Goal: Task Accomplishment & Management: Manage account settings

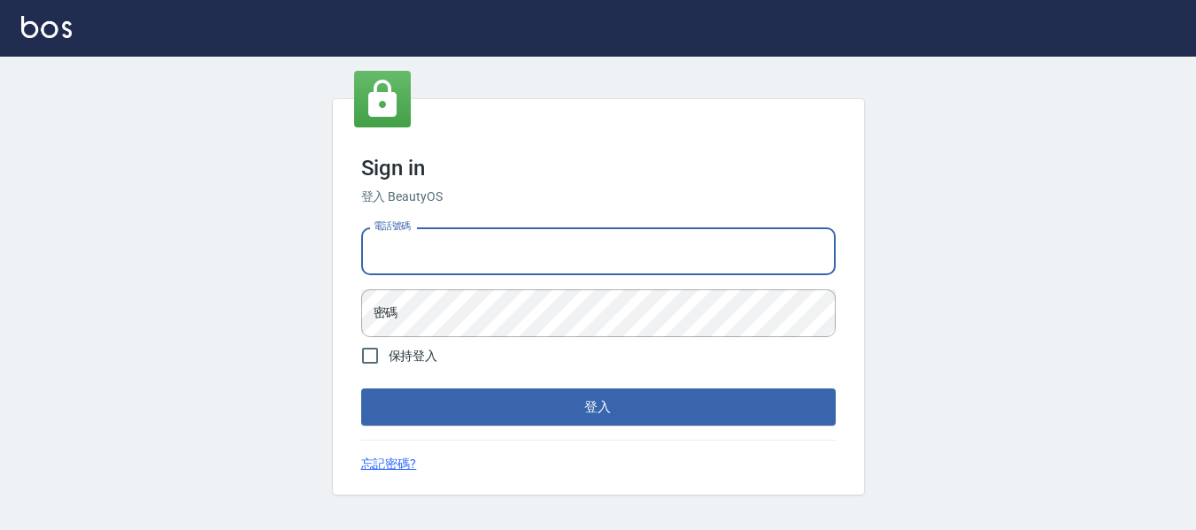
click at [459, 250] on input "電話號碼" at bounding box center [598, 251] width 474 height 48
type input "82951313"
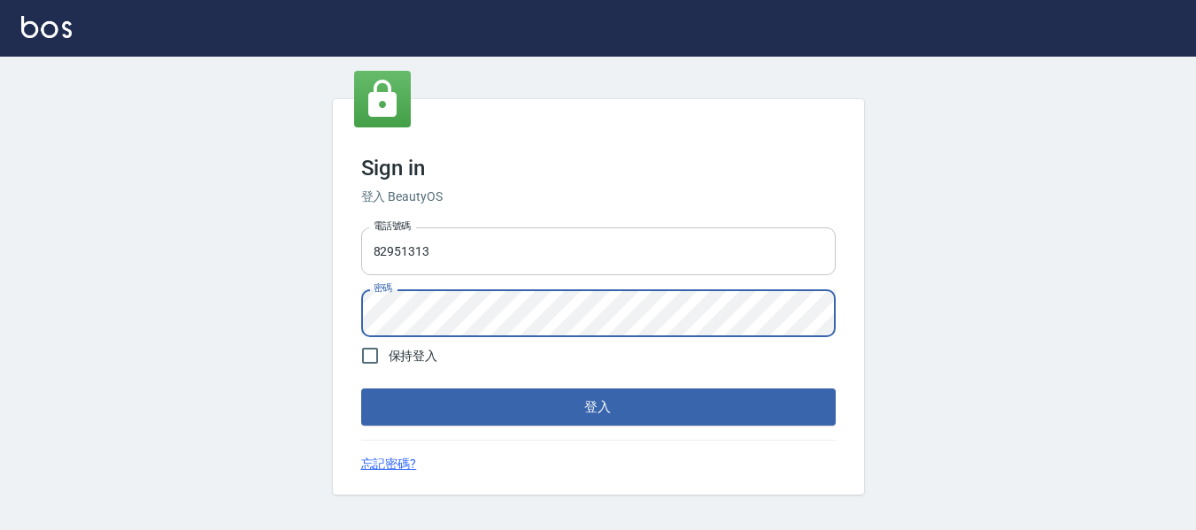
click at [361, 388] on button "登入" at bounding box center [598, 406] width 474 height 37
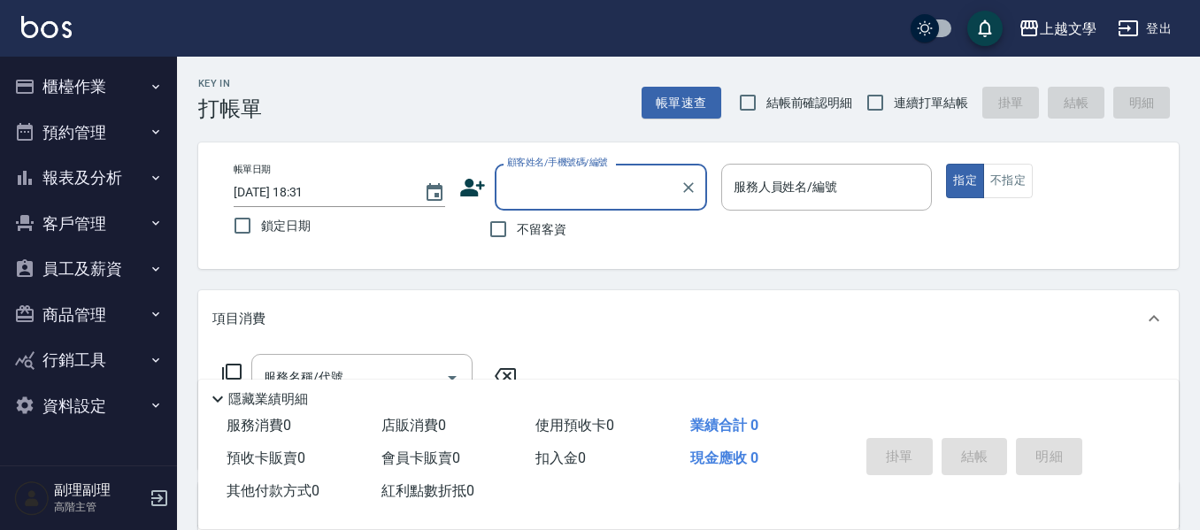
click at [104, 94] on button "櫃檯作業" at bounding box center [88, 87] width 163 height 46
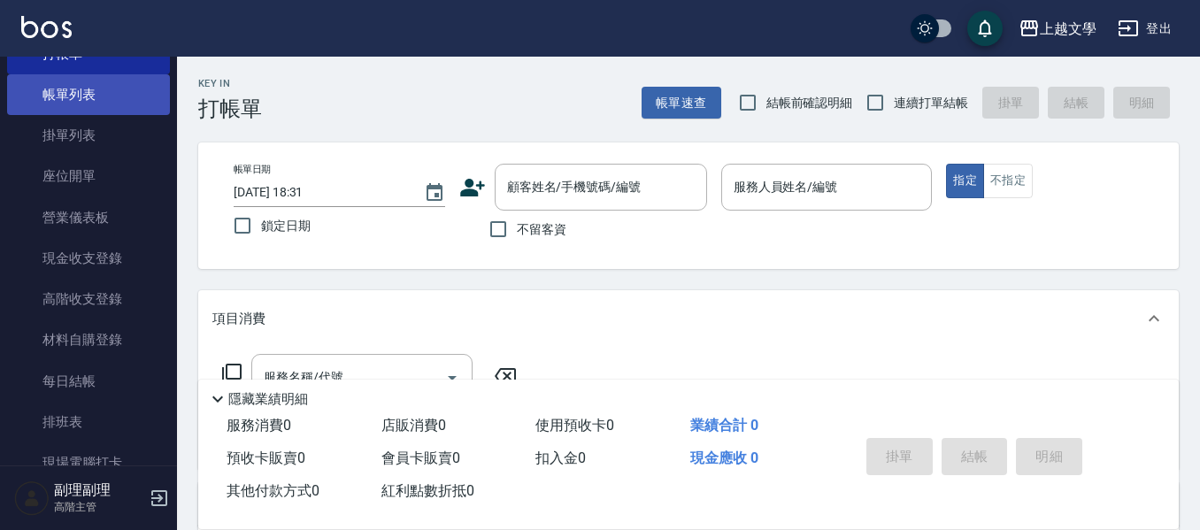
scroll to position [177, 0]
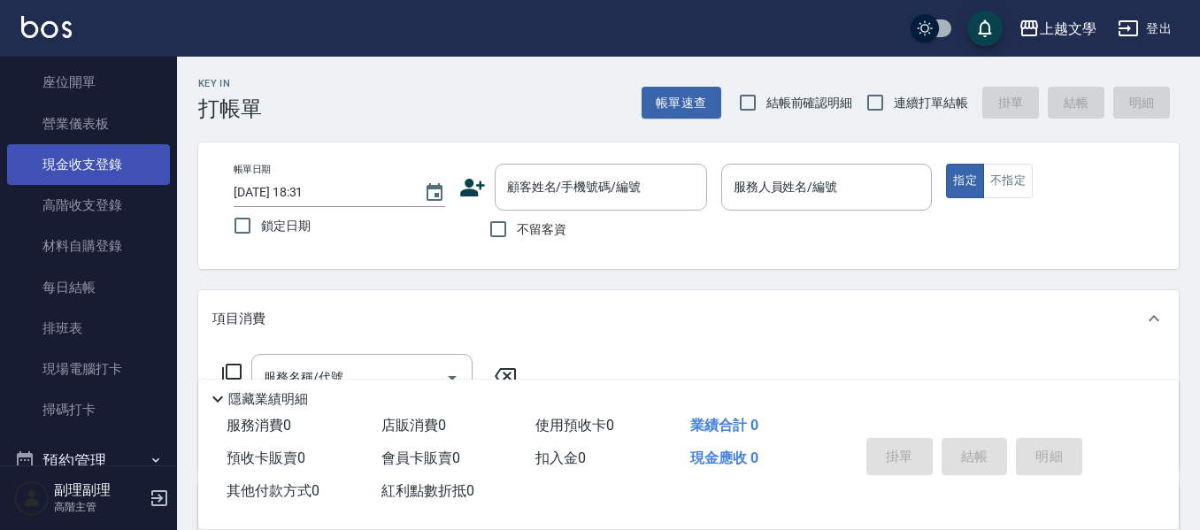
click at [69, 181] on link "現金收支登錄" at bounding box center [88, 164] width 163 height 41
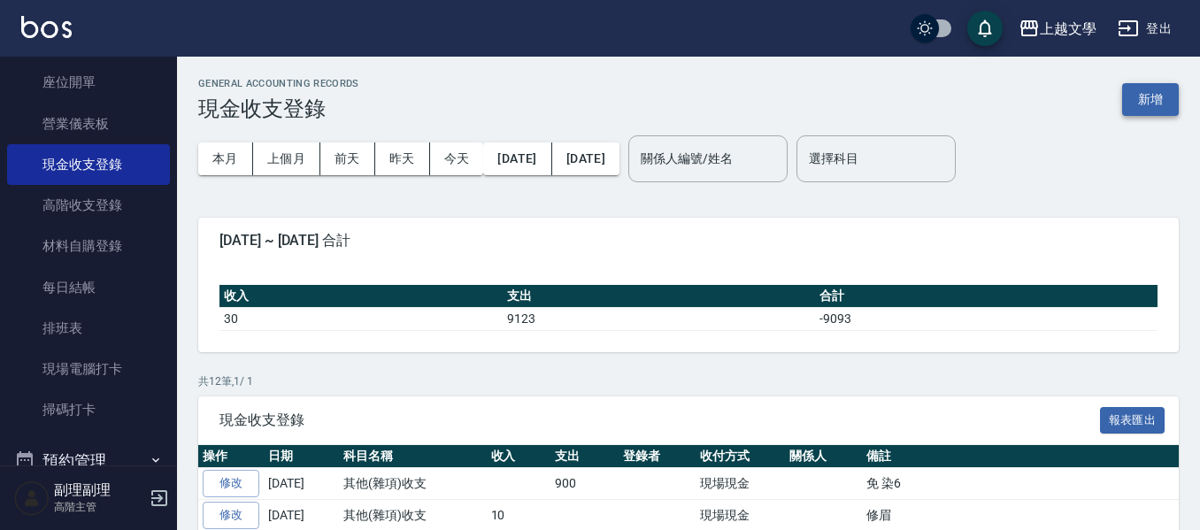
click at [1149, 100] on button "新增" at bounding box center [1150, 99] width 57 height 33
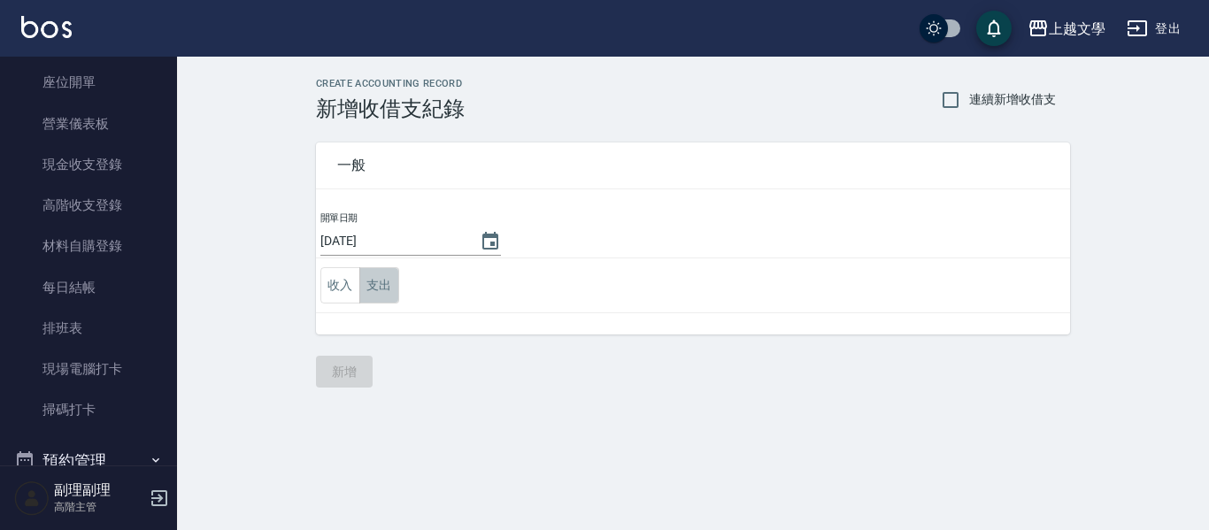
click at [371, 290] on button "支出" at bounding box center [379, 285] width 40 height 36
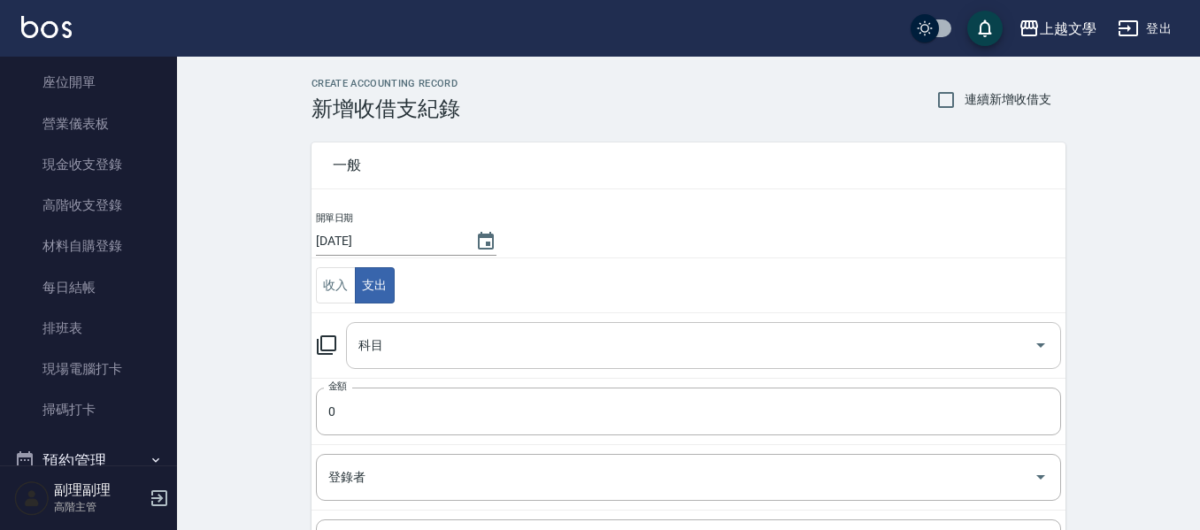
click at [394, 344] on input "科目" at bounding box center [690, 345] width 673 height 31
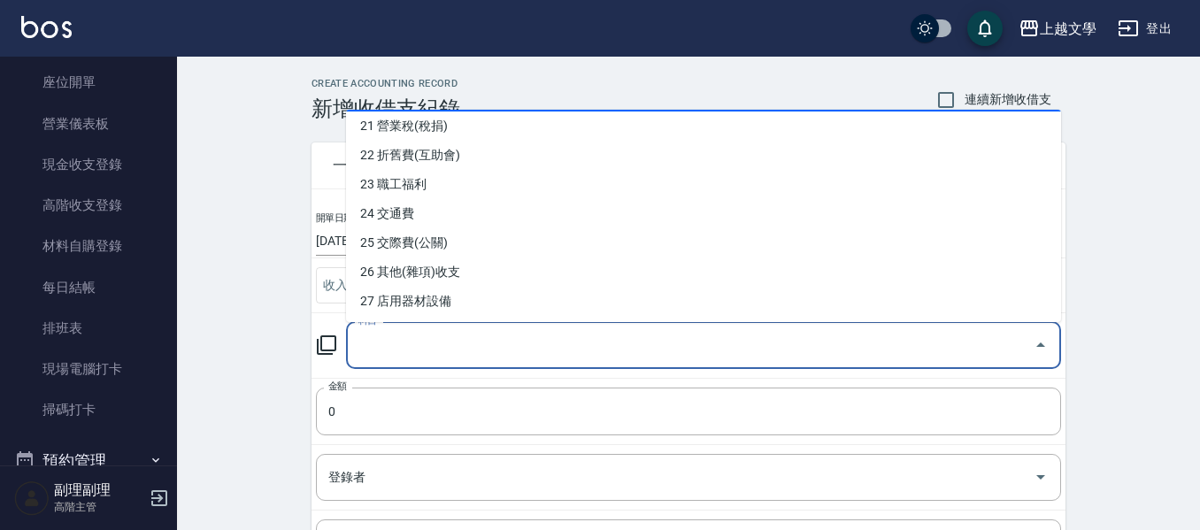
scroll to position [619, 0]
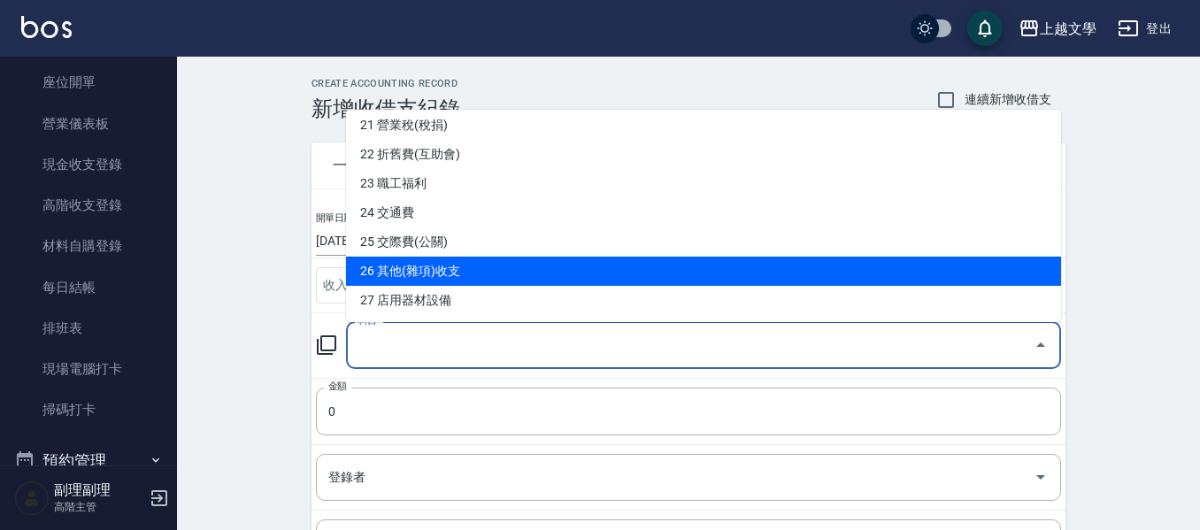
click at [450, 265] on li "26 其他(雜項)收支" at bounding box center [703, 271] width 715 height 29
type input "26 其他(雜項)收支"
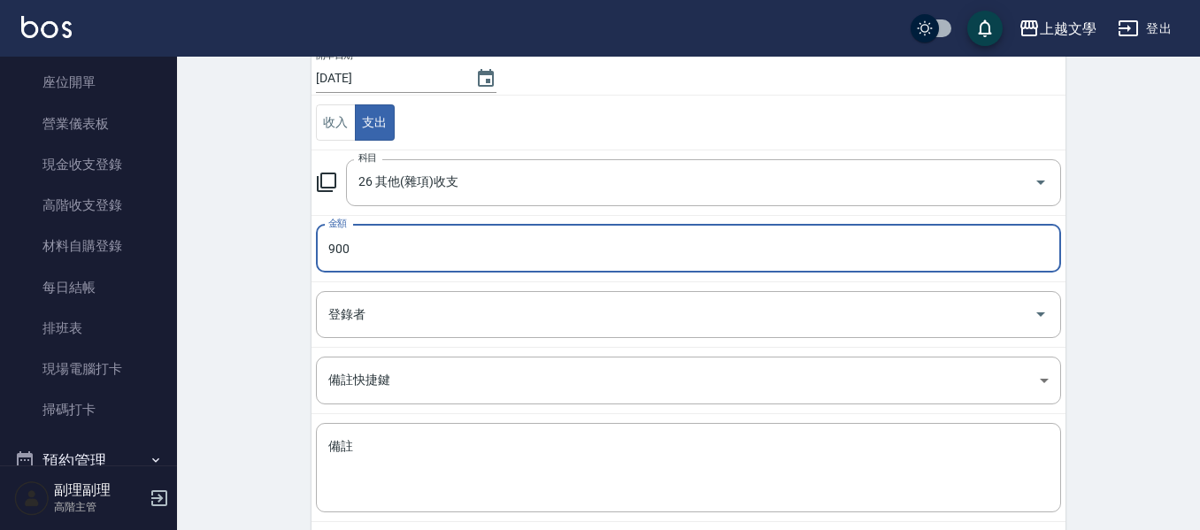
scroll to position [177, 0]
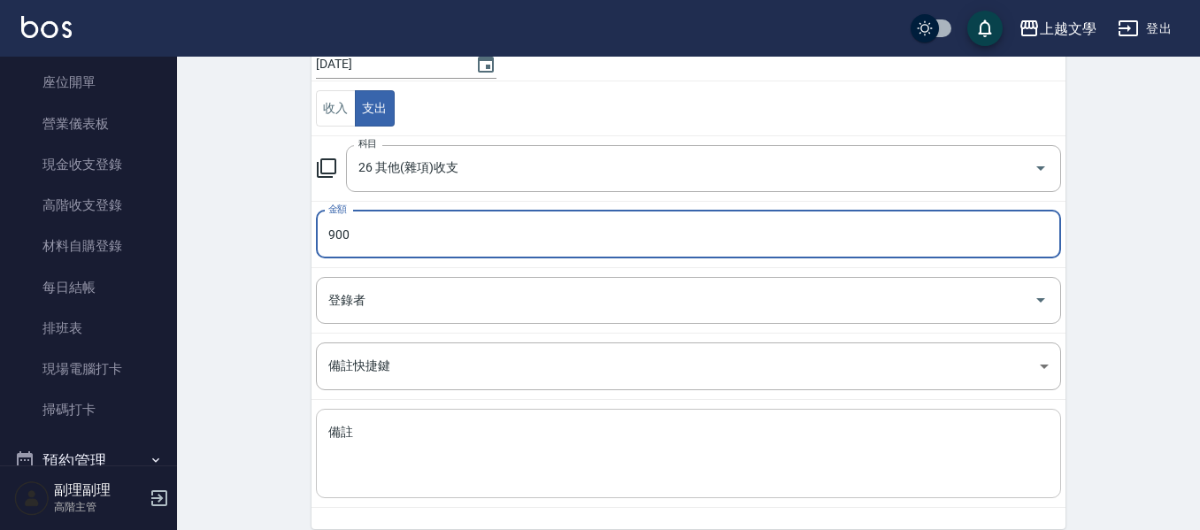
type input "900"
click at [402, 490] on div "x 備註" at bounding box center [688, 453] width 745 height 89
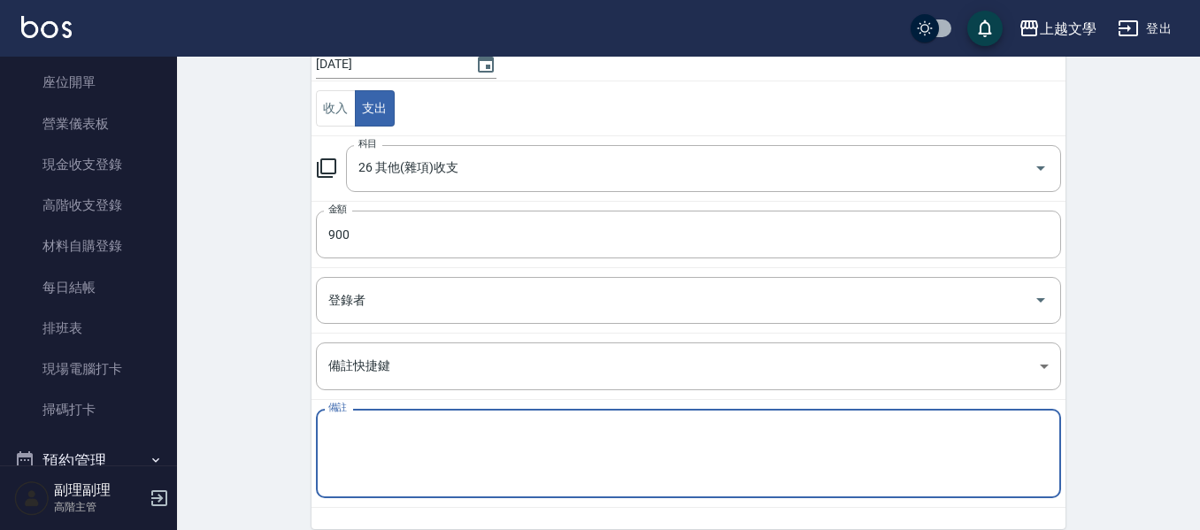
click at [446, 458] on textarea "備註" at bounding box center [688, 454] width 720 height 60
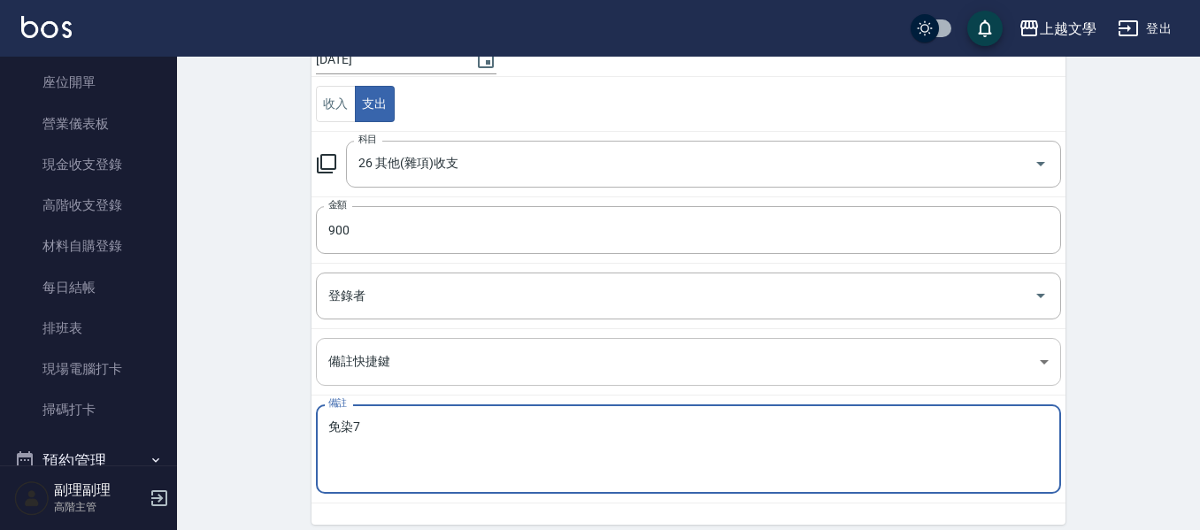
scroll to position [251, 0]
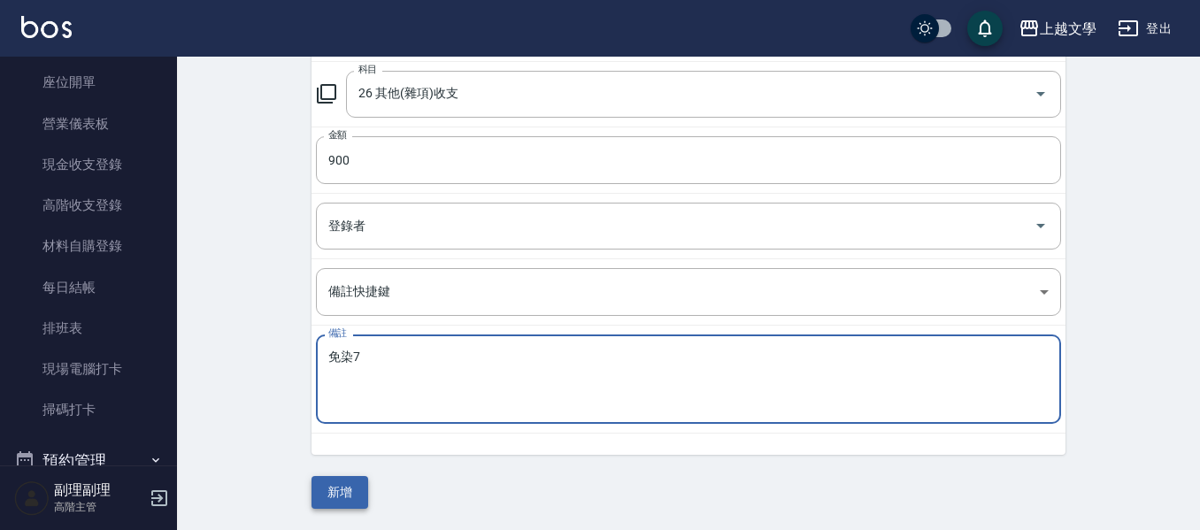
type textarea "免染7"
click at [330, 481] on button "新增" at bounding box center [339, 492] width 57 height 33
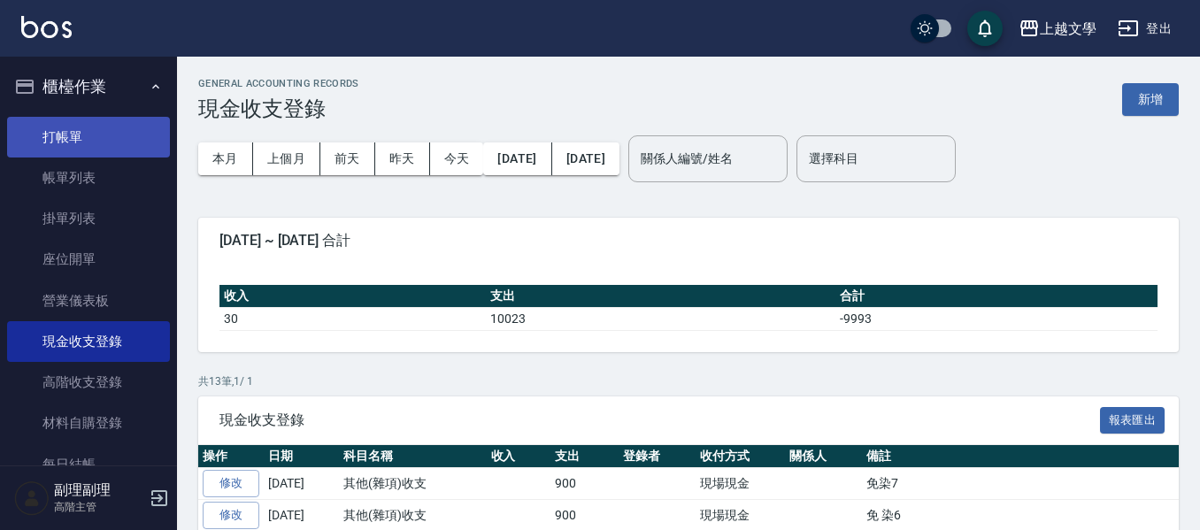
click at [67, 127] on link "打帳單" at bounding box center [88, 137] width 163 height 41
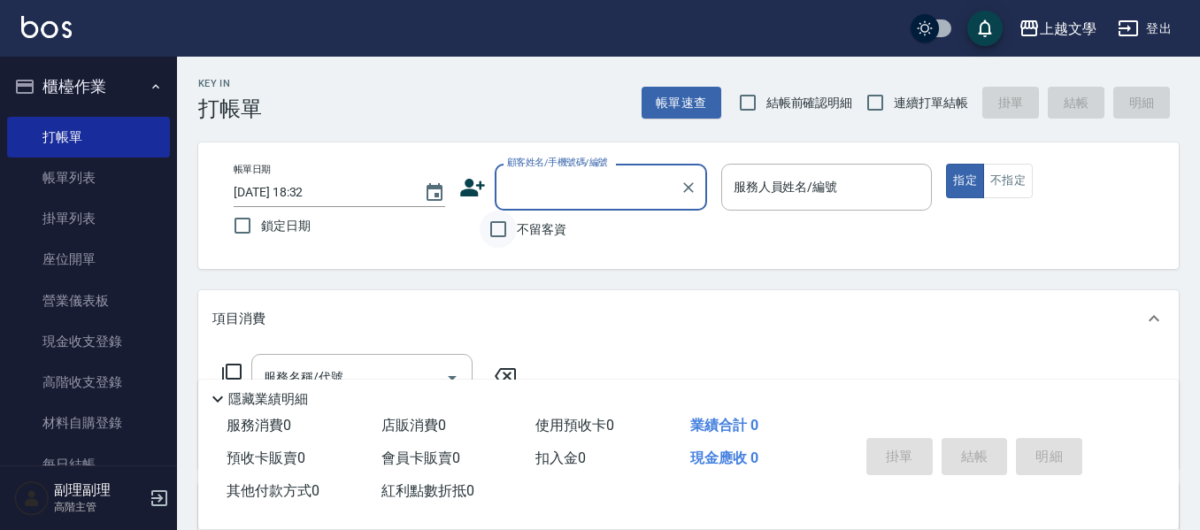
click at [507, 227] on input "不留客資" at bounding box center [498, 229] width 37 height 37
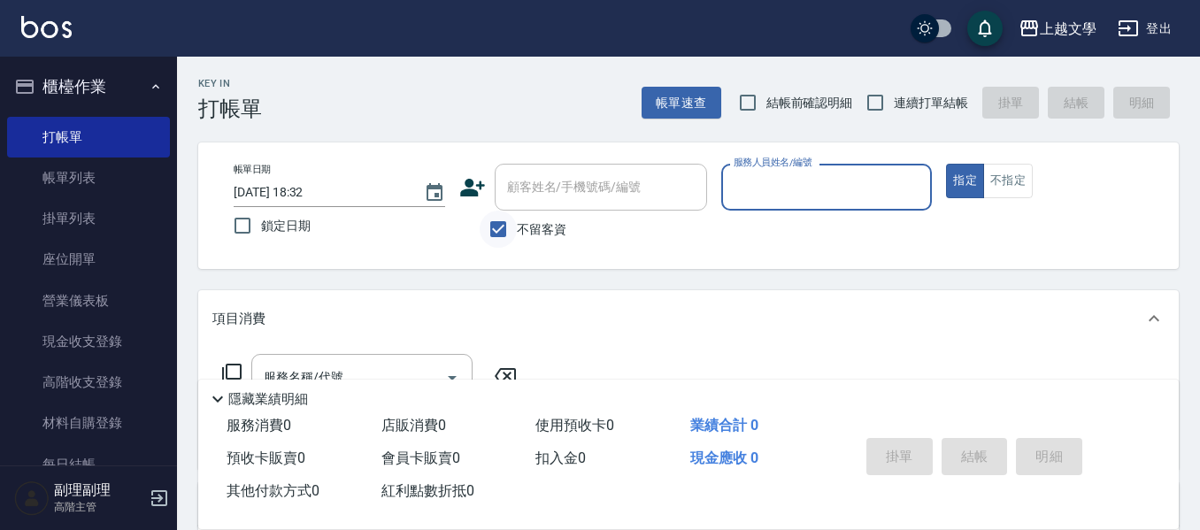
drag, startPoint x: 507, startPoint y: 227, endPoint x: 602, endPoint y: 227, distance: 94.7
click at [509, 227] on input "不留客資" at bounding box center [498, 229] width 37 height 37
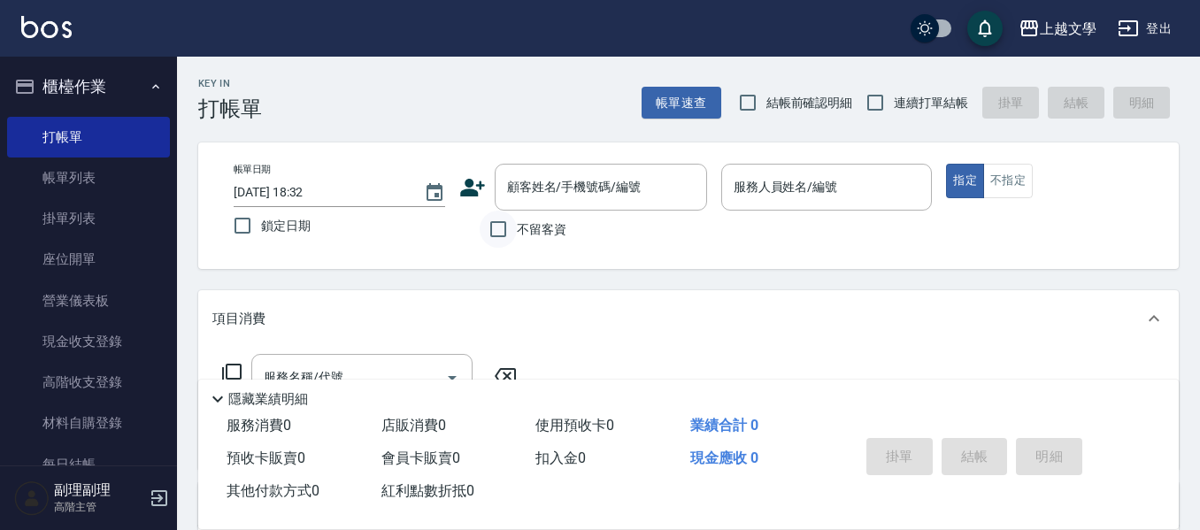
click at [496, 234] on input "不留客資" at bounding box center [498, 229] width 37 height 37
checkbox input "true"
click at [889, 97] on input "連續打單結帳" at bounding box center [875, 102] width 37 height 37
checkbox input "true"
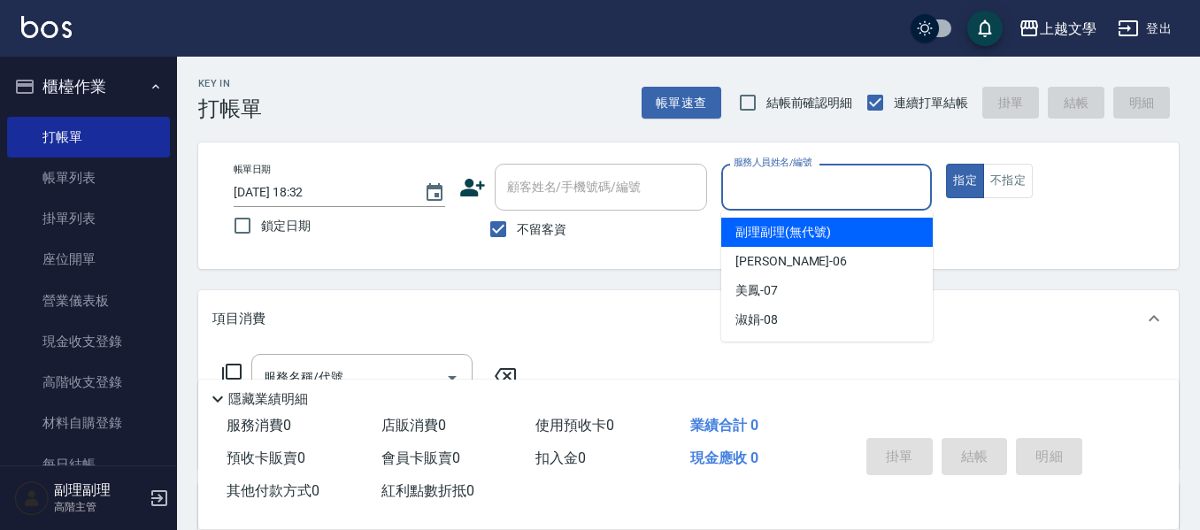
drag, startPoint x: 838, startPoint y: 177, endPoint x: 812, endPoint y: 239, distance: 67.0
click at [838, 179] on input "服務人員姓名/編號" at bounding box center [827, 187] width 196 height 31
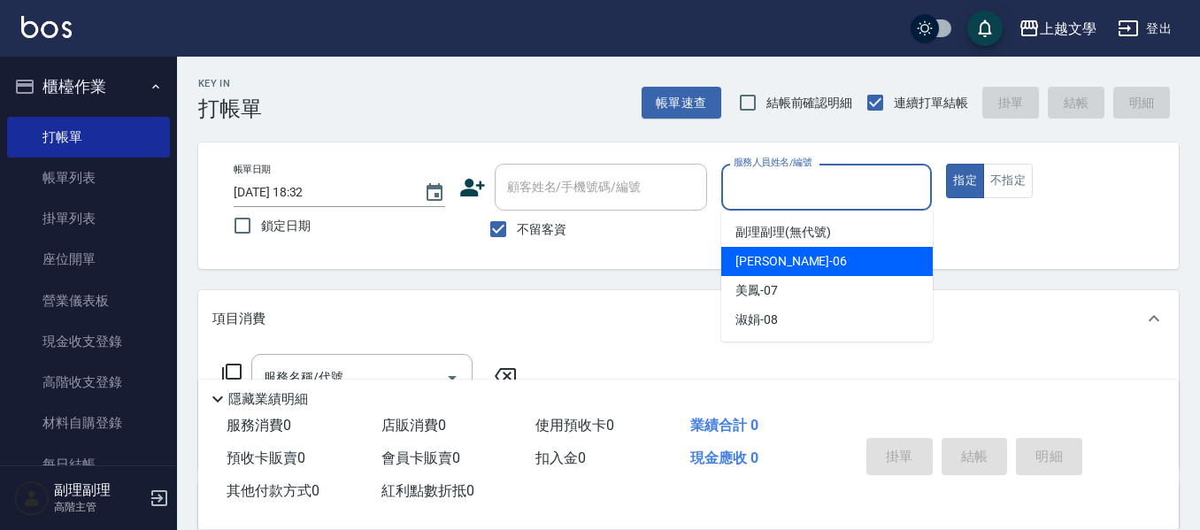
drag, startPoint x: 817, startPoint y: 256, endPoint x: 503, endPoint y: 320, distance: 320.7
click at [778, 260] on div "佳珍 -06" at bounding box center [826, 261] width 211 height 29
type input "佳珍-06"
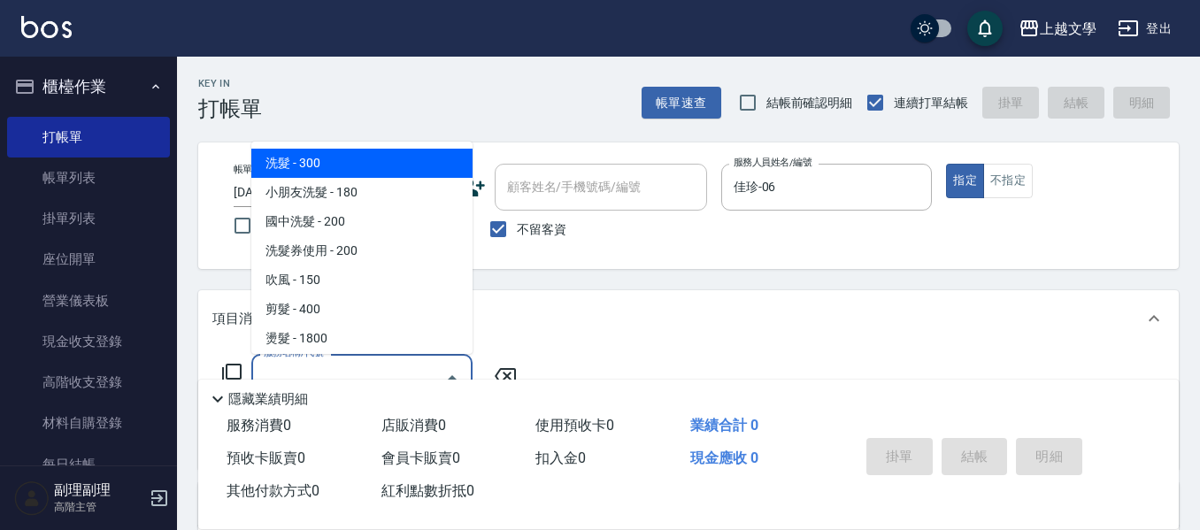
click at [338, 363] on input "服務名稱/代號" at bounding box center [348, 377] width 179 height 31
click at [388, 165] on span "洗髮 - 300" at bounding box center [361, 163] width 221 height 29
type input "洗髮(100)"
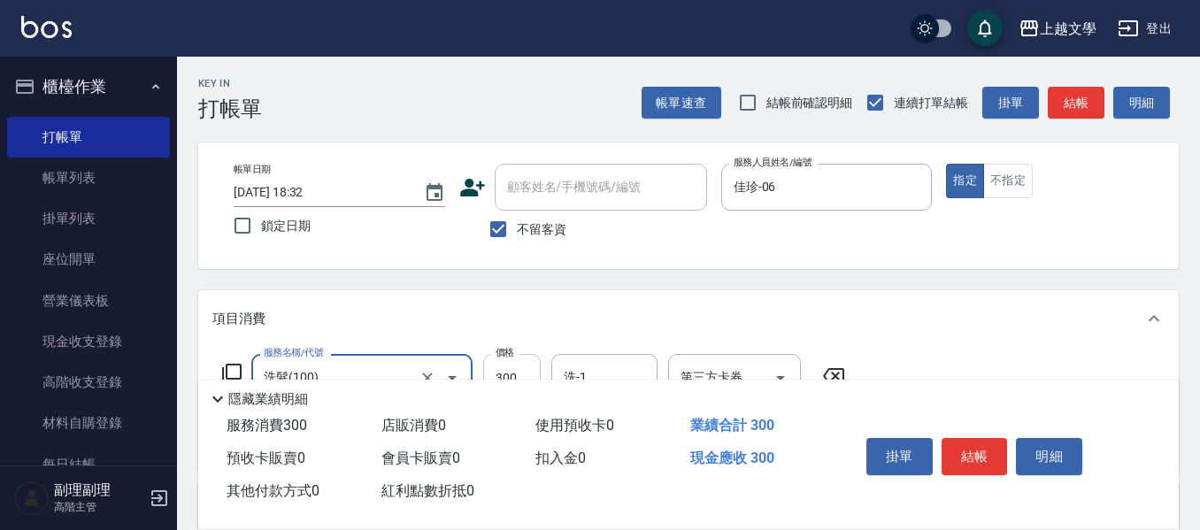
drag, startPoint x: 512, startPoint y: 358, endPoint x: 525, endPoint y: 357, distance: 12.5
click at [513, 358] on label "價格" at bounding box center [505, 352] width 19 height 13
click at [513, 358] on input "300" at bounding box center [512, 378] width 58 height 48
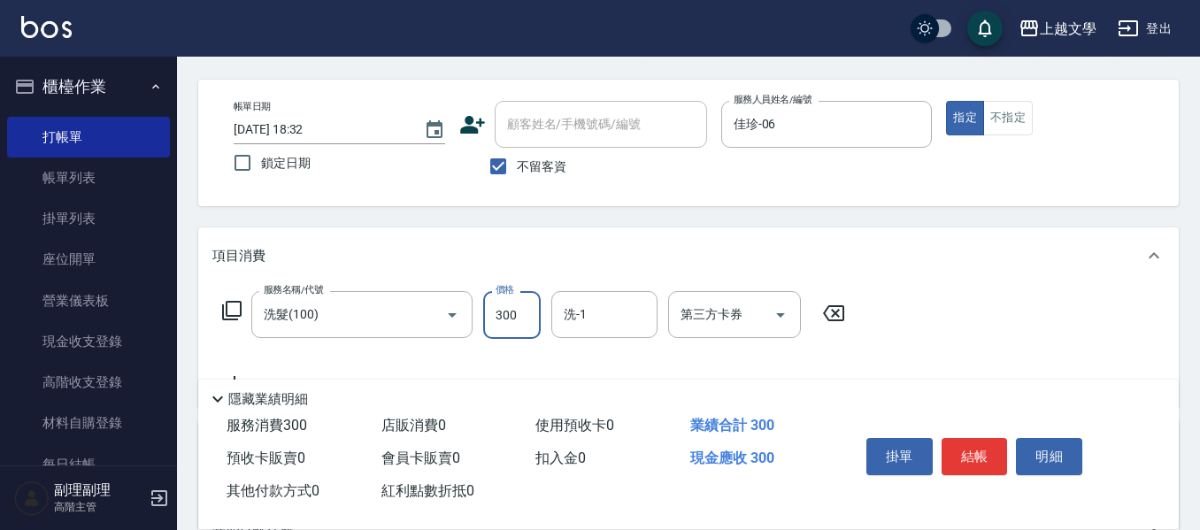
scroll to position [88, 0]
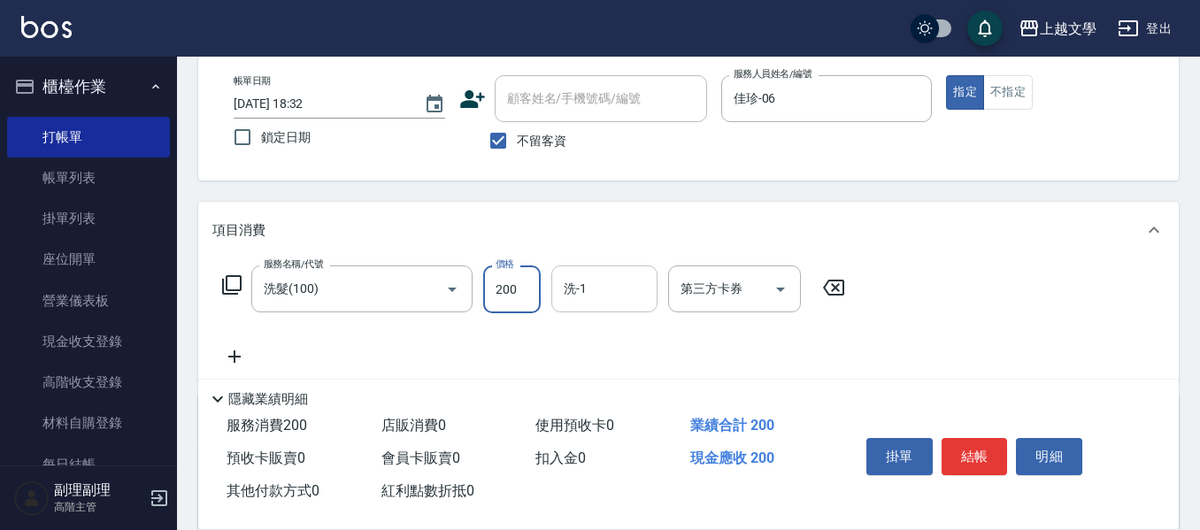
type input "200"
click at [620, 280] on input "洗-1" at bounding box center [604, 288] width 90 height 31
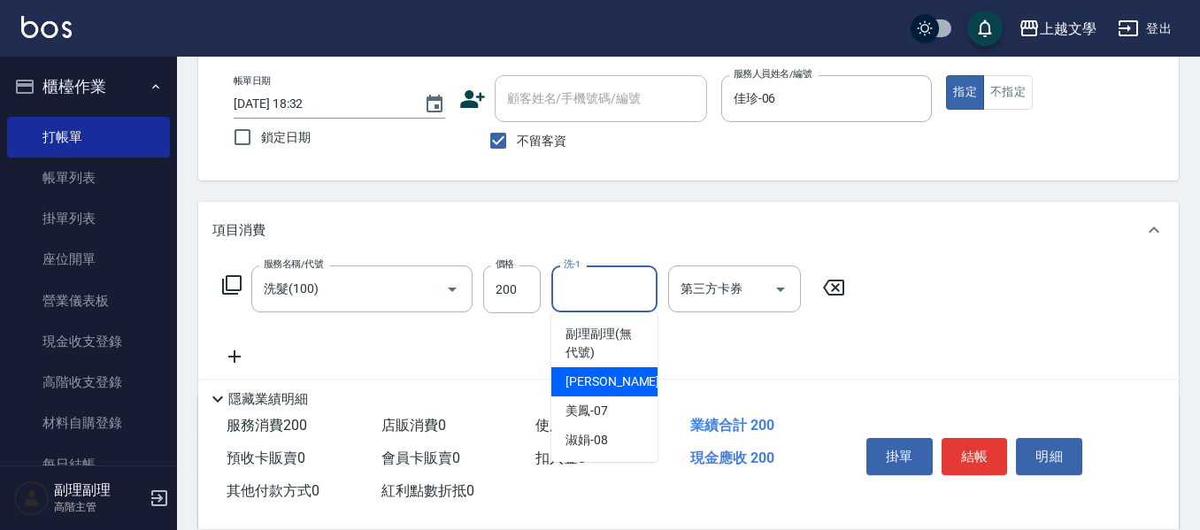
drag, startPoint x: 595, startPoint y: 381, endPoint x: 579, endPoint y: 382, distance: 16.0
click at [579, 382] on span "佳珍 -06" at bounding box center [620, 382] width 111 height 19
type input "佳珍-06"
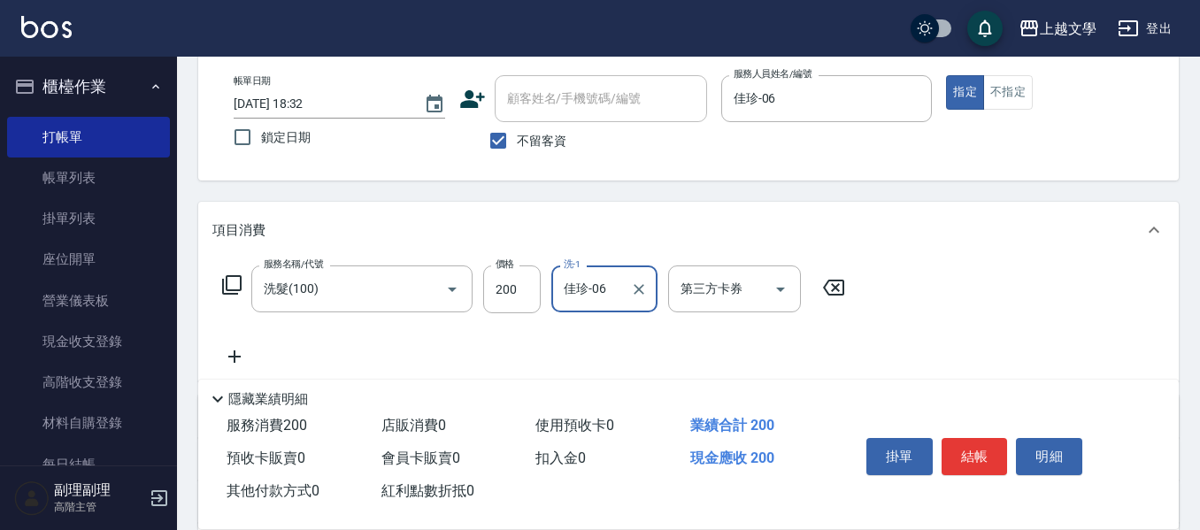
click at [237, 355] on icon at bounding box center [234, 356] width 44 height 21
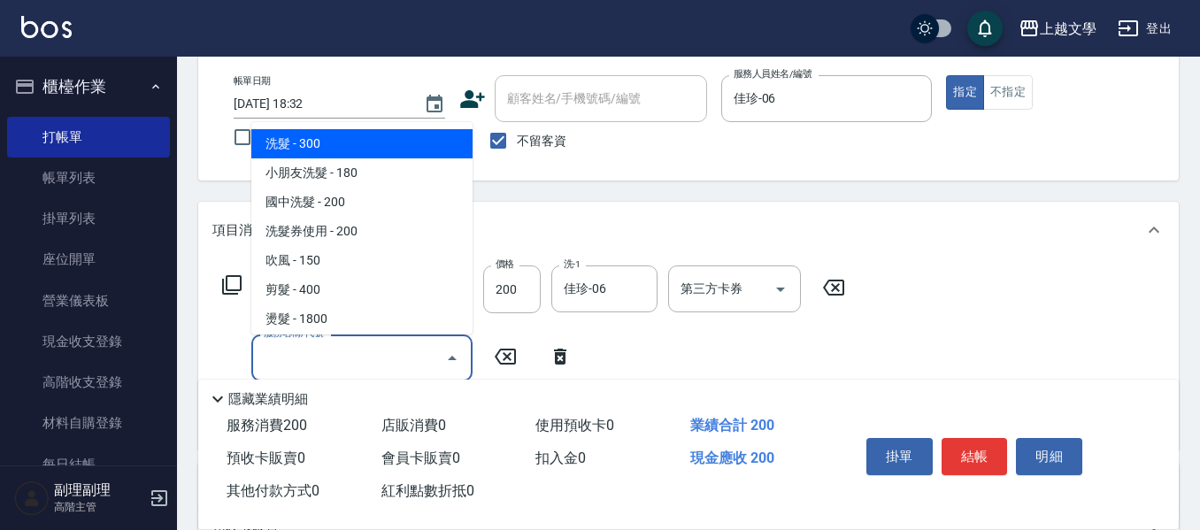
click at [290, 354] on input "服務名稱/代號" at bounding box center [348, 357] width 179 height 31
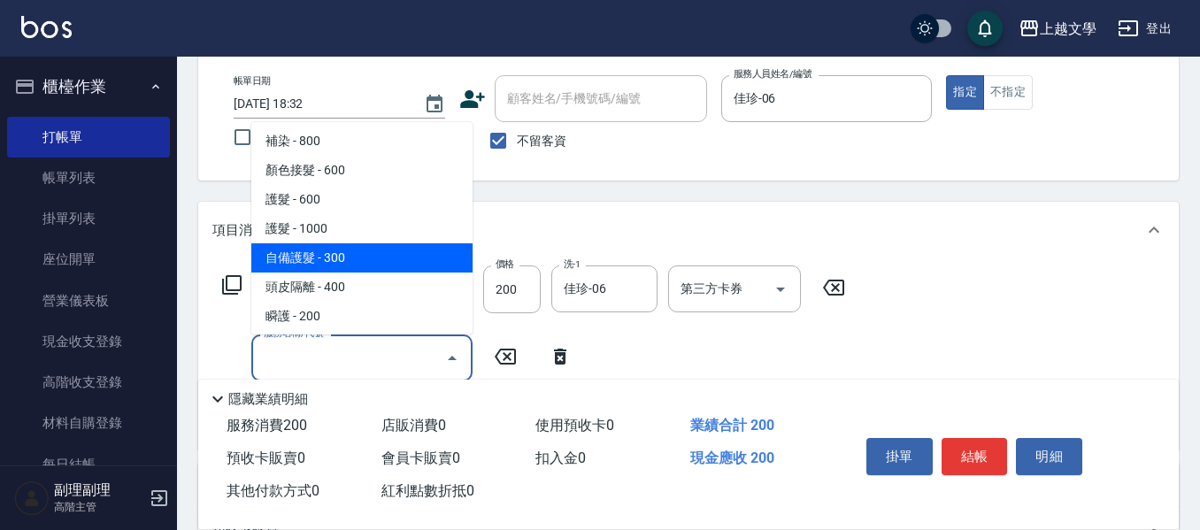
scroll to position [354, 0]
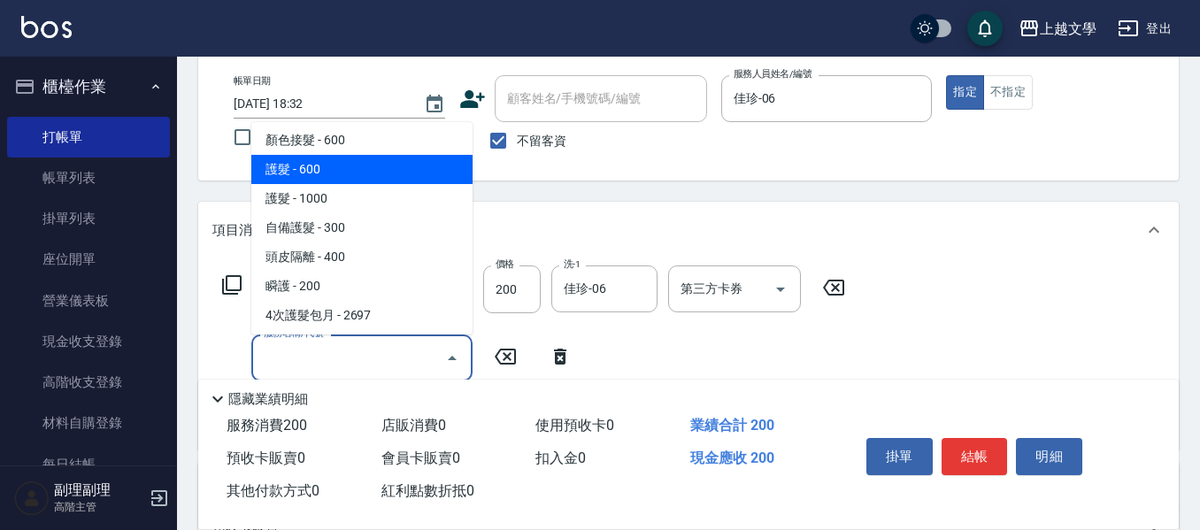
click at [346, 167] on span "護髮 - 600" at bounding box center [361, 169] width 221 height 29
type input "護髮(500)"
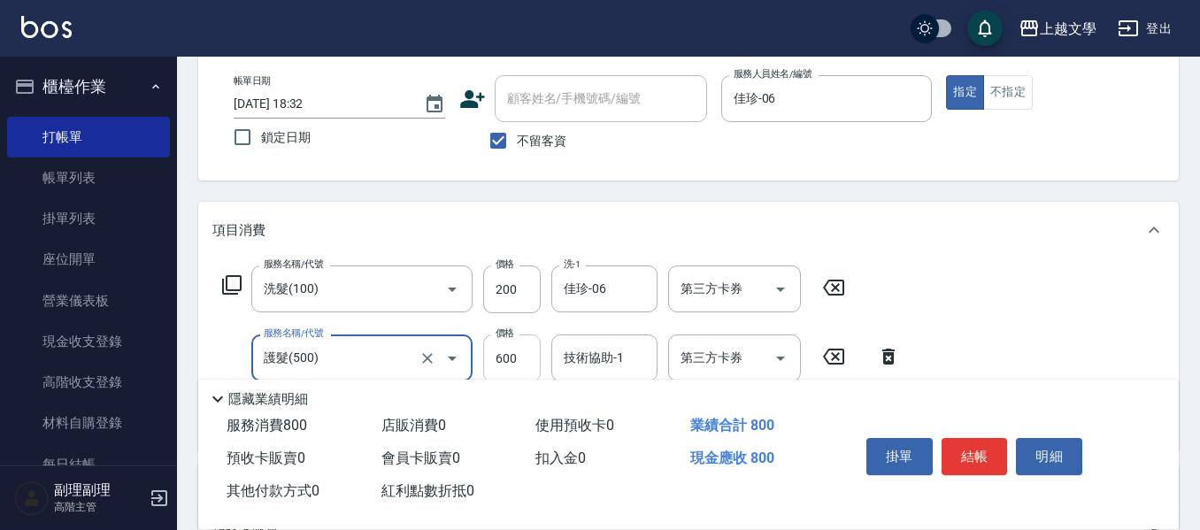
click at [516, 353] on input "600" at bounding box center [512, 358] width 58 height 48
type input "799"
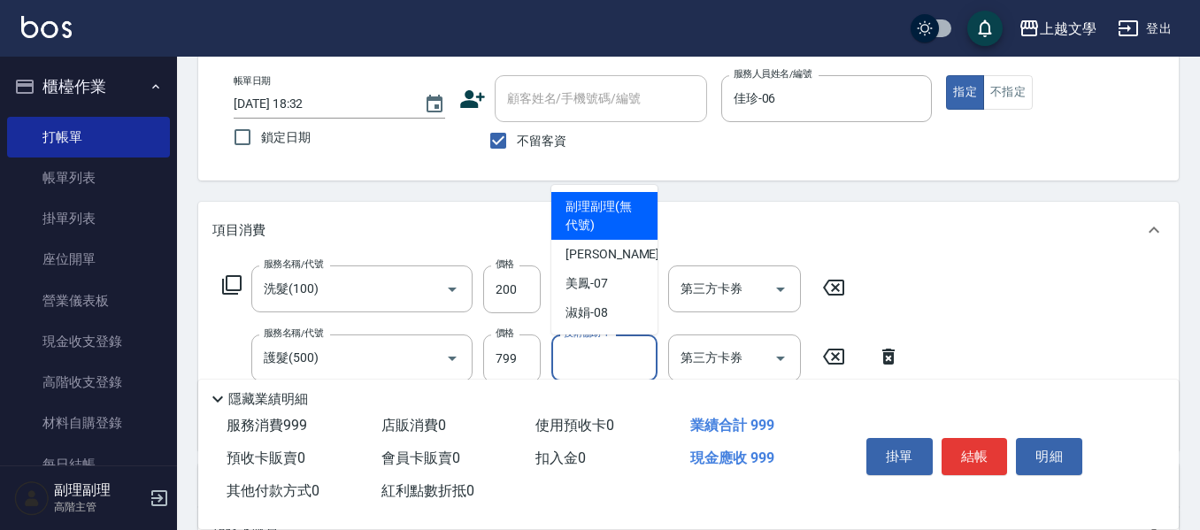
click at [624, 358] on input "技術協助-1" at bounding box center [604, 357] width 90 height 31
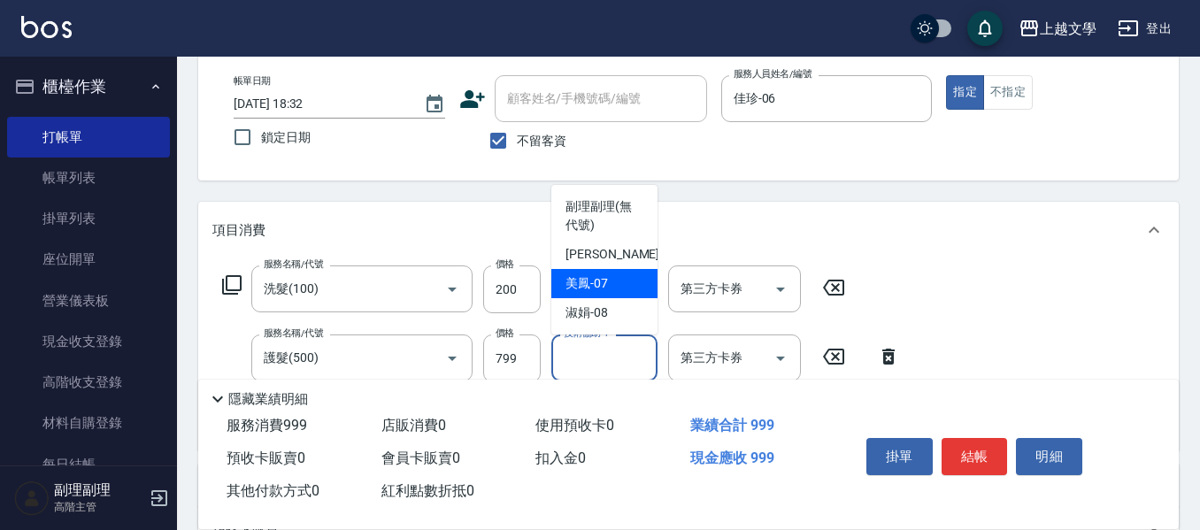
click at [602, 279] on span "美鳳 -07" at bounding box center [586, 283] width 42 height 19
type input "美鳳-07"
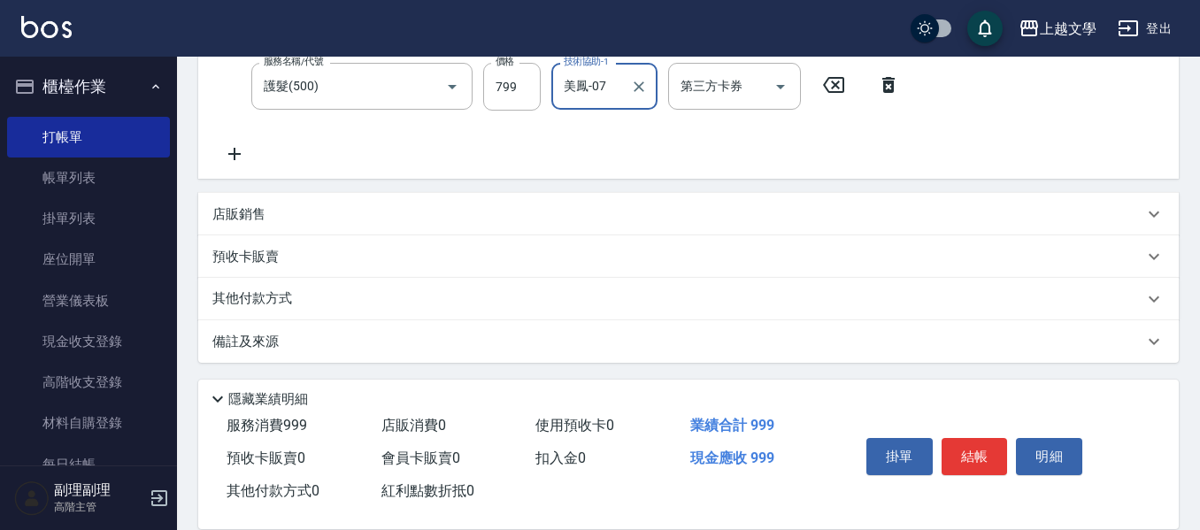
scroll to position [363, 0]
click at [286, 301] on p "其他付款方式" at bounding box center [256, 296] width 88 height 19
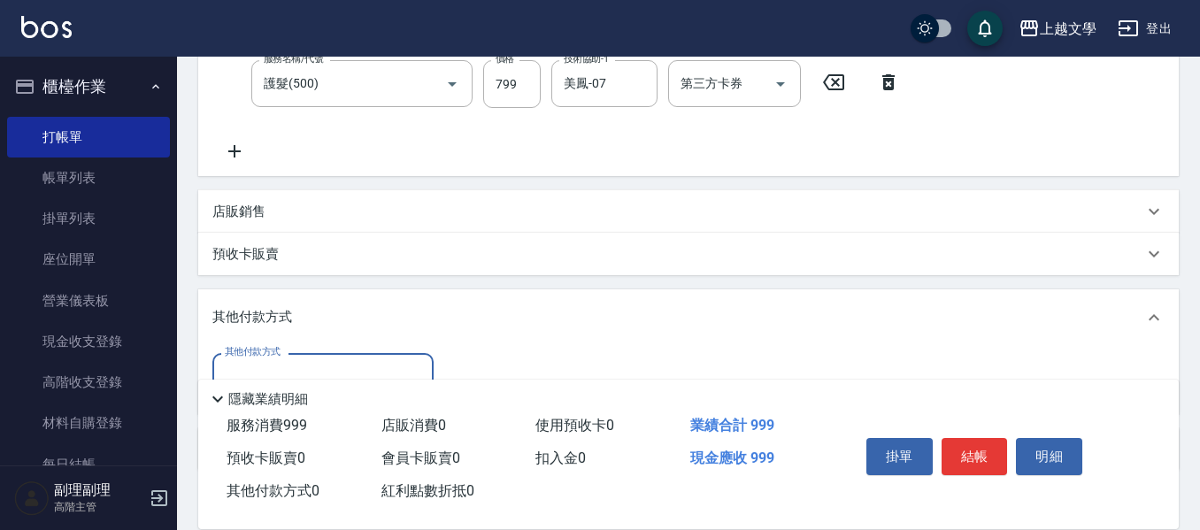
scroll to position [0, 0]
click at [312, 355] on div "其他付款方式" at bounding box center [322, 376] width 221 height 47
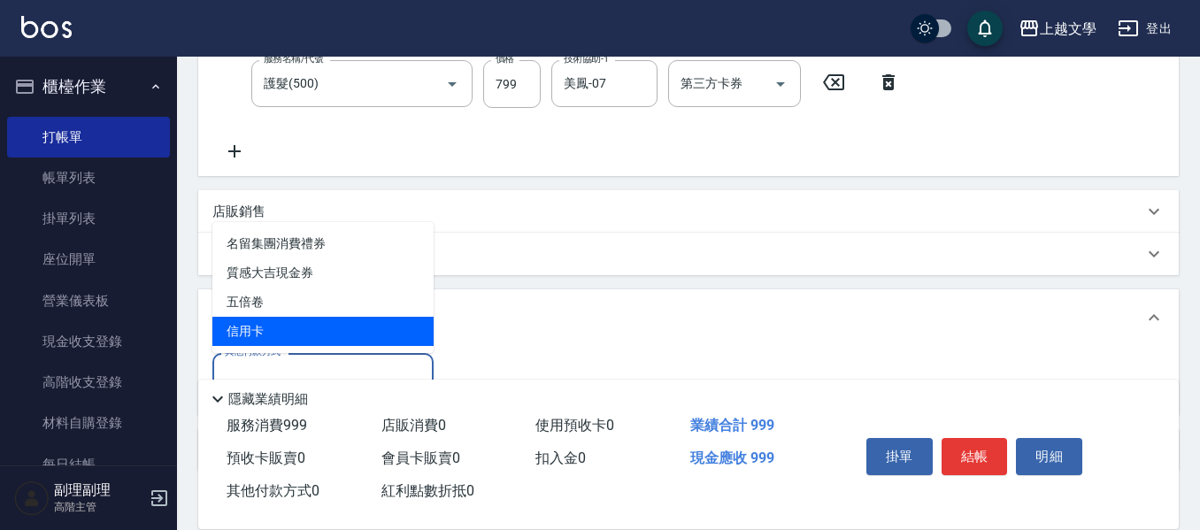
click at [281, 326] on span "信用卡" at bounding box center [322, 331] width 221 height 29
type input "信用卡"
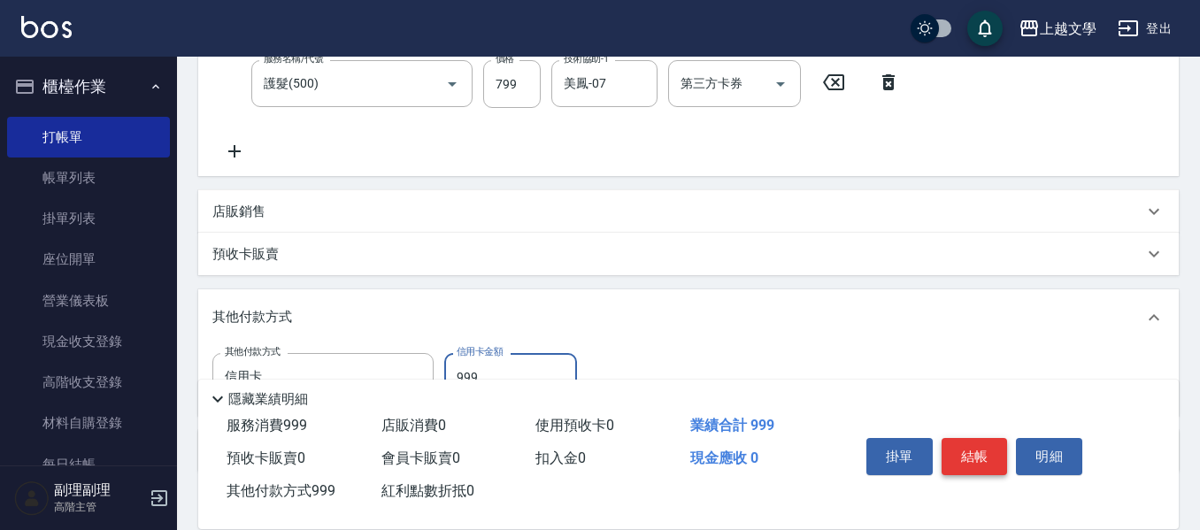
type input "999"
click at [978, 440] on button "結帳" at bounding box center [975, 456] width 66 height 37
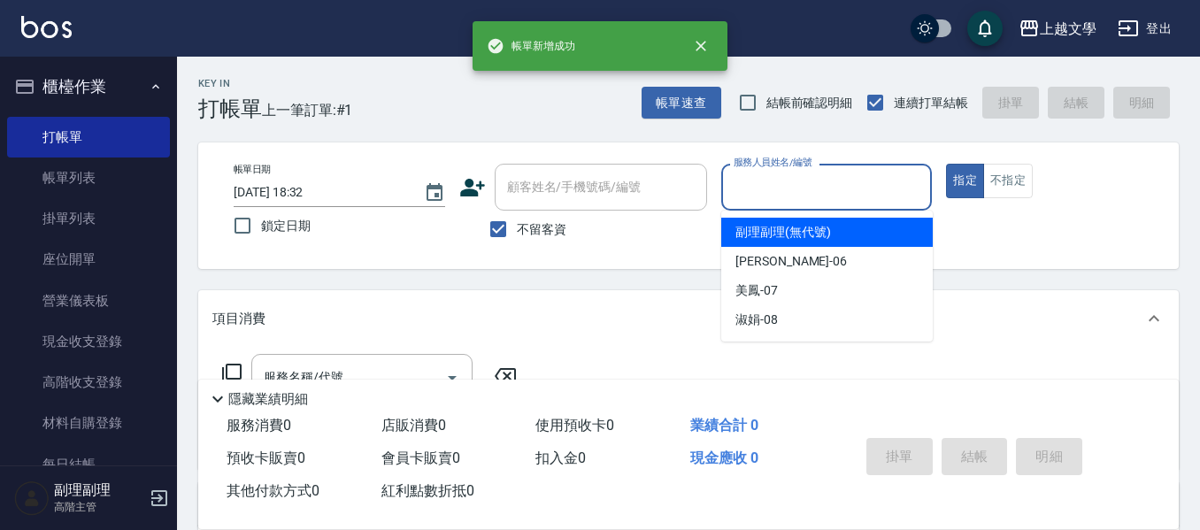
click at [827, 191] on input "服務人員姓名/編號" at bounding box center [827, 187] width 196 height 31
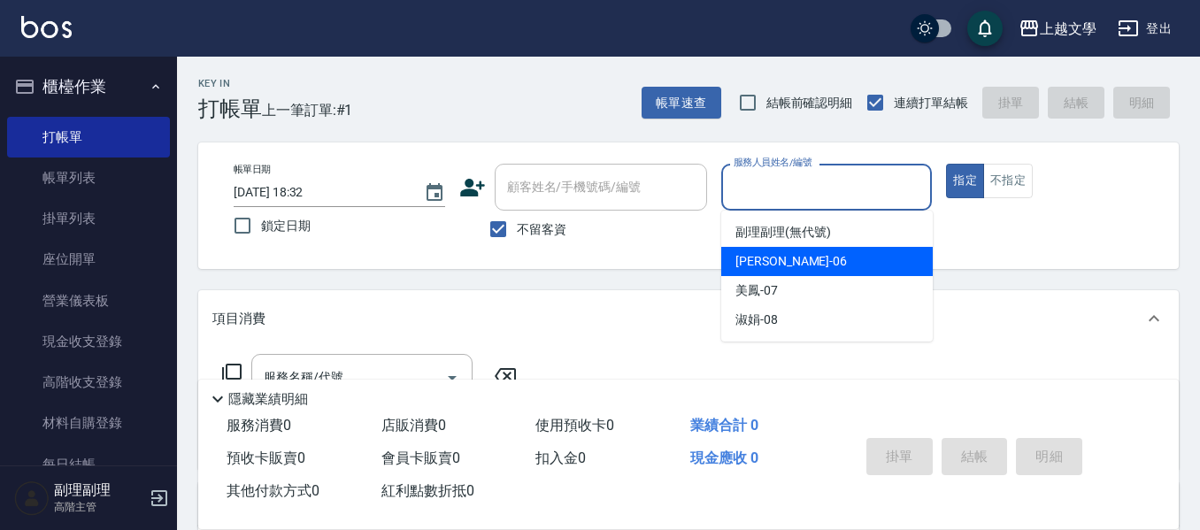
click at [772, 261] on span "佳珍 -06" at bounding box center [790, 261] width 111 height 19
type input "佳珍-06"
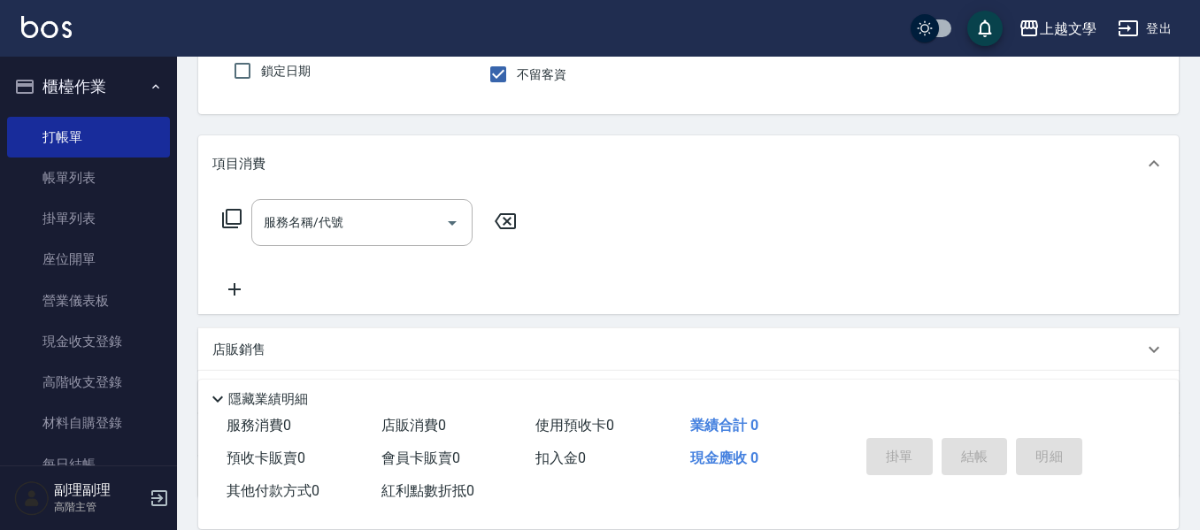
scroll to position [177, 0]
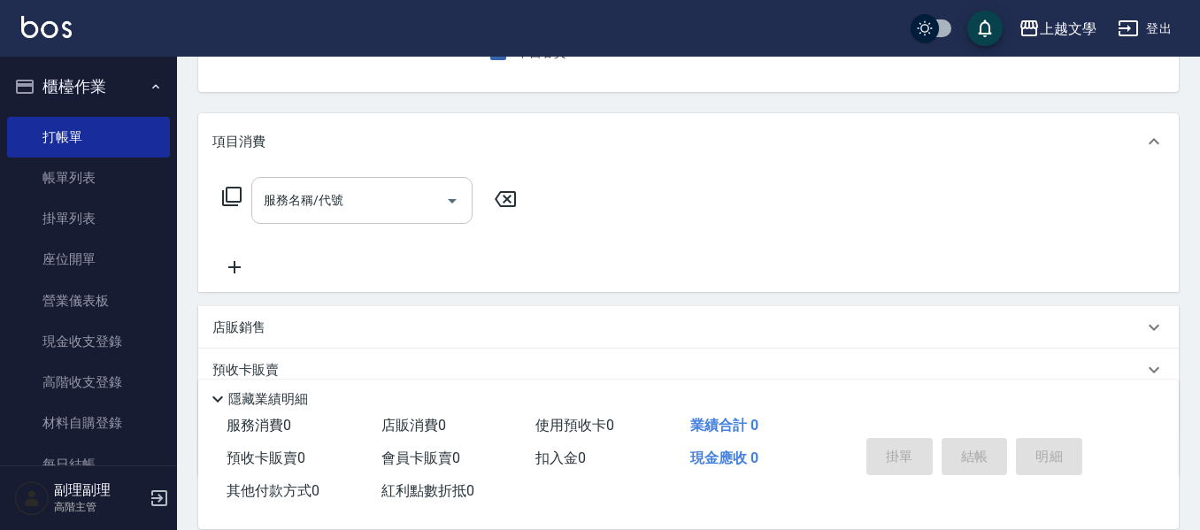
click at [304, 206] on input "服務名稱/代號" at bounding box center [348, 200] width 179 height 31
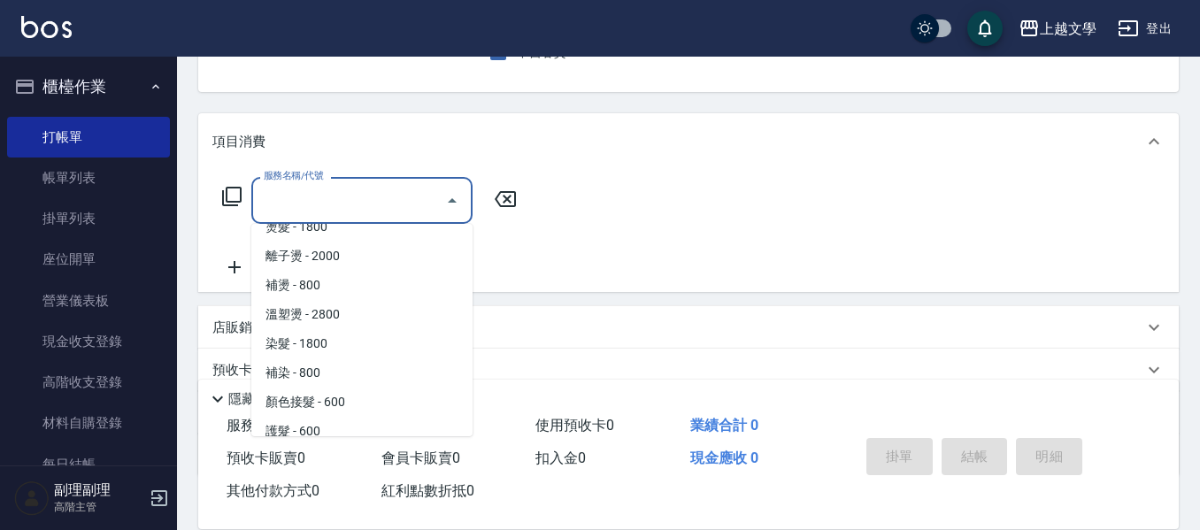
scroll to position [178, 0]
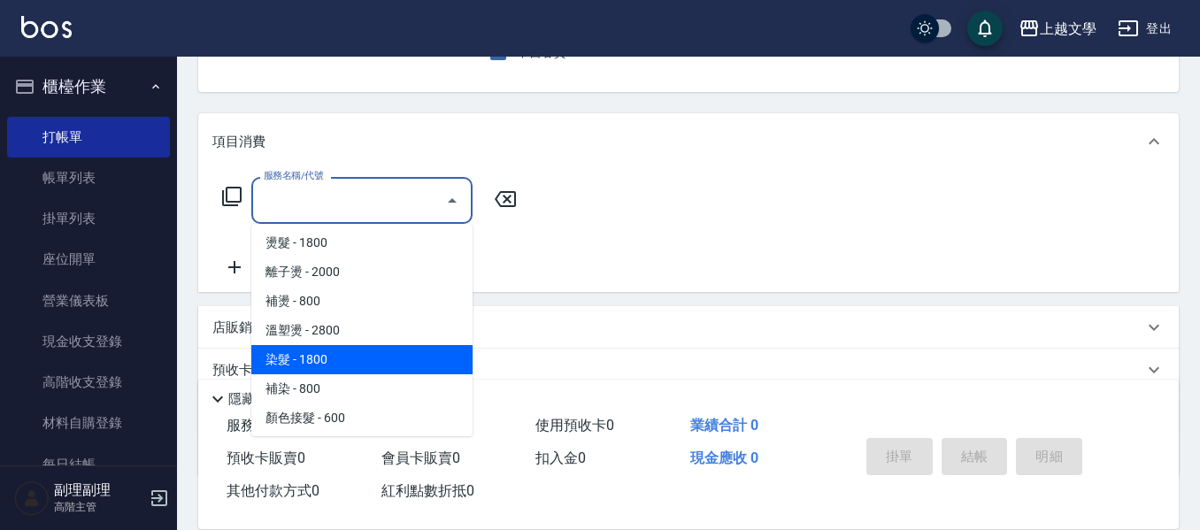
click at [354, 367] on span "染髮 - 1800" at bounding box center [361, 359] width 221 height 29
type input "染髮(400)"
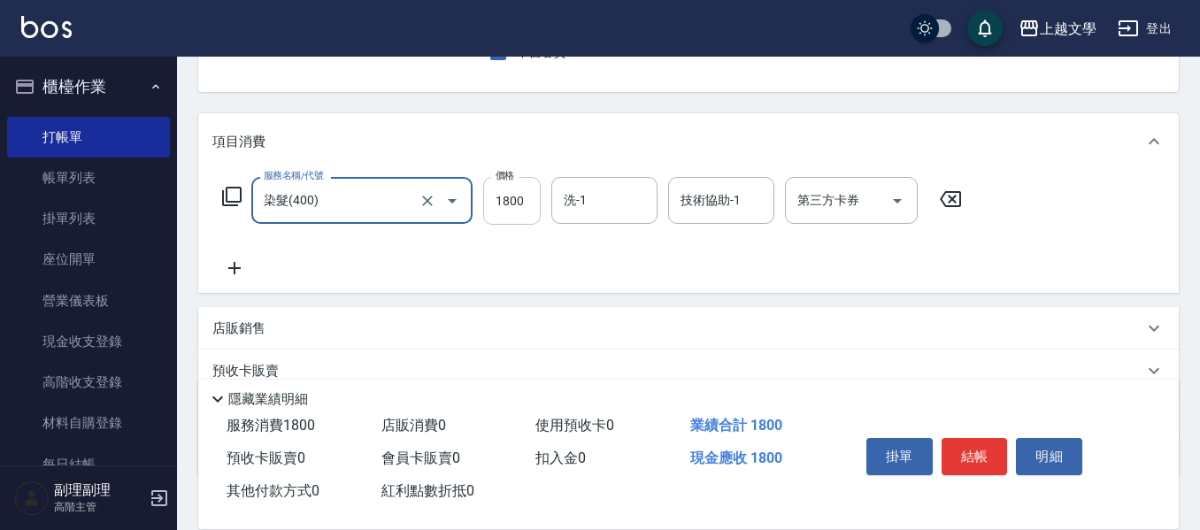
click at [524, 204] on input "1800" at bounding box center [512, 201] width 58 height 48
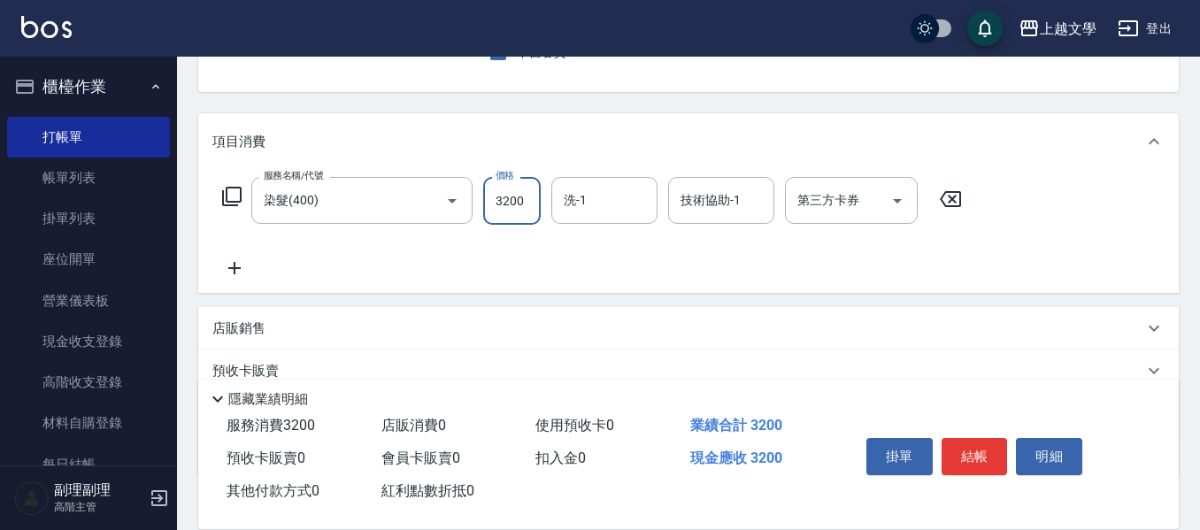
drag, startPoint x: 520, startPoint y: 196, endPoint x: 503, endPoint y: 204, distance: 19.4
click at [502, 200] on input "3200" at bounding box center [512, 201] width 58 height 48
type input "3400"
click at [645, 193] on input "洗-1" at bounding box center [604, 200] width 90 height 31
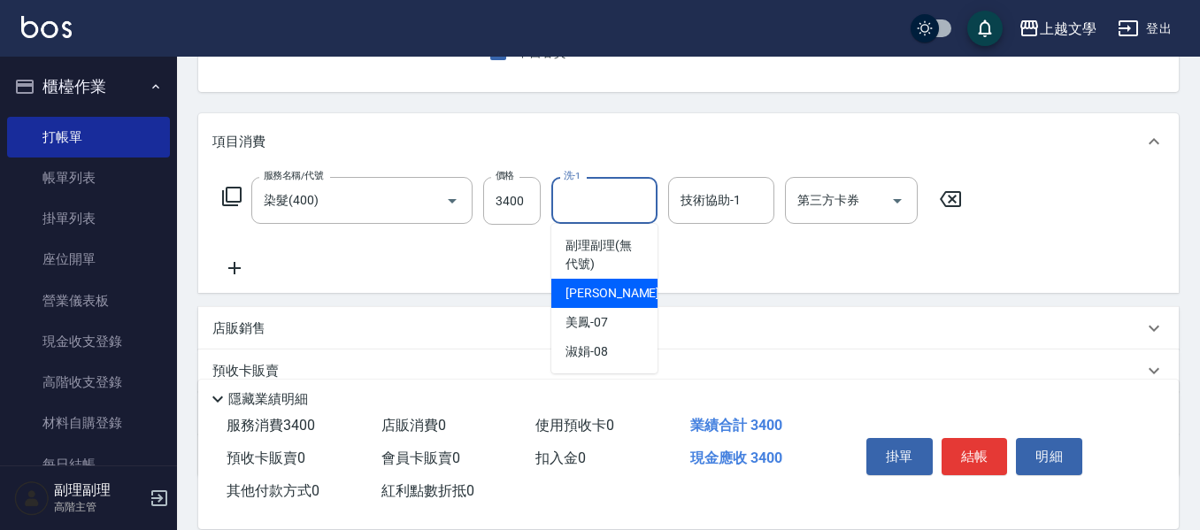
click at [602, 303] on div "佳珍 -06" at bounding box center [604, 293] width 106 height 29
type input "佳珍-06"
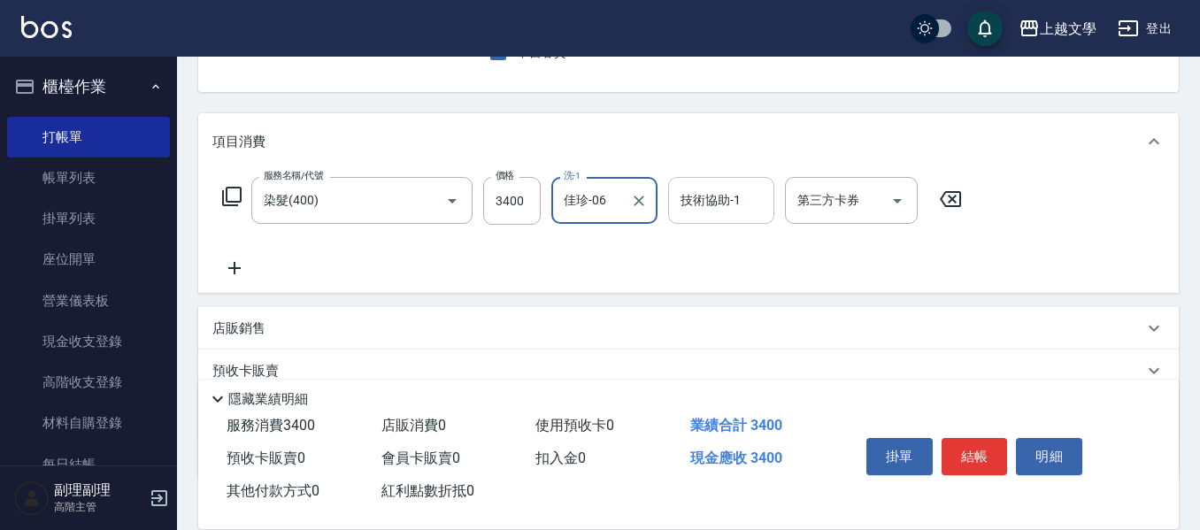
drag, startPoint x: 688, startPoint y: 205, endPoint x: 688, endPoint y: 222, distance: 16.8
click at [688, 208] on input "技術協助-1" at bounding box center [721, 200] width 90 height 31
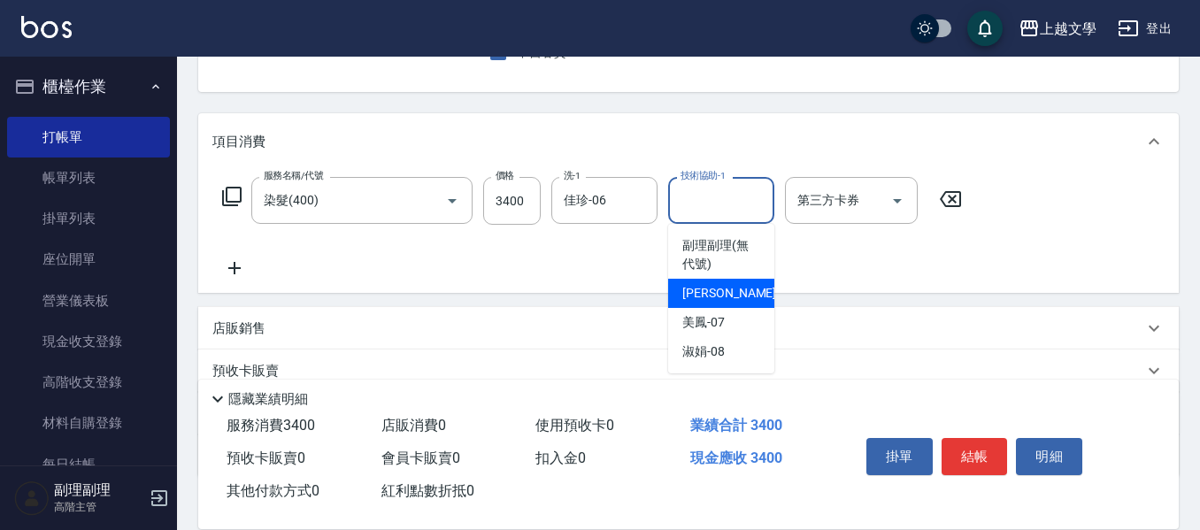
click at [694, 288] on span "佳珍 -06" at bounding box center [737, 293] width 111 height 19
type input "佳珍-06"
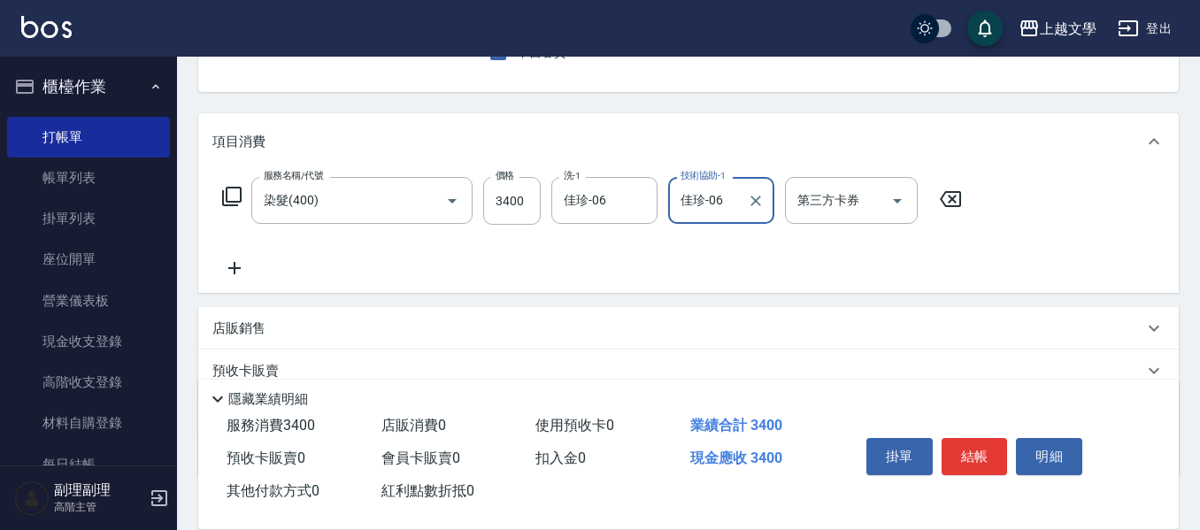
click at [219, 265] on icon at bounding box center [234, 268] width 44 height 21
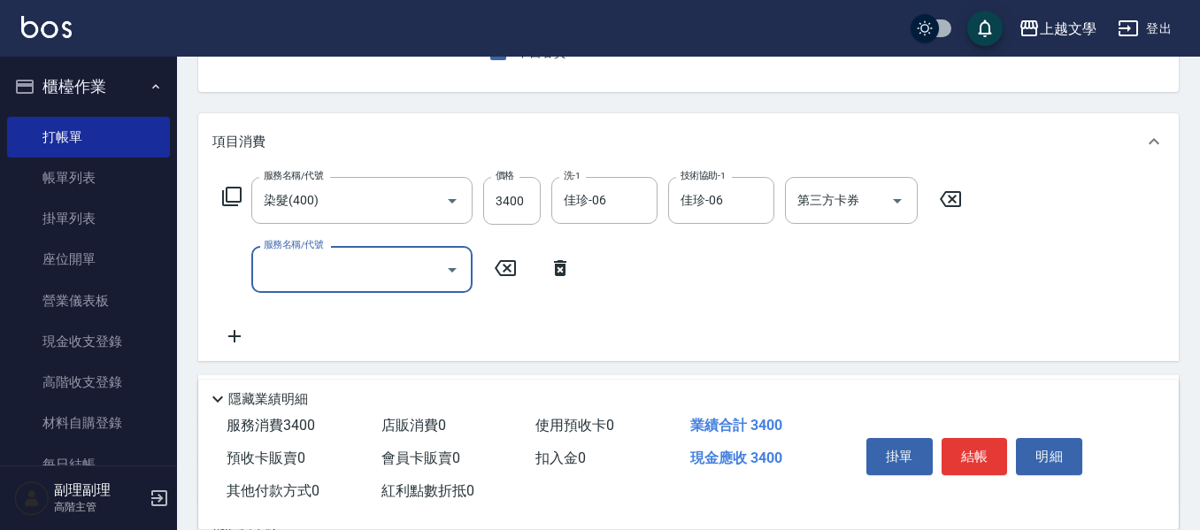
click at [301, 268] on input "服務名稱/代號" at bounding box center [348, 269] width 179 height 31
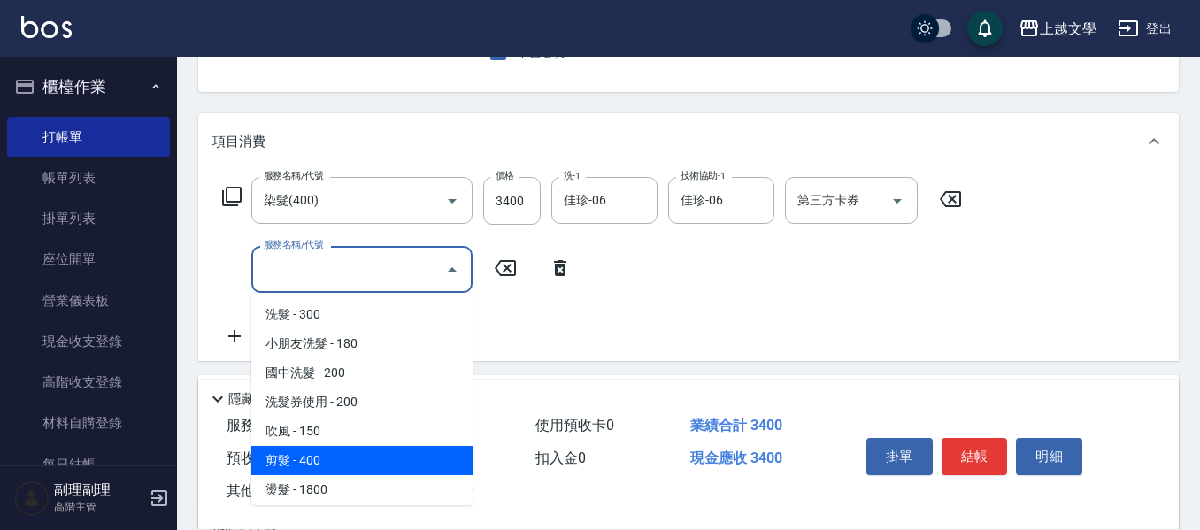
drag, startPoint x: 350, startPoint y: 469, endPoint x: 406, endPoint y: 462, distance: 57.1
click at [354, 470] on span "剪髮 - 400" at bounding box center [361, 460] width 221 height 29
type input "剪髮(200)"
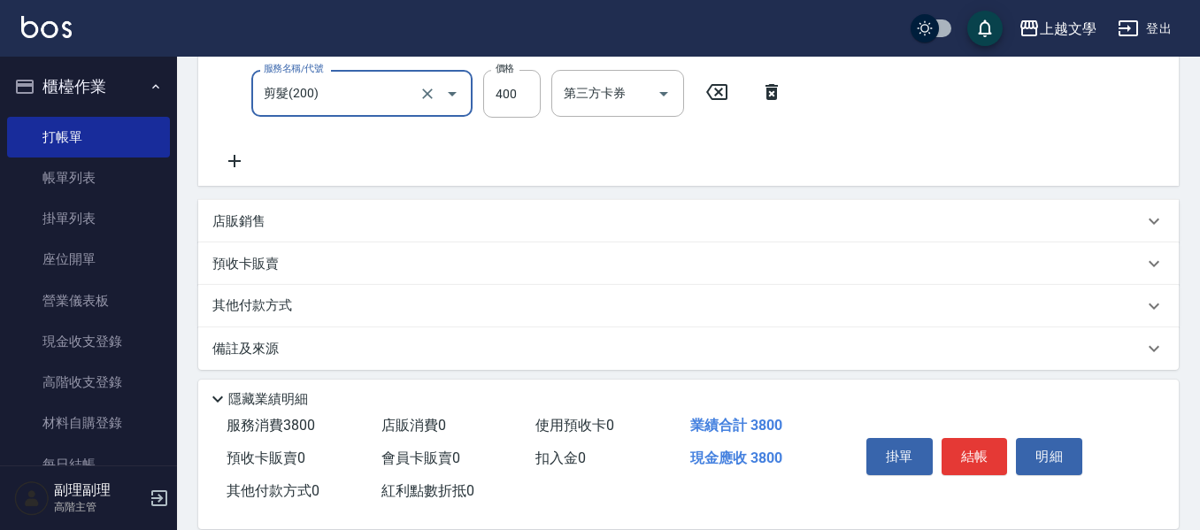
scroll to position [354, 0]
click at [306, 302] on div "其他付款方式" at bounding box center [677, 305] width 931 height 19
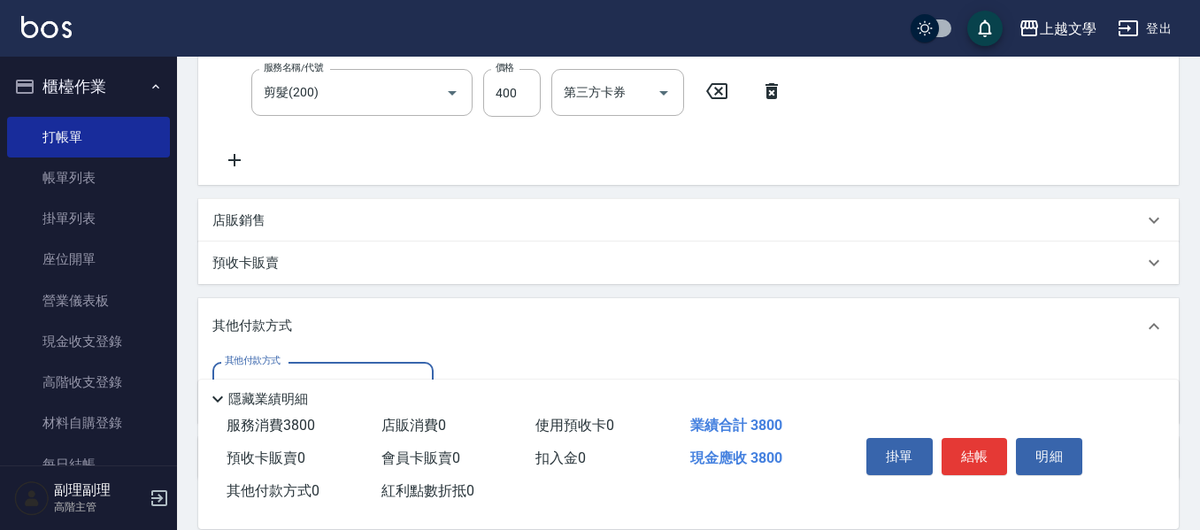
scroll to position [0, 0]
click at [319, 361] on div "其他付款方式 其他付款方式" at bounding box center [688, 389] width 980 height 68
click at [321, 369] on div "其他付款方式" at bounding box center [322, 385] width 221 height 47
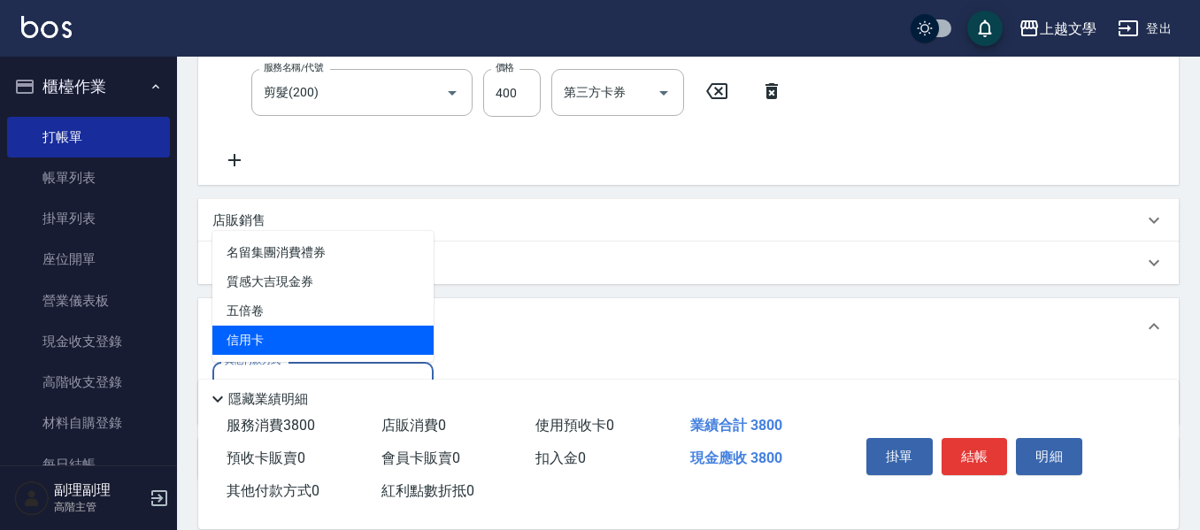
drag, startPoint x: 311, startPoint y: 336, endPoint x: 459, endPoint y: 353, distance: 149.6
click at [311, 337] on span "信用卡" at bounding box center [322, 340] width 221 height 29
type input "信用卡"
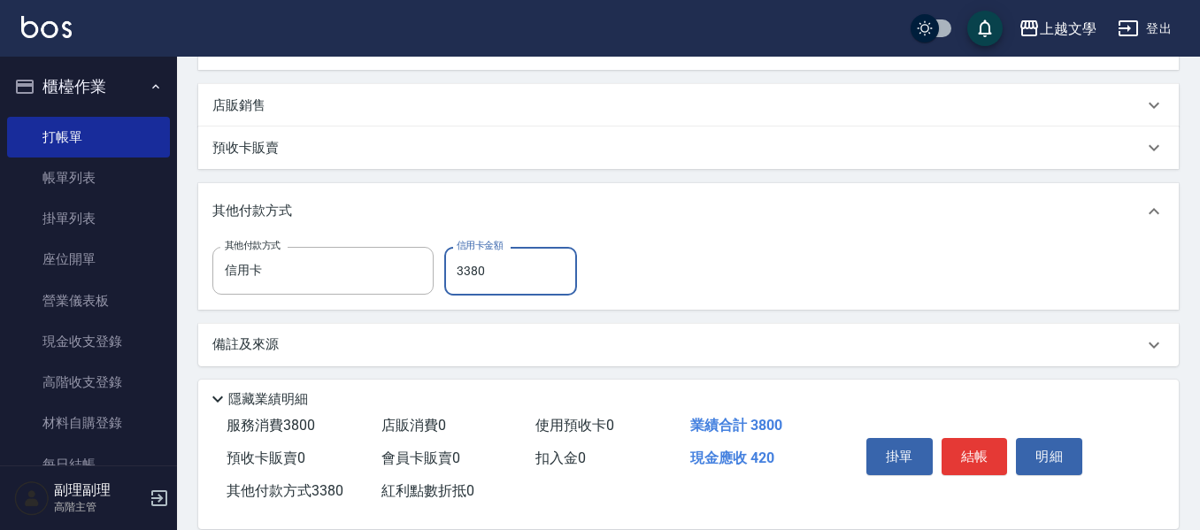
scroll to position [475, 0]
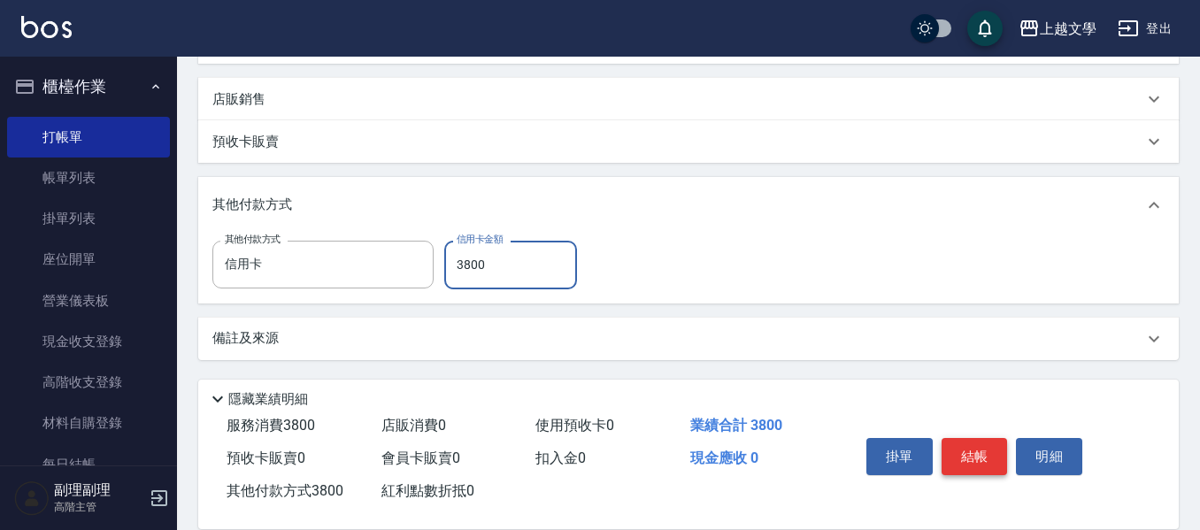
type input "3800"
click at [966, 452] on button "結帳" at bounding box center [975, 456] width 66 height 37
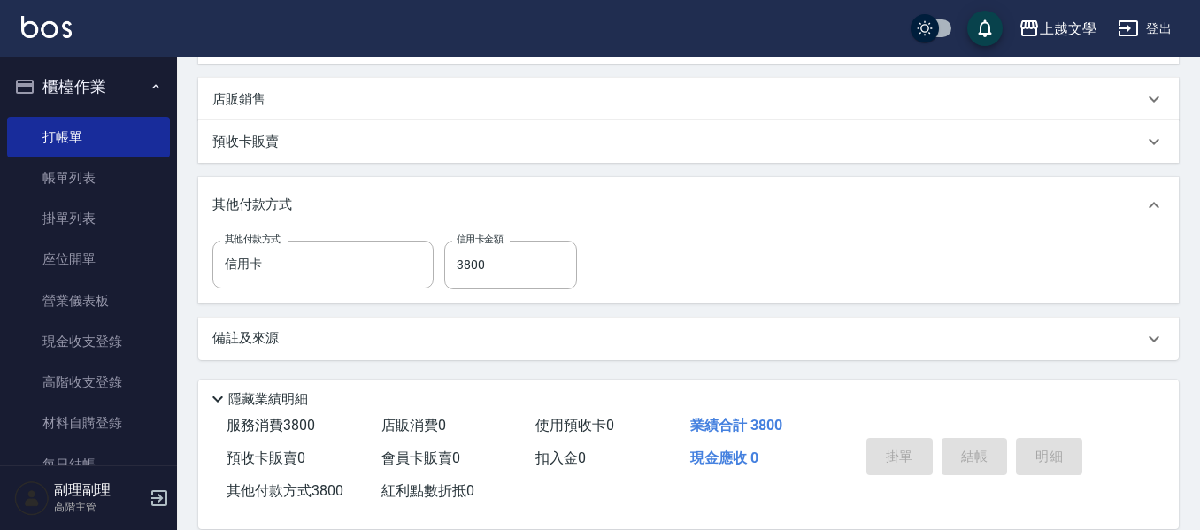
type input "[DATE] 18:33"
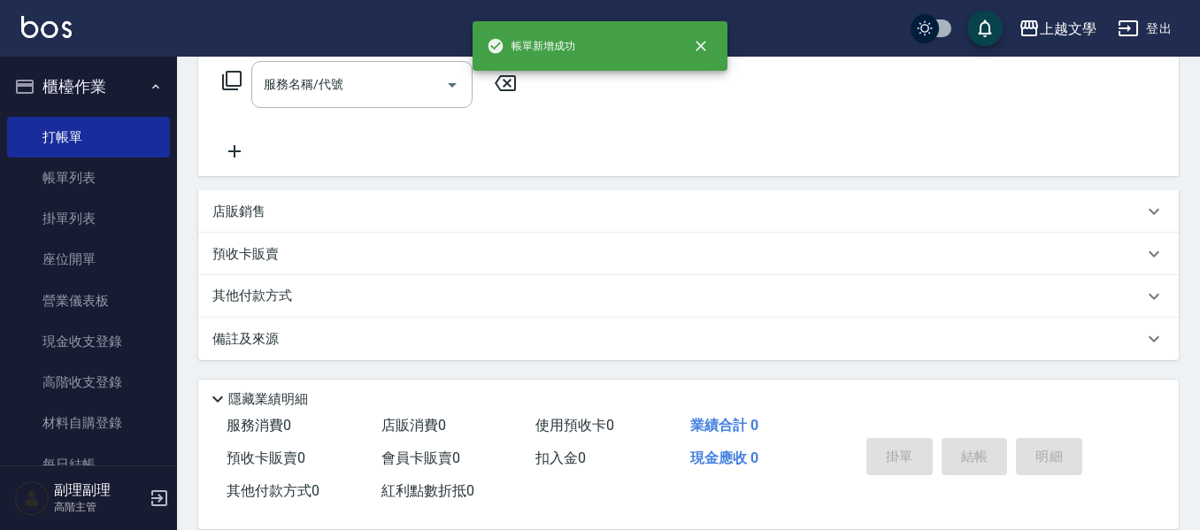
scroll to position [0, 0]
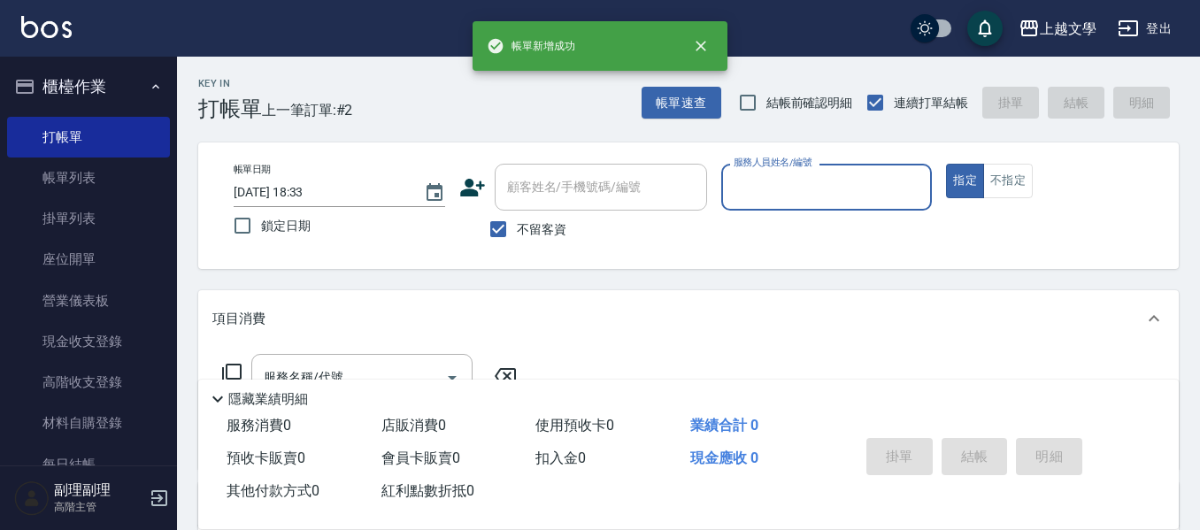
click at [865, 191] on input "服務人員姓名/編號" at bounding box center [827, 187] width 196 height 31
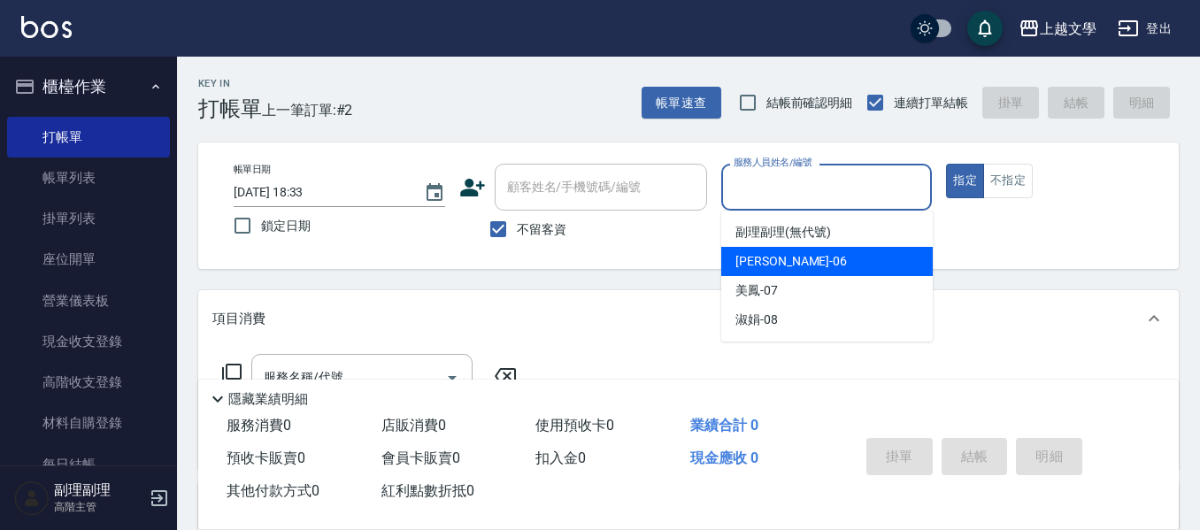
click at [827, 261] on div "佳珍 -06" at bounding box center [826, 261] width 211 height 29
type input "佳珍-06"
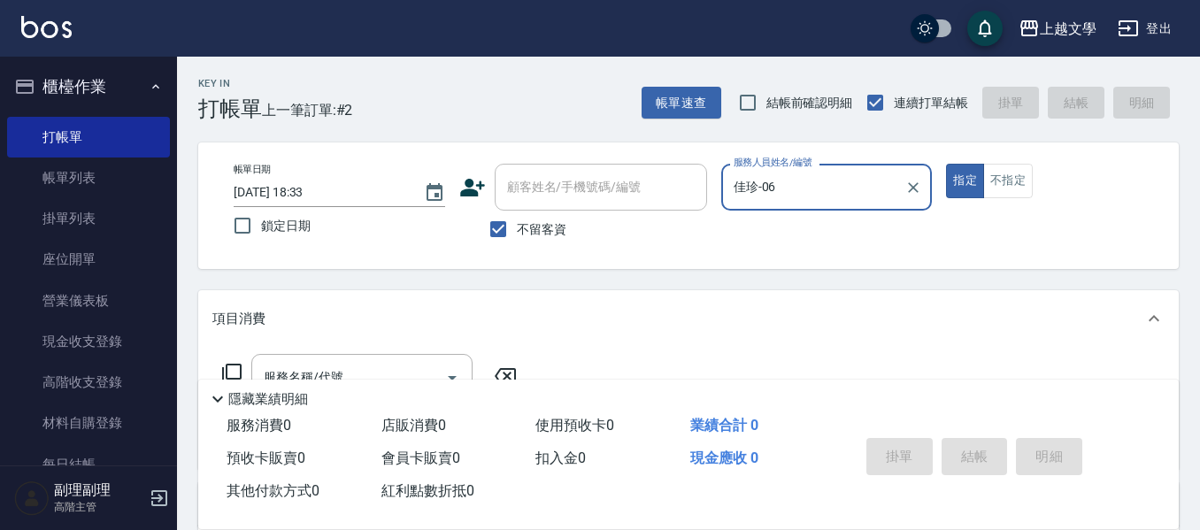
scroll to position [88, 0]
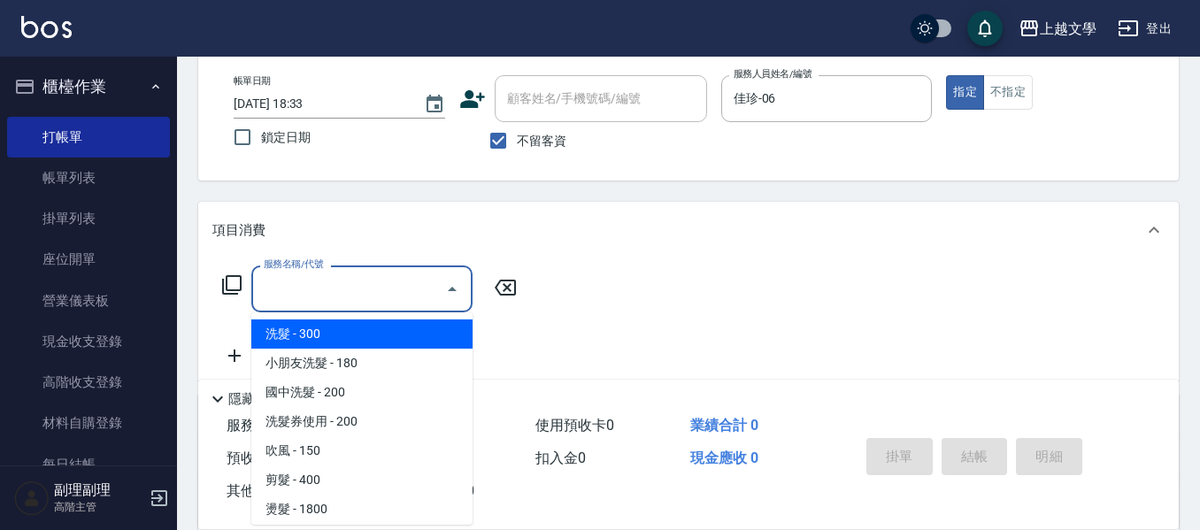
click at [389, 292] on input "服務名稱/代號" at bounding box center [348, 288] width 179 height 31
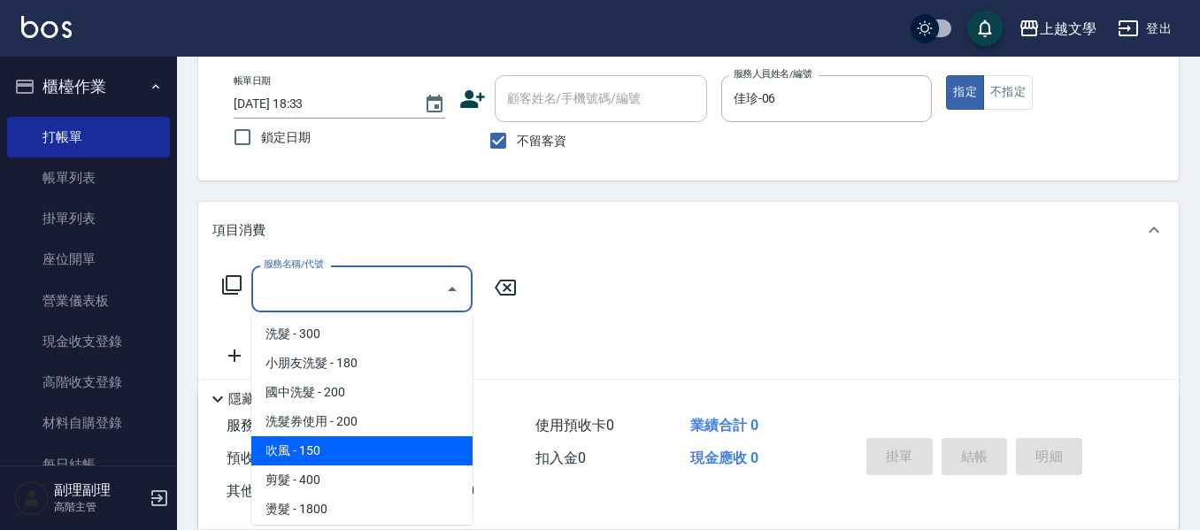
scroll to position [177, 0]
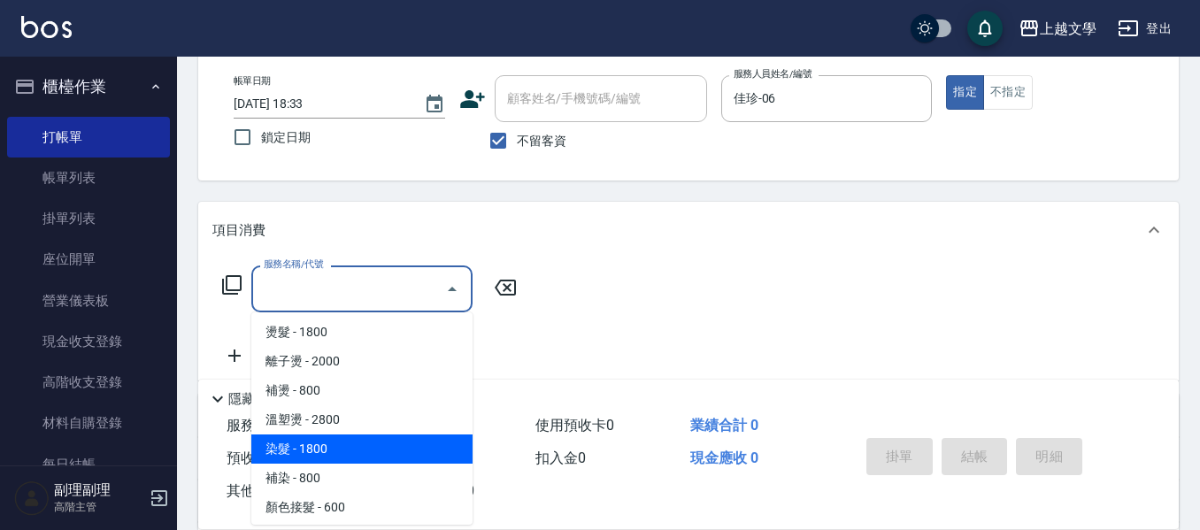
click at [358, 449] on span "染髮 - 1800" at bounding box center [361, 448] width 221 height 29
type input "染髮(400)"
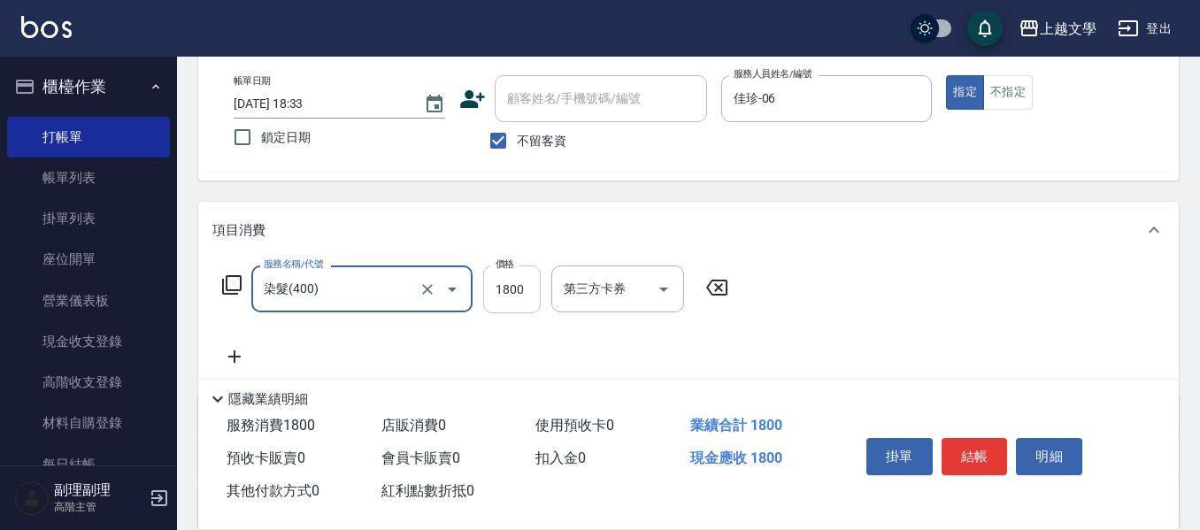
click at [504, 307] on input "1800" at bounding box center [512, 289] width 58 height 48
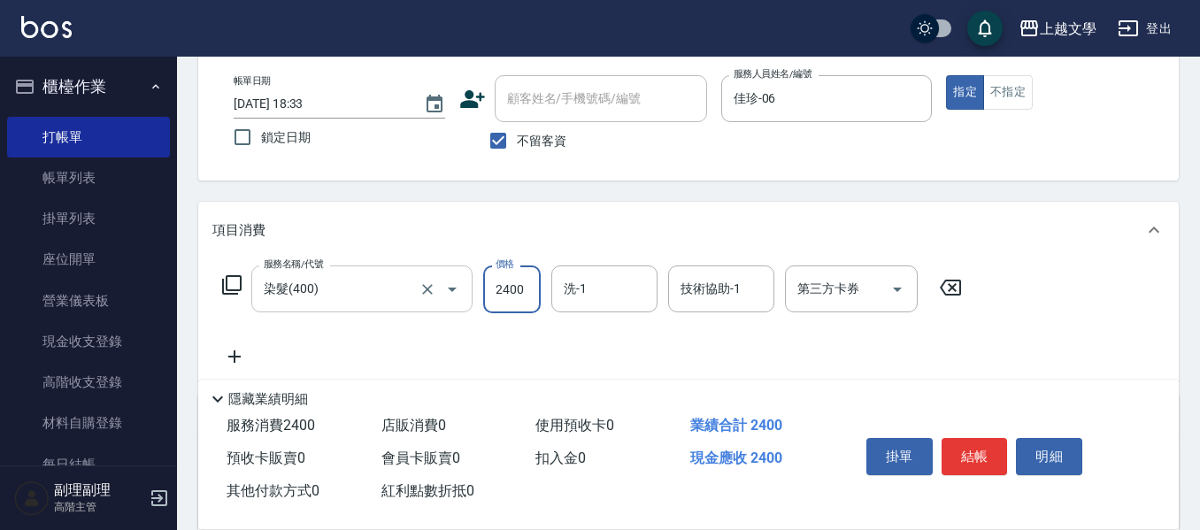
type input "2400"
click at [657, 281] on form "洗-1 洗-1" at bounding box center [609, 288] width 117 height 47
click at [605, 300] on input "洗-1" at bounding box center [604, 288] width 90 height 31
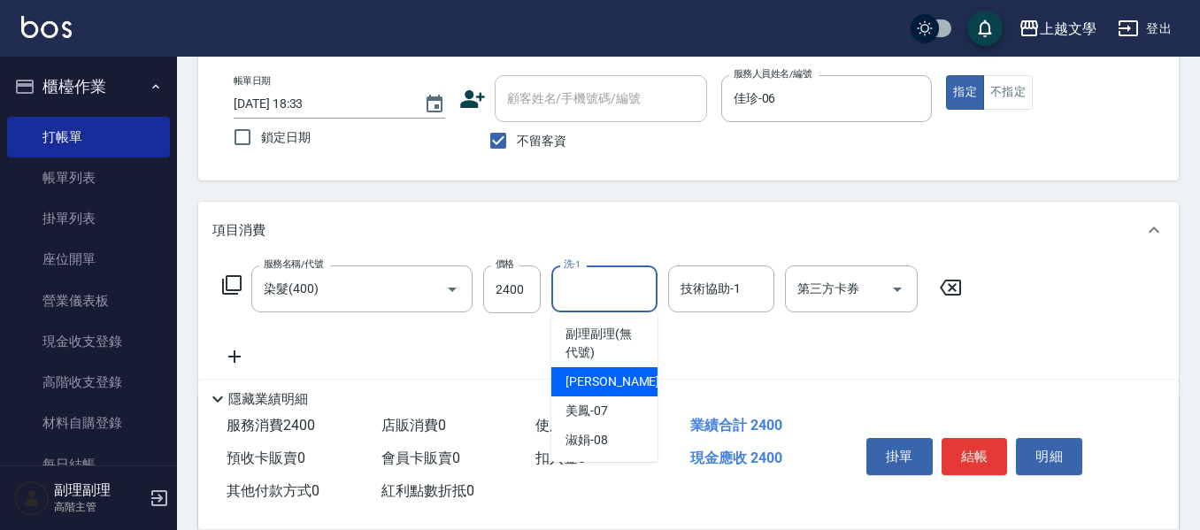
click at [587, 377] on span "佳珍 -06" at bounding box center [620, 382] width 111 height 19
type input "佳珍-06"
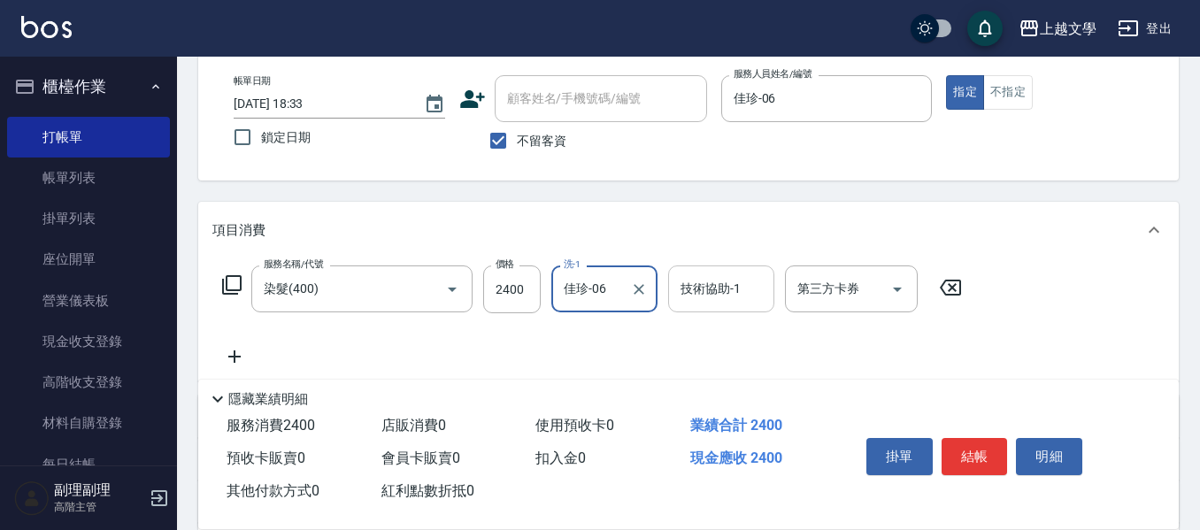
click at [679, 294] on input "技術協助-1" at bounding box center [721, 288] width 90 height 31
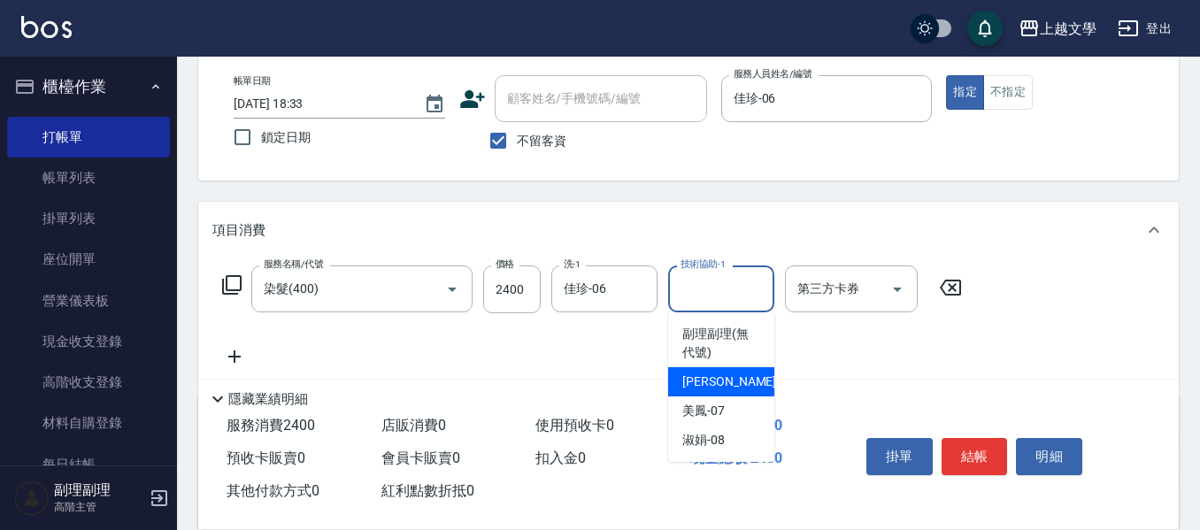
drag, startPoint x: 697, startPoint y: 381, endPoint x: 632, endPoint y: 376, distance: 65.6
click at [696, 381] on span "佳珍 -06" at bounding box center [737, 382] width 111 height 19
type input "佳珍-06"
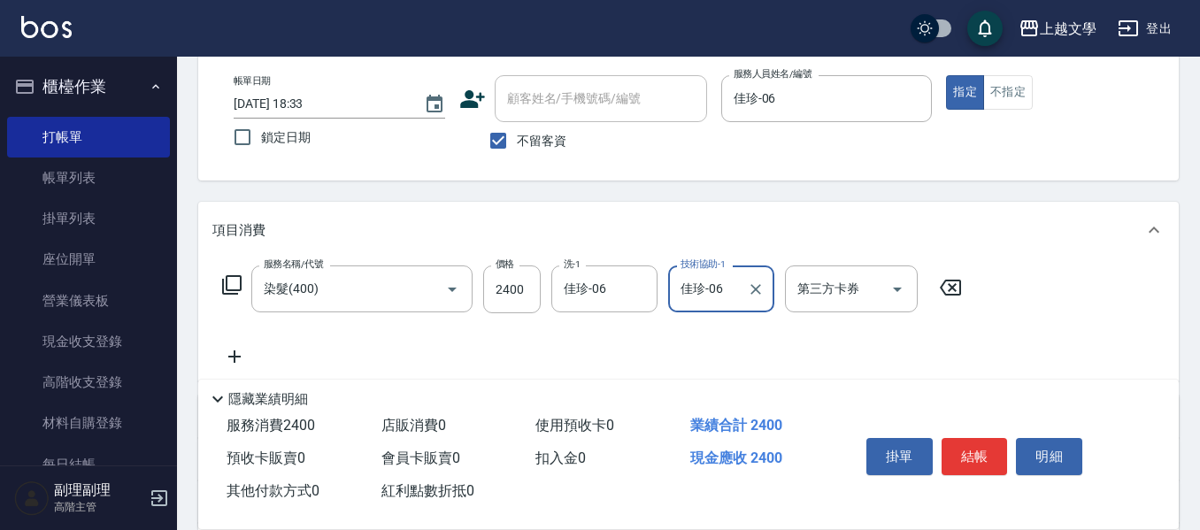
click at [232, 357] on icon at bounding box center [234, 356] width 44 height 21
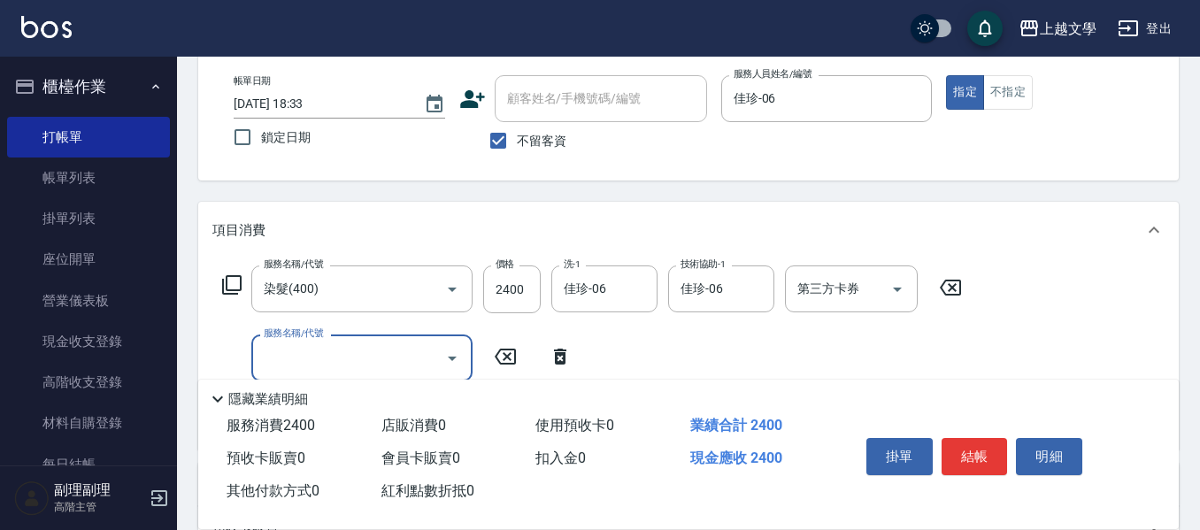
click at [285, 360] on input "服務名稱/代號" at bounding box center [348, 357] width 179 height 31
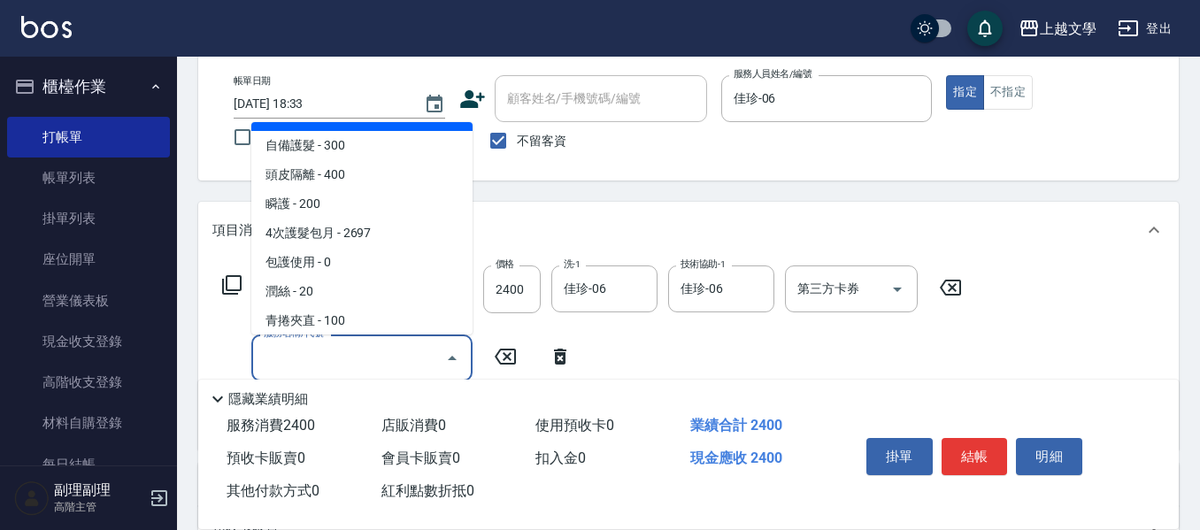
scroll to position [442, 0]
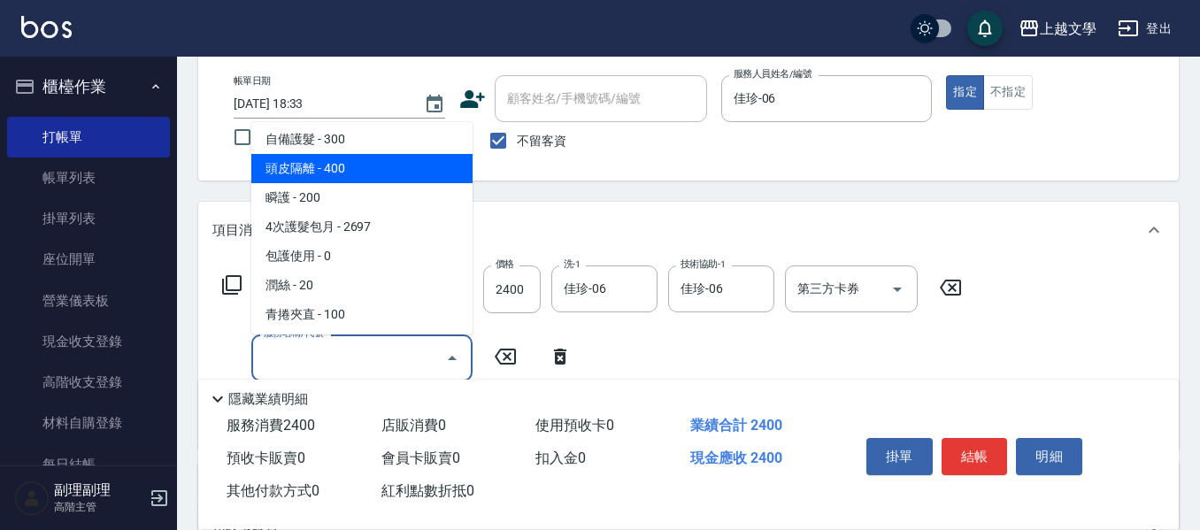
click at [323, 177] on span "頭皮隔離 - 400" at bounding box center [361, 168] width 221 height 29
type input "頭皮隔離(503)"
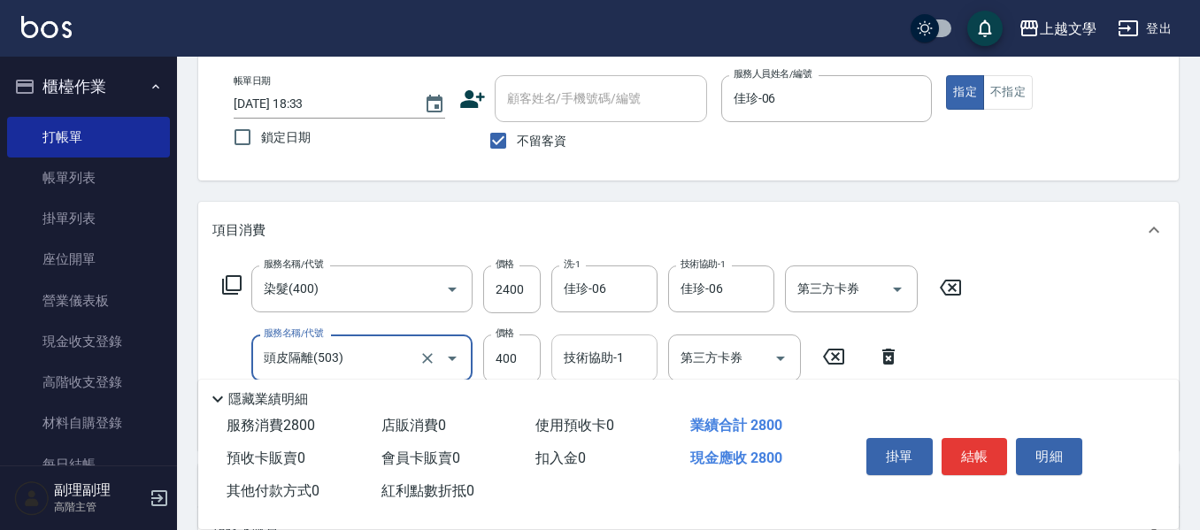
click at [624, 355] on input "技術協助-1" at bounding box center [604, 357] width 90 height 31
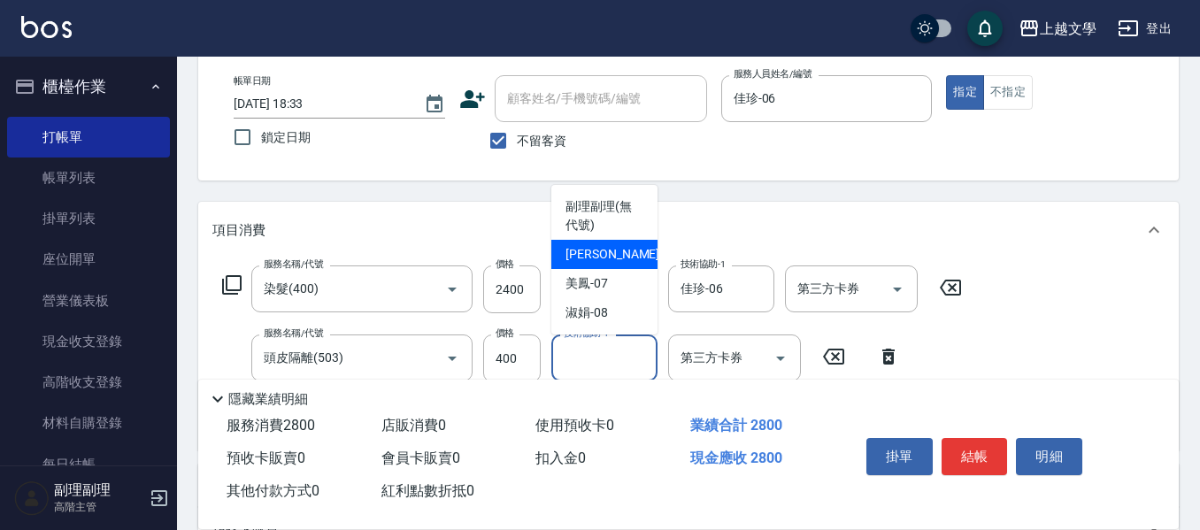
click at [620, 260] on div "佳珍 -06" at bounding box center [604, 254] width 106 height 29
type input "佳珍-06"
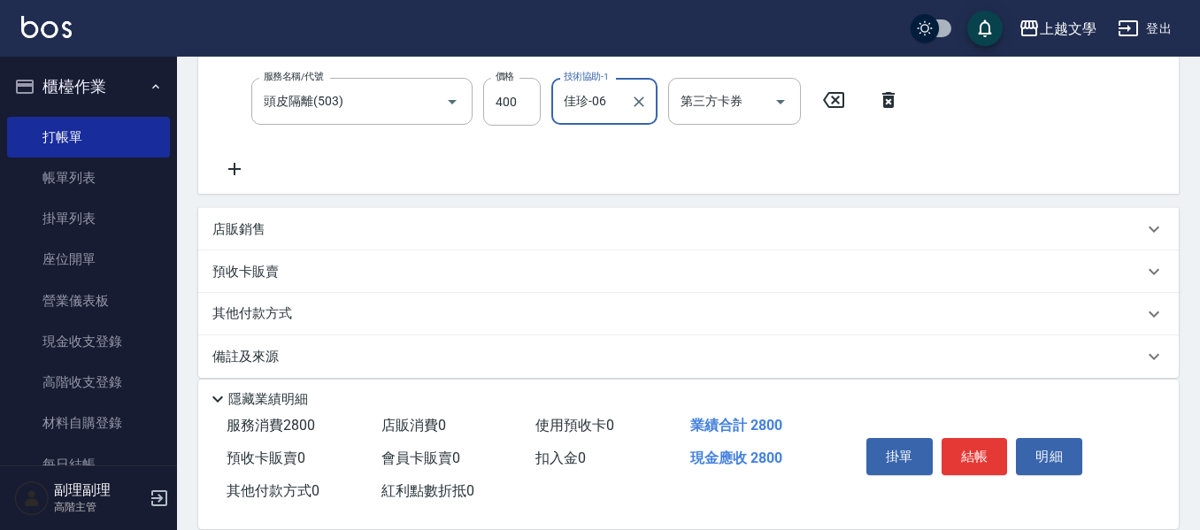
scroll to position [354, 0]
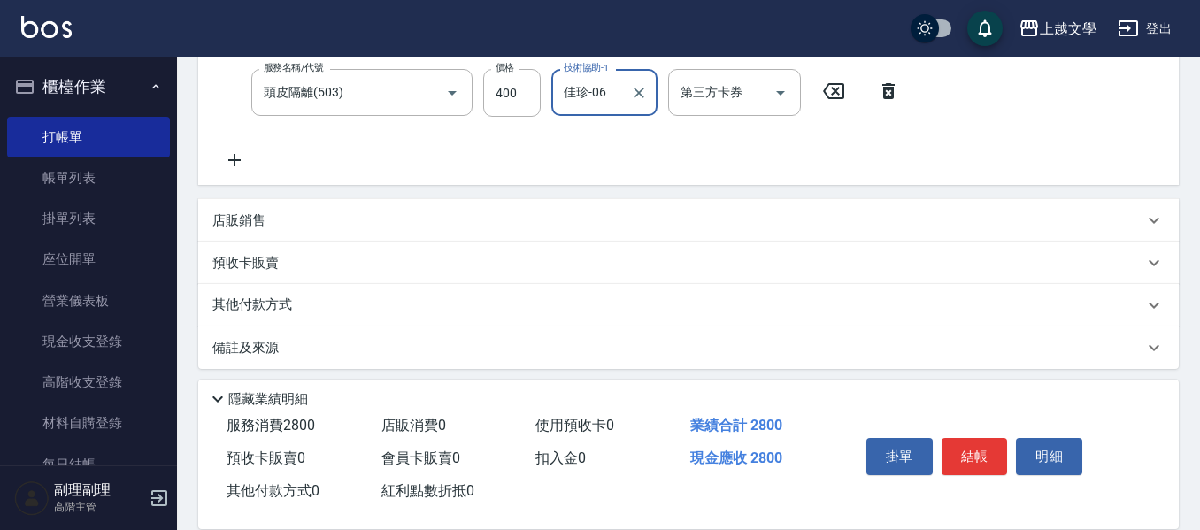
click at [233, 162] on icon at bounding box center [234, 160] width 44 height 21
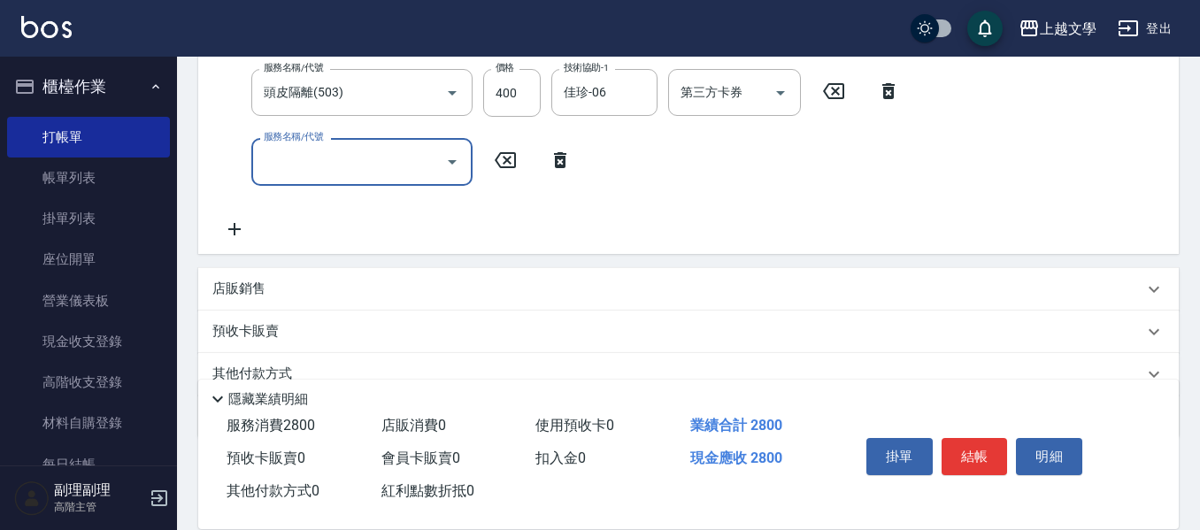
click at [258, 157] on div "服務名稱/代號" at bounding box center [361, 161] width 221 height 47
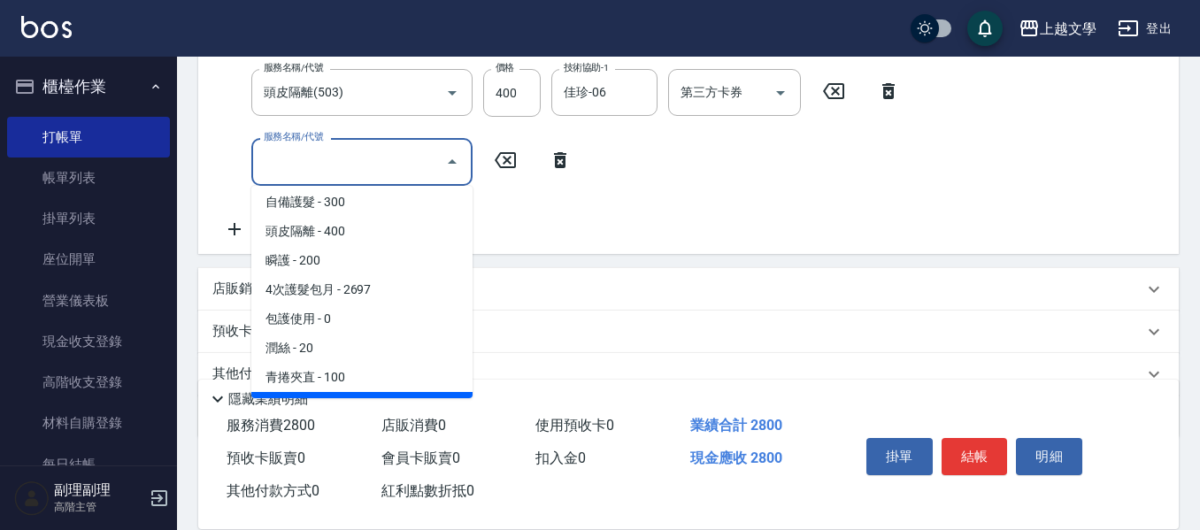
scroll to position [355, 0]
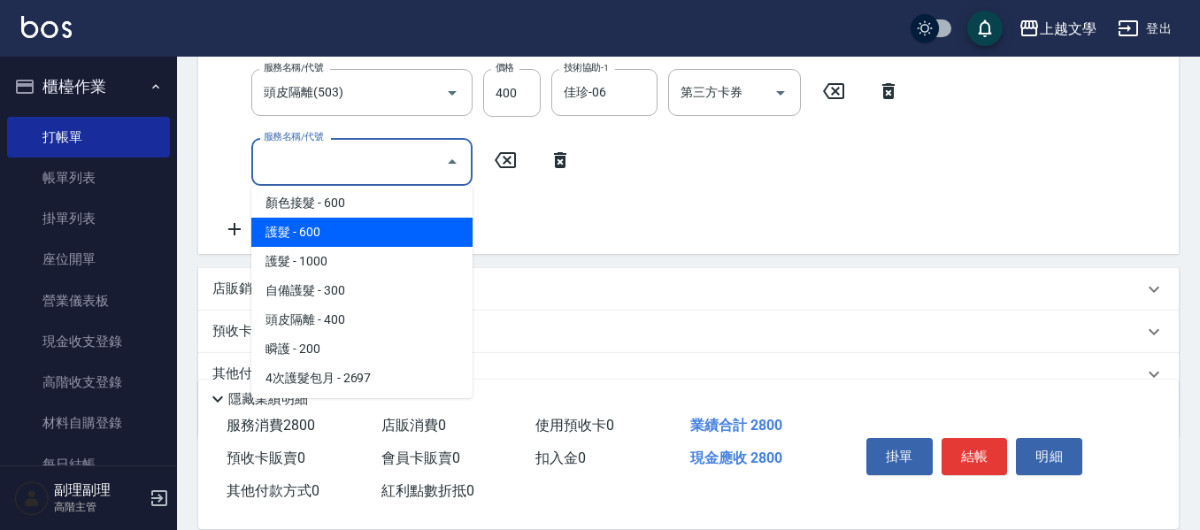
click at [330, 234] on span "護髮 - 600" at bounding box center [361, 232] width 221 height 29
type input "護髮(500)"
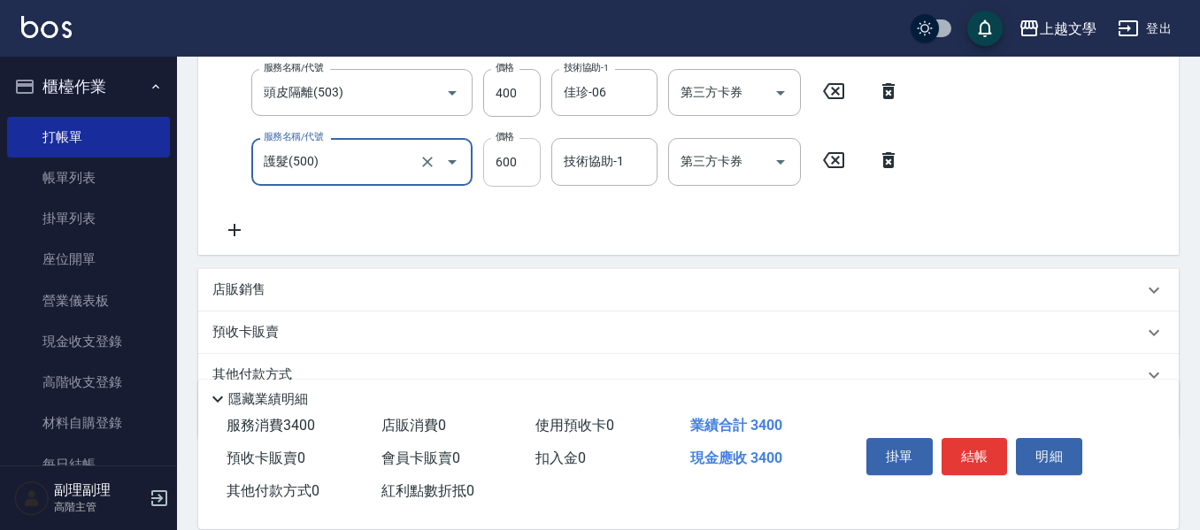
click at [519, 169] on input "600" at bounding box center [512, 162] width 58 height 48
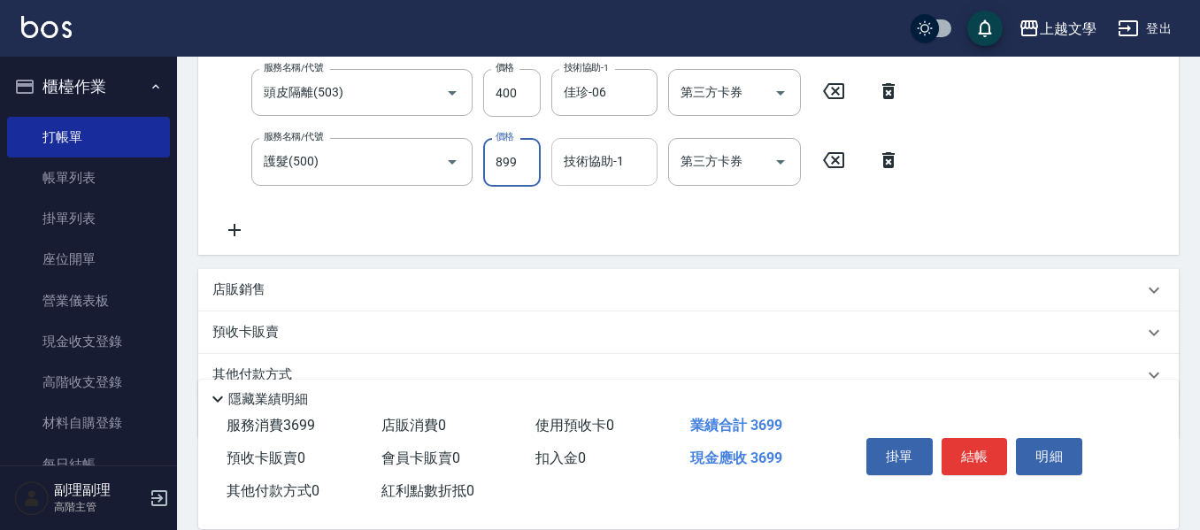
type input "899"
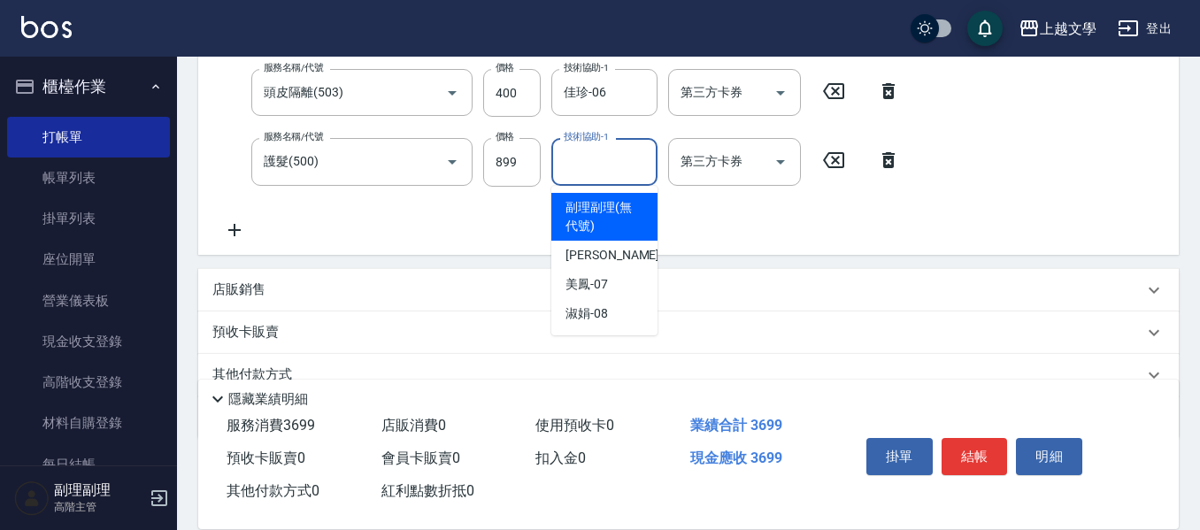
click at [633, 165] on input "技術協助-1" at bounding box center [604, 161] width 90 height 31
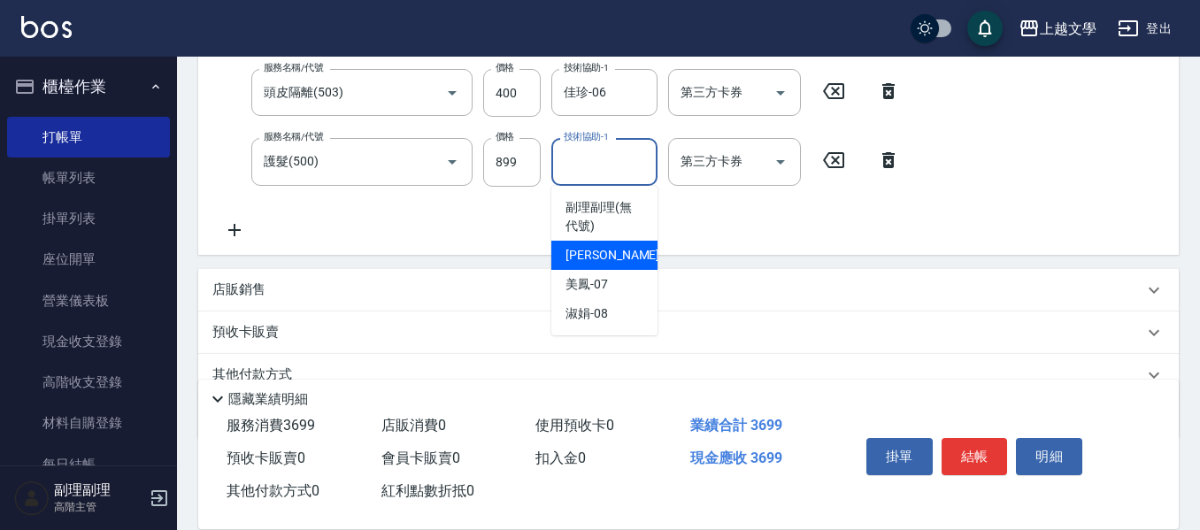
click at [611, 254] on div "佳珍 -06" at bounding box center [604, 255] width 106 height 29
type input "佳珍-06"
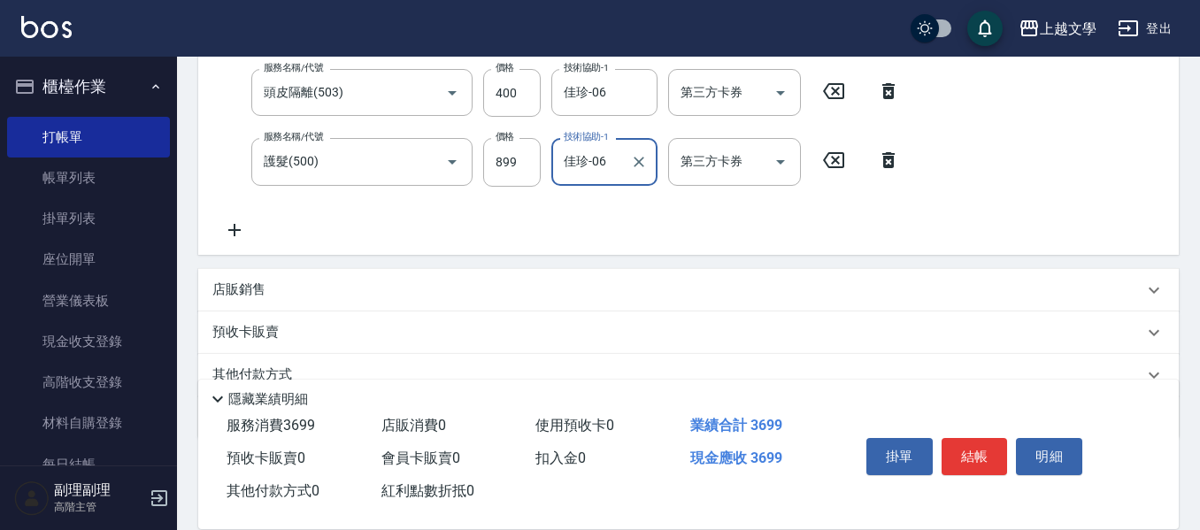
click at [232, 234] on icon at bounding box center [234, 229] width 44 height 21
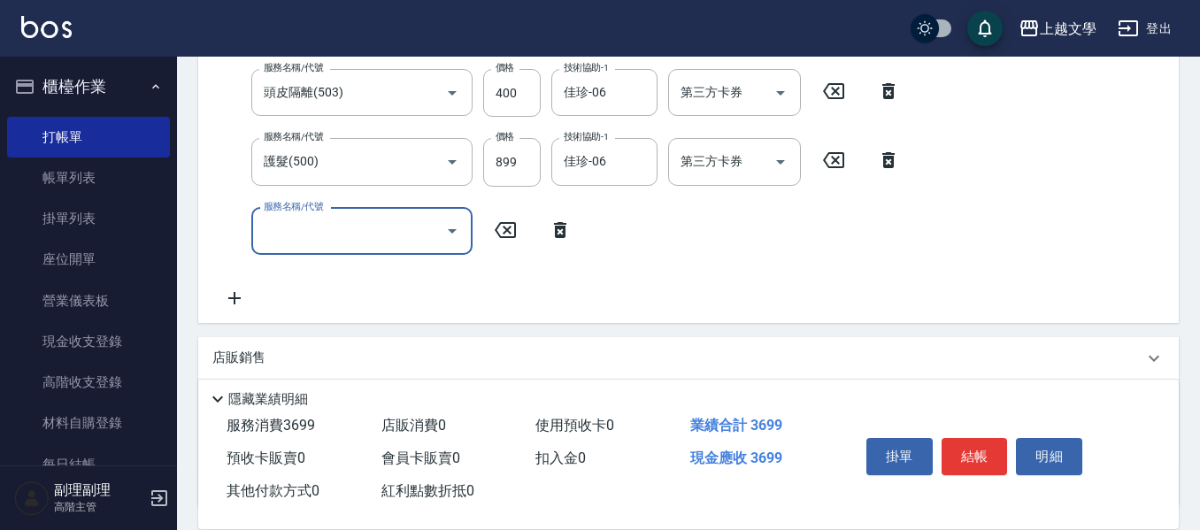
click at [275, 238] on input "服務名稱/代號" at bounding box center [348, 231] width 179 height 31
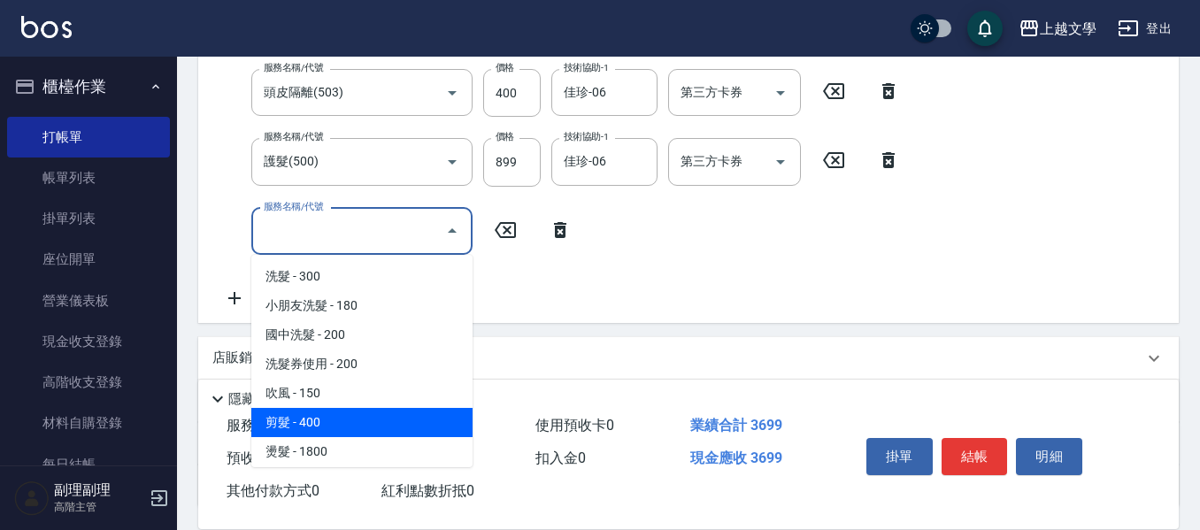
drag, startPoint x: 334, startPoint y: 433, endPoint x: 417, endPoint y: 425, distance: 83.6
click at [334, 430] on span "剪髮 - 400" at bounding box center [361, 422] width 221 height 29
type input "剪髮(200)"
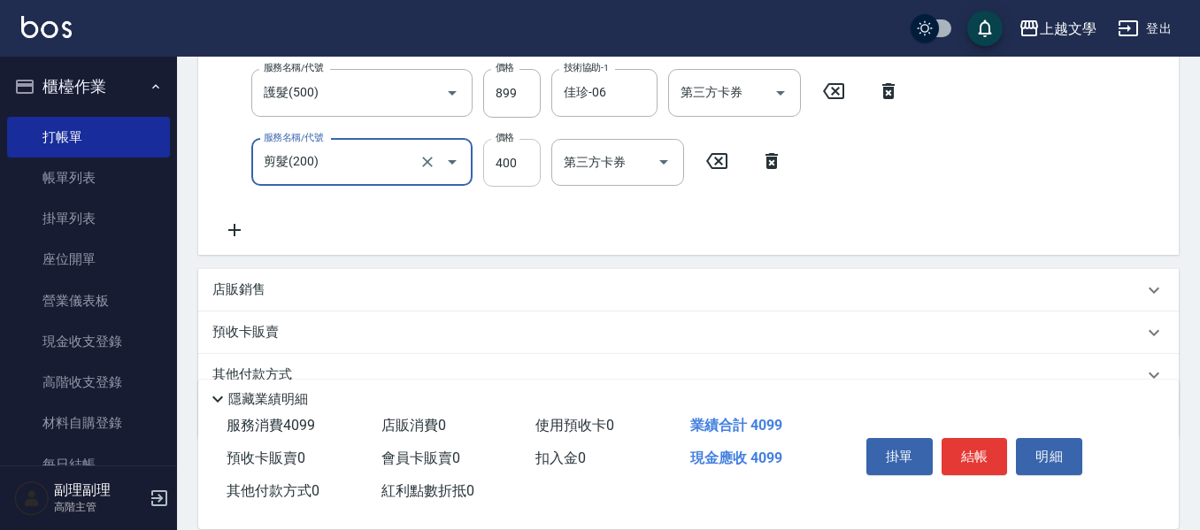
scroll to position [442, 0]
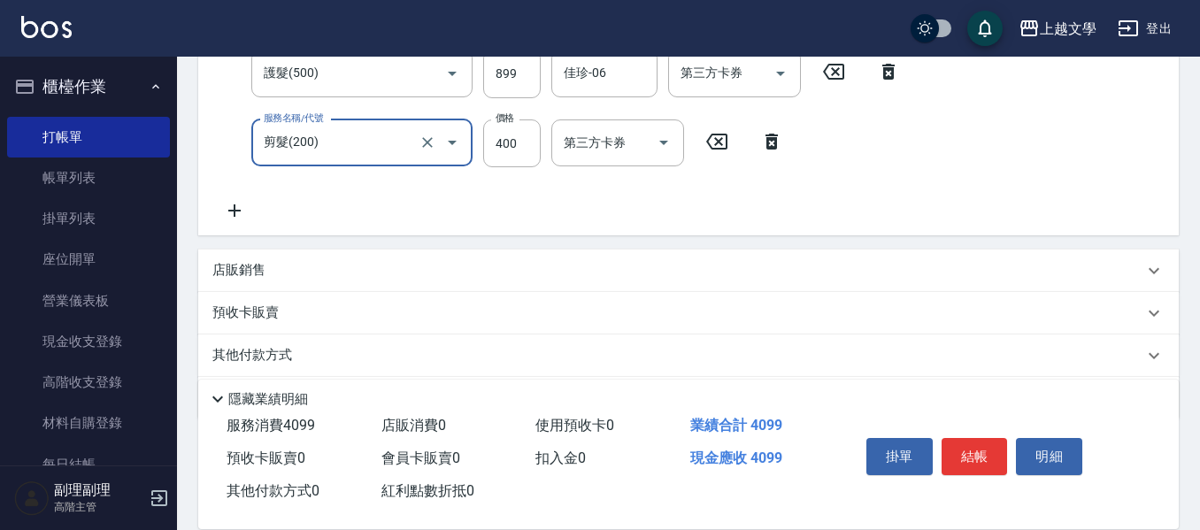
click at [288, 361] on p "其他付款方式" at bounding box center [256, 355] width 88 height 19
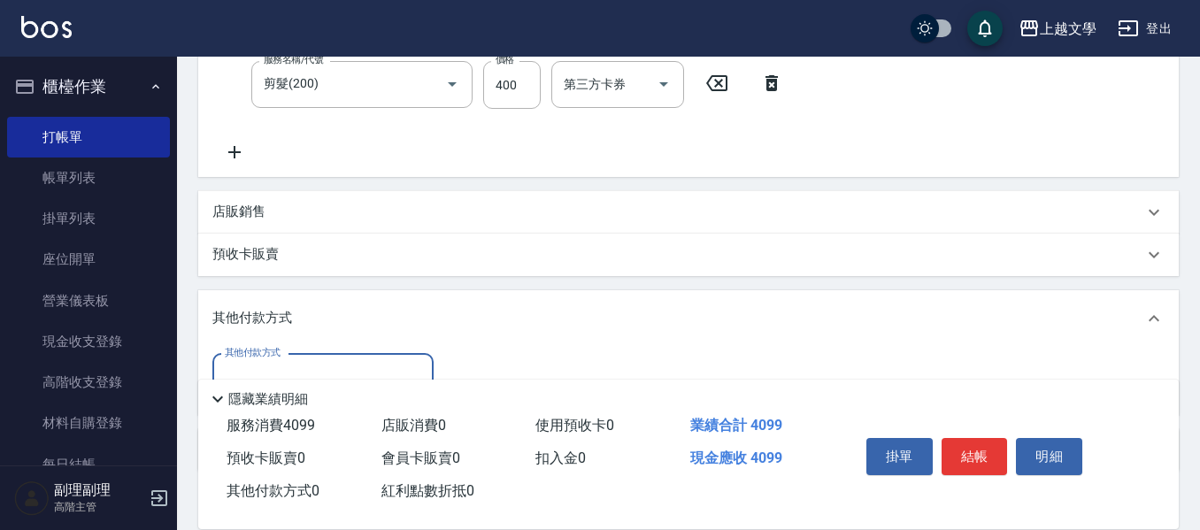
scroll to position [531, 0]
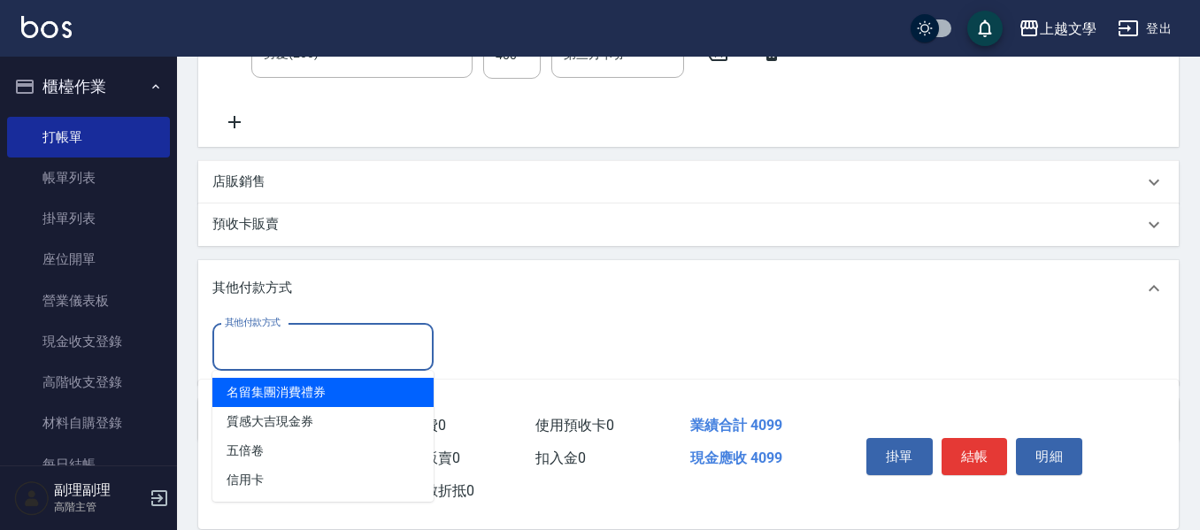
click at [306, 351] on input "其他付款方式" at bounding box center [322, 347] width 205 height 31
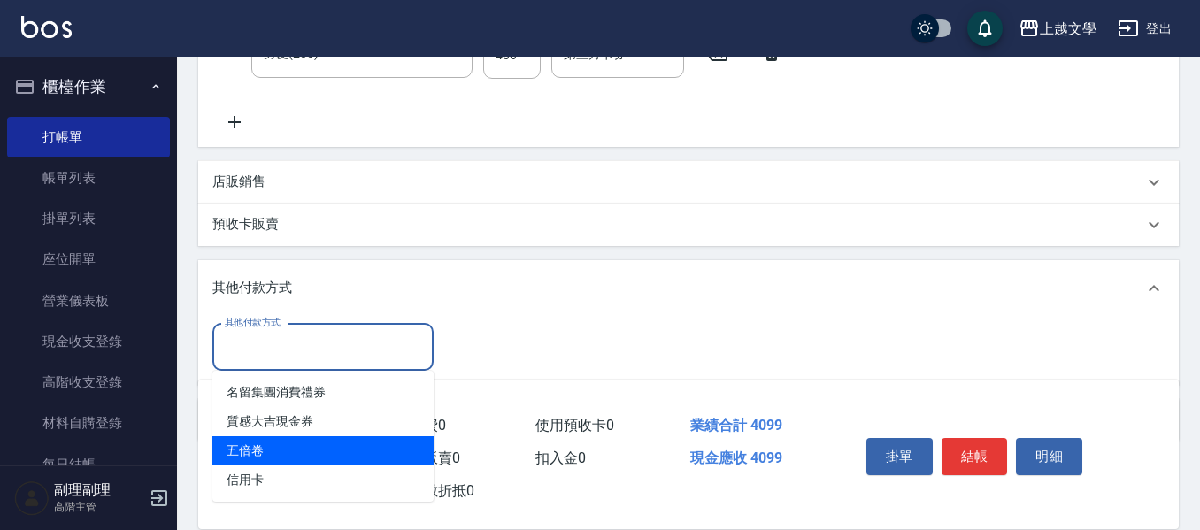
click at [294, 463] on span "五倍卷" at bounding box center [322, 450] width 221 height 29
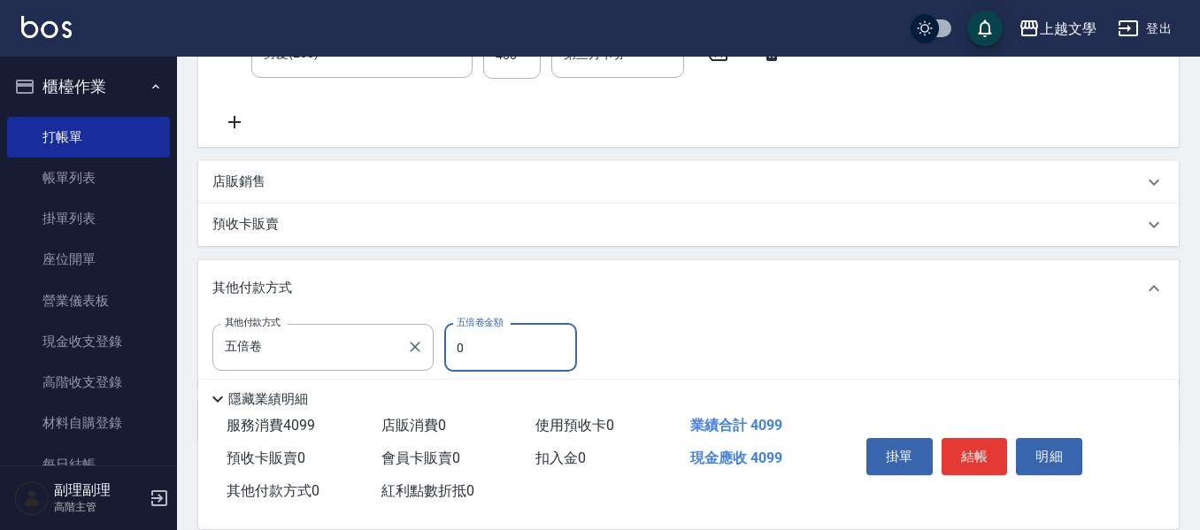
scroll to position [613, 0]
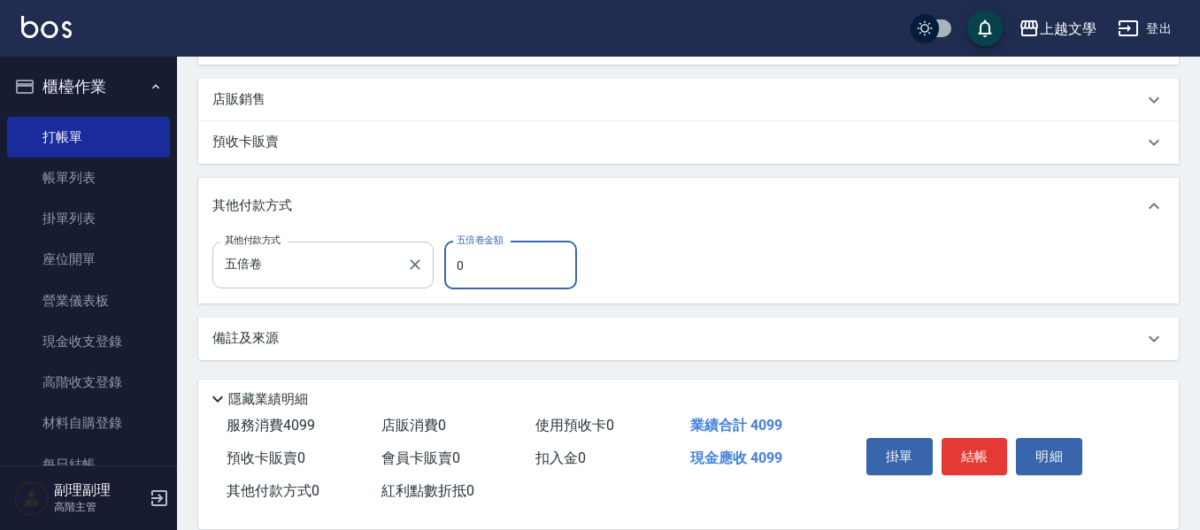
click at [288, 281] on div "五倍卷 其他付款方式" at bounding box center [322, 265] width 221 height 47
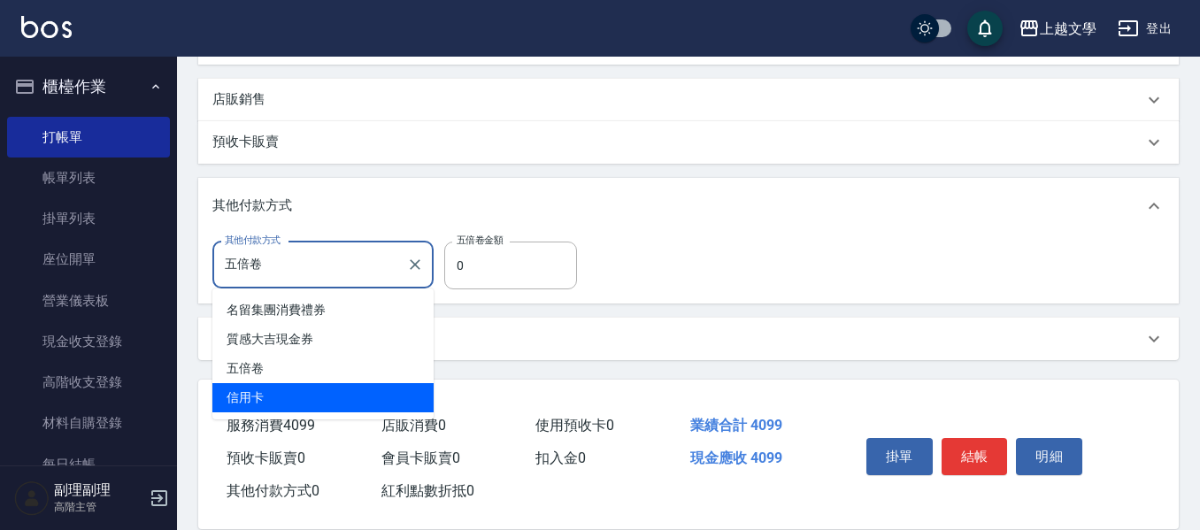
drag, startPoint x: 306, startPoint y: 413, endPoint x: 421, endPoint y: 323, distance: 146.2
click at [310, 413] on ul "名留集團消費禮券 質感大吉現金券 五倍卷 信用卡" at bounding box center [322, 353] width 221 height 131
click at [383, 411] on ul "名留集團消費禮券 質感大吉現金券 五倍卷 信用卡" at bounding box center [322, 353] width 221 height 131
click at [305, 400] on span "信用卡" at bounding box center [322, 397] width 221 height 29
type input "信用卡"
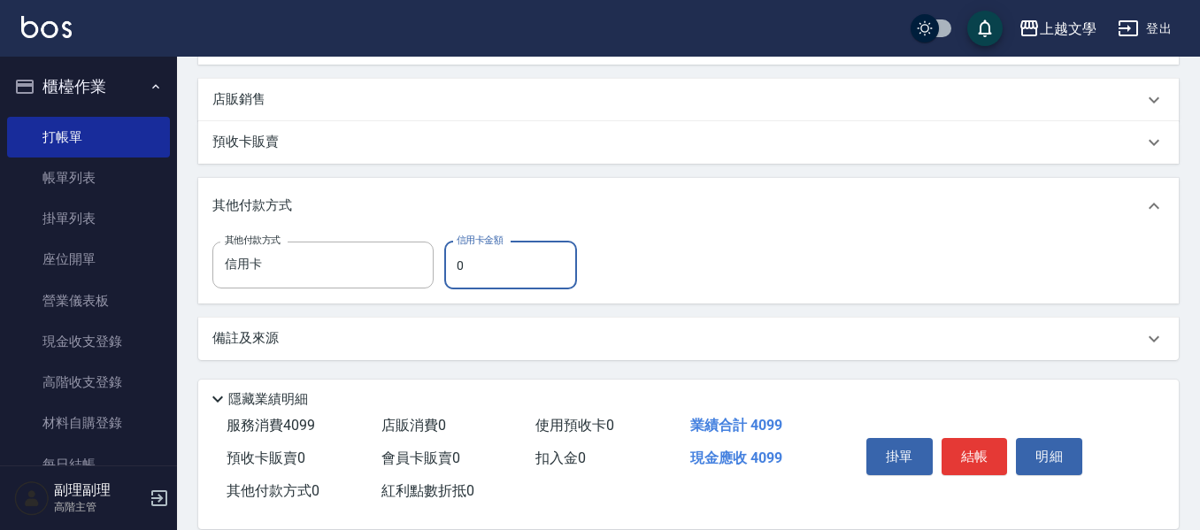
click at [481, 275] on input "0" at bounding box center [510, 266] width 133 height 48
type input "4099"
click at [1005, 450] on button "結帳" at bounding box center [975, 456] width 66 height 37
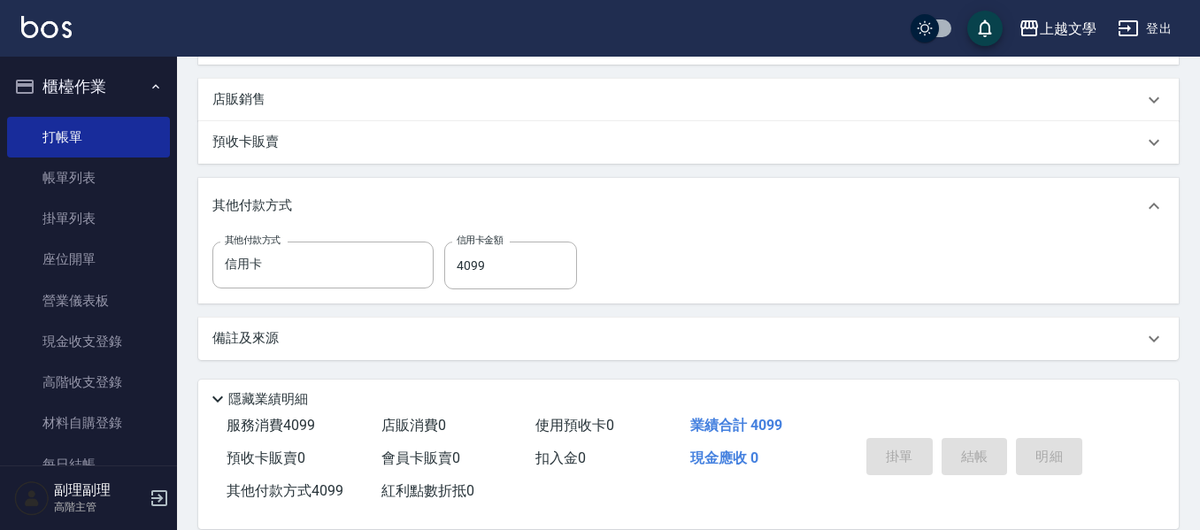
type input "[DATE] 18:34"
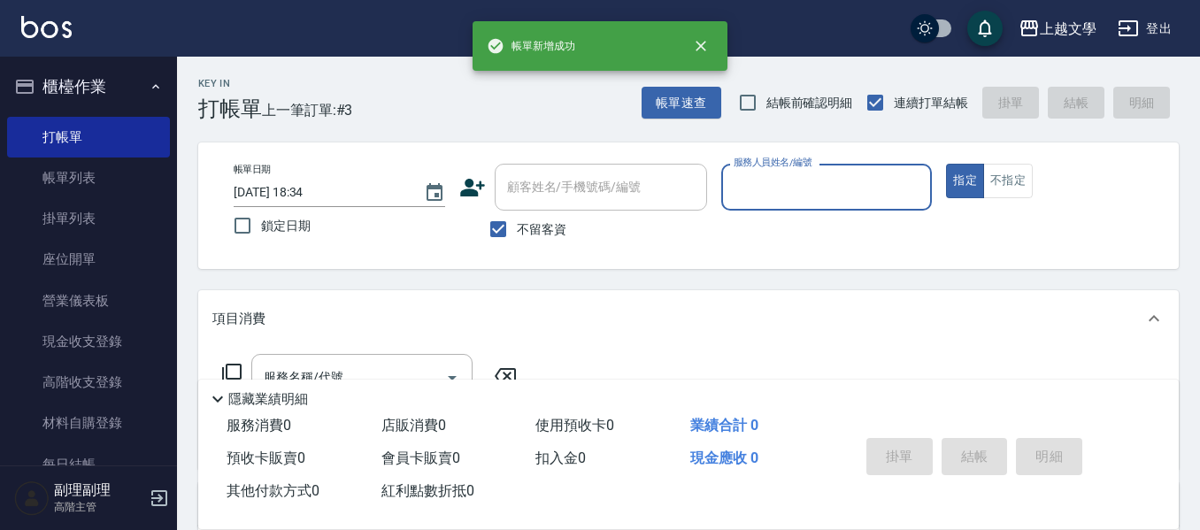
click at [788, 195] on input "服務人員姓名/編號" at bounding box center [827, 187] width 196 height 31
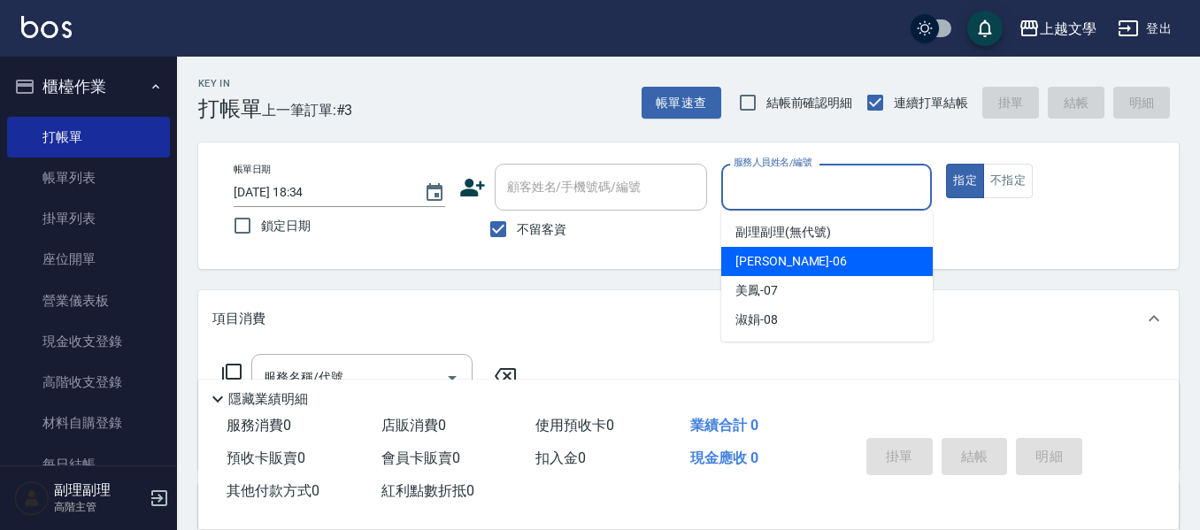
drag, startPoint x: 786, startPoint y: 269, endPoint x: 511, endPoint y: 302, distance: 276.3
click at [774, 268] on div "佳珍 -06" at bounding box center [826, 261] width 211 height 29
type input "佳珍-06"
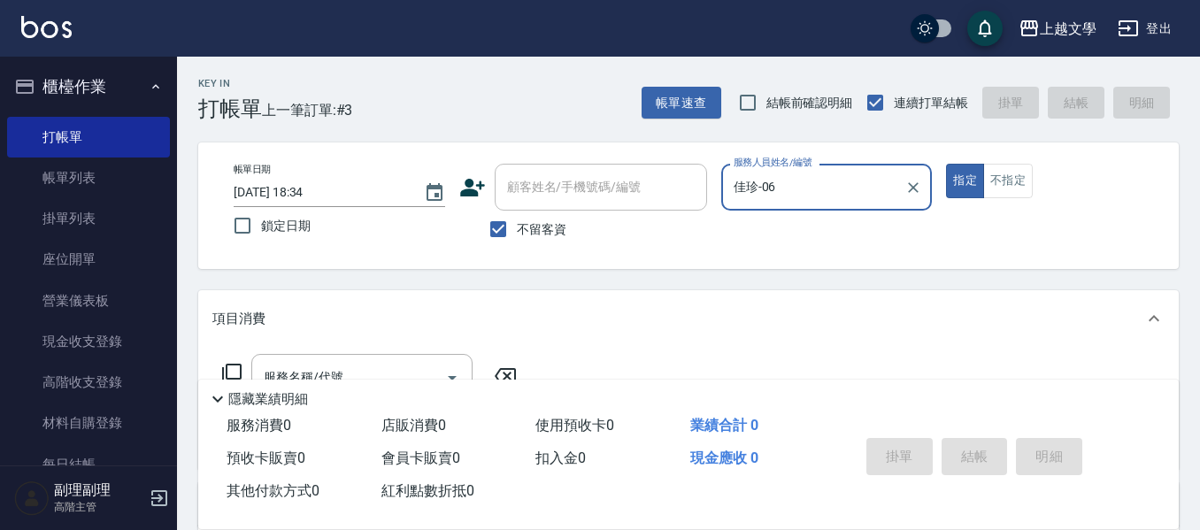
scroll to position [88, 0]
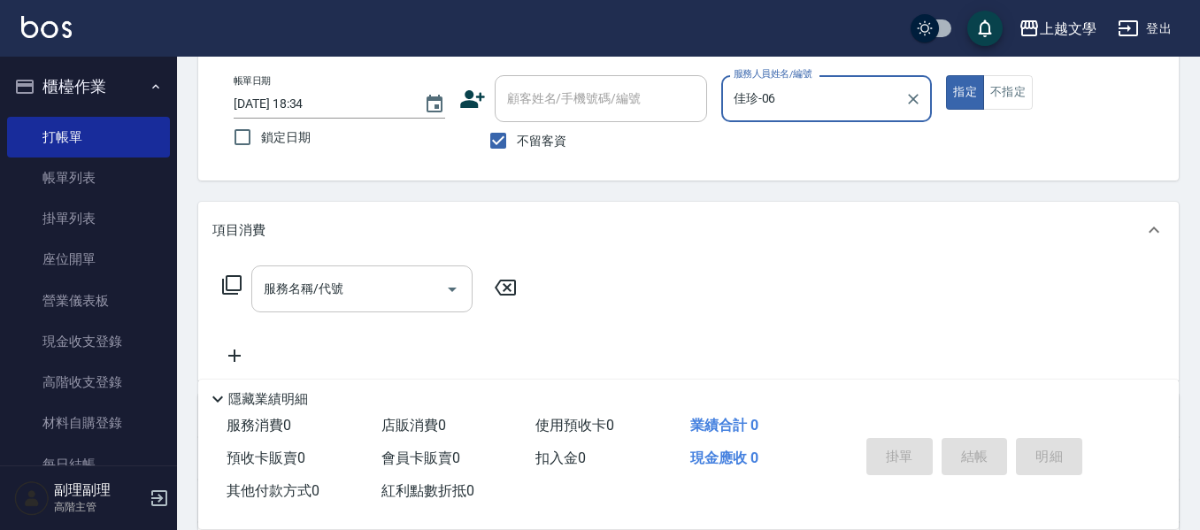
click at [360, 303] on input "服務名稱/代號" at bounding box center [348, 288] width 179 height 31
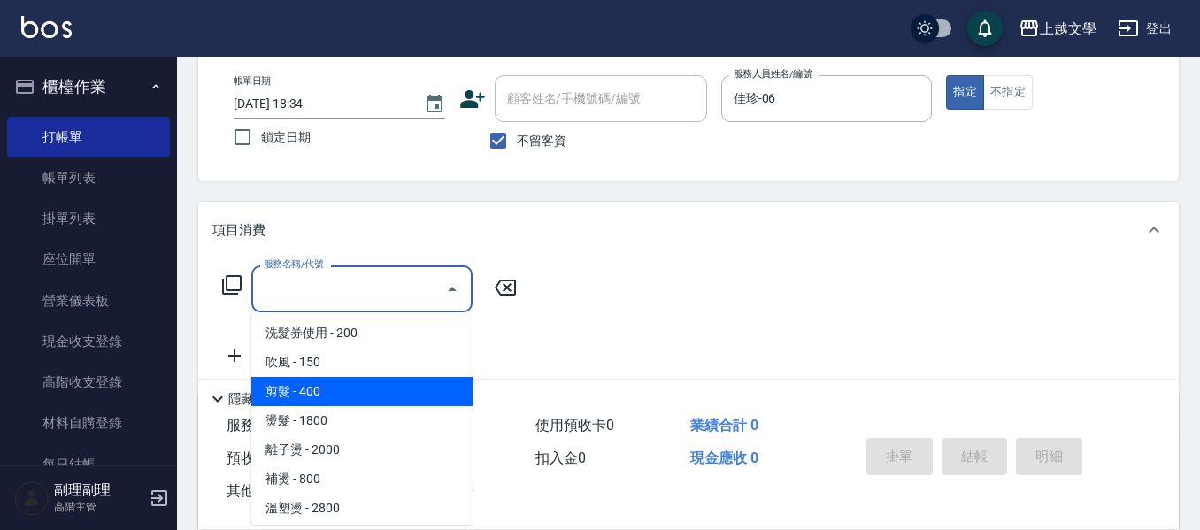
scroll to position [177, 0]
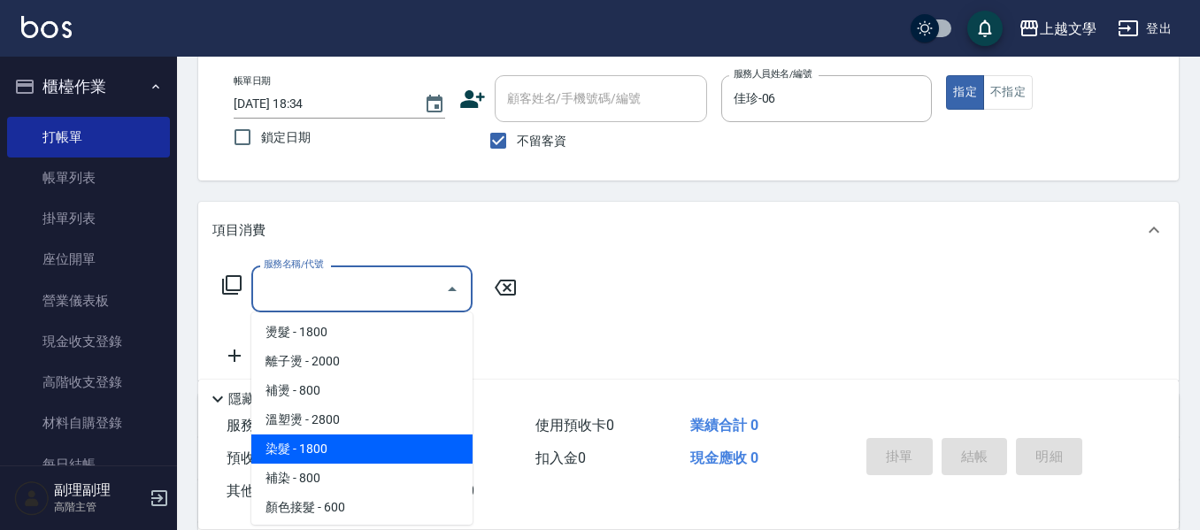
click at [348, 442] on span "染髮 - 1800" at bounding box center [361, 448] width 221 height 29
type input "染髮(400)"
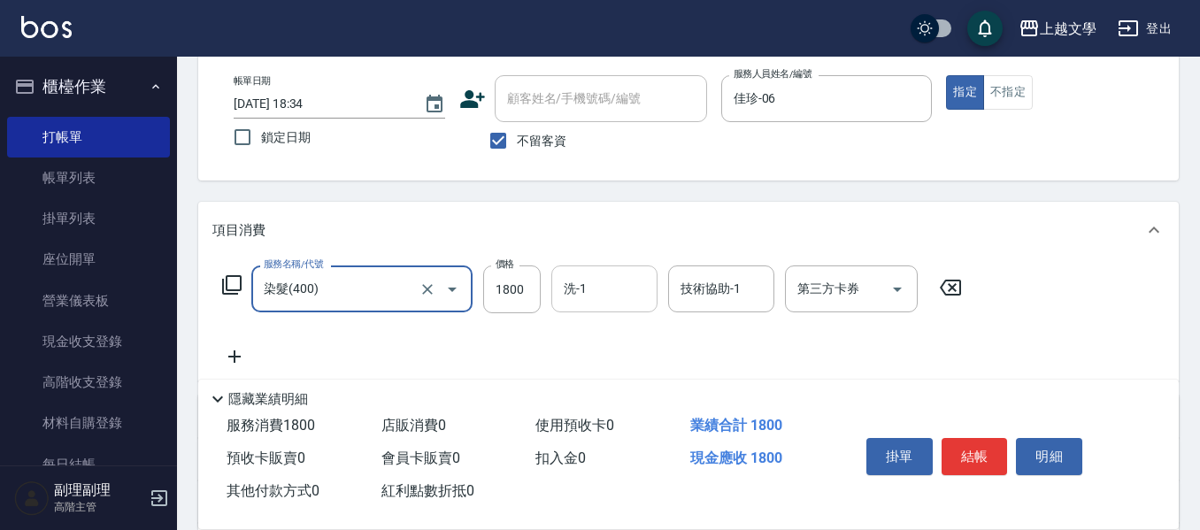
drag, startPoint x: 572, startPoint y: 302, endPoint x: 588, endPoint y: 309, distance: 18.2
click at [574, 302] on input "洗-1" at bounding box center [604, 288] width 90 height 31
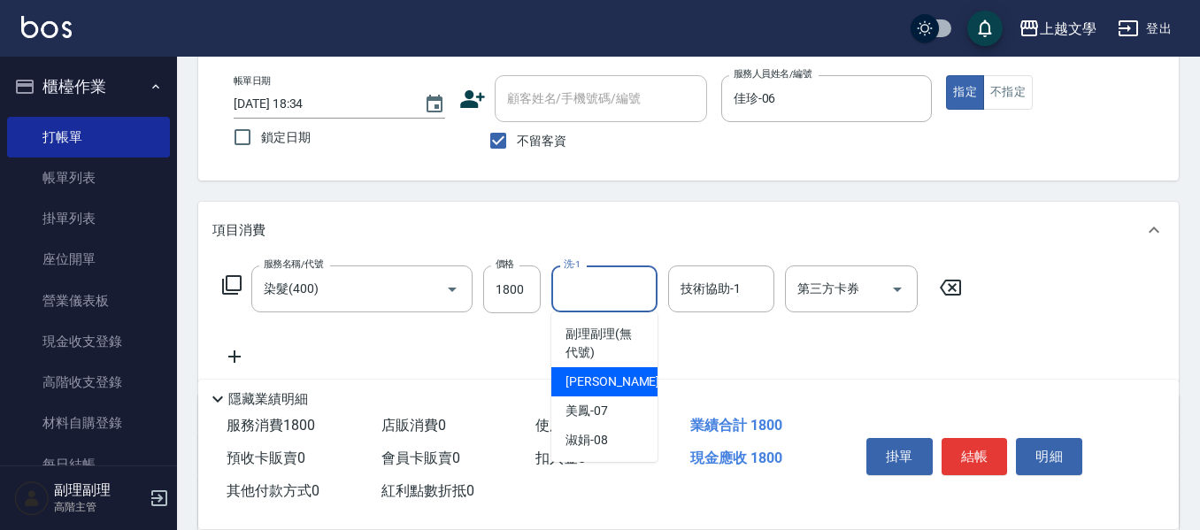
click at [606, 375] on span "佳珍 -06" at bounding box center [620, 382] width 111 height 19
type input "佳珍-06"
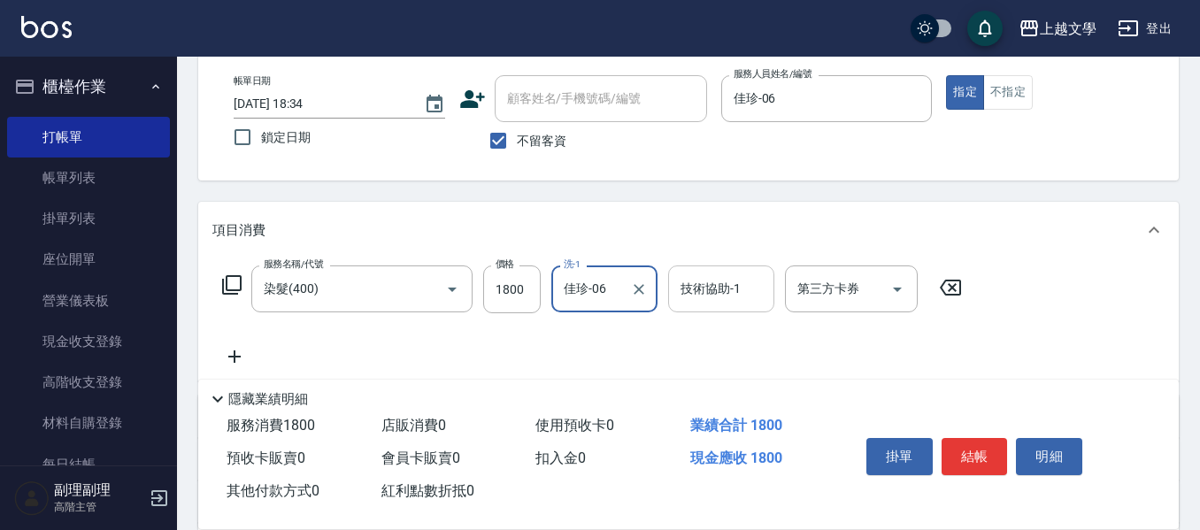
click at [708, 296] on input "技術協助-1" at bounding box center [721, 288] width 90 height 31
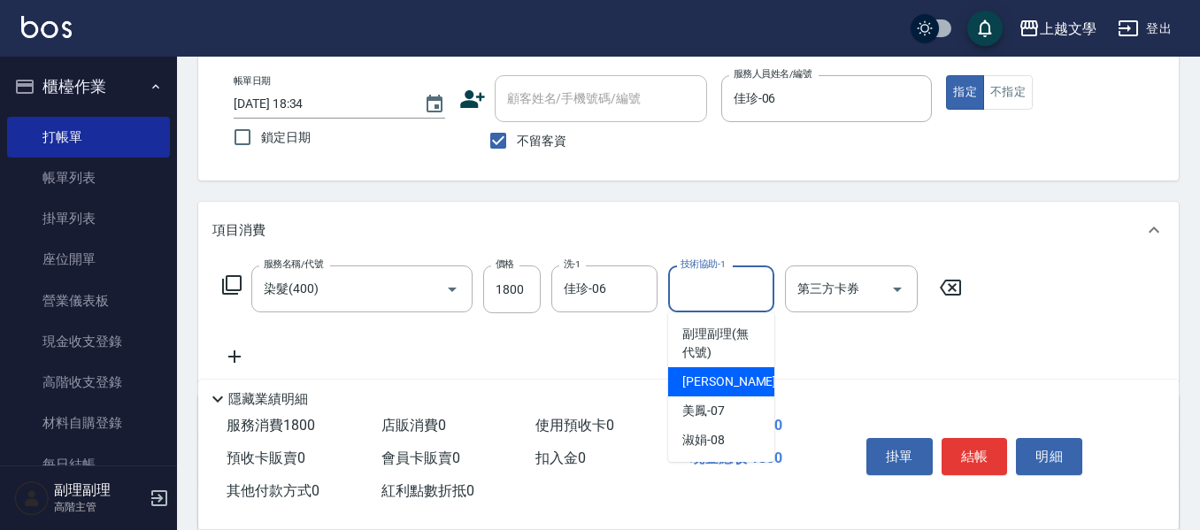
click at [709, 388] on span "佳珍 -06" at bounding box center [737, 382] width 111 height 19
type input "佳珍-06"
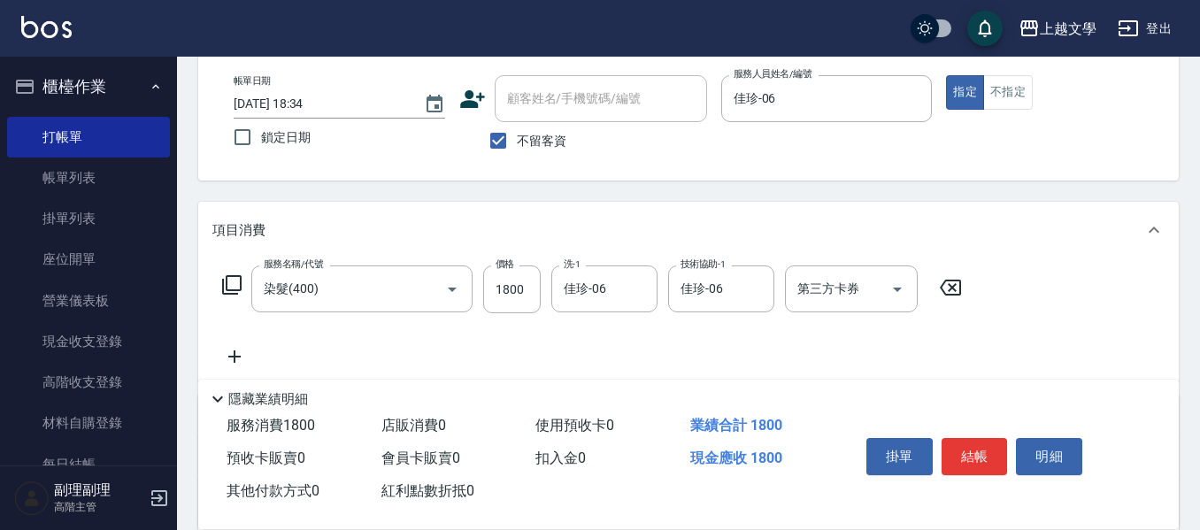
click at [247, 341] on div "服務名稱/代號 染髮(400) 服務名稱/代號 價格 1800 價格 洗-1 佳珍-06 洗-1 技術協助-1 佳珍-06 技術協助-1 第三方卡券 第三方卡券" at bounding box center [592, 316] width 760 height 102
click at [245, 350] on icon at bounding box center [234, 356] width 44 height 21
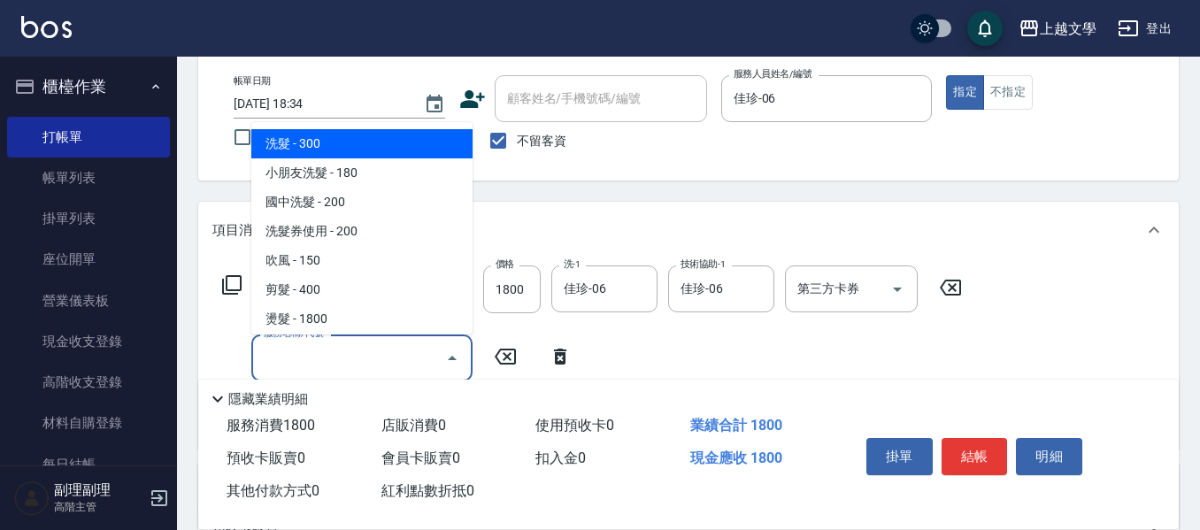
click at [297, 356] on input "服務名稱/代號" at bounding box center [348, 357] width 179 height 31
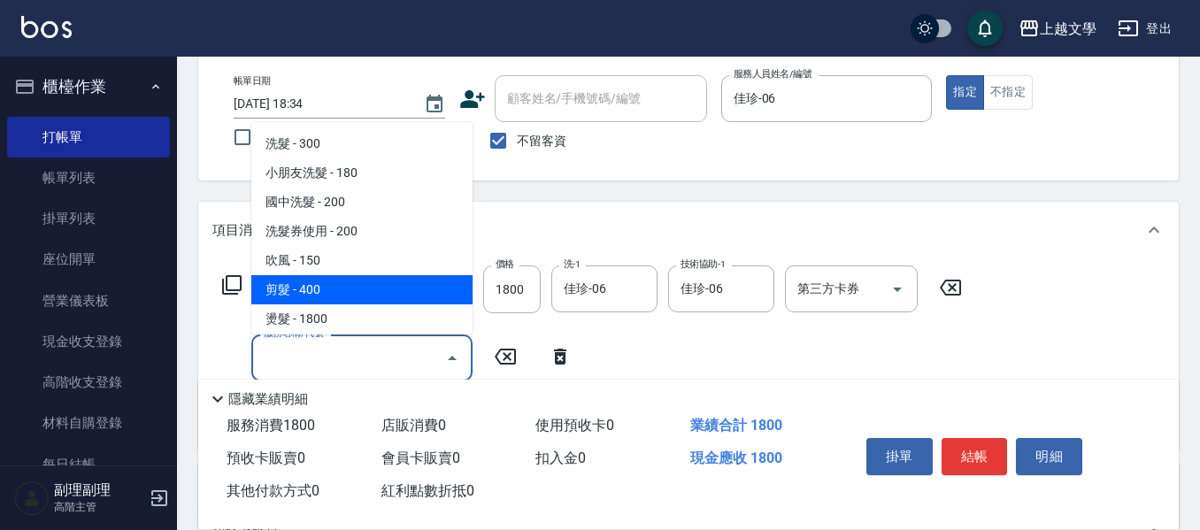
click at [329, 296] on span "剪髮 - 400" at bounding box center [361, 289] width 221 height 29
type input "剪髮(200)"
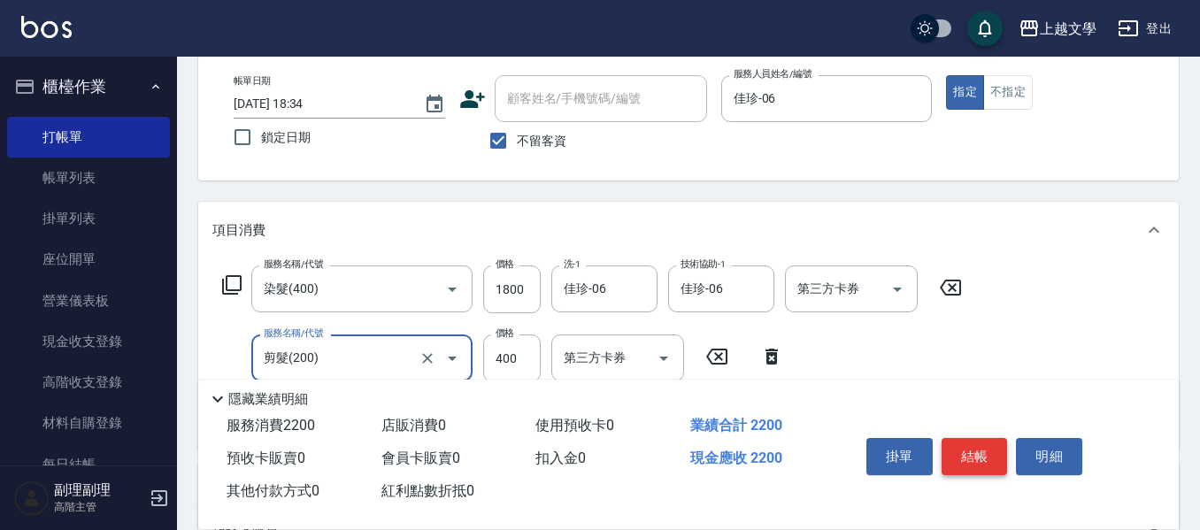
click at [957, 444] on button "結帳" at bounding box center [975, 456] width 66 height 37
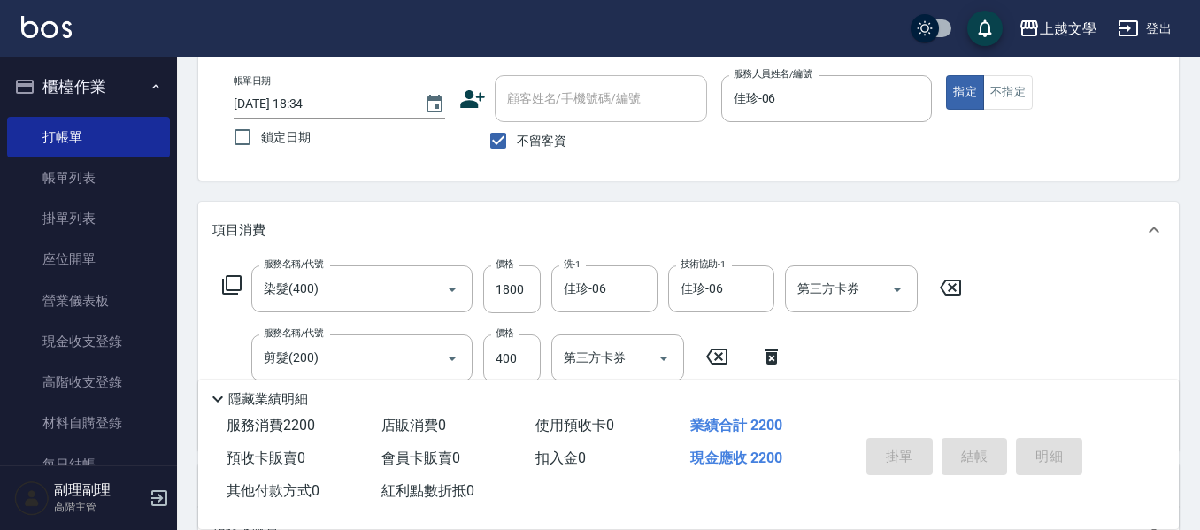
type input "[DATE] 18:35"
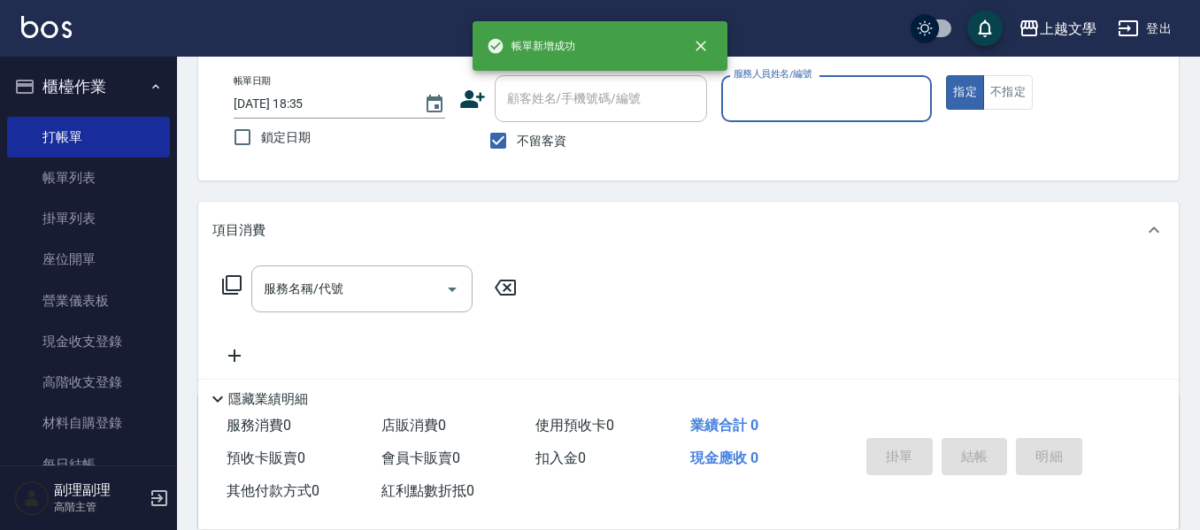
click at [842, 104] on input "服務人員姓名/編號" at bounding box center [827, 98] width 196 height 31
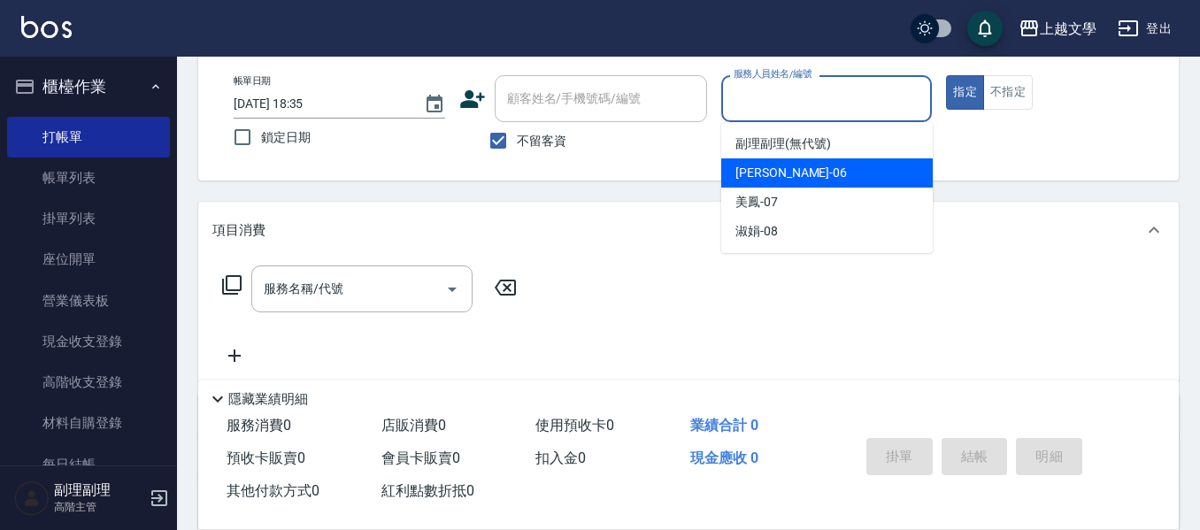
drag, startPoint x: 838, startPoint y: 179, endPoint x: 651, endPoint y: 224, distance: 192.1
click at [834, 182] on div "佳珍 -06" at bounding box center [826, 172] width 211 height 29
type input "佳珍-06"
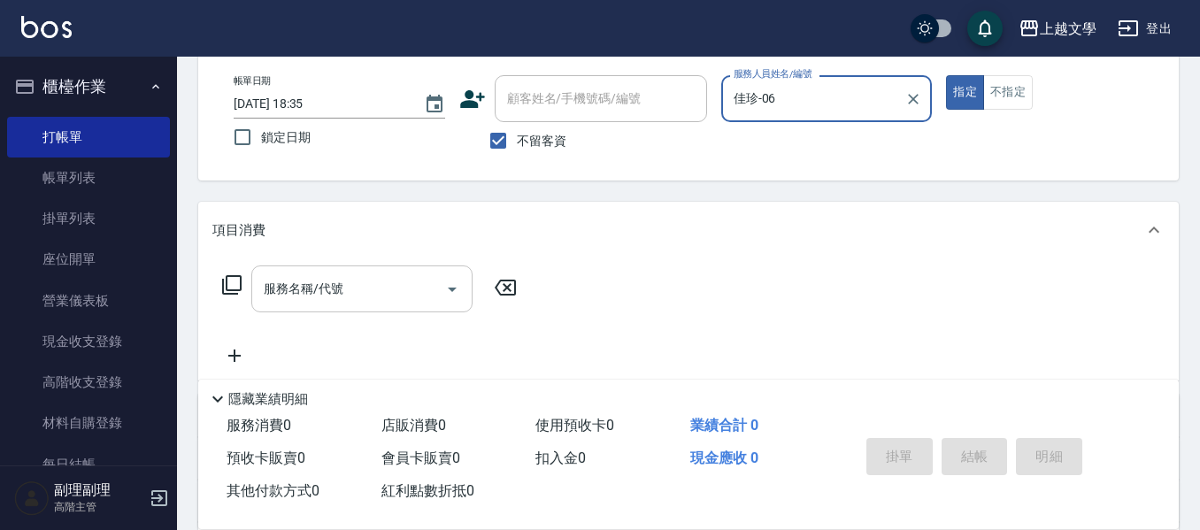
click at [358, 299] on input "服務名稱/代號" at bounding box center [348, 288] width 179 height 31
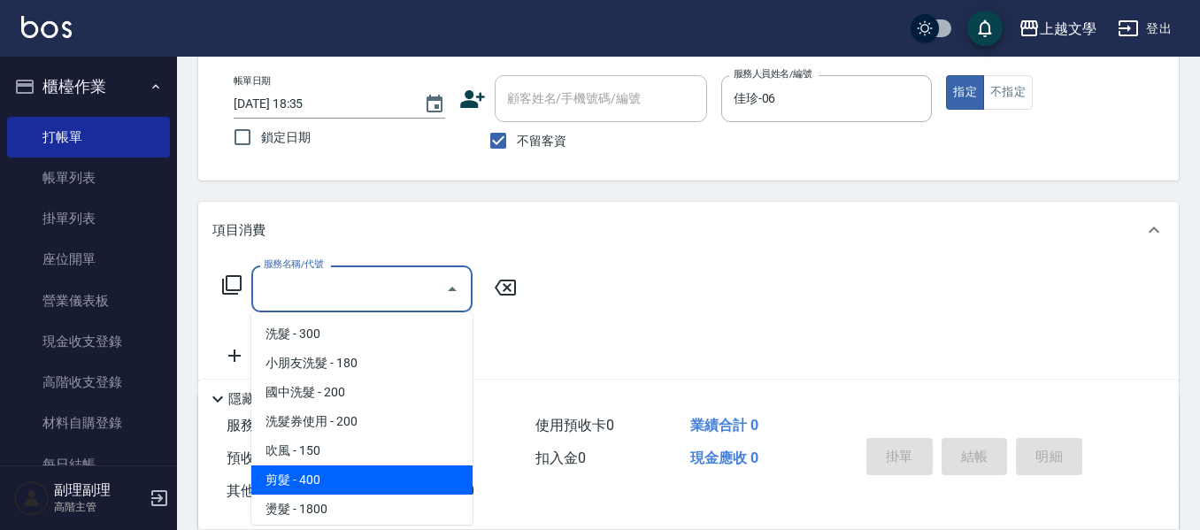
click at [352, 468] on span "剪髮 - 400" at bounding box center [361, 479] width 221 height 29
type input "剪髮(200)"
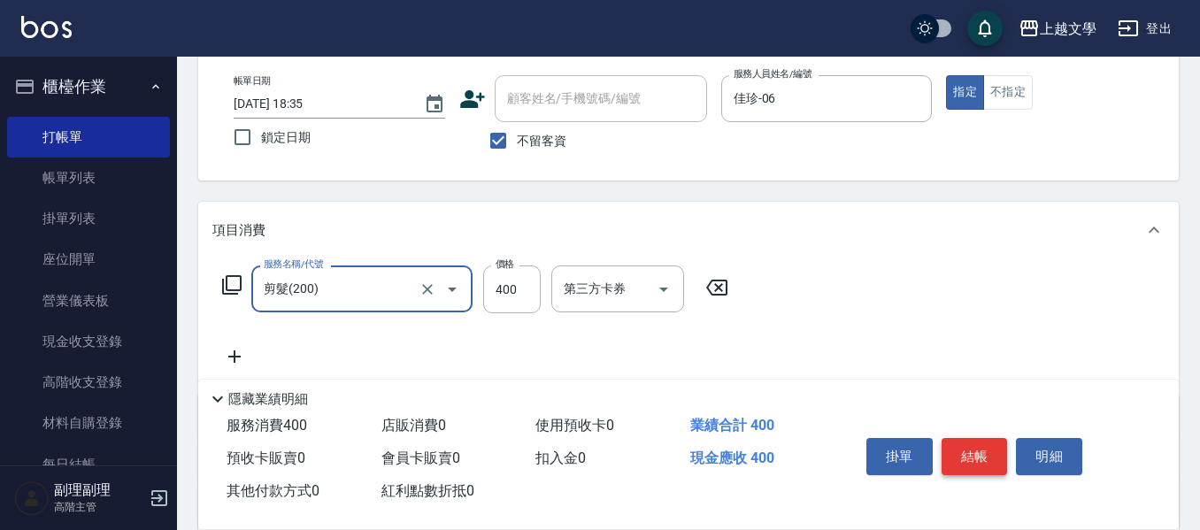
click at [969, 447] on button "結帳" at bounding box center [975, 456] width 66 height 37
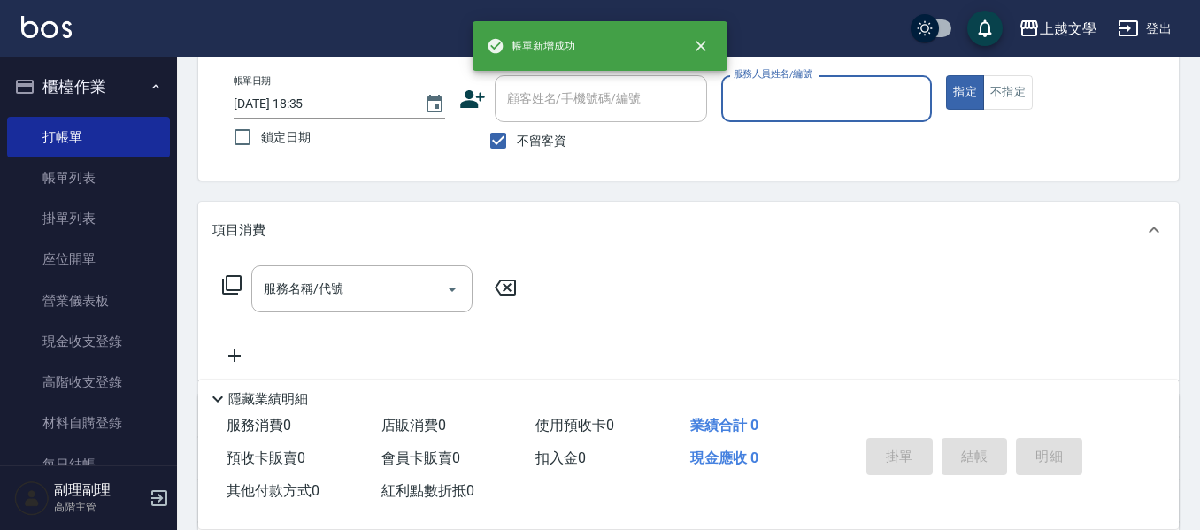
click at [828, 102] on input "服務人員姓名/編號" at bounding box center [827, 98] width 196 height 31
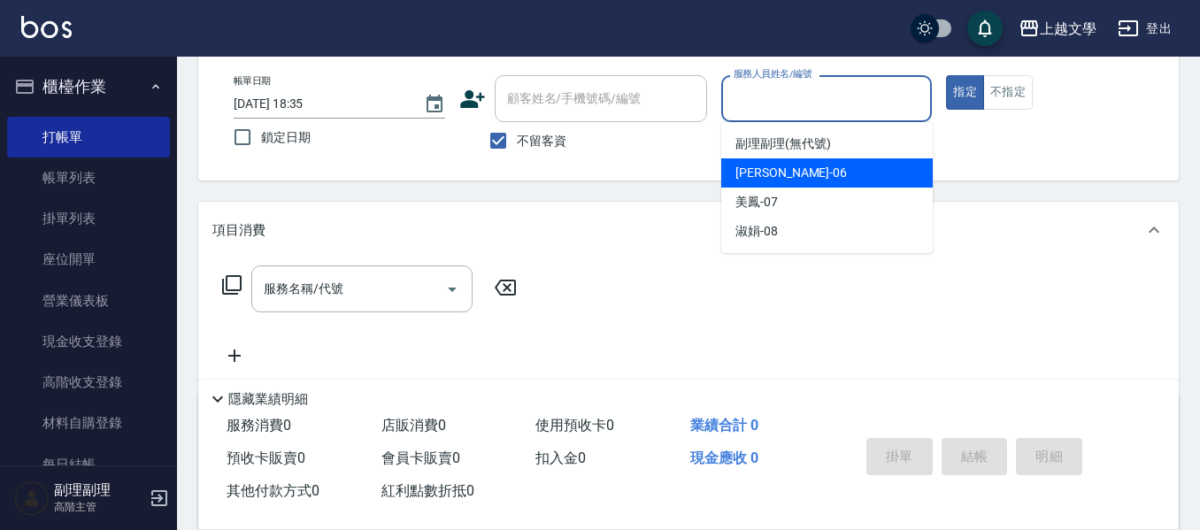
click at [808, 181] on div "佳珍 -06" at bounding box center [826, 172] width 211 height 29
type input "佳珍-06"
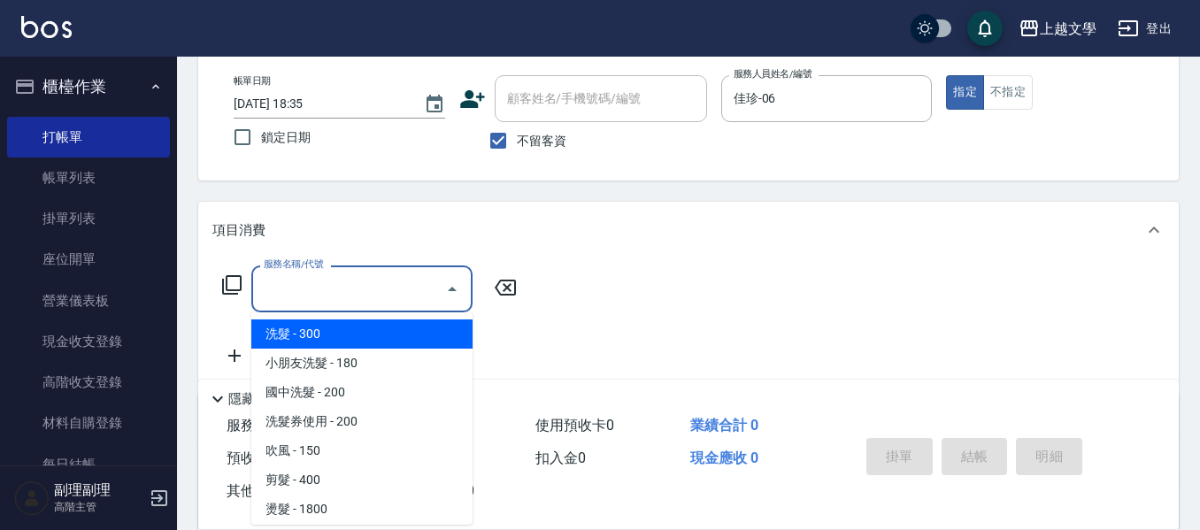
drag, startPoint x: 364, startPoint y: 302, endPoint x: 373, endPoint y: 326, distance: 25.8
click at [365, 302] on input "服務名稱/代號" at bounding box center [348, 288] width 179 height 31
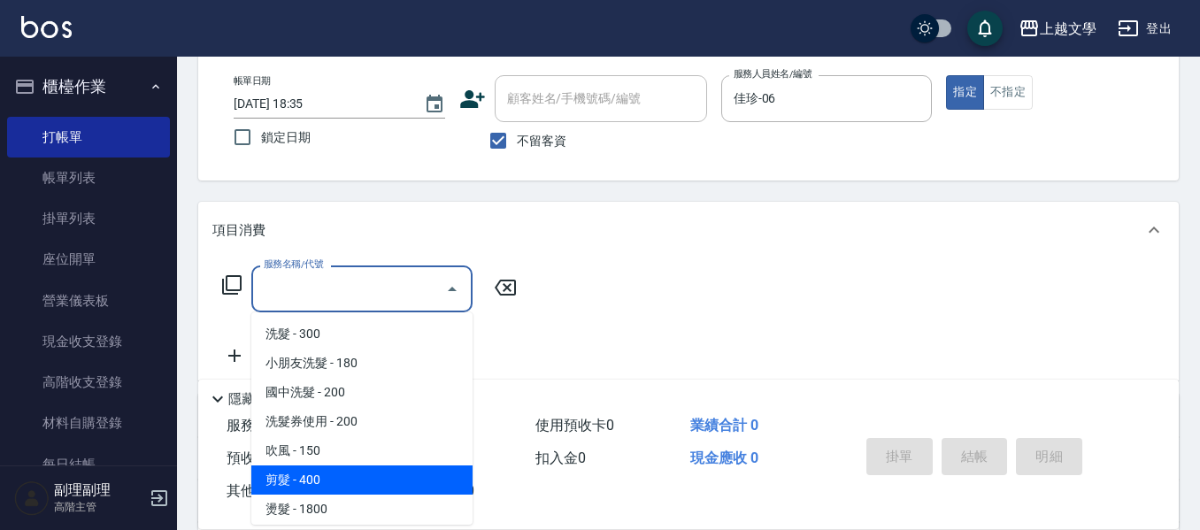
drag, startPoint x: 365, startPoint y: 466, endPoint x: 407, endPoint y: 455, distance: 44.0
click at [365, 466] on span "剪髮 - 400" at bounding box center [361, 479] width 221 height 29
type input "剪髮(200)"
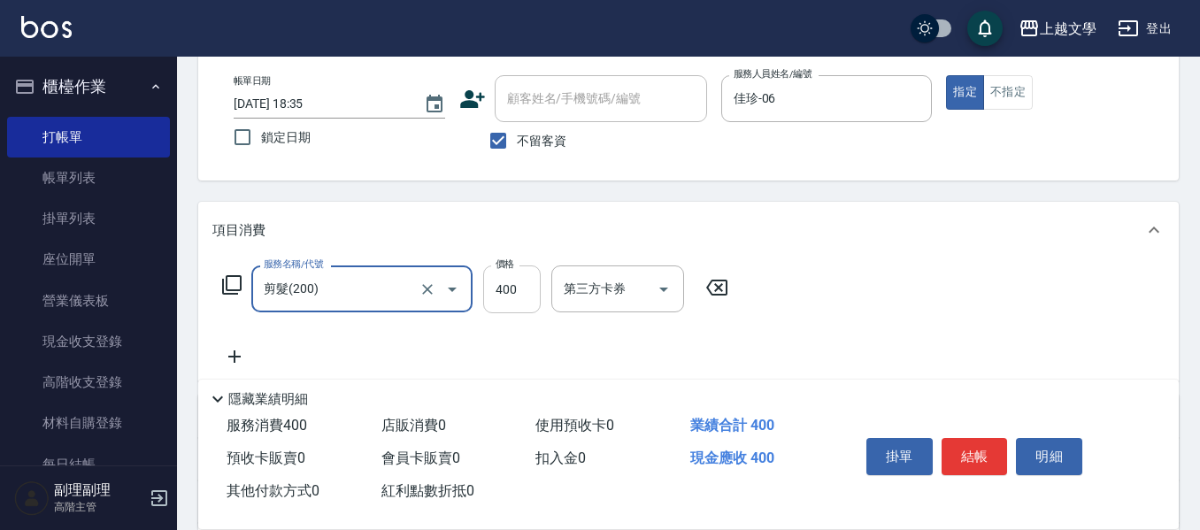
click at [518, 306] on input "400" at bounding box center [512, 289] width 58 height 48
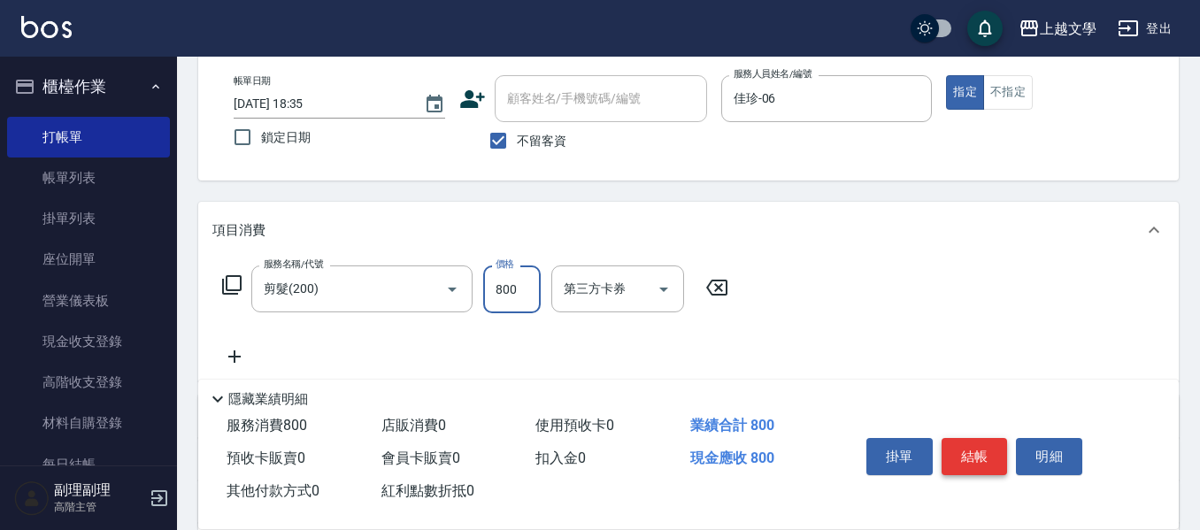
type input "800"
click at [986, 442] on button "結帳" at bounding box center [975, 456] width 66 height 37
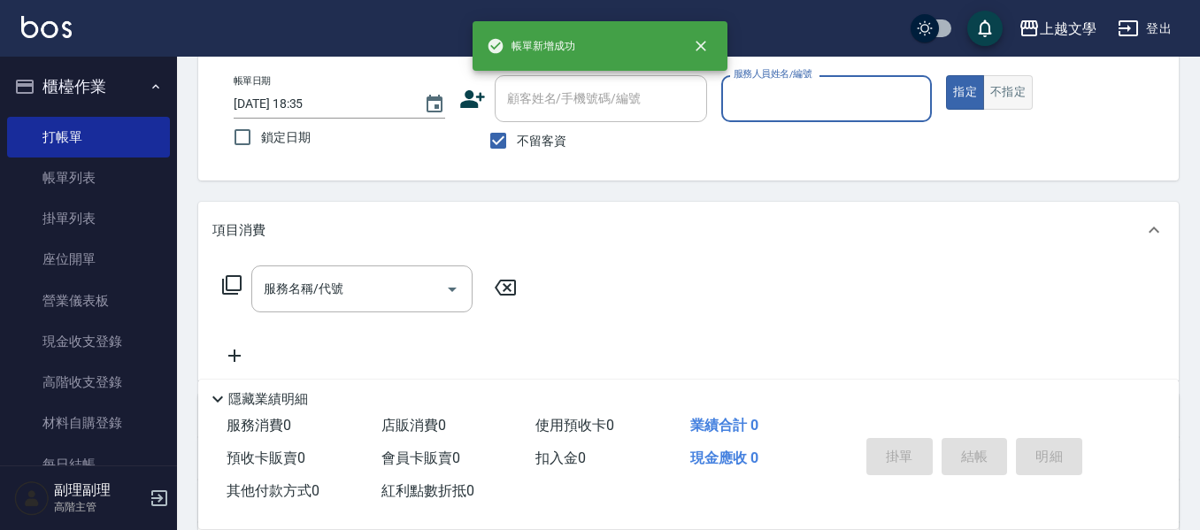
click at [998, 95] on button "不指定" at bounding box center [1008, 92] width 50 height 35
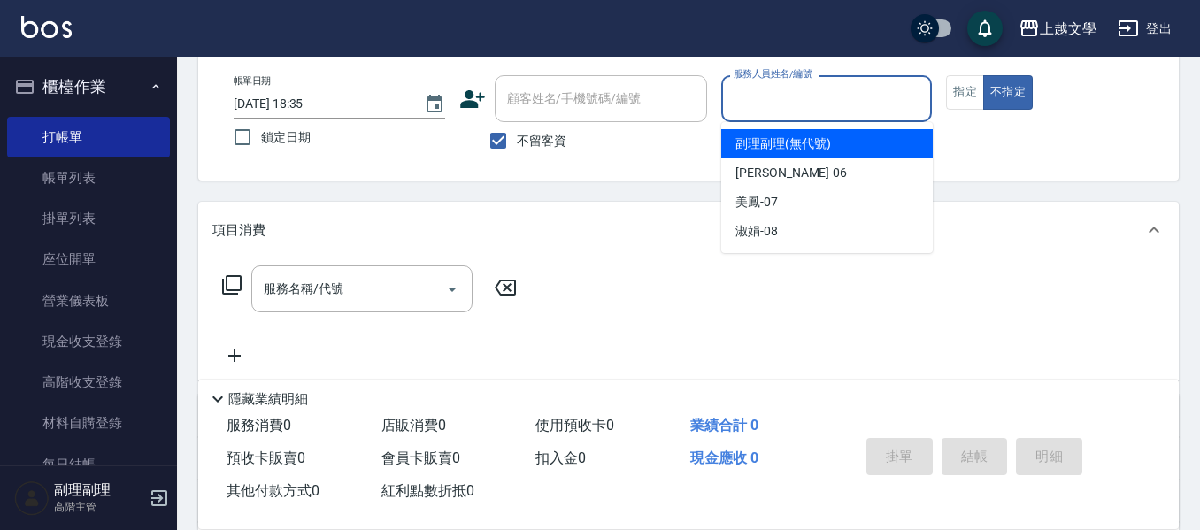
click at [882, 104] on input "服務人員姓名/編號" at bounding box center [827, 98] width 196 height 31
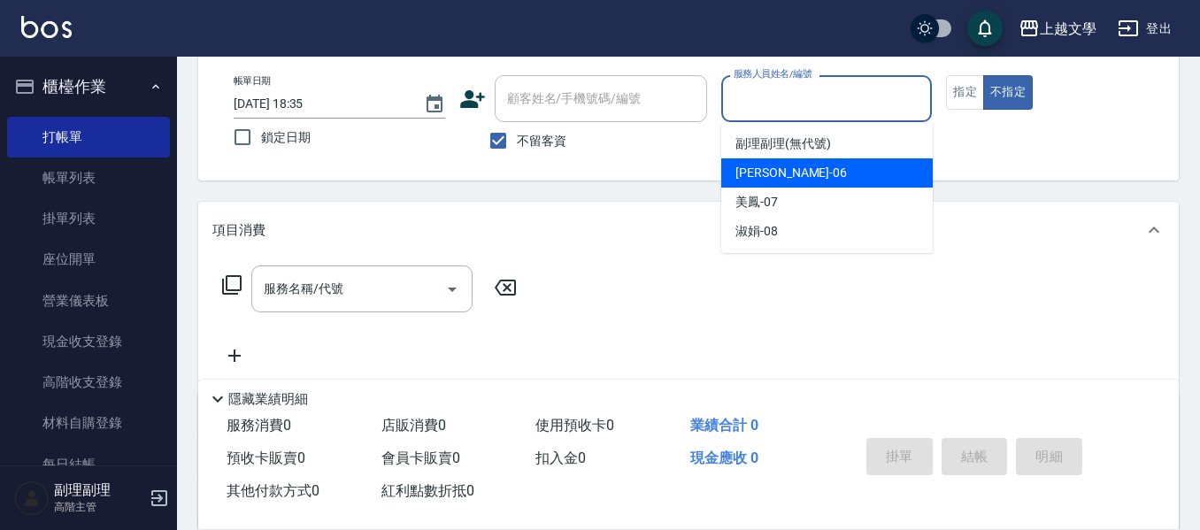
drag, startPoint x: 813, startPoint y: 180, endPoint x: 606, endPoint y: 213, distance: 209.8
click at [811, 179] on div "佳珍 -06" at bounding box center [826, 172] width 211 height 29
type input "佳珍-06"
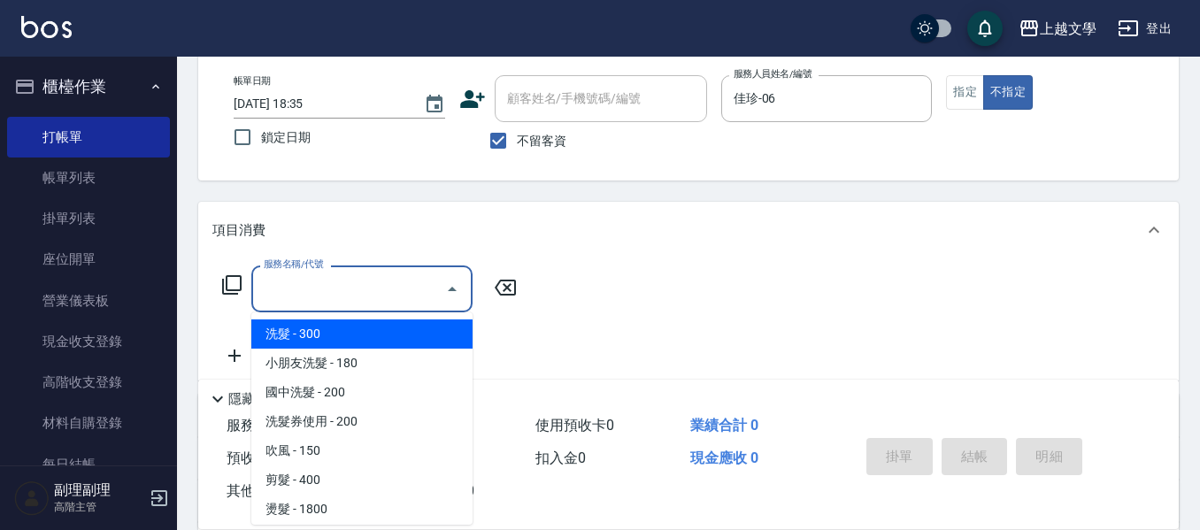
click at [386, 298] on input "服務名稱/代號" at bounding box center [348, 288] width 179 height 31
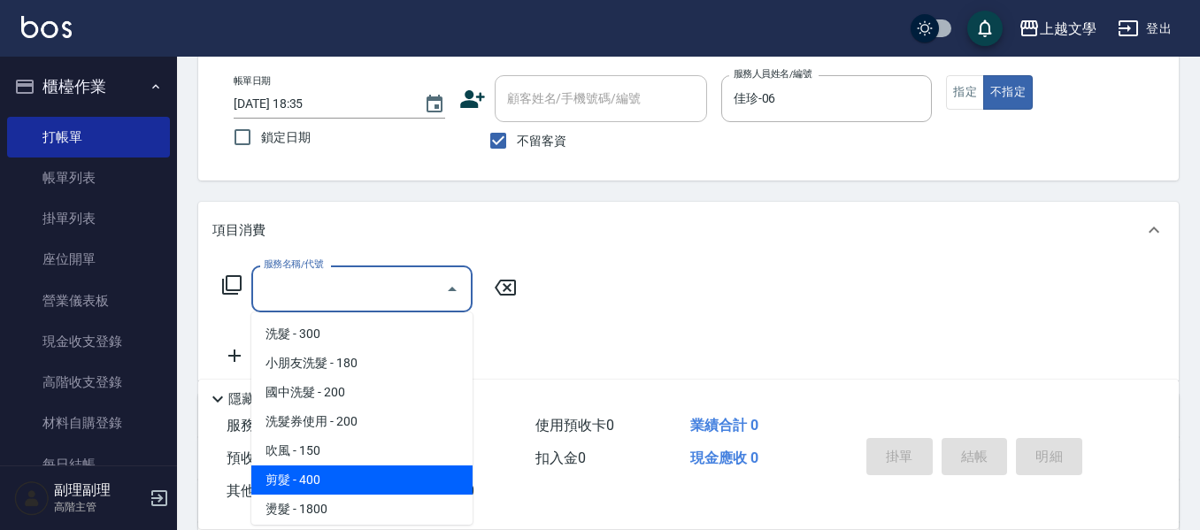
click at [352, 477] on span "剪髮 - 400" at bounding box center [361, 479] width 221 height 29
type input "剪髮(200)"
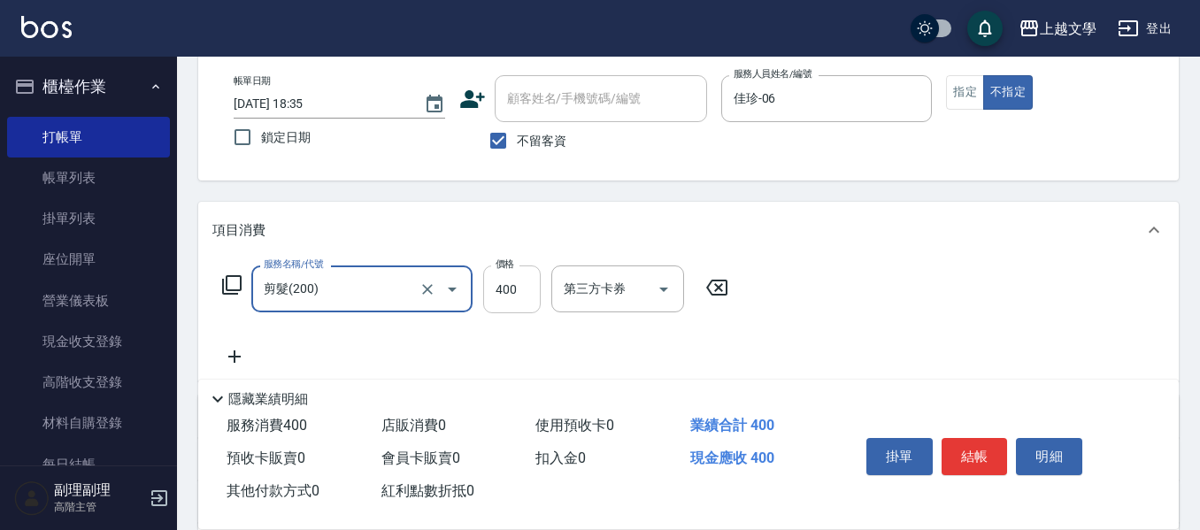
click at [522, 303] on input "400" at bounding box center [512, 289] width 58 height 48
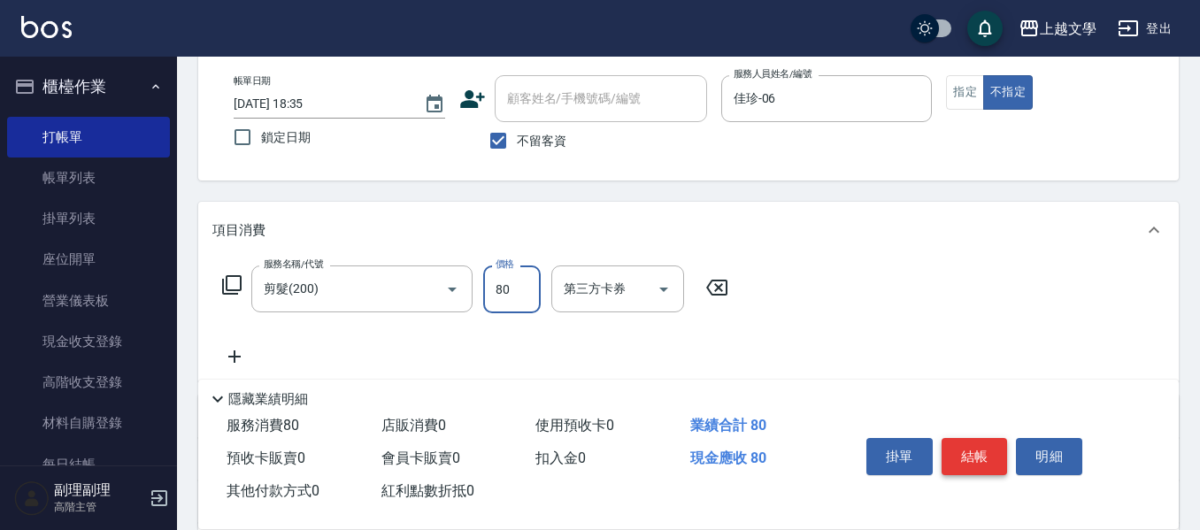
type input "80"
drag, startPoint x: 987, startPoint y: 445, endPoint x: 938, endPoint y: 422, distance: 53.8
click at [986, 442] on button "結帳" at bounding box center [975, 456] width 66 height 37
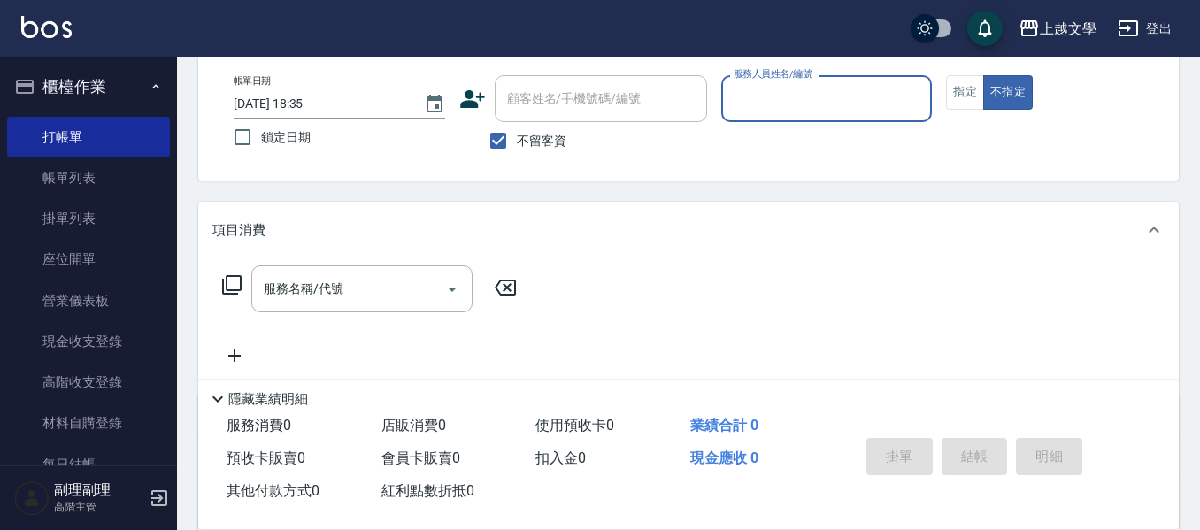
click at [801, 94] on input "服務人員姓名/編號" at bounding box center [827, 98] width 196 height 31
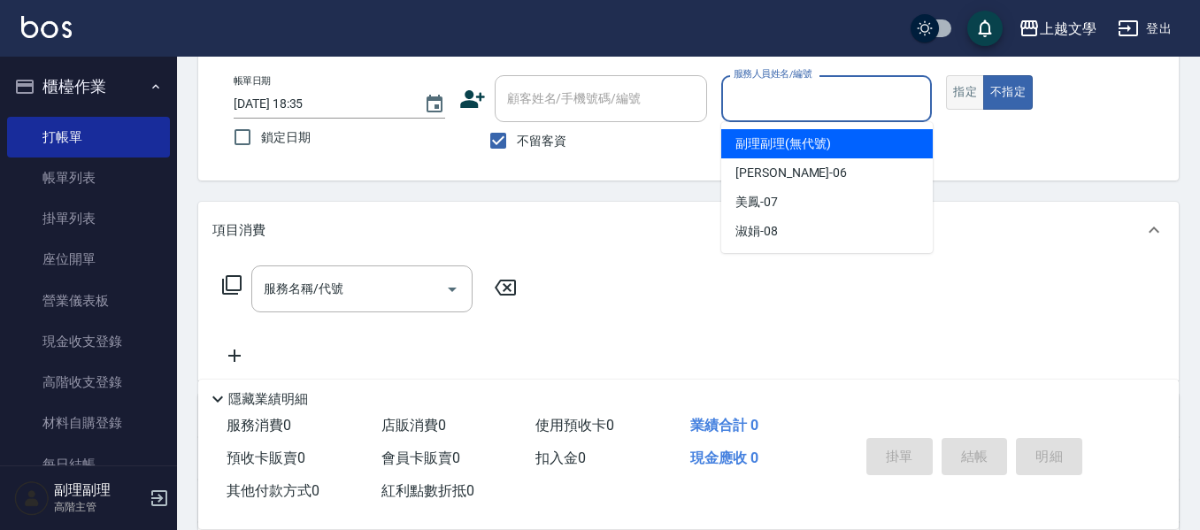
click at [962, 98] on button "指定" at bounding box center [965, 92] width 38 height 35
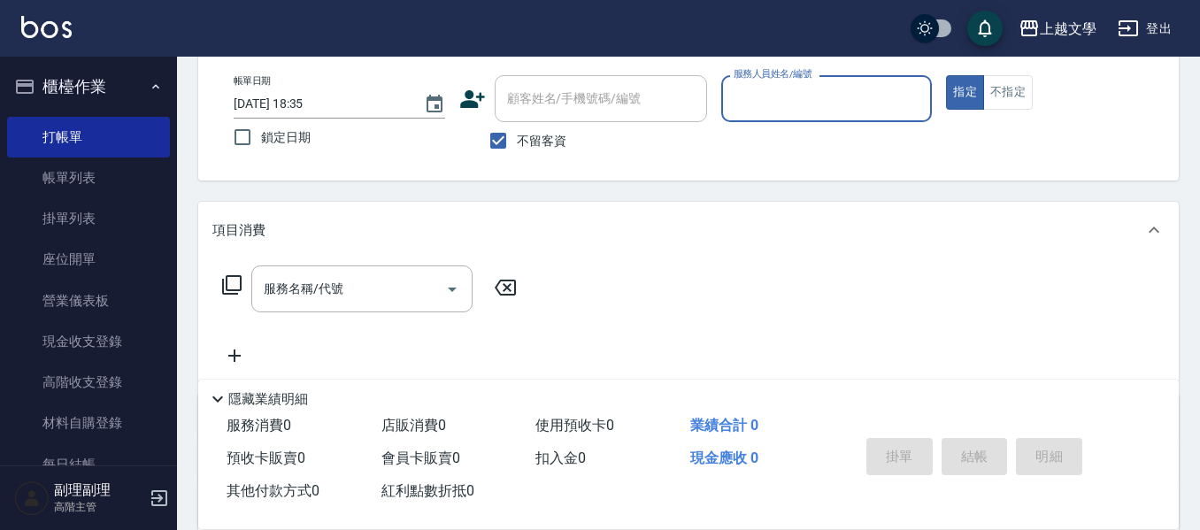
click at [839, 96] on input "服務人員姓名/編號" at bounding box center [827, 98] width 196 height 31
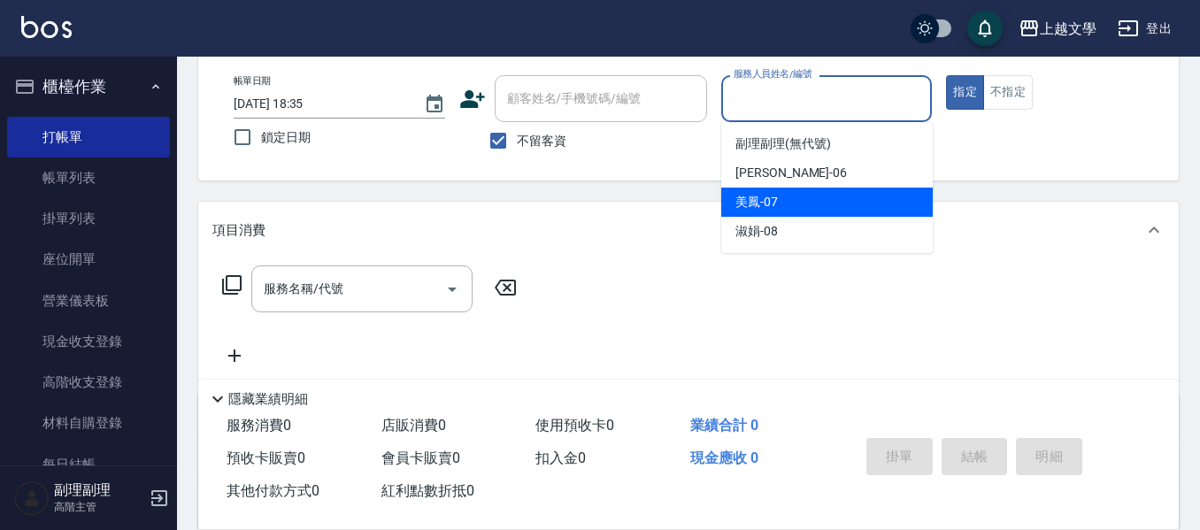
drag, startPoint x: 819, startPoint y: 196, endPoint x: 599, endPoint y: 217, distance: 220.4
click at [805, 200] on div "美鳳 -07" at bounding box center [826, 202] width 211 height 29
type input "美鳳-07"
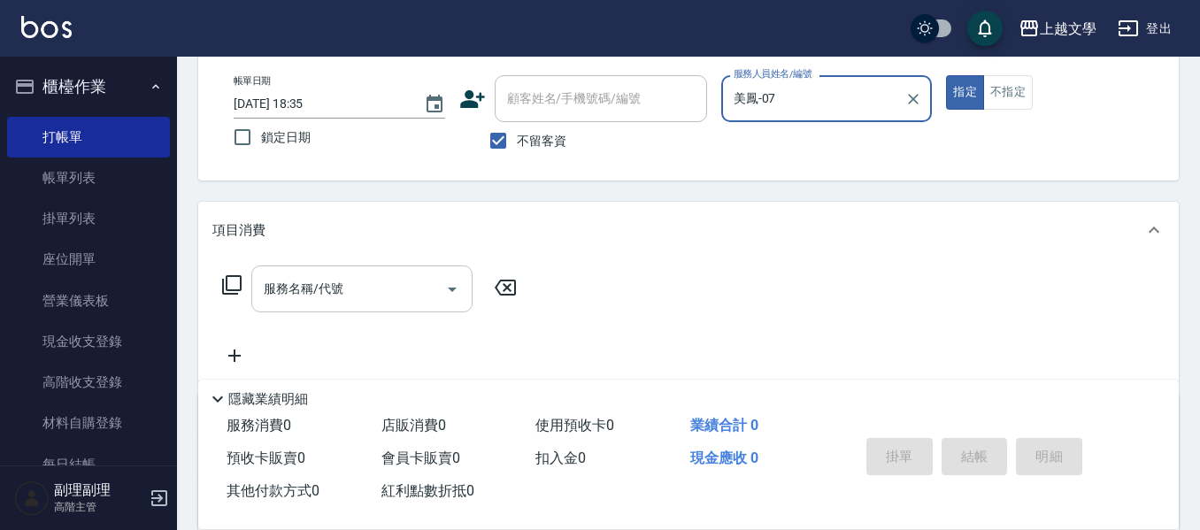
click at [401, 296] on input "服務名稱/代號" at bounding box center [348, 288] width 179 height 31
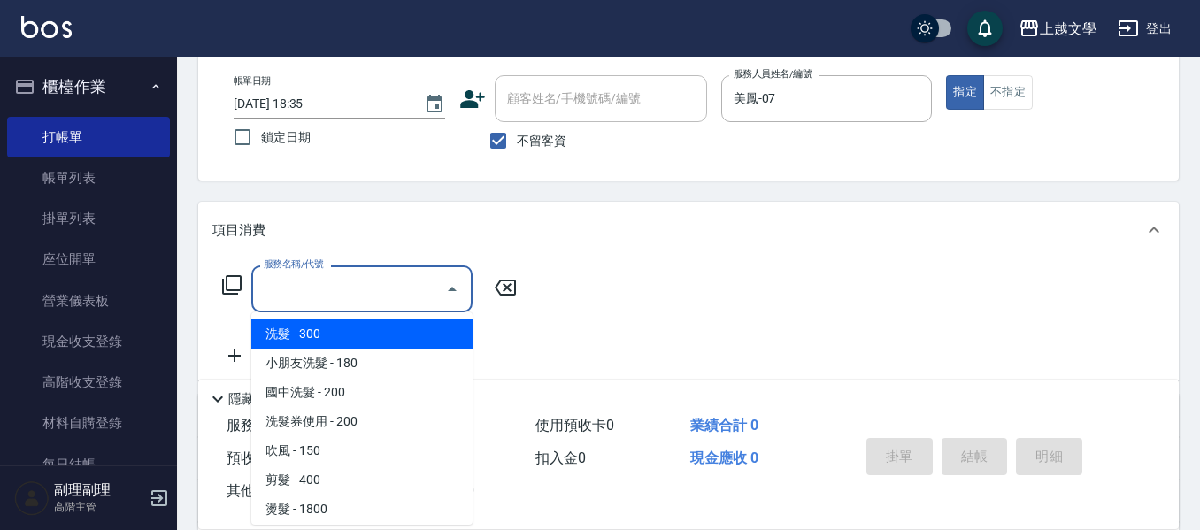
click at [359, 341] on span "洗髮 - 300" at bounding box center [361, 333] width 221 height 29
type input "洗髮(100)"
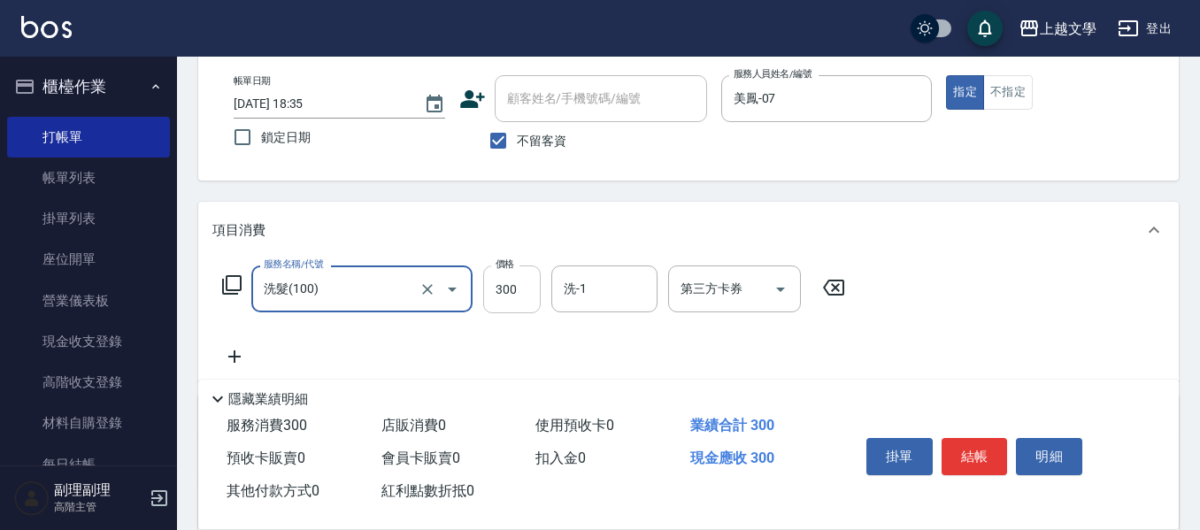
click at [529, 306] on input "300" at bounding box center [512, 289] width 58 height 48
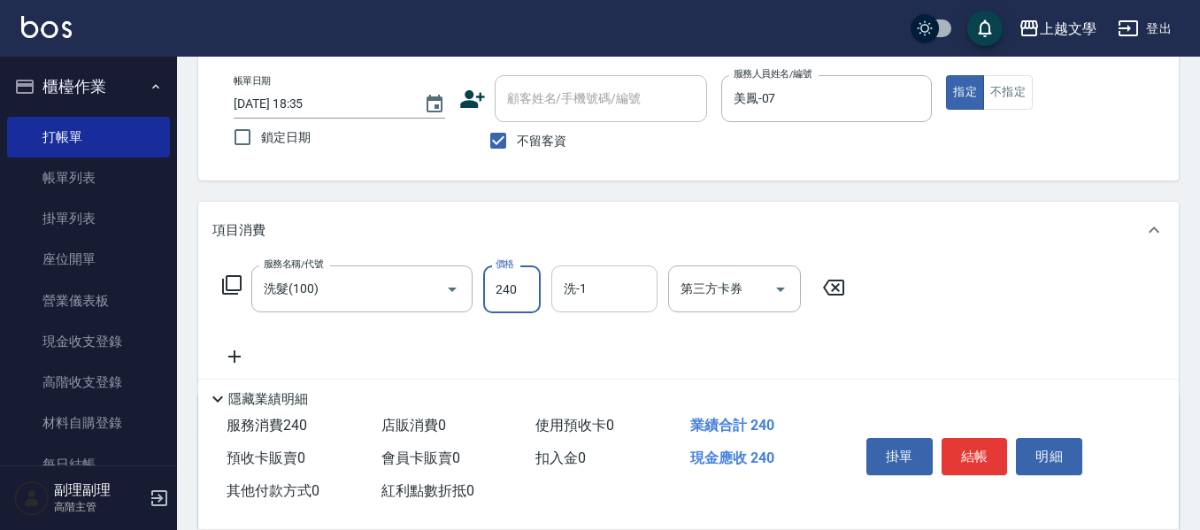
type input "240"
click at [583, 284] on input "洗-1" at bounding box center [604, 288] width 90 height 31
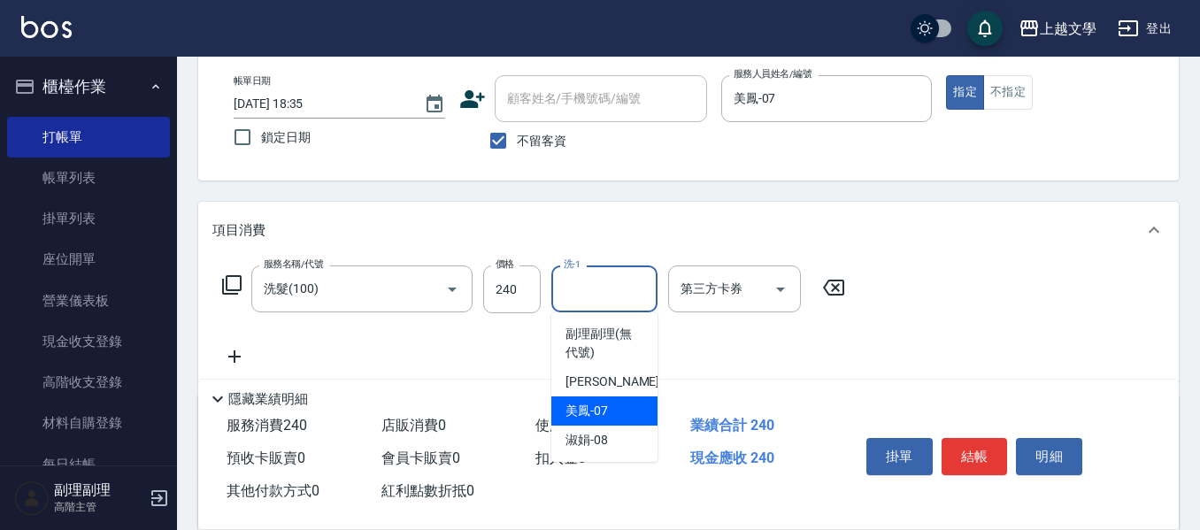
drag, startPoint x: 582, startPoint y: 411, endPoint x: 478, endPoint y: 404, distance: 104.6
click at [561, 411] on div "美鳳 -07" at bounding box center [604, 410] width 106 height 29
type input "美鳳-07"
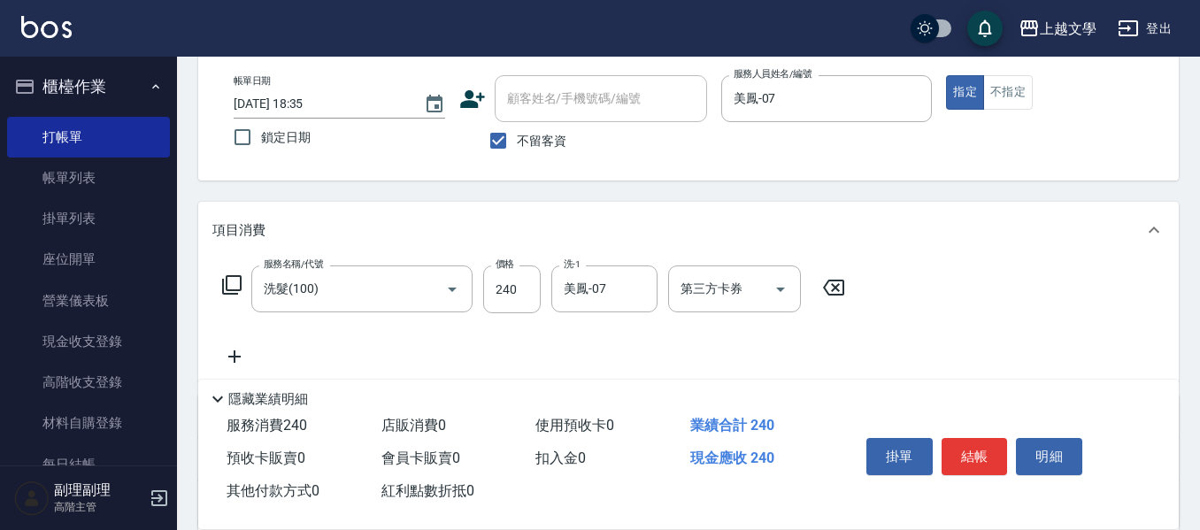
click at [228, 360] on icon at bounding box center [234, 356] width 44 height 21
click at [250, 357] on div "服務名稱/代號 服務名稱/代號" at bounding box center [397, 357] width 370 height 47
click at [275, 348] on input "服務名稱/代號" at bounding box center [348, 357] width 179 height 31
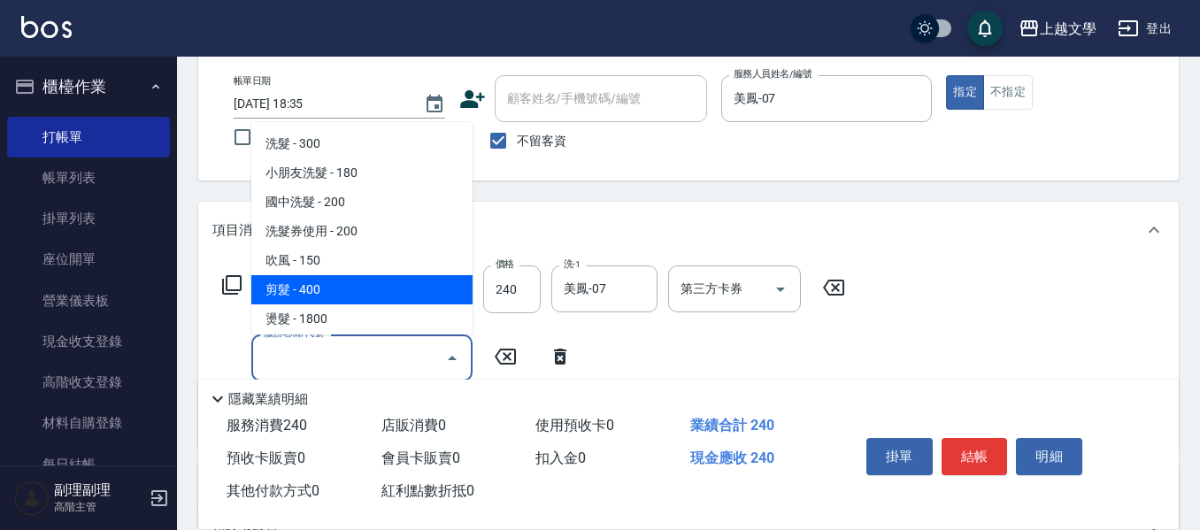
click at [283, 296] on span "剪髮 - 400" at bounding box center [361, 289] width 221 height 29
type input "剪髮(200)"
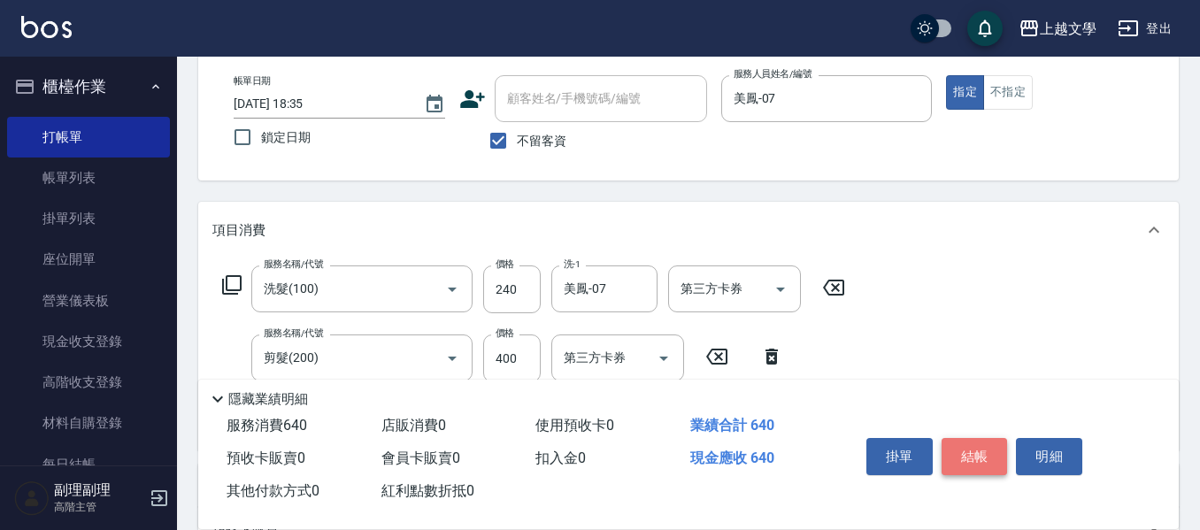
click at [968, 443] on button "結帳" at bounding box center [975, 456] width 66 height 37
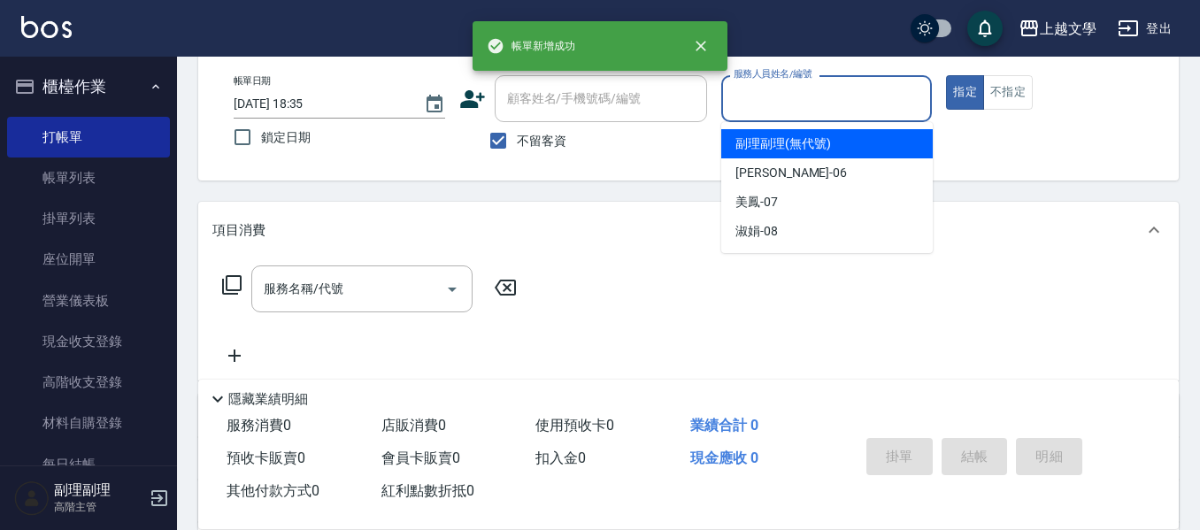
click at [842, 108] on input "服務人員姓名/編號" at bounding box center [827, 98] width 196 height 31
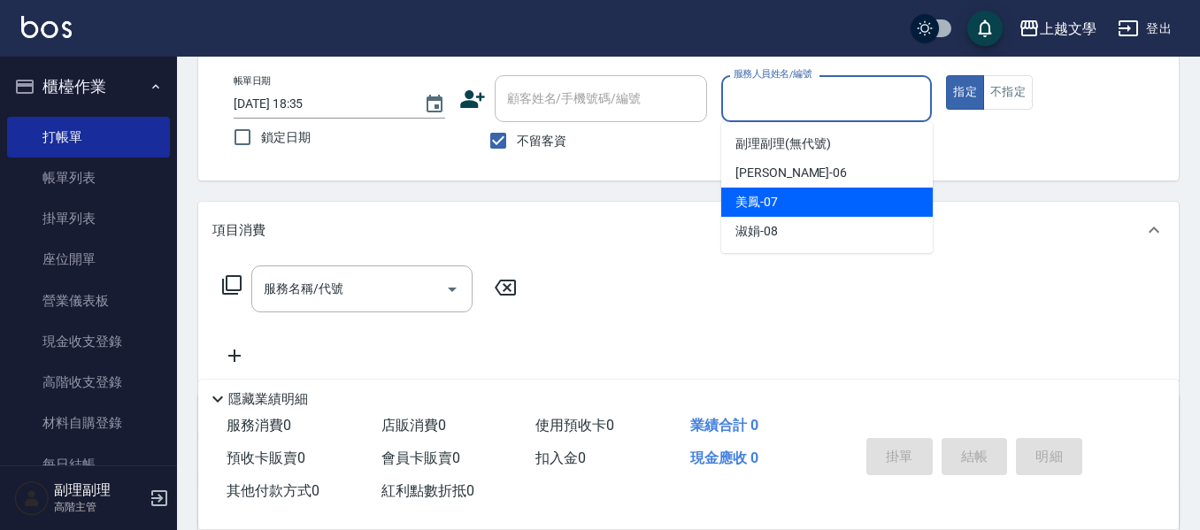
drag, startPoint x: 811, startPoint y: 203, endPoint x: 769, endPoint y: 205, distance: 42.6
click at [809, 204] on div "美鳳 -07" at bounding box center [826, 202] width 211 height 29
type input "美鳳-07"
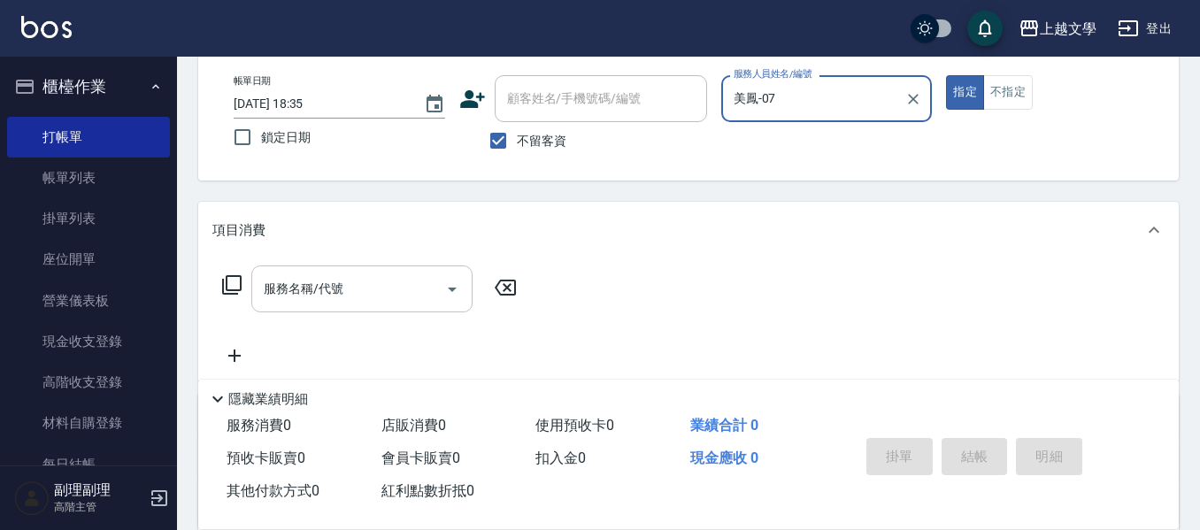
click at [334, 311] on div "服務名稱/代號" at bounding box center [361, 288] width 221 height 47
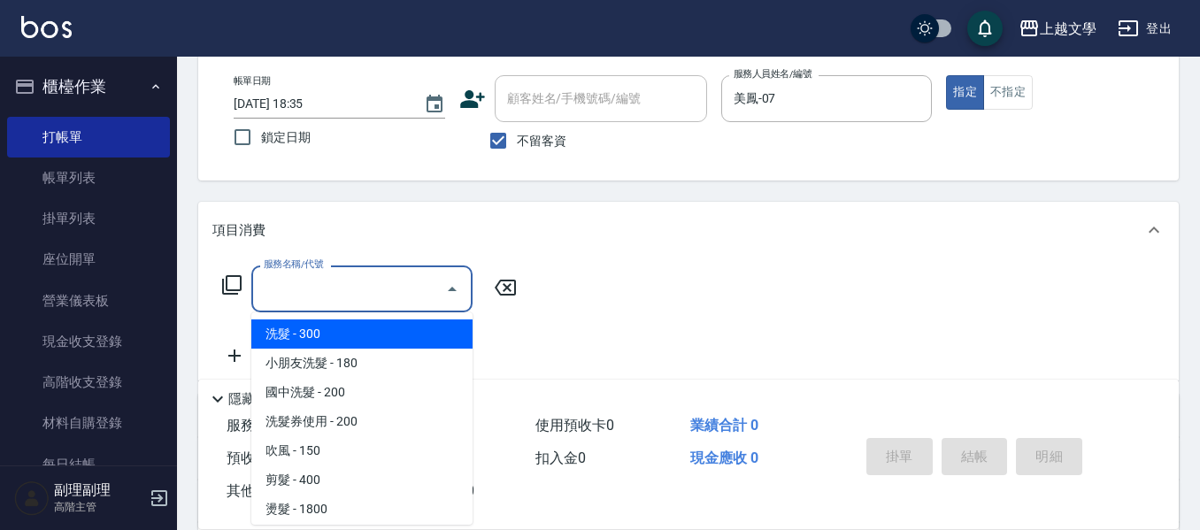
drag, startPoint x: 328, startPoint y: 343, endPoint x: 358, endPoint y: 343, distance: 29.2
click at [334, 343] on span "洗髮 - 300" at bounding box center [361, 333] width 221 height 29
type input "洗髮(100)"
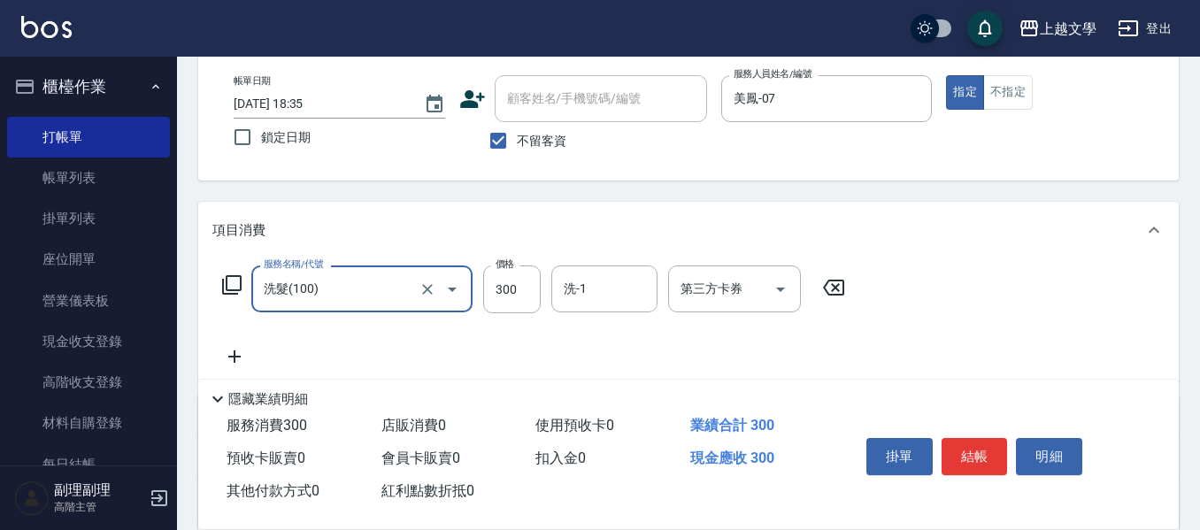
drag, startPoint x: 519, startPoint y: 300, endPoint x: 373, endPoint y: 278, distance: 147.7
click at [519, 300] on input "300" at bounding box center [512, 289] width 58 height 48
type input "240"
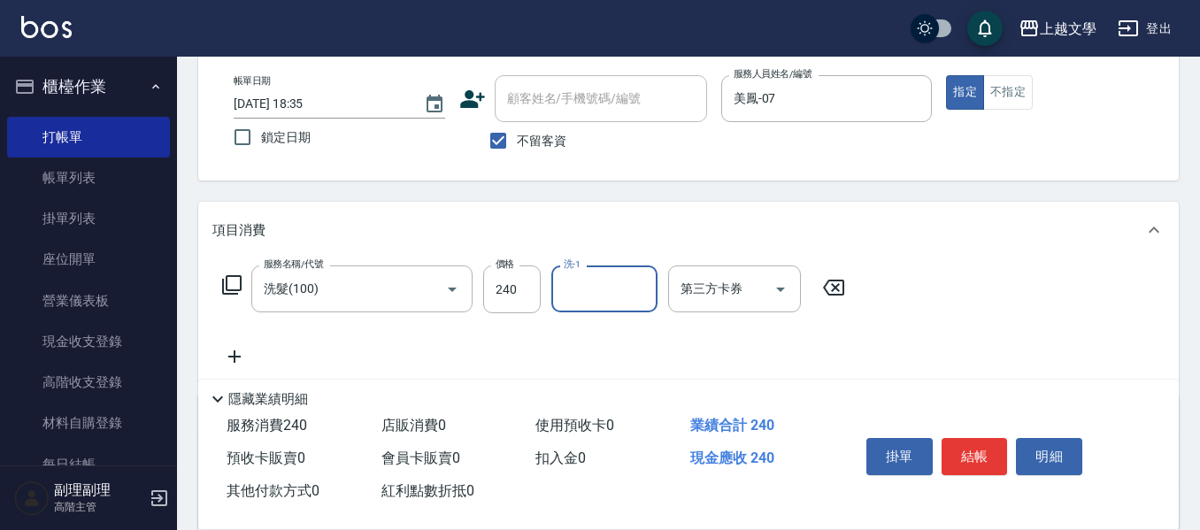
click at [600, 296] on input "洗-1" at bounding box center [604, 288] width 90 height 31
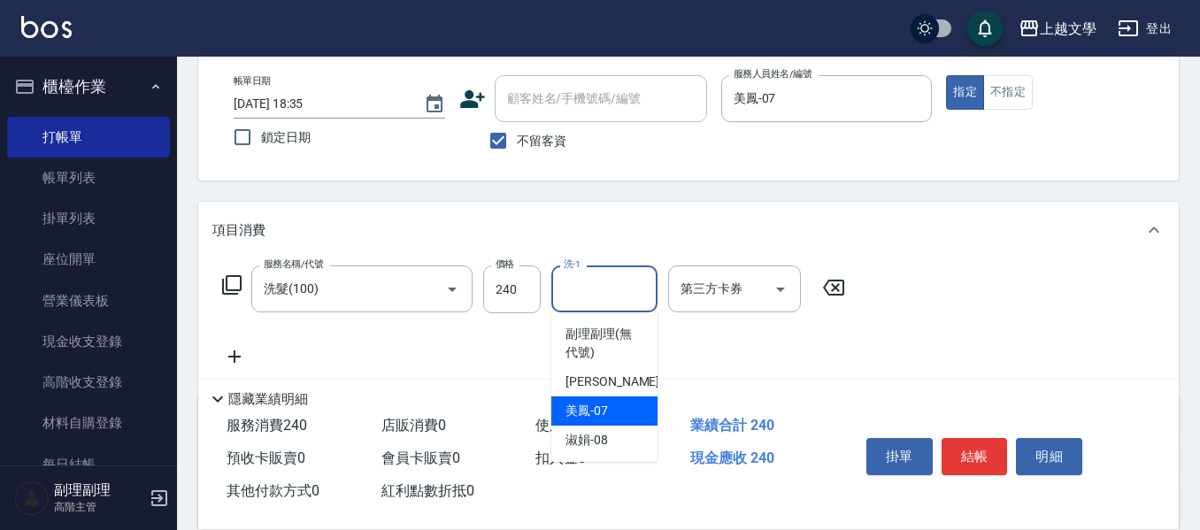
drag, startPoint x: 593, startPoint y: 402, endPoint x: 550, endPoint y: 404, distance: 43.4
click at [585, 404] on span "美鳳 -07" at bounding box center [586, 411] width 42 height 19
type input "美鳳-07"
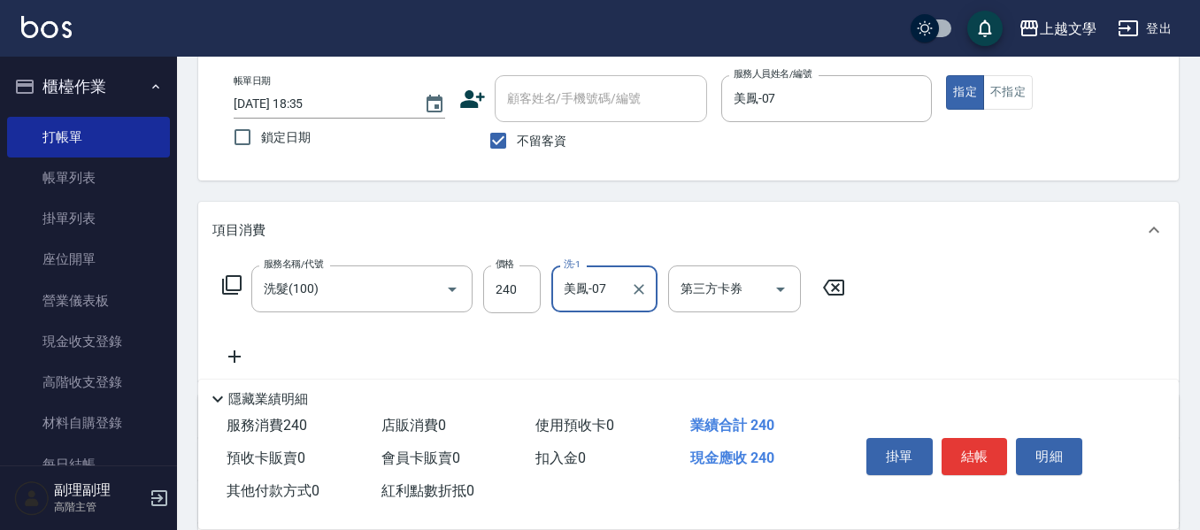
click at [237, 357] on icon at bounding box center [234, 356] width 12 height 12
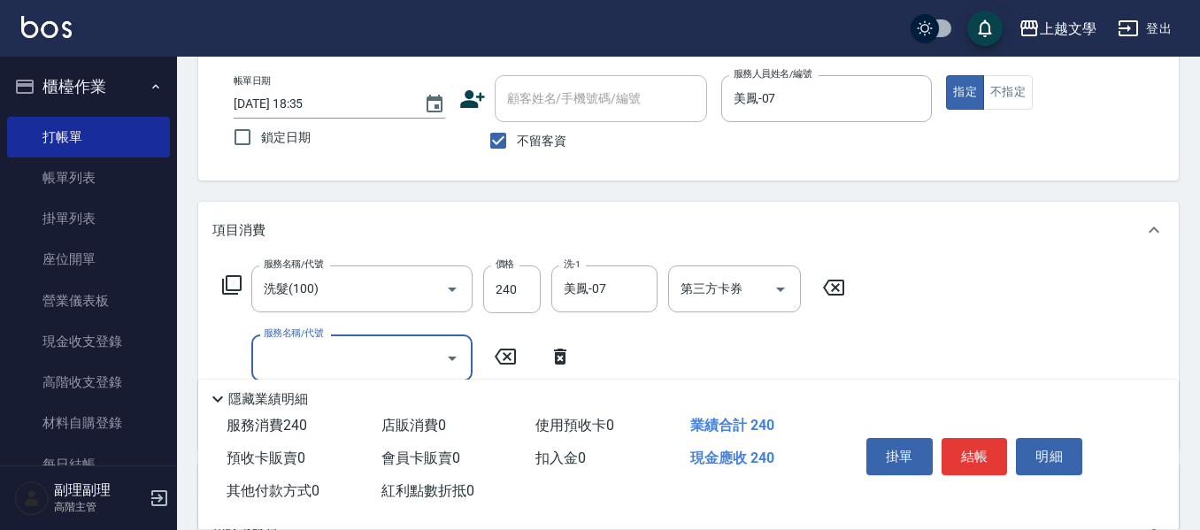
click at [260, 354] on input "服務名稱/代號" at bounding box center [348, 357] width 179 height 31
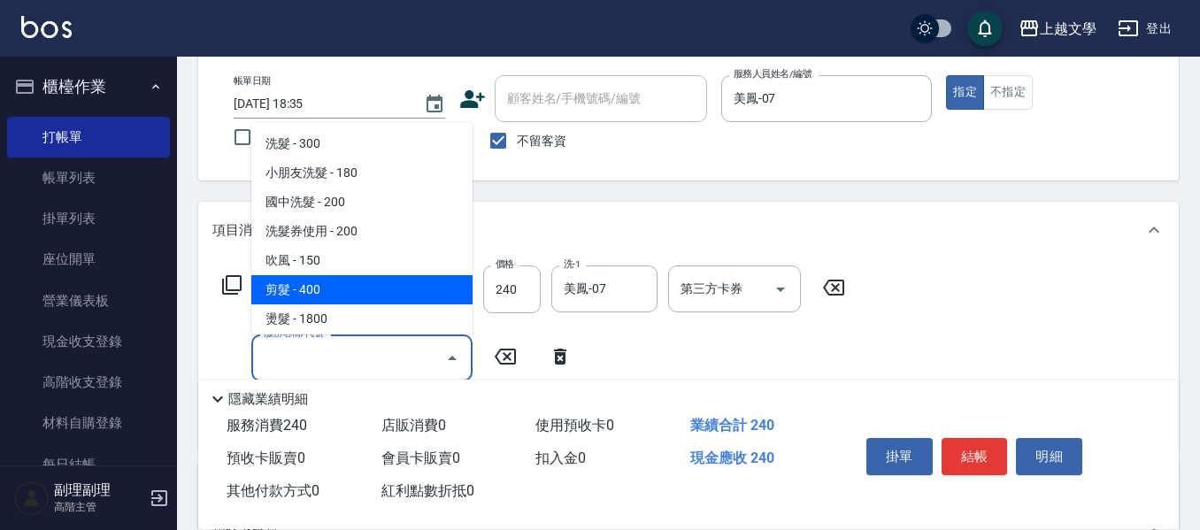
drag, startPoint x: 285, startPoint y: 285, endPoint x: 308, endPoint y: 296, distance: 25.3
click at [285, 287] on span "剪髮 - 400" at bounding box center [361, 289] width 221 height 29
type input "剪髮(200)"
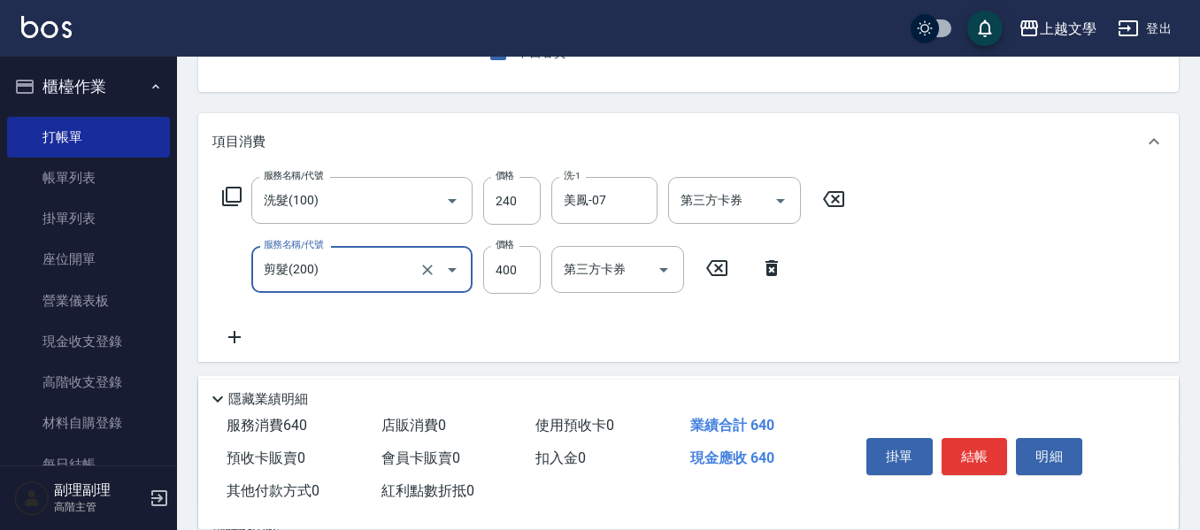
click at [232, 342] on icon at bounding box center [234, 337] width 44 height 21
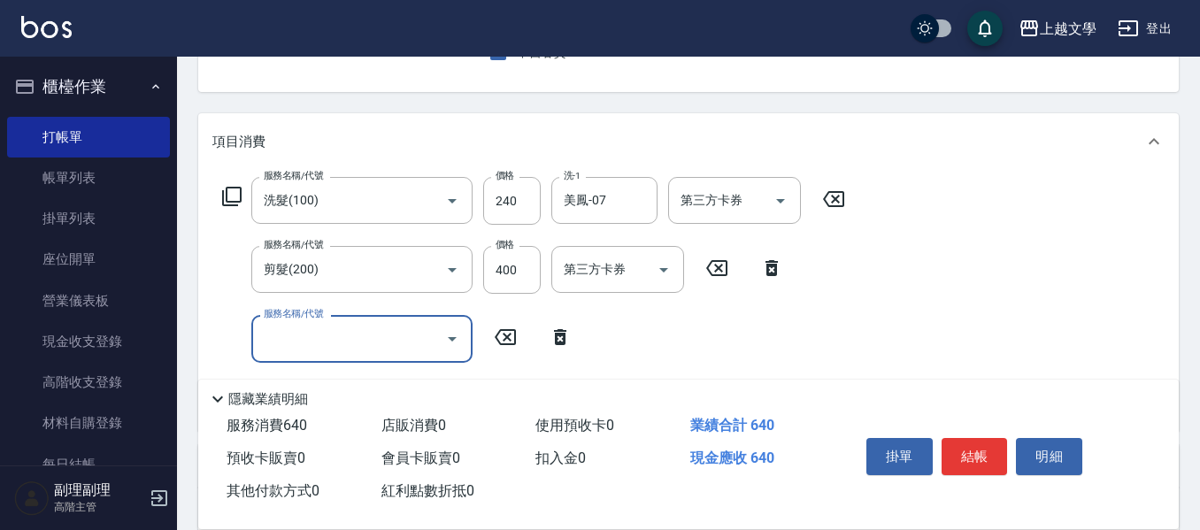
drag, startPoint x: 296, startPoint y: 342, endPoint x: 326, endPoint y: 320, distance: 37.3
click at [296, 342] on input "服務名稱/代號" at bounding box center [348, 338] width 179 height 31
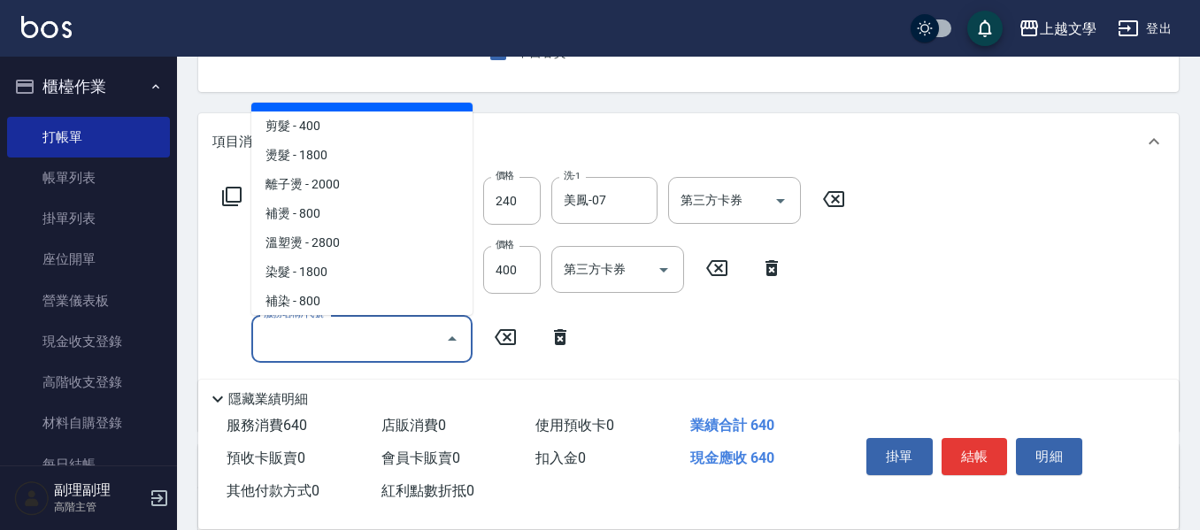
scroll to position [442, 0]
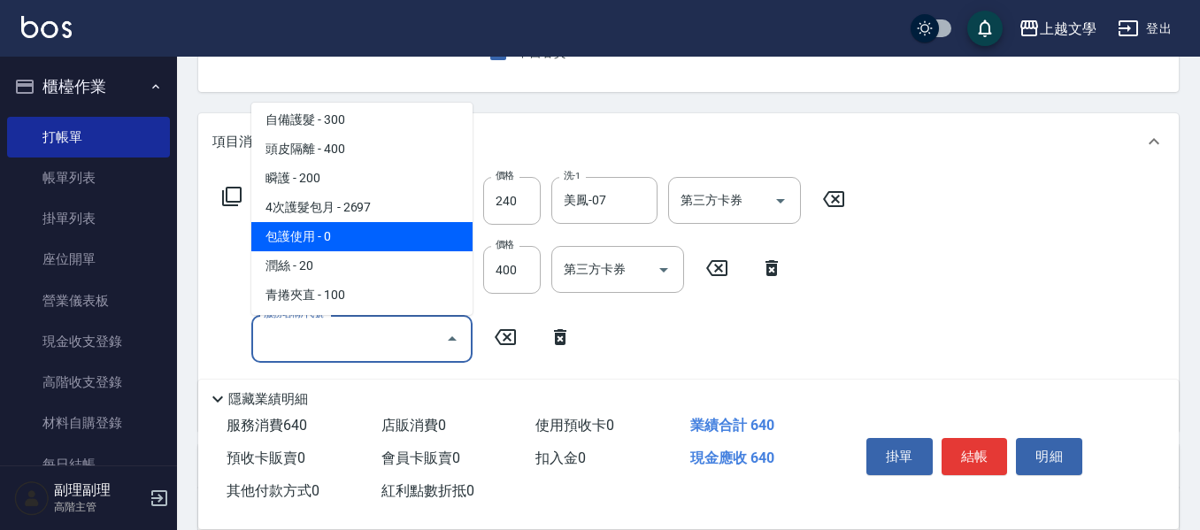
drag, startPoint x: 358, startPoint y: 246, endPoint x: 485, endPoint y: 313, distance: 143.3
click at [359, 246] on span "包護使用 - 0" at bounding box center [361, 236] width 221 height 29
type input "包護使用(506)"
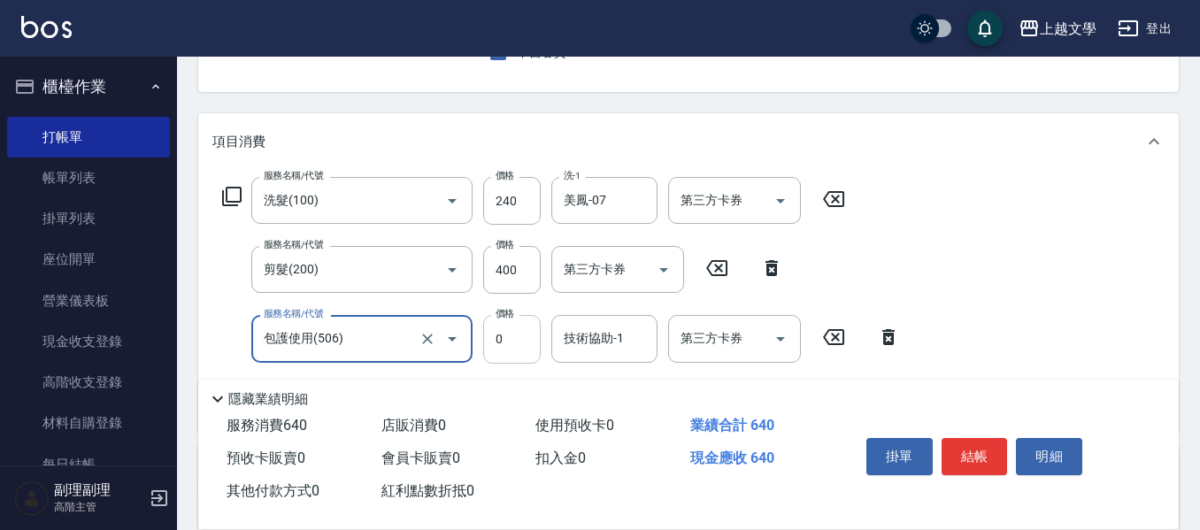
click at [532, 346] on input "0" at bounding box center [512, 339] width 58 height 48
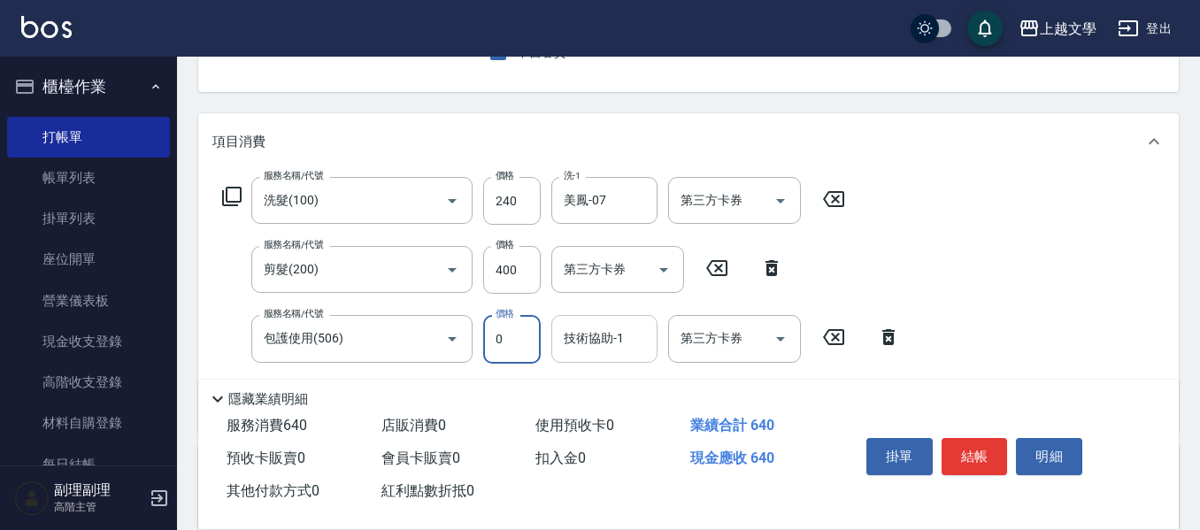
click at [579, 358] on div "技術協助-1" at bounding box center [604, 338] width 106 height 47
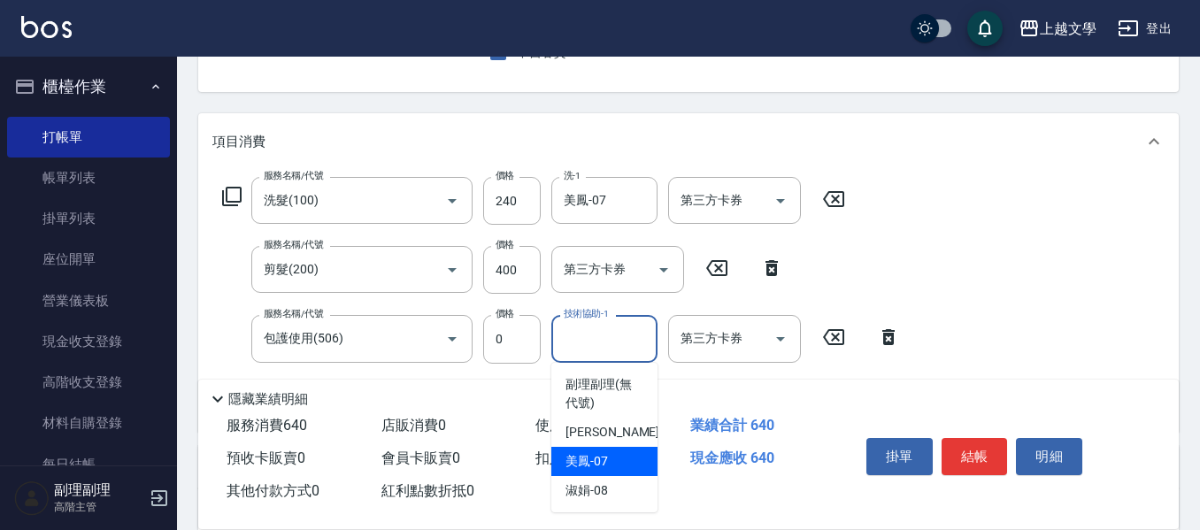
drag, startPoint x: 611, startPoint y: 450, endPoint x: 527, endPoint y: 444, distance: 84.3
click at [610, 451] on div "美鳳 -07" at bounding box center [604, 461] width 106 height 29
type input "美鳳-07"
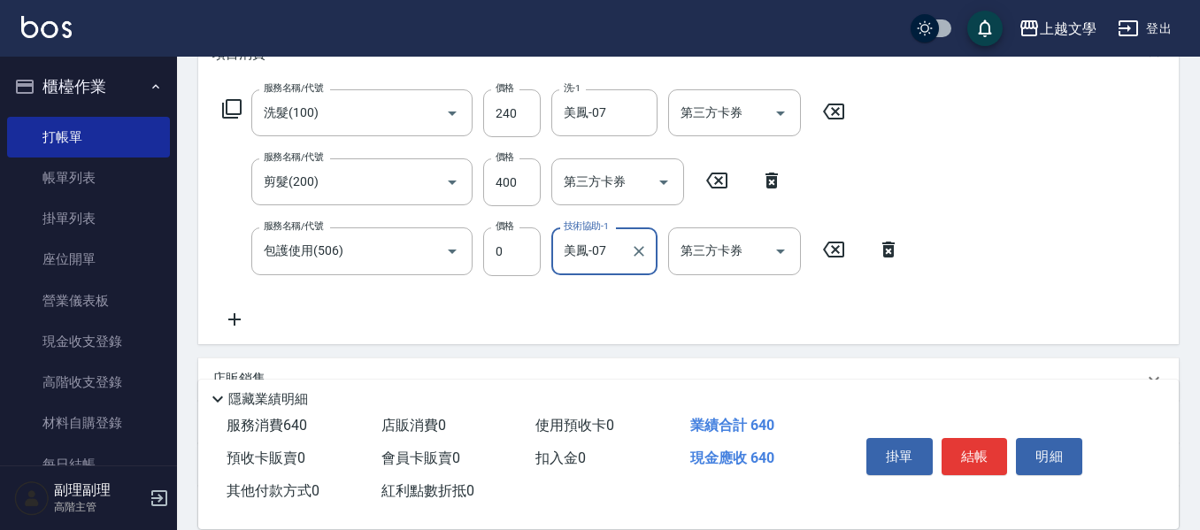
scroll to position [265, 0]
click at [233, 318] on icon at bounding box center [234, 318] width 12 height 12
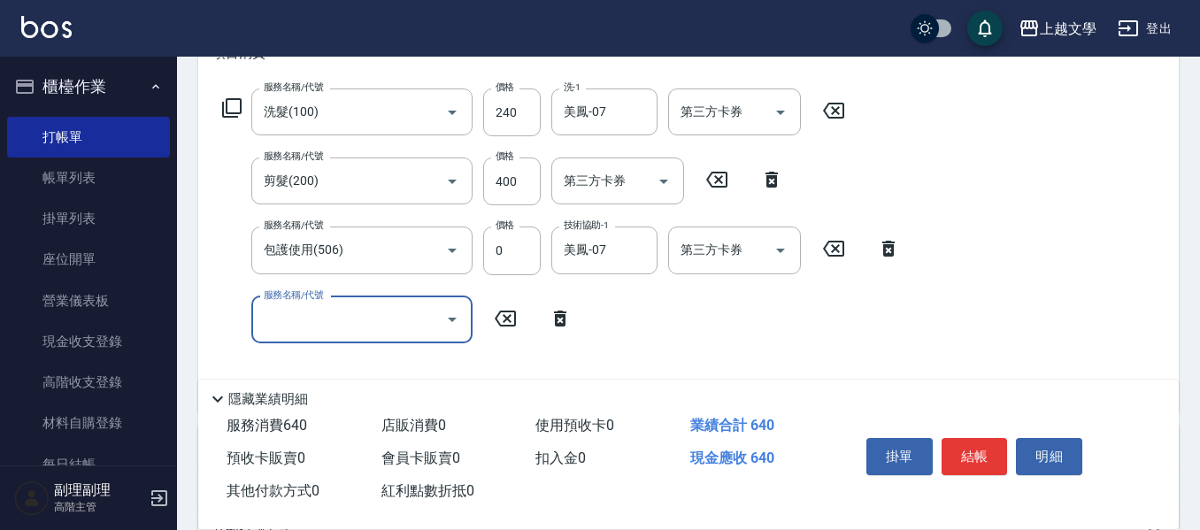
click at [281, 309] on input "服務名稱/代號" at bounding box center [348, 319] width 179 height 31
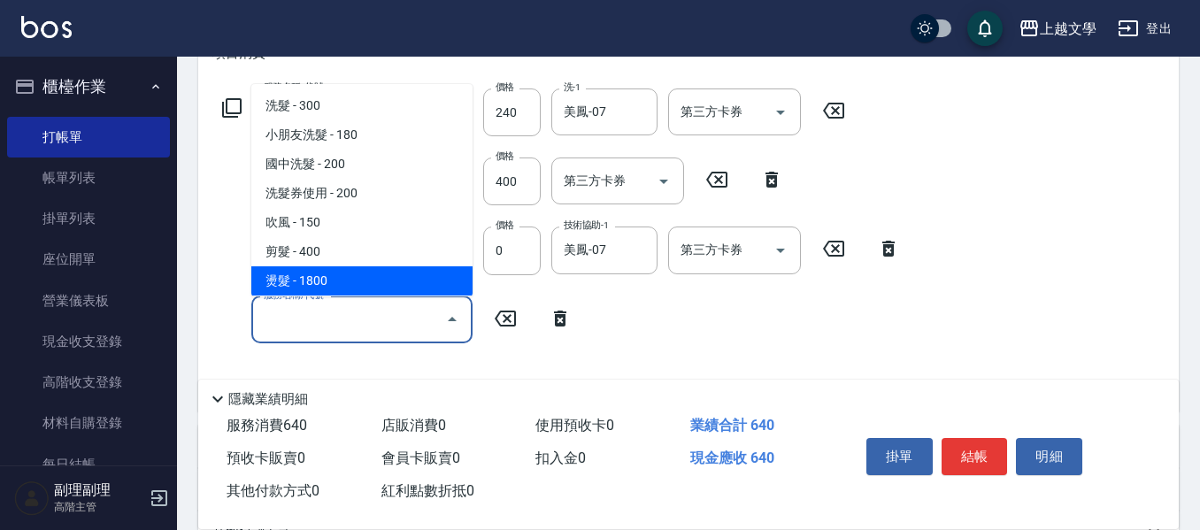
scroll to position [177, 0]
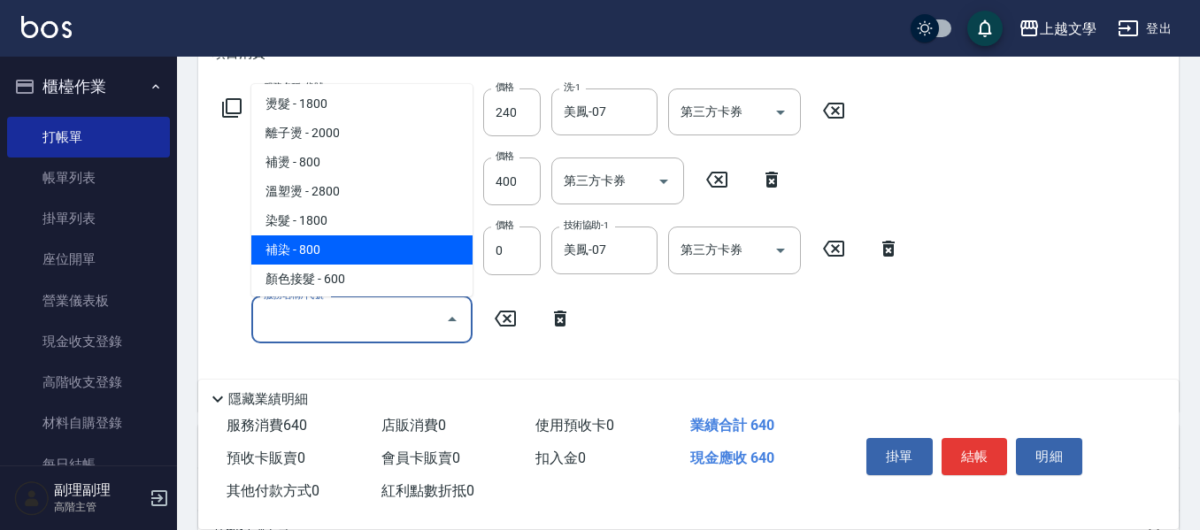
click at [332, 250] on span "補染 - 800" at bounding box center [361, 249] width 221 height 29
type input "補染(401)"
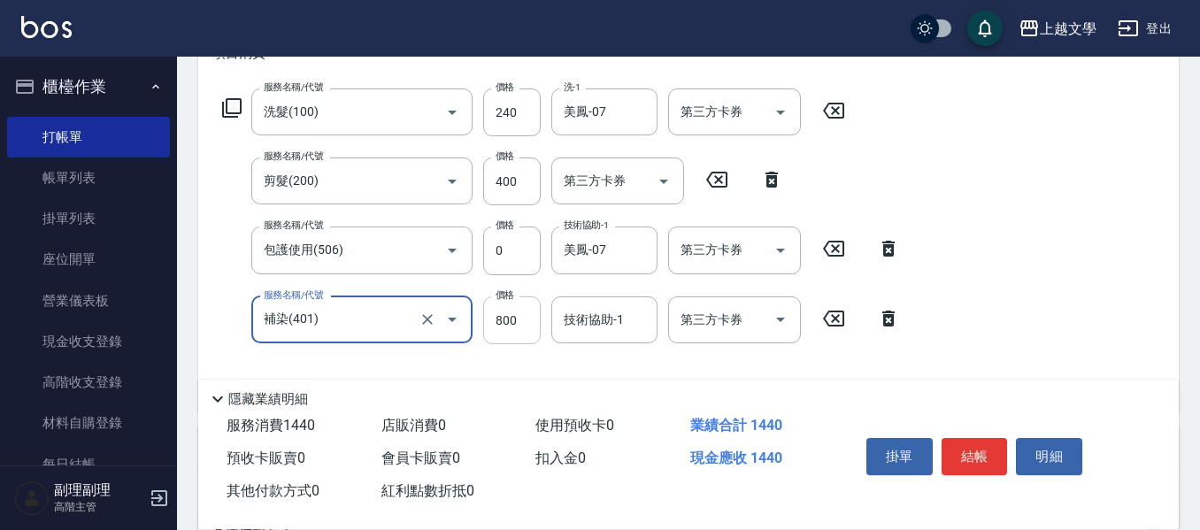
click at [506, 327] on input "800" at bounding box center [512, 320] width 58 height 48
type input "1200"
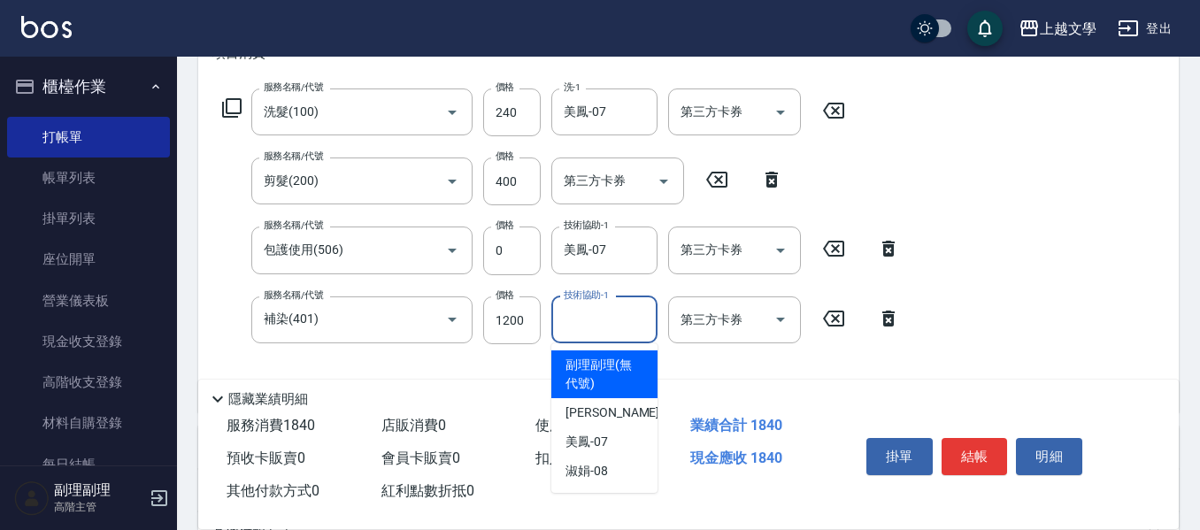
click at [573, 322] on input "技術協助-1" at bounding box center [604, 319] width 90 height 31
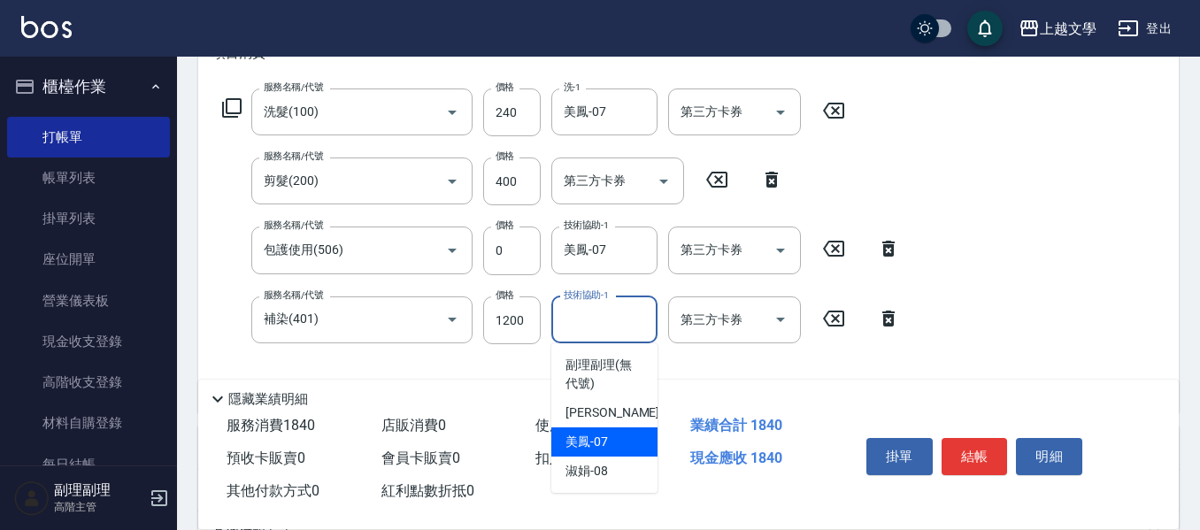
click at [584, 441] on span "美鳳 -07" at bounding box center [586, 442] width 42 height 19
type input "美鳳-07"
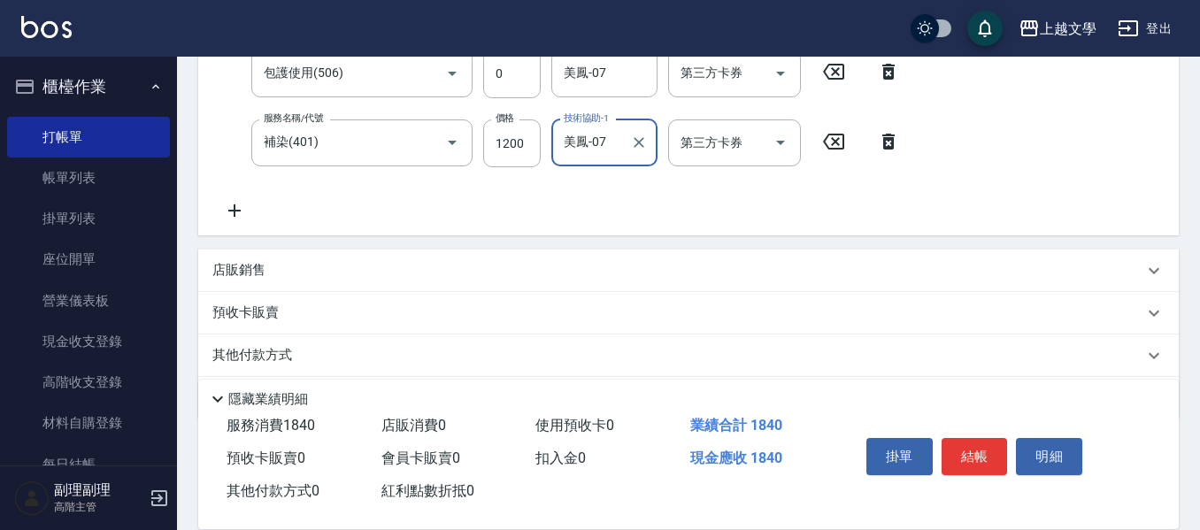
drag, startPoint x: 235, startPoint y: 211, endPoint x: 273, endPoint y: 213, distance: 38.1
click at [239, 210] on icon at bounding box center [234, 210] width 12 height 12
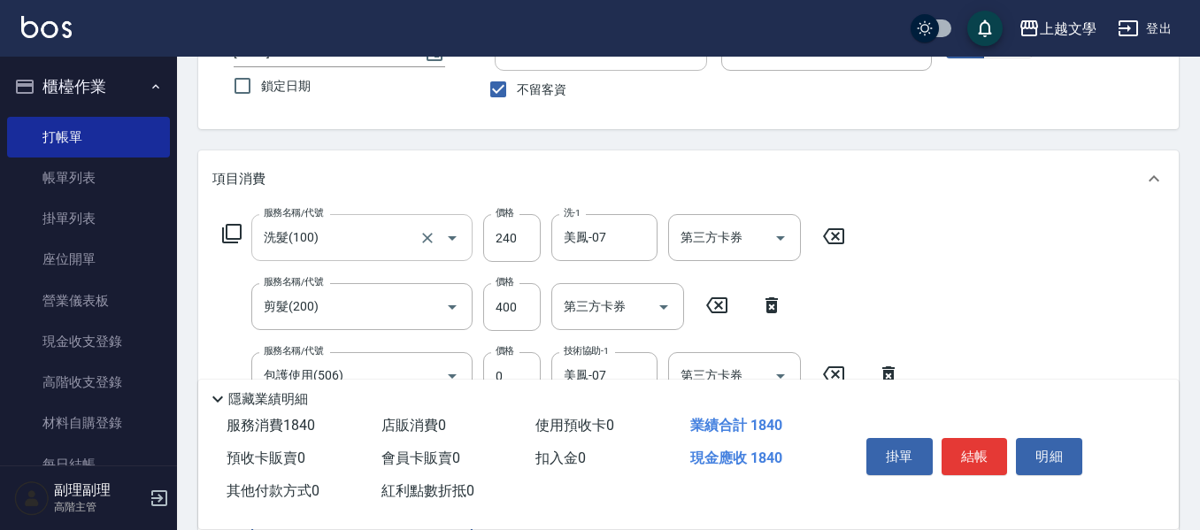
drag, startPoint x: 276, startPoint y: 212, endPoint x: 282, endPoint y: 222, distance: 11.5
click at [277, 212] on label "服務名稱/代號" at bounding box center [293, 212] width 59 height 13
click at [277, 222] on input "洗髮(100)" at bounding box center [337, 237] width 156 height 31
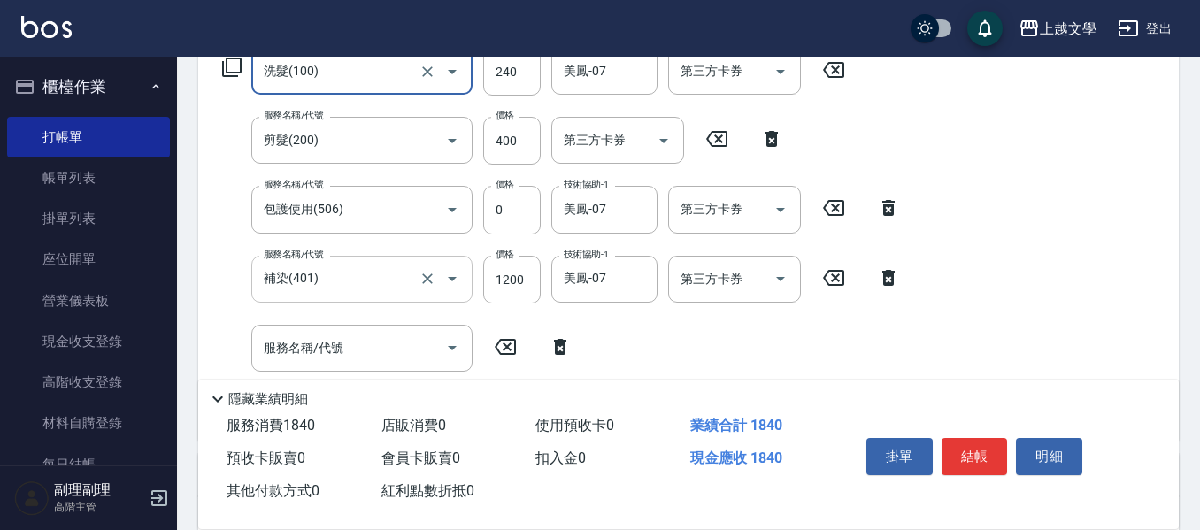
scroll to position [317, 0]
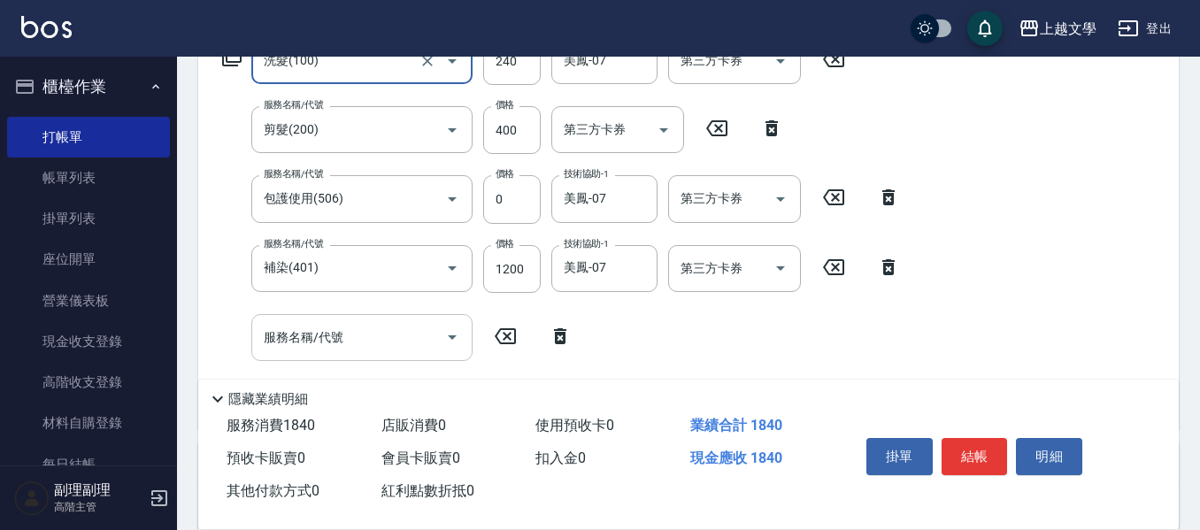
click at [318, 340] on input "服務名稱/代號" at bounding box center [348, 337] width 179 height 31
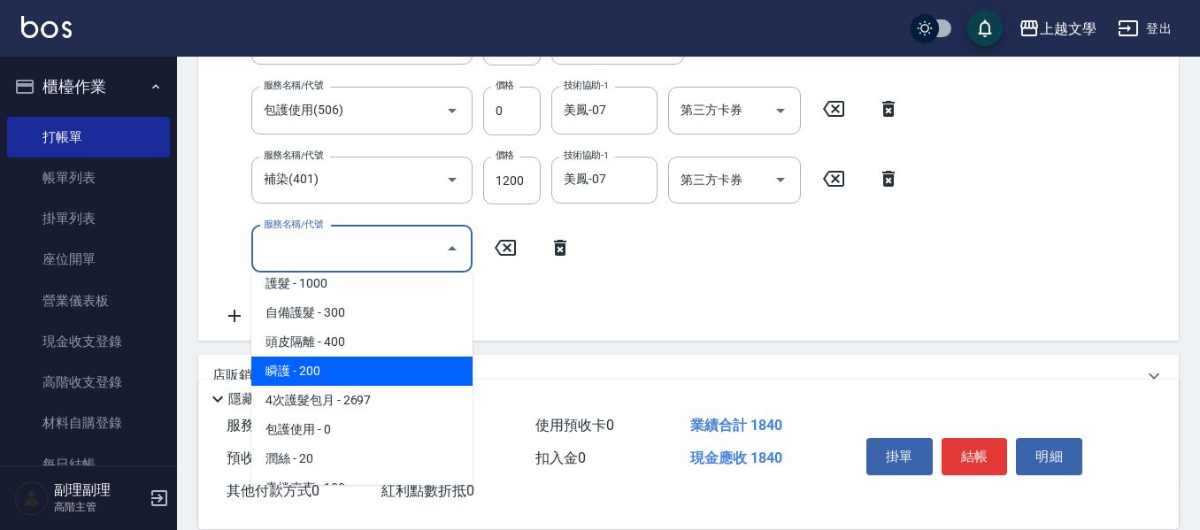
scroll to position [442, 0]
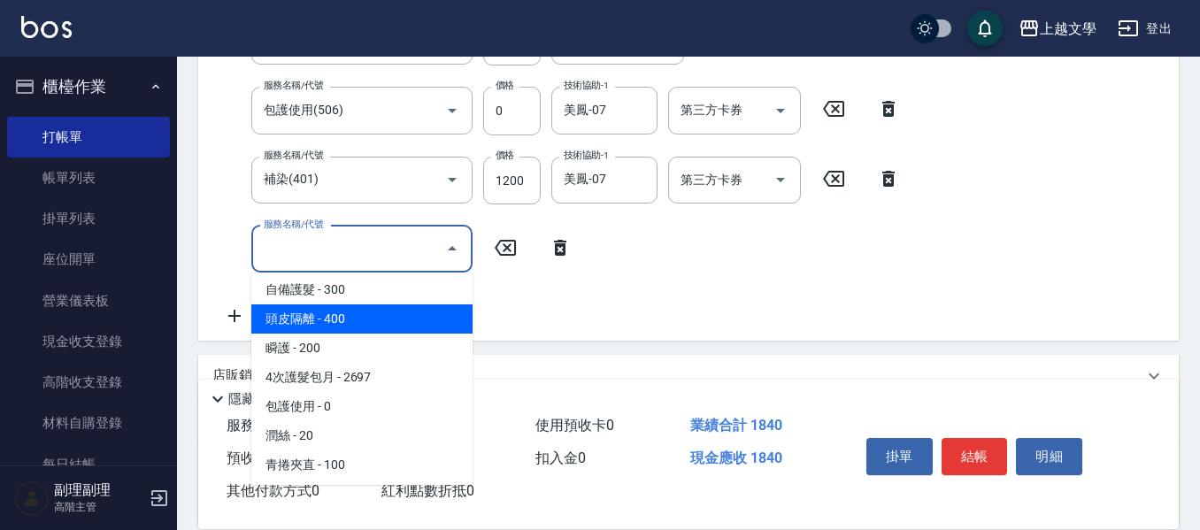
click at [326, 332] on span "頭皮隔離 - 400" at bounding box center [361, 318] width 221 height 29
type input "頭皮隔離(503)"
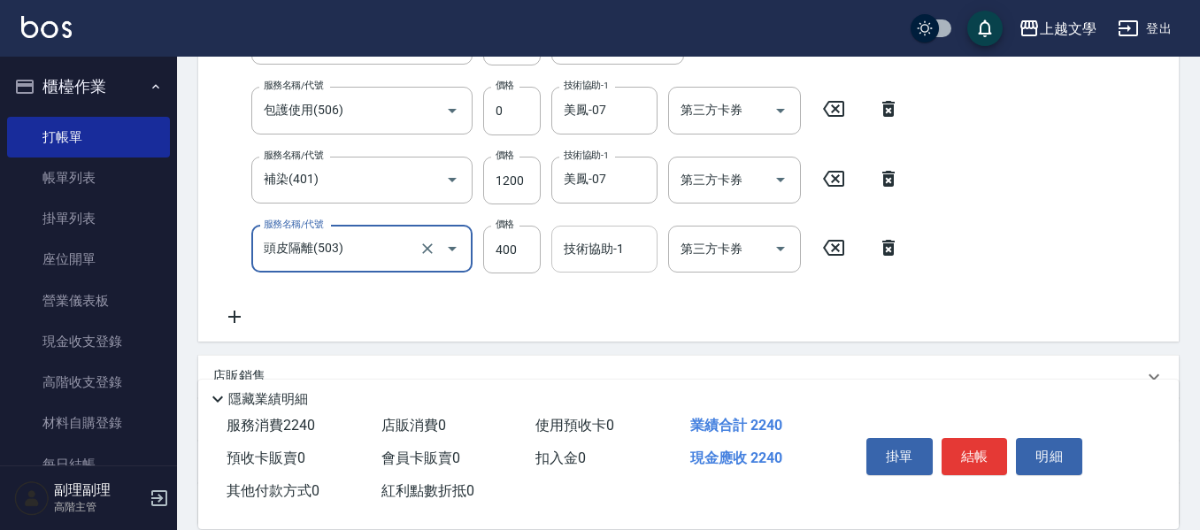
click at [627, 242] on input "技術協助-1" at bounding box center [604, 249] width 90 height 31
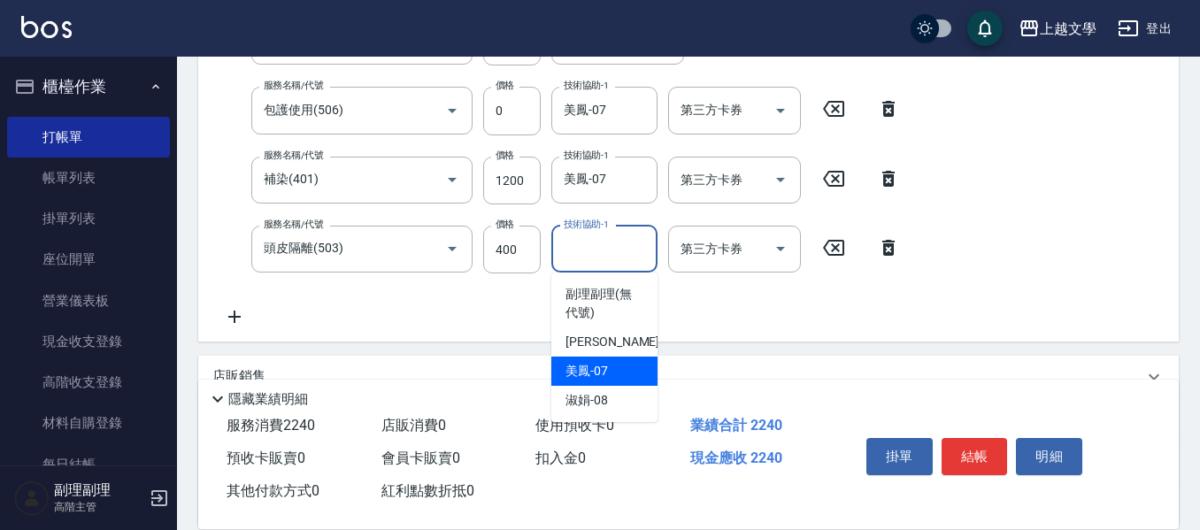
click at [601, 377] on span "美鳳 -07" at bounding box center [586, 371] width 42 height 19
type input "美鳳-07"
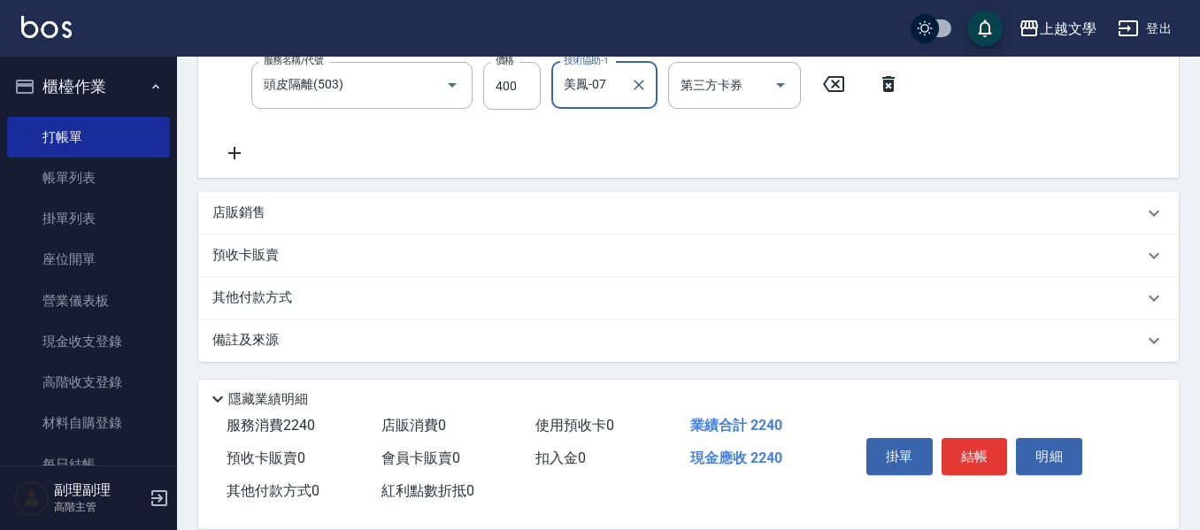
scroll to position [571, 0]
click at [291, 309] on div "其他付款方式" at bounding box center [688, 296] width 980 height 42
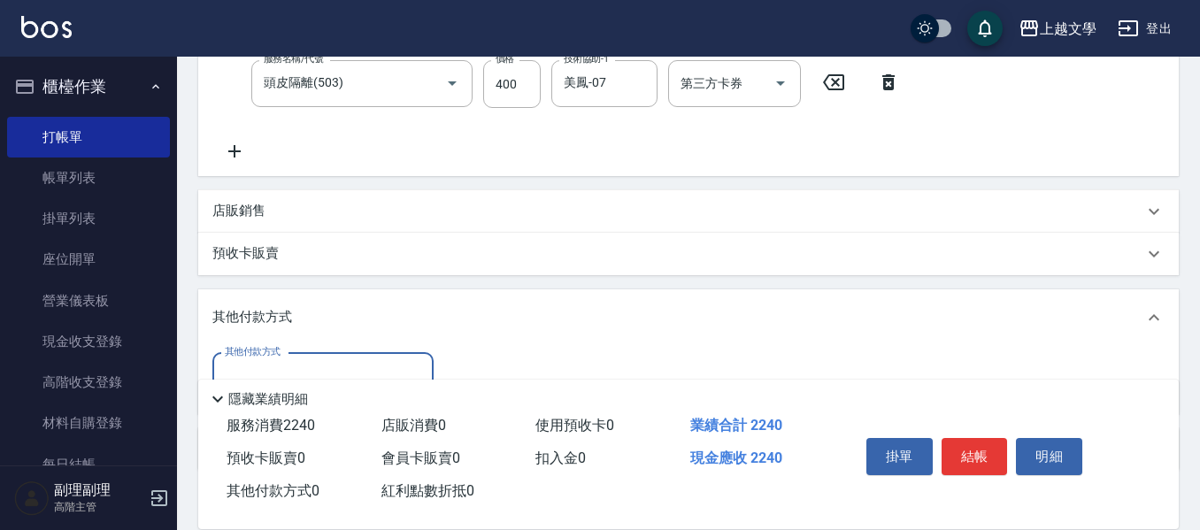
scroll to position [0, 0]
click at [311, 364] on input "其他付款方式" at bounding box center [322, 376] width 205 height 31
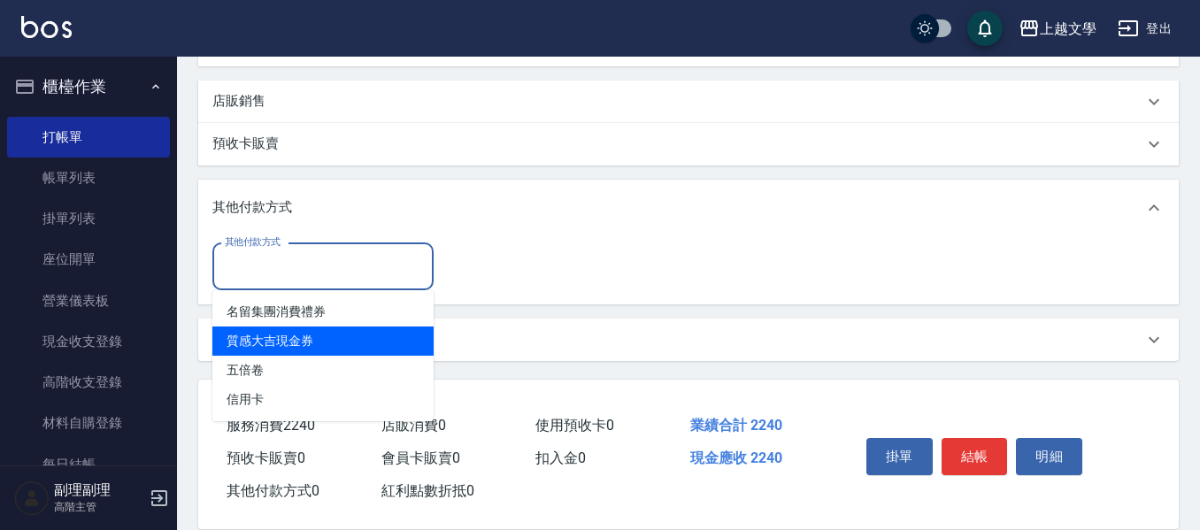
scroll to position [681, 0]
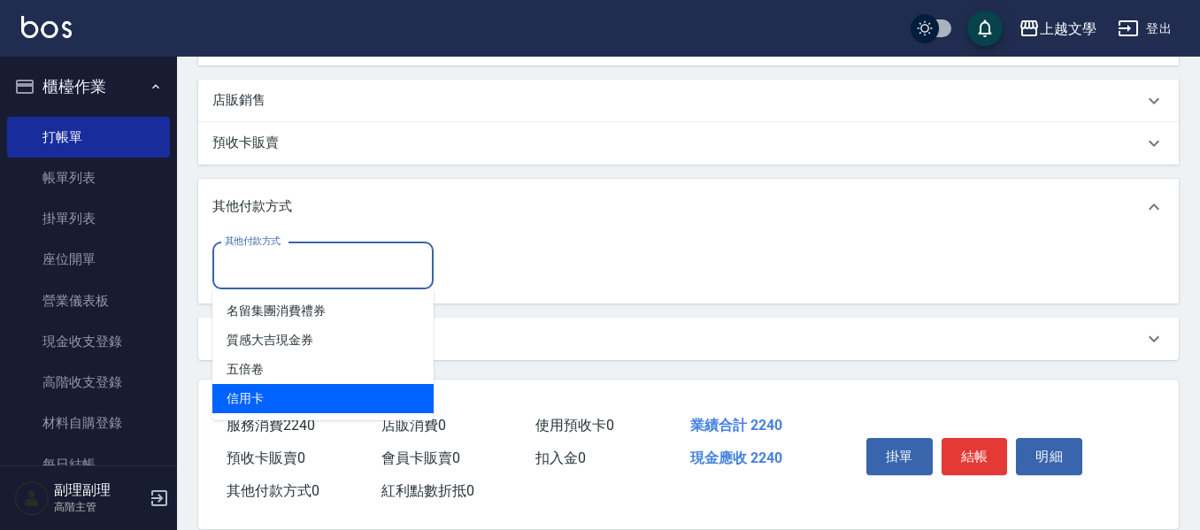
click at [310, 404] on span "信用卡" at bounding box center [322, 398] width 221 height 29
type input "信用卡"
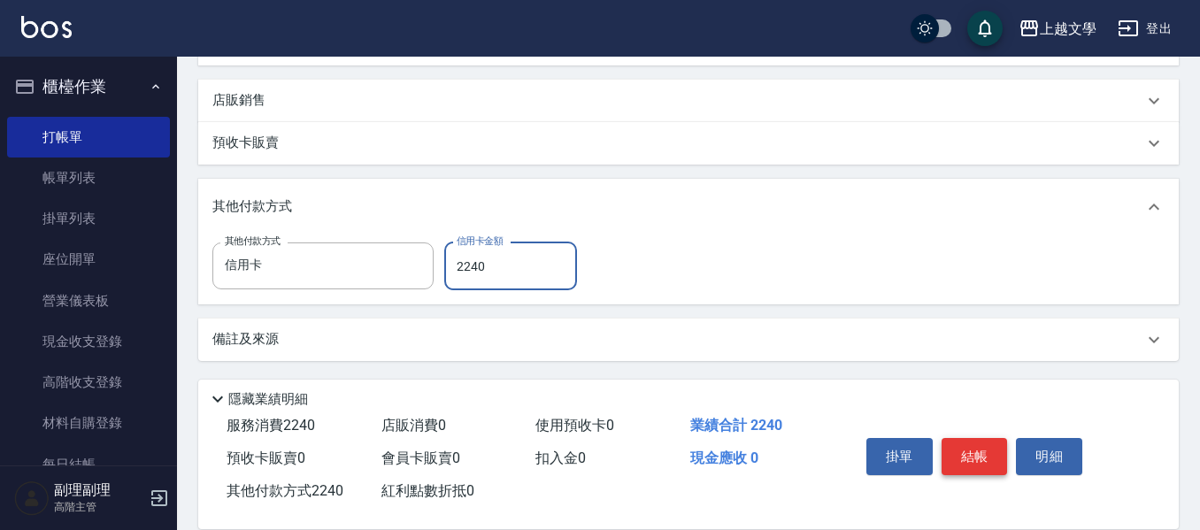
type input "2240"
click at [976, 438] on button "結帳" at bounding box center [975, 456] width 66 height 37
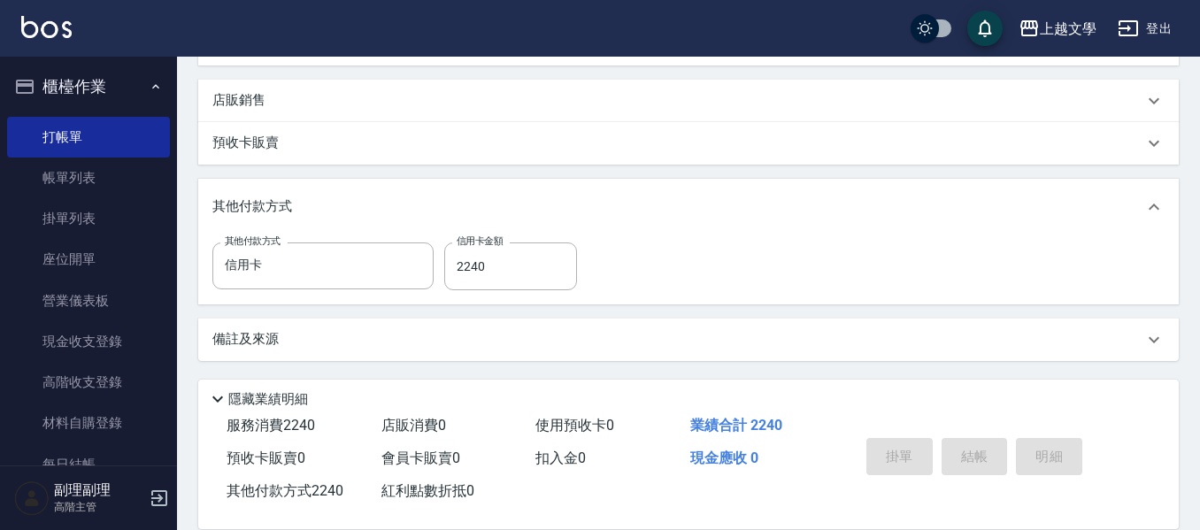
type input "[DATE] 18:36"
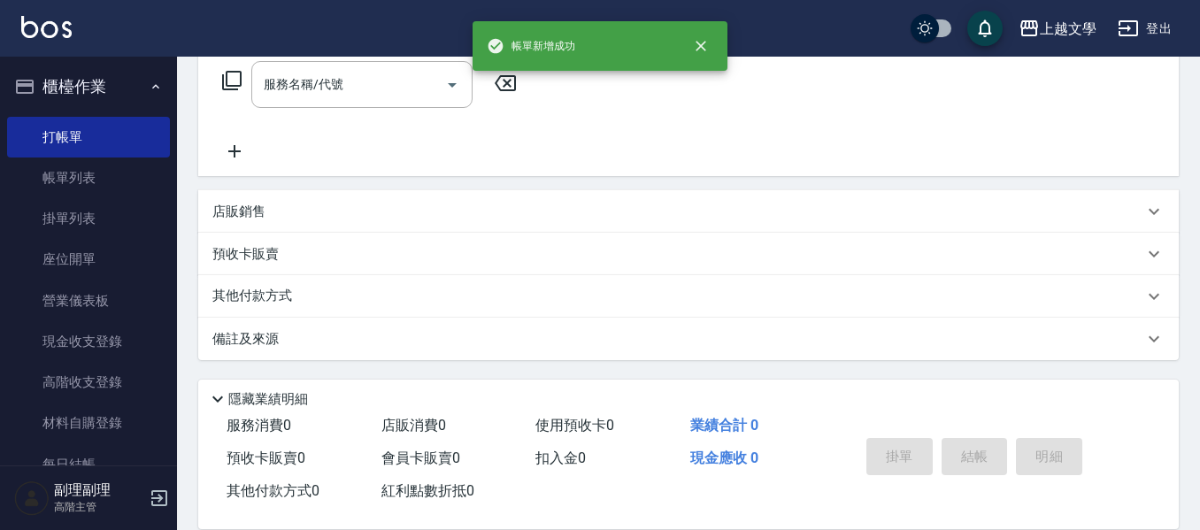
scroll to position [0, 0]
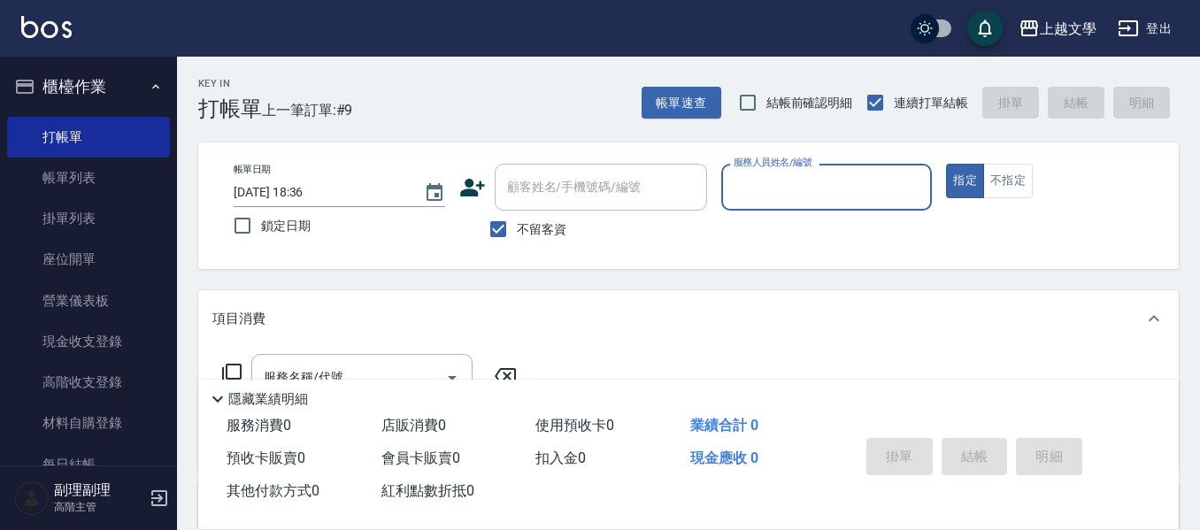
click at [777, 175] on input "服務人員姓名/編號" at bounding box center [827, 187] width 196 height 31
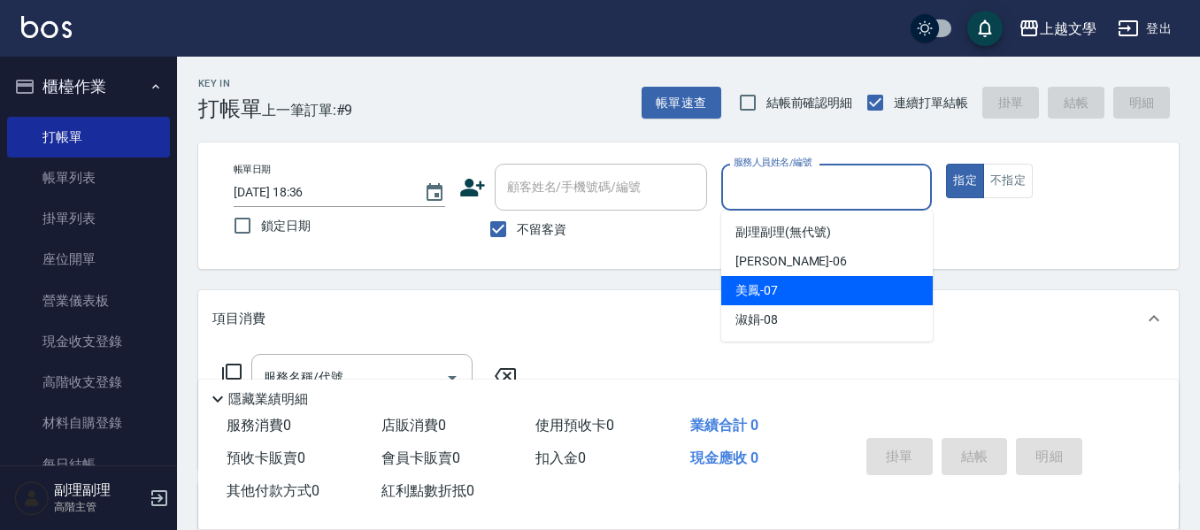
drag, startPoint x: 771, startPoint y: 286, endPoint x: 415, endPoint y: 339, distance: 359.7
click at [761, 287] on span "美鳳 -07" at bounding box center [756, 290] width 42 height 19
type input "美鳳-07"
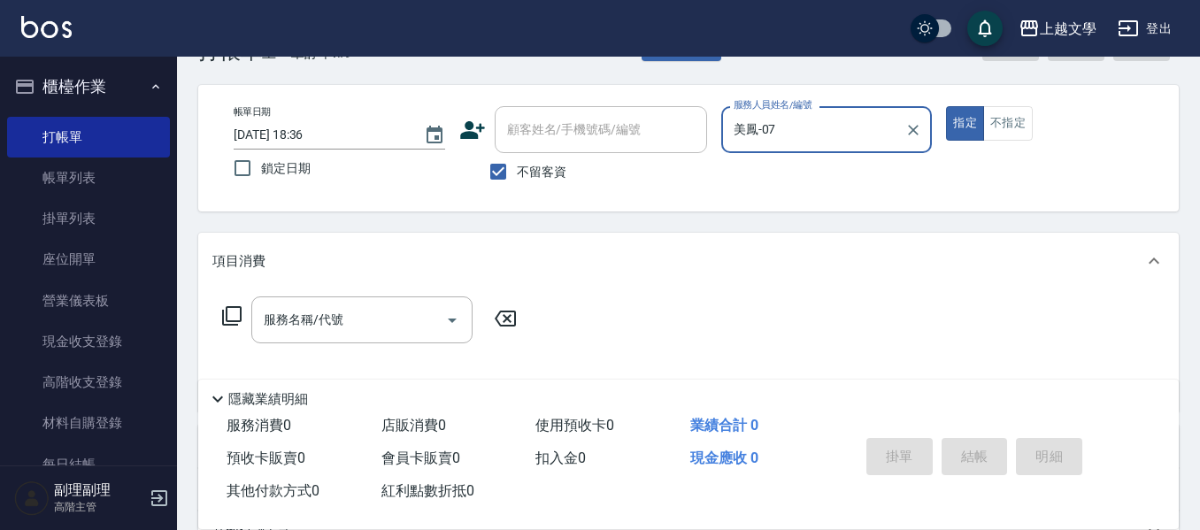
scroll to position [88, 0]
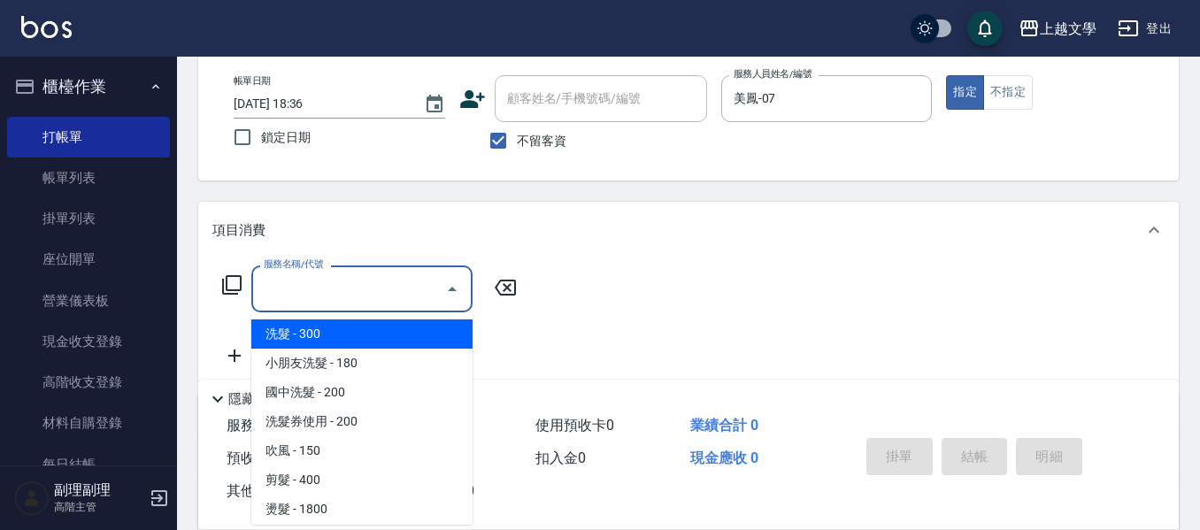
click at [321, 299] on input "服務名稱/代號" at bounding box center [348, 288] width 179 height 31
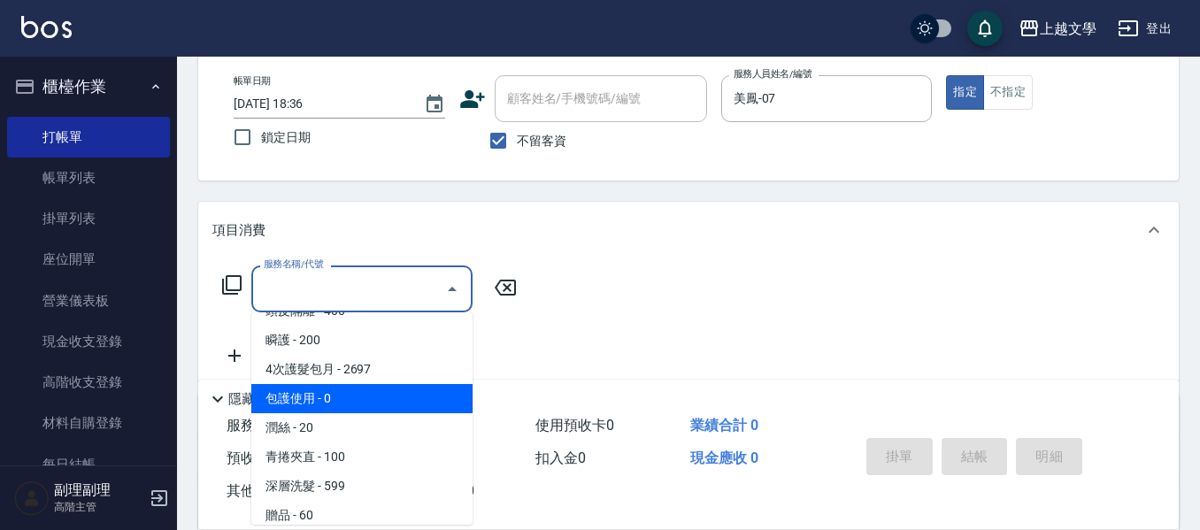
scroll to position [532, 0]
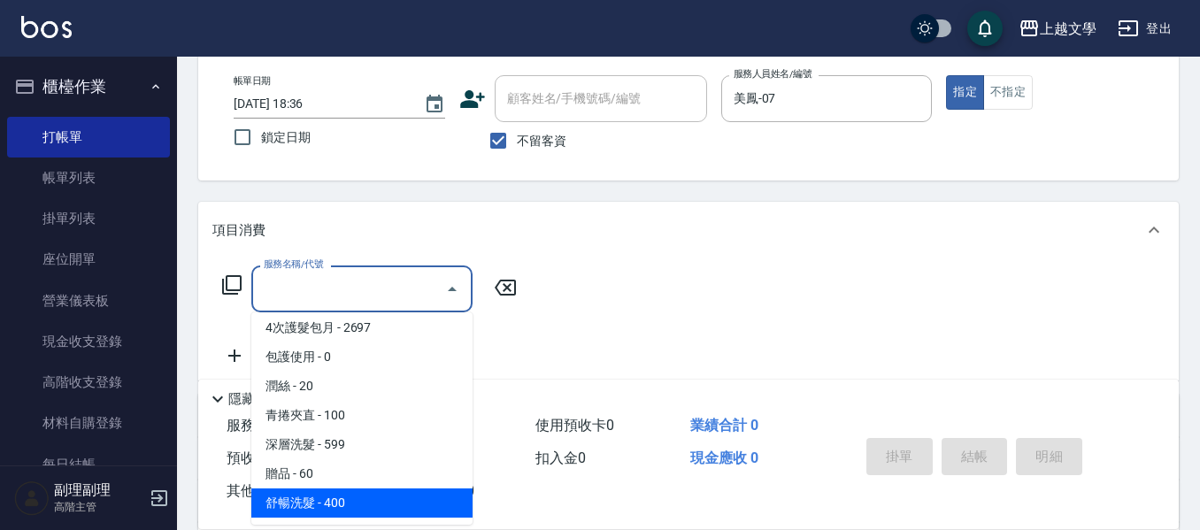
drag, startPoint x: 342, startPoint y: 513, endPoint x: 373, endPoint y: 508, distance: 32.3
click at [348, 512] on span "舒暢洗髮 - 400" at bounding box center [361, 502] width 221 height 29
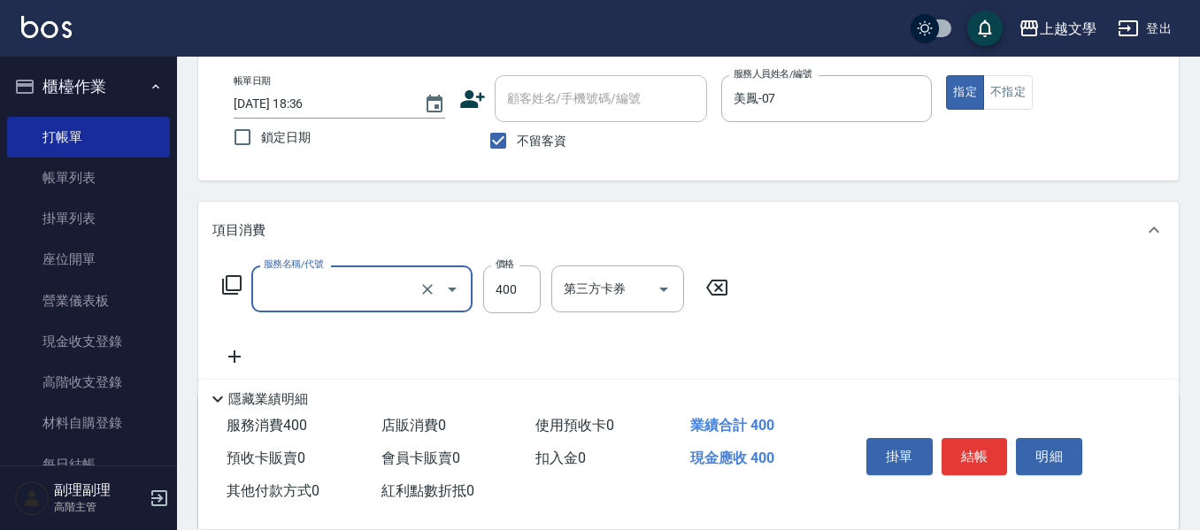
type input "舒暢洗髮(10333)"
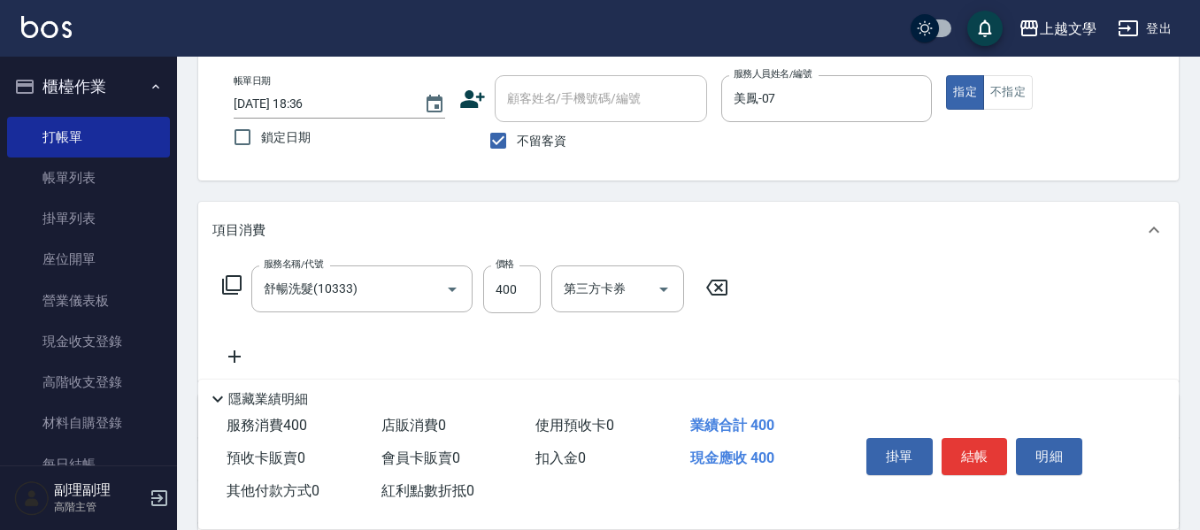
click at [594, 313] on div "第三方卡券 第三方卡券" at bounding box center [622, 289] width 143 height 48
click at [596, 289] on input "洗-1" at bounding box center [604, 288] width 90 height 31
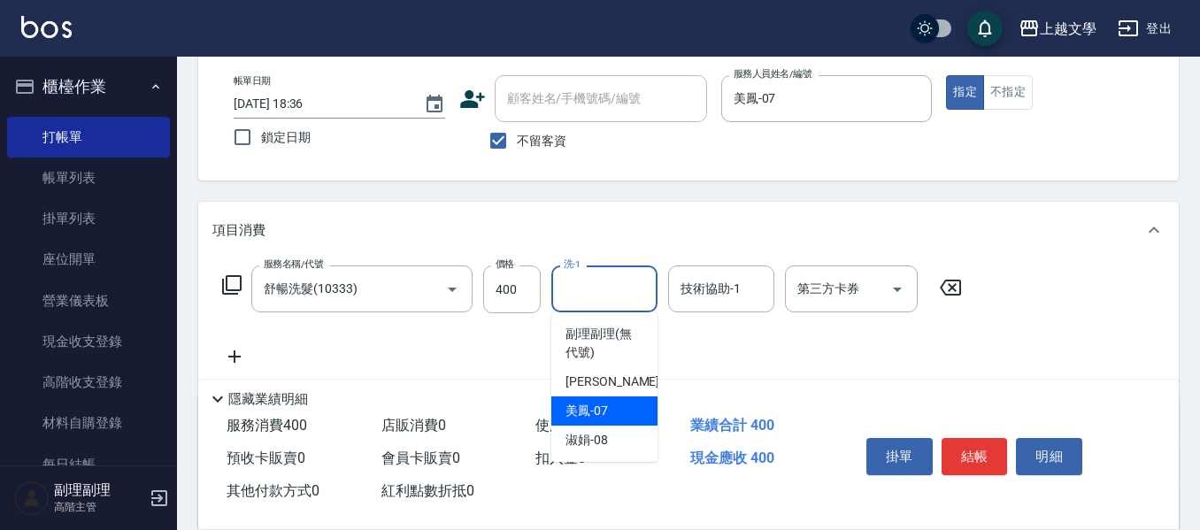
click at [604, 405] on span "美鳳 -07" at bounding box center [586, 411] width 42 height 19
type input "美鳳-07"
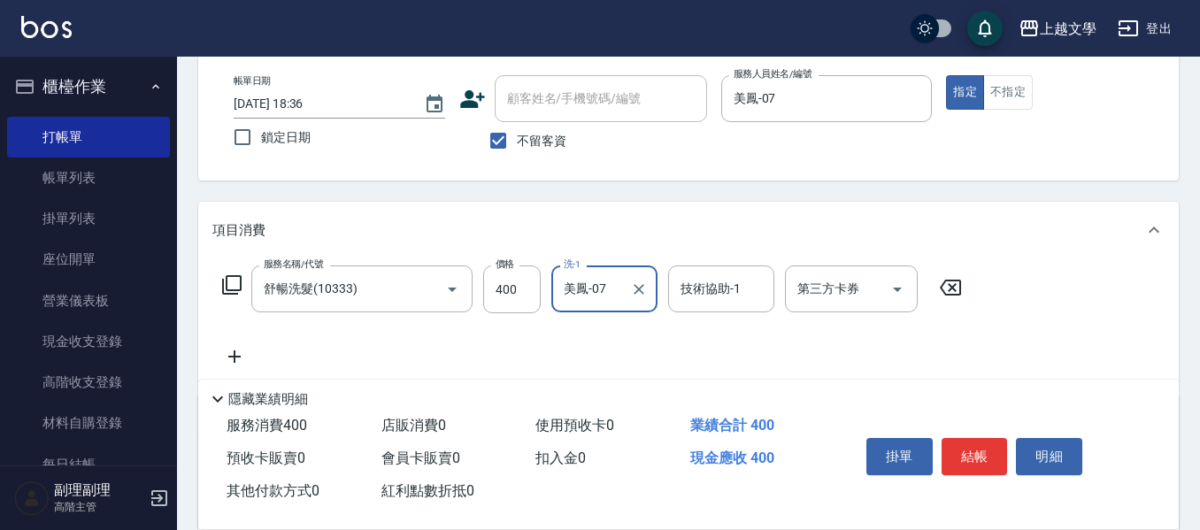
click at [725, 284] on div "技術協助-1" at bounding box center [721, 288] width 106 height 47
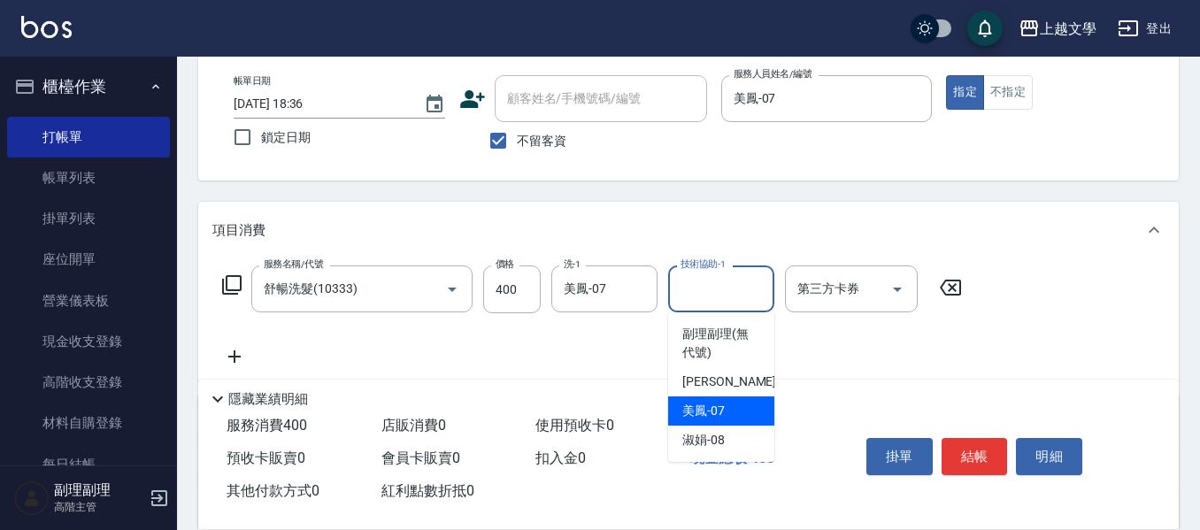
drag, startPoint x: 699, startPoint y: 416, endPoint x: 431, endPoint y: 367, distance: 272.5
click at [698, 415] on span "美鳳 -07" at bounding box center [703, 411] width 42 height 19
type input "美鳳-07"
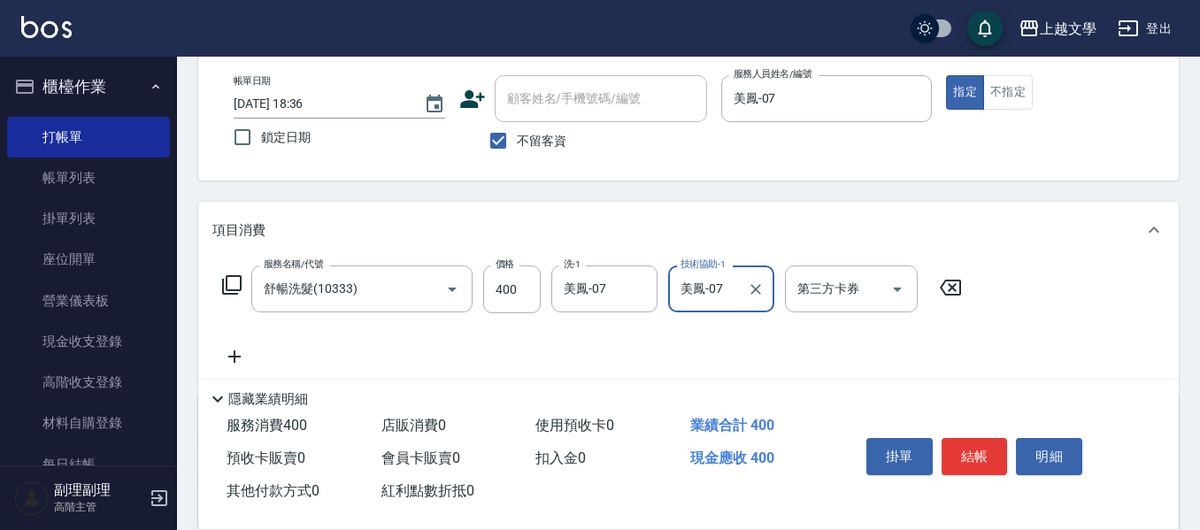
click at [241, 348] on icon at bounding box center [234, 356] width 44 height 21
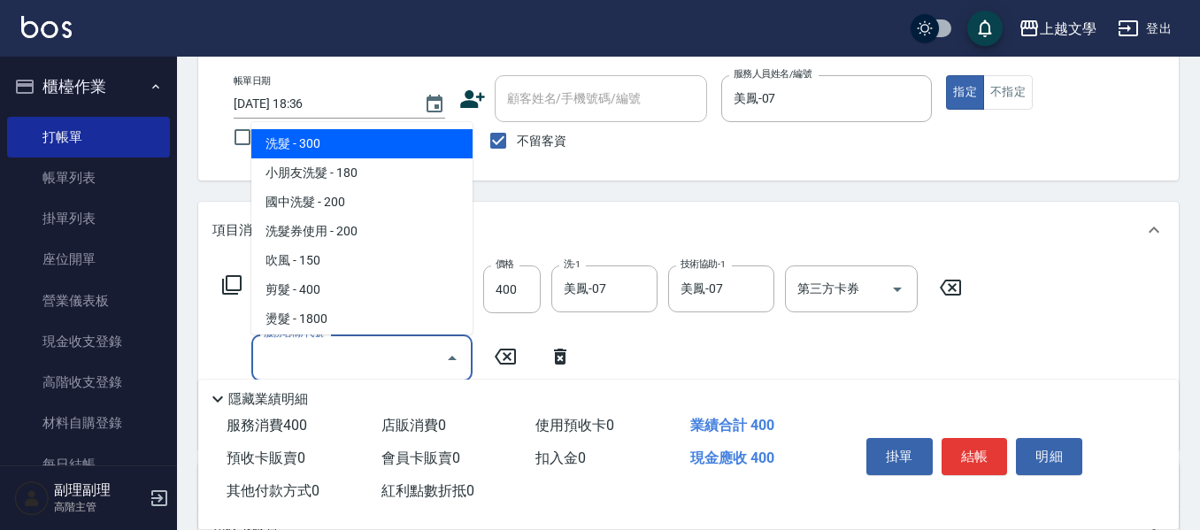
click at [281, 344] on input "服務名稱/代號" at bounding box center [348, 357] width 179 height 31
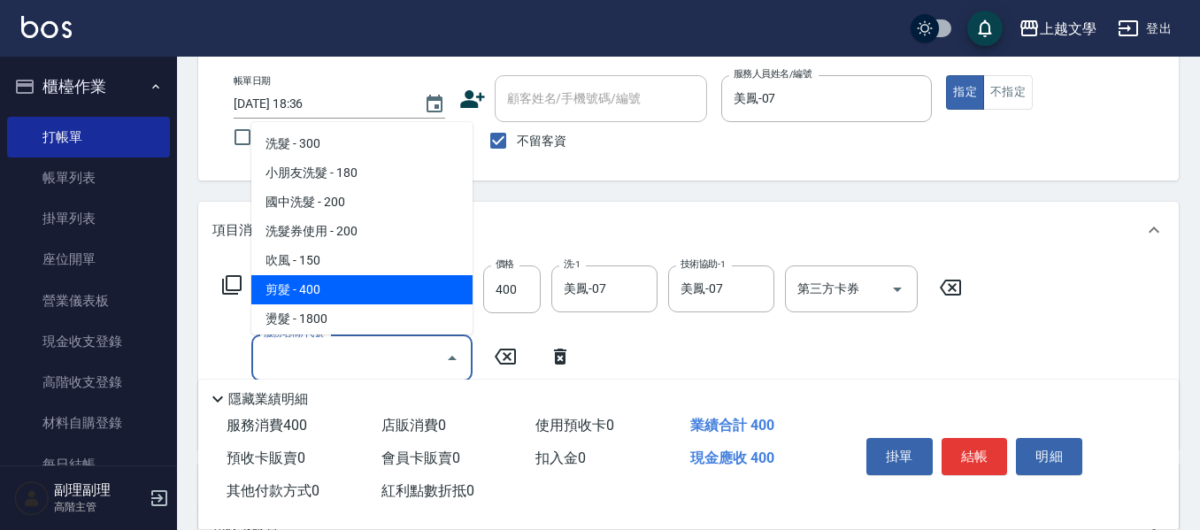
click at [352, 292] on span "剪髮 - 400" at bounding box center [361, 289] width 221 height 29
type input "剪髮(200)"
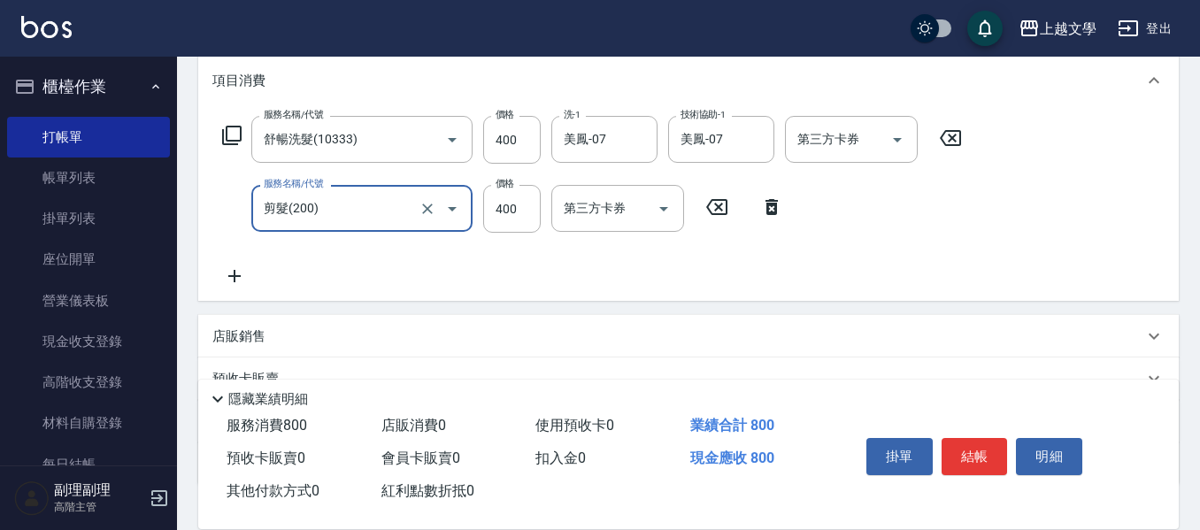
scroll to position [265, 0]
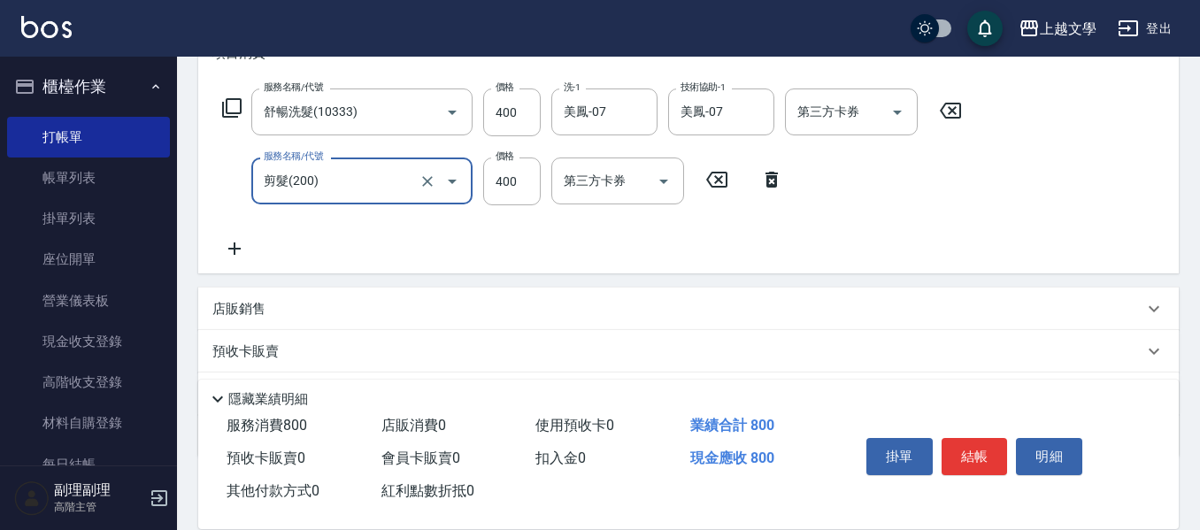
click at [241, 249] on icon at bounding box center [234, 248] width 12 height 12
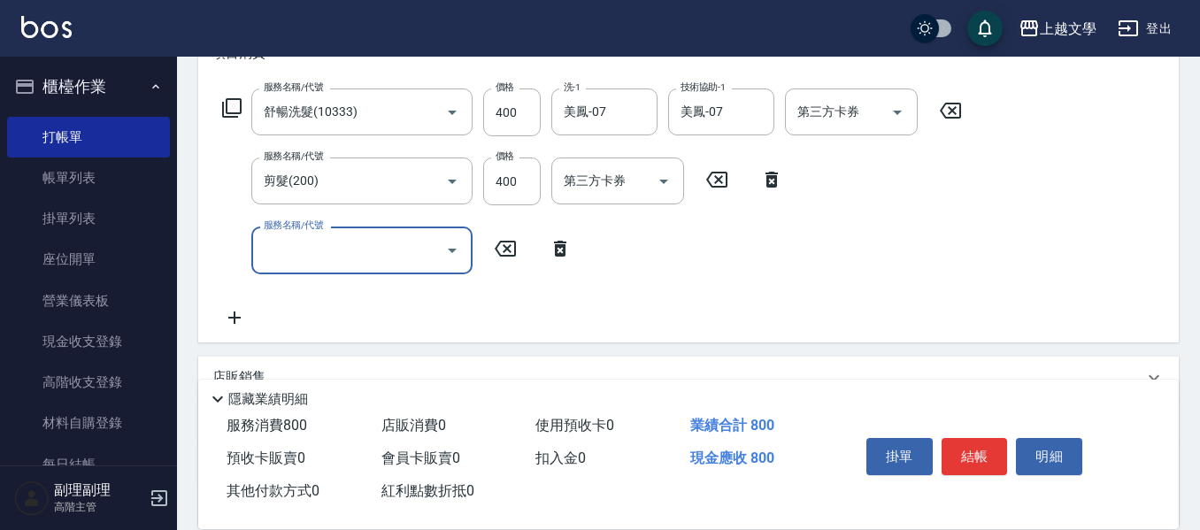
drag, startPoint x: 279, startPoint y: 252, endPoint x: 327, endPoint y: 264, distance: 50.0
click at [281, 252] on input "服務名稱/代號" at bounding box center [348, 249] width 179 height 31
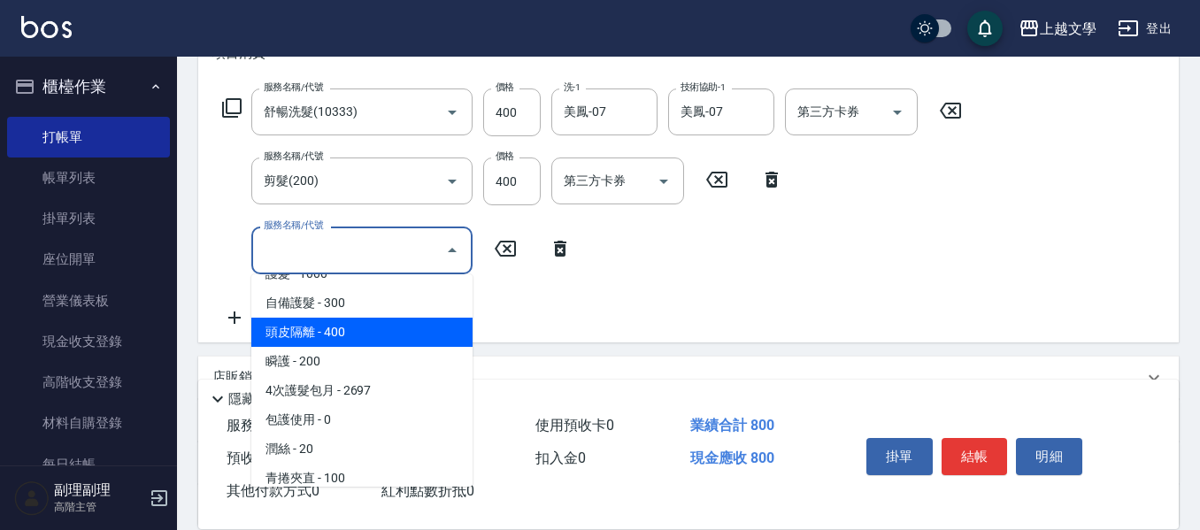
scroll to position [442, 0]
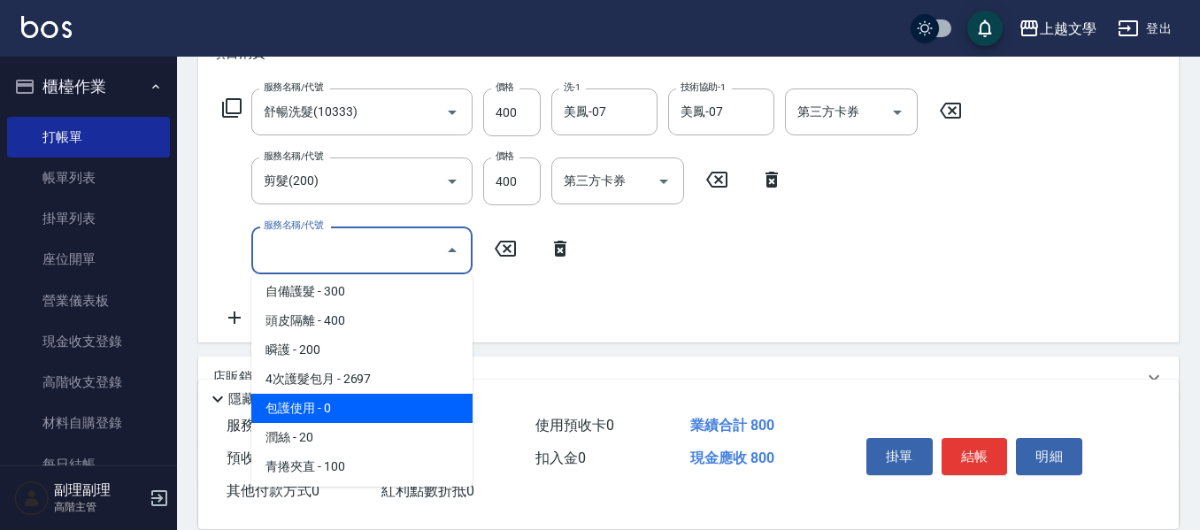
click at [346, 404] on span "包護使用 - 0" at bounding box center [361, 408] width 221 height 29
type input "包護使用(506)"
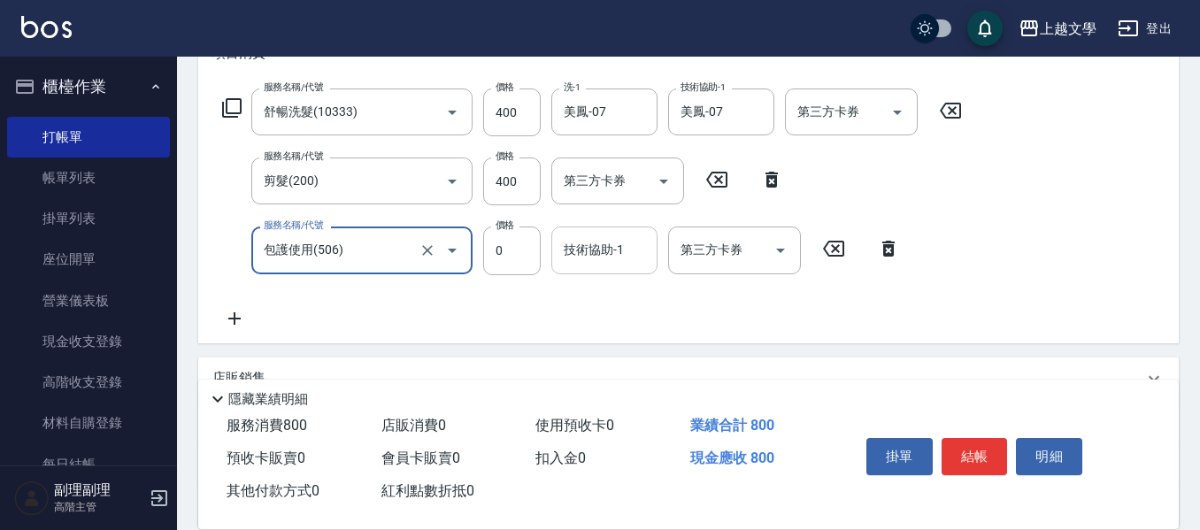
click at [582, 258] on input "技術協助-1" at bounding box center [604, 249] width 90 height 31
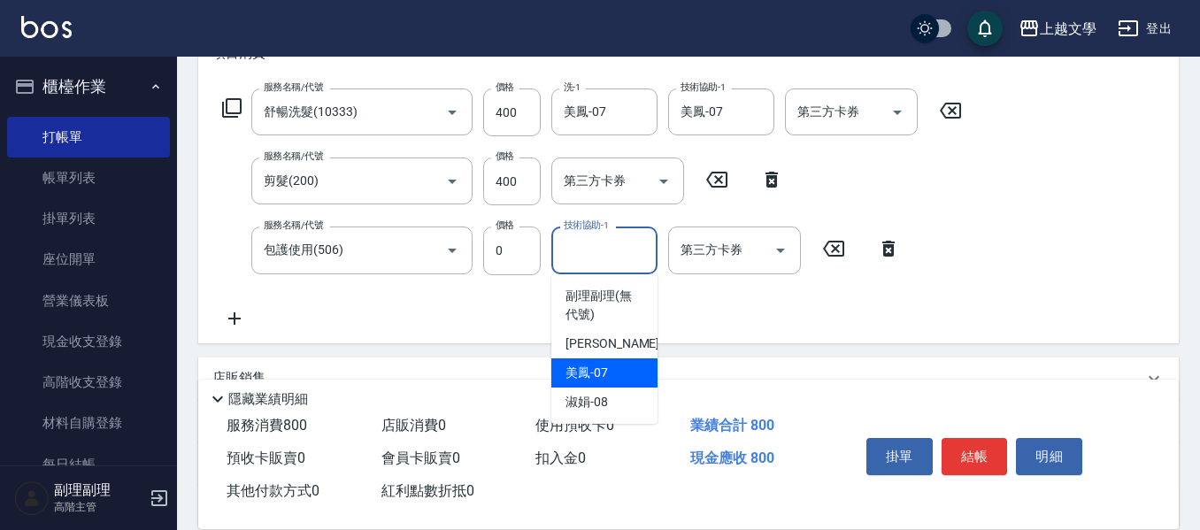
drag, startPoint x: 586, startPoint y: 386, endPoint x: 486, endPoint y: 365, distance: 102.0
click at [579, 383] on div "美鳳 -07" at bounding box center [604, 372] width 106 height 29
type input "美鳳-07"
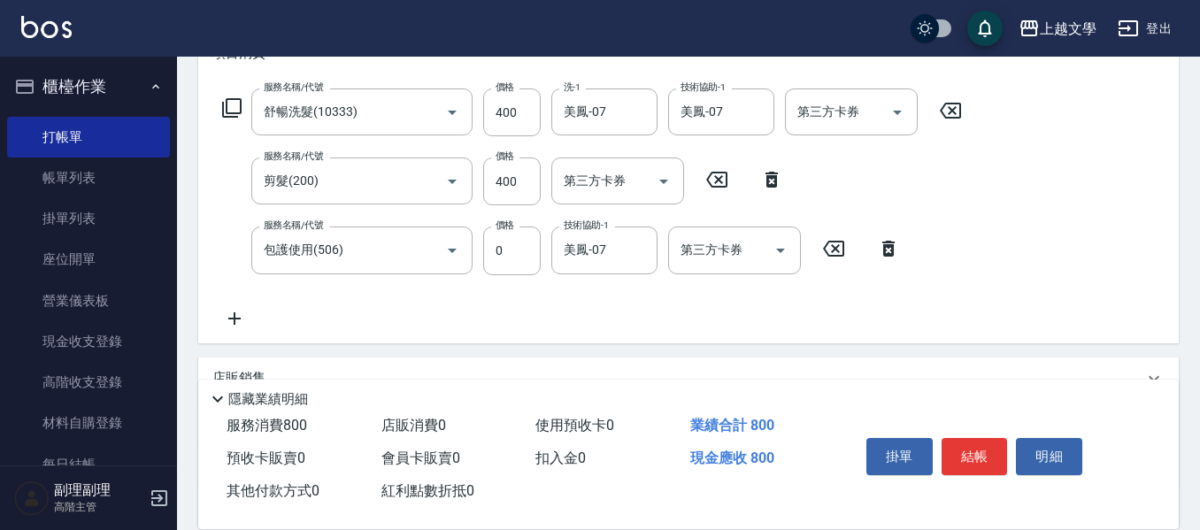
click at [234, 311] on icon at bounding box center [234, 318] width 44 height 21
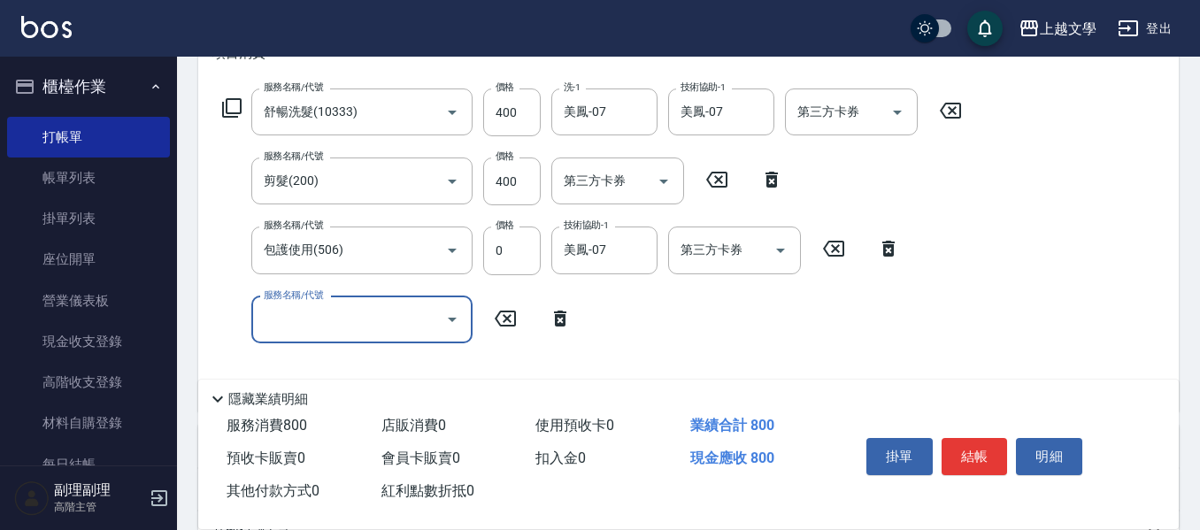
click at [306, 317] on input "服務名稱/代號" at bounding box center [348, 319] width 179 height 31
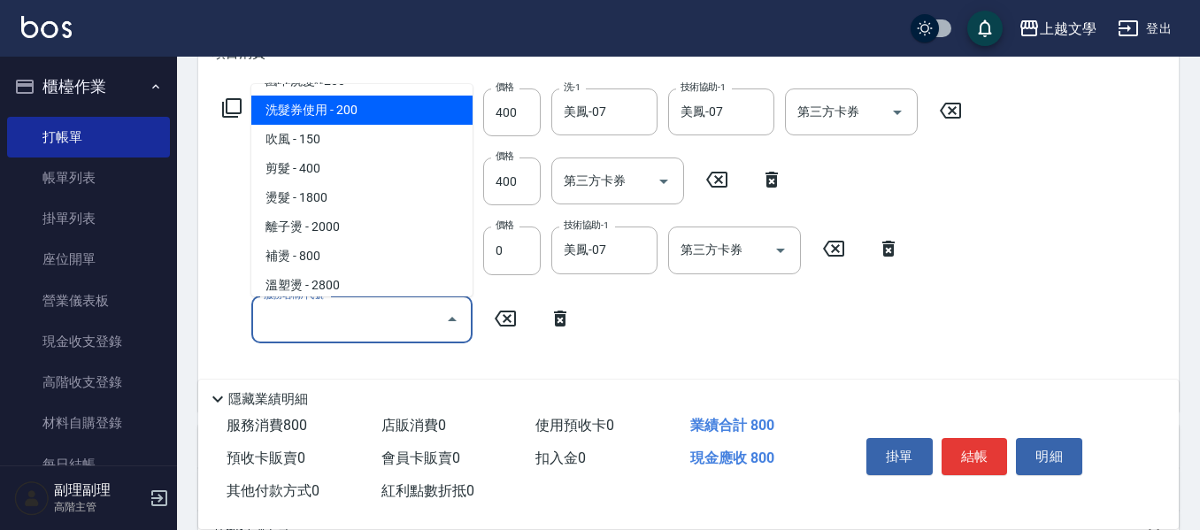
scroll to position [177, 0]
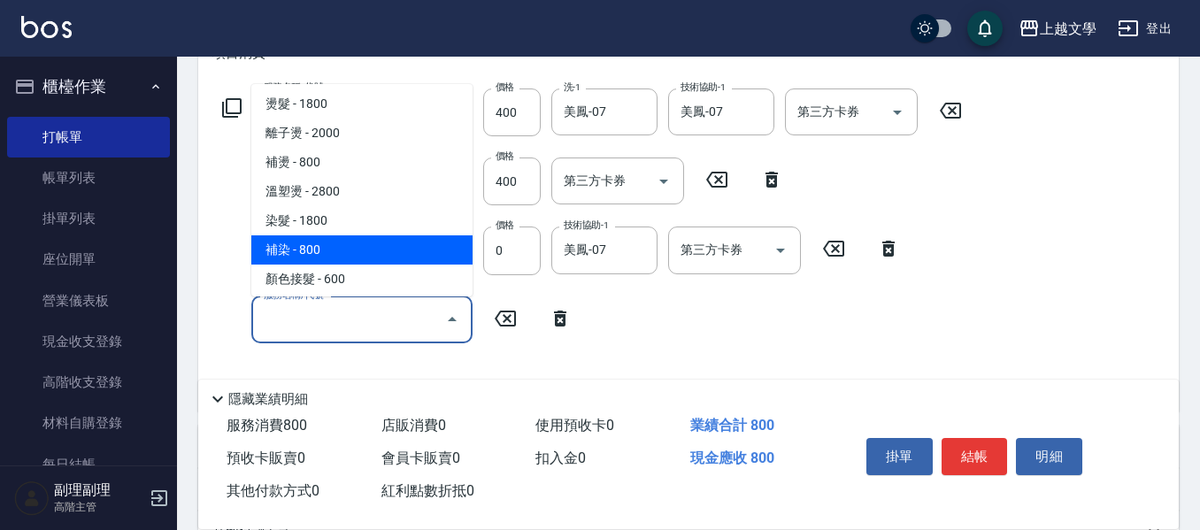
click at [329, 246] on span "補染 - 800" at bounding box center [361, 249] width 221 height 29
type input "補染(401)"
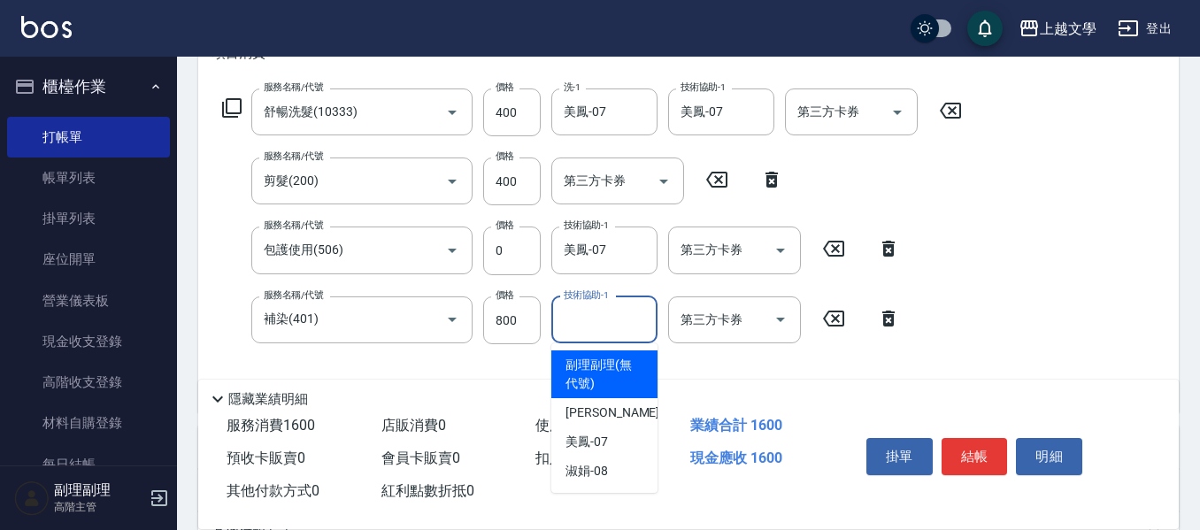
click at [628, 326] on input "技術協助-1" at bounding box center [604, 319] width 90 height 31
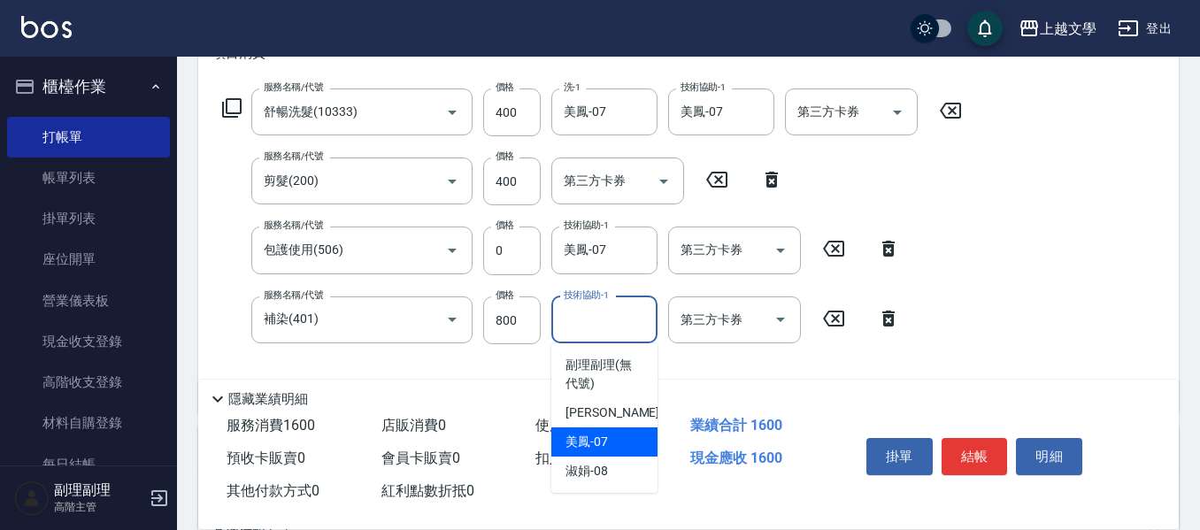
click at [612, 436] on div "美鳳 -07" at bounding box center [604, 441] width 106 height 29
type input "美鳳-07"
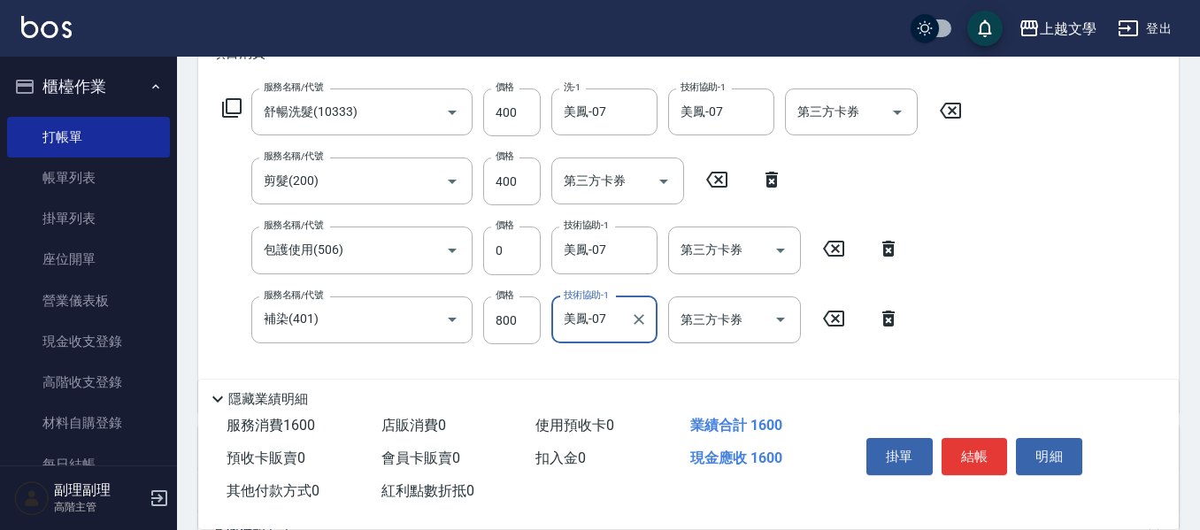
scroll to position [502, 0]
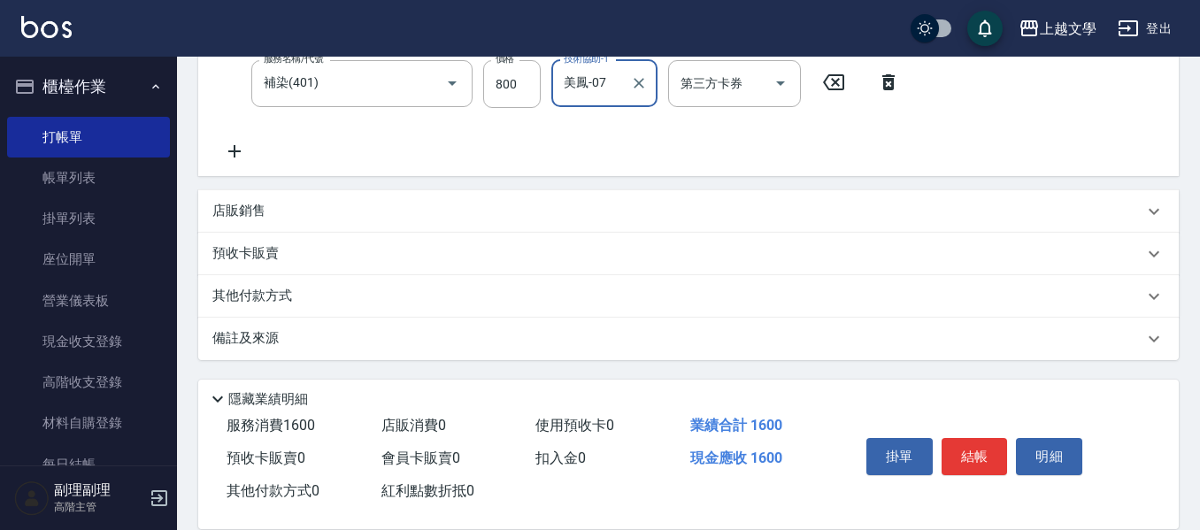
click at [286, 306] on div "其他付款方式" at bounding box center [688, 296] width 980 height 42
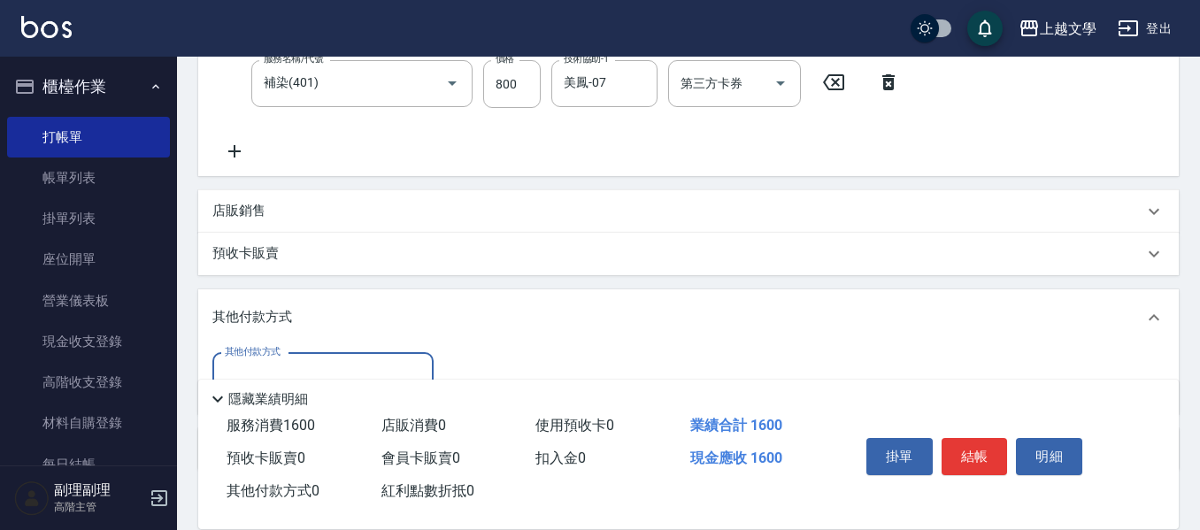
scroll to position [0, 0]
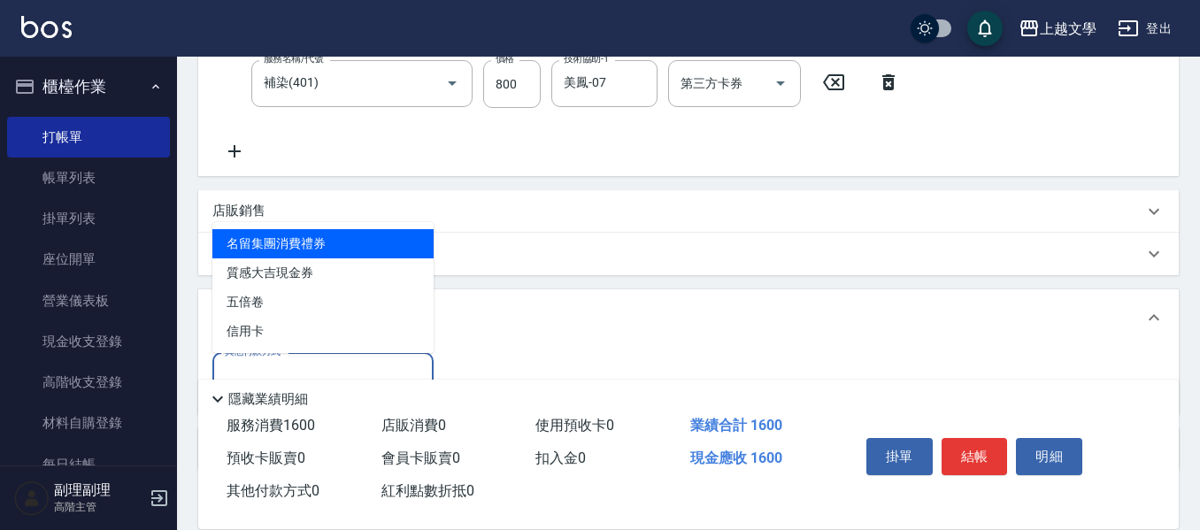
click at [324, 368] on input "其他付款方式" at bounding box center [322, 376] width 205 height 31
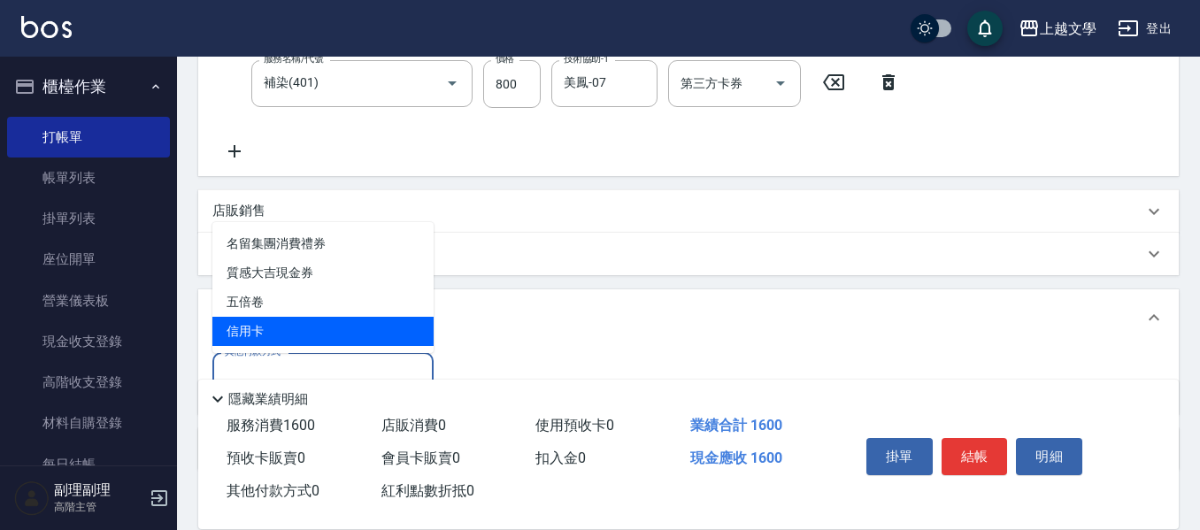
click at [300, 331] on span "信用卡" at bounding box center [322, 331] width 221 height 29
type input "信用卡"
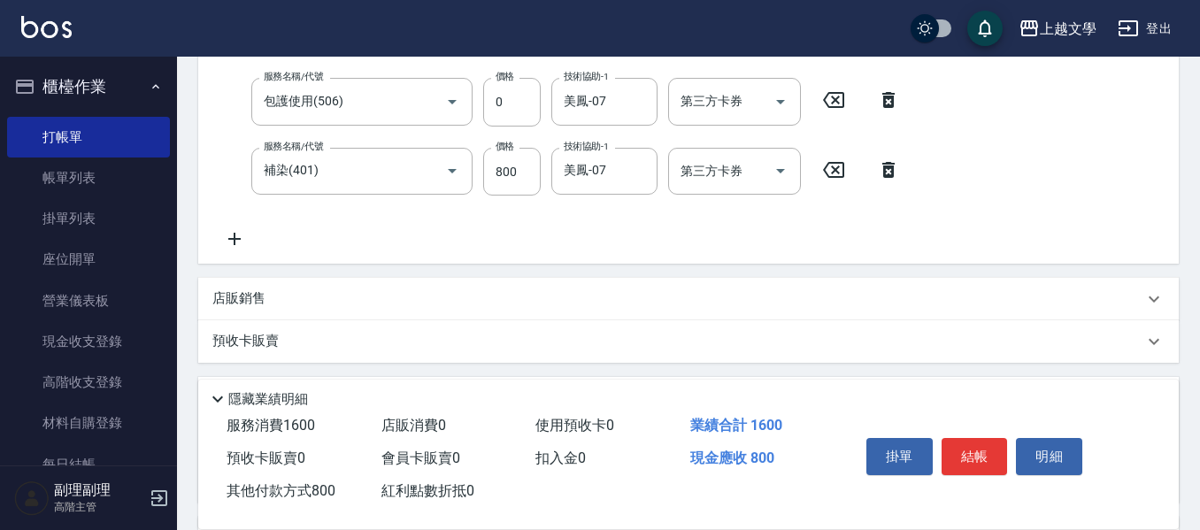
scroll to position [413, 0]
type input "800"
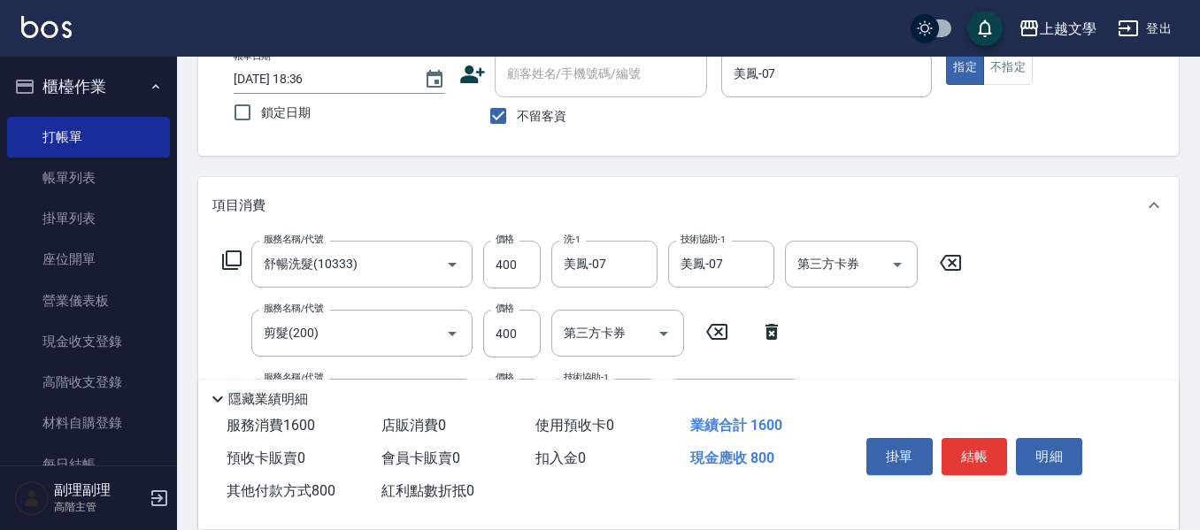
drag, startPoint x: 534, startPoint y: 158, endPoint x: 488, endPoint y: 176, distance: 50.1
click at [490, 159] on div "Key In 打帳單 上一筆訂單:#9 帳單速查 結帳前確認明細 連續打單結帳 掛單 結帳 明細 帳單日期 [DATE] 18:36 鎖定日期 顧客姓名/手機…" at bounding box center [688, 486] width 1023 height 1087
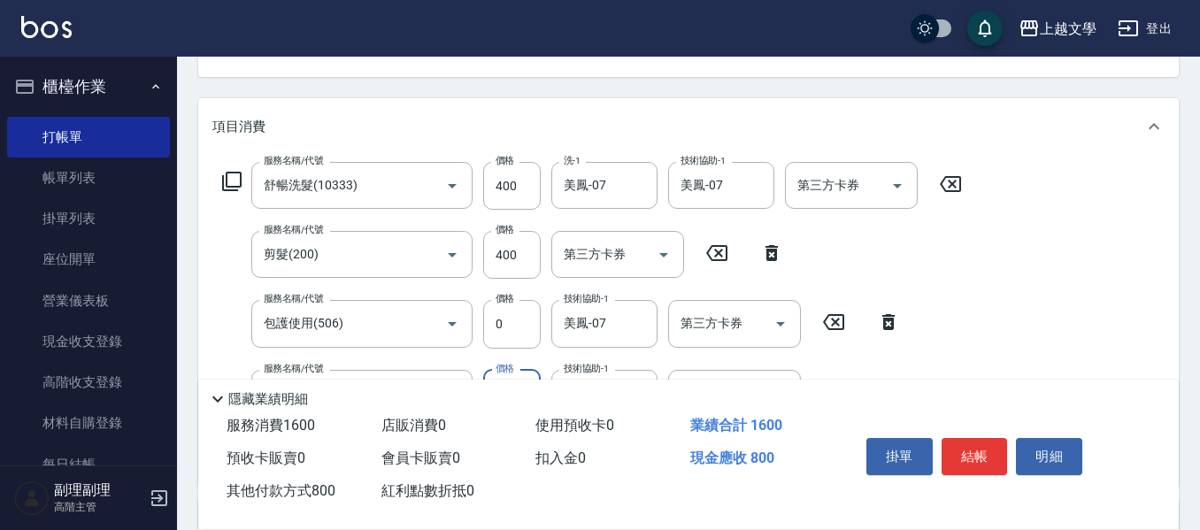
scroll to position [290, 0]
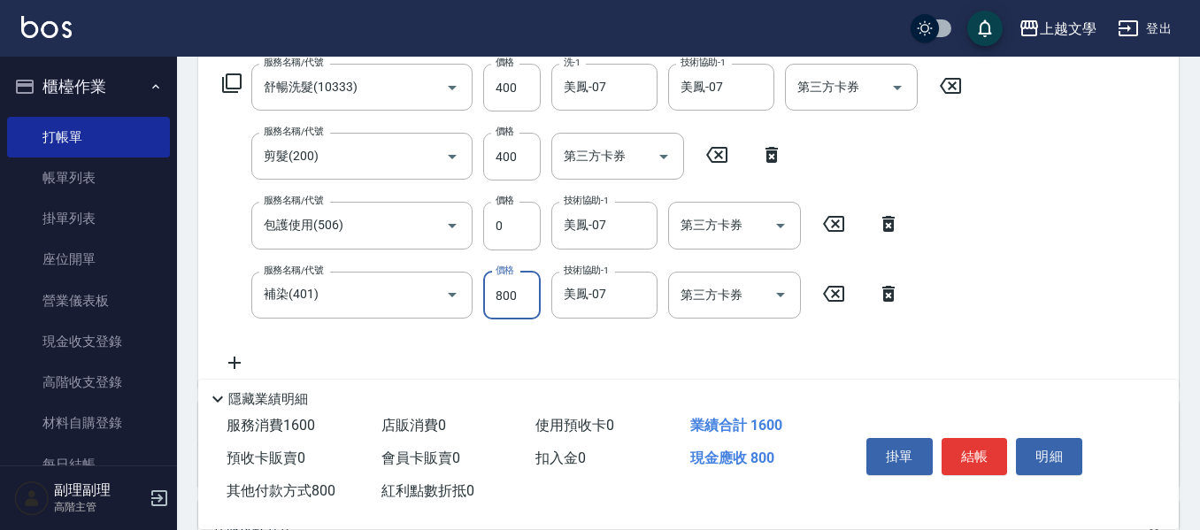
drag, startPoint x: 527, startPoint y: 291, endPoint x: 508, endPoint y: 294, distance: 19.6
click at [509, 294] on input "800" at bounding box center [512, 296] width 58 height 48
drag, startPoint x: 496, startPoint y: 293, endPoint x: 534, endPoint y: 291, distance: 37.2
click at [534, 291] on input "800" at bounding box center [512, 296] width 58 height 48
type input "9"
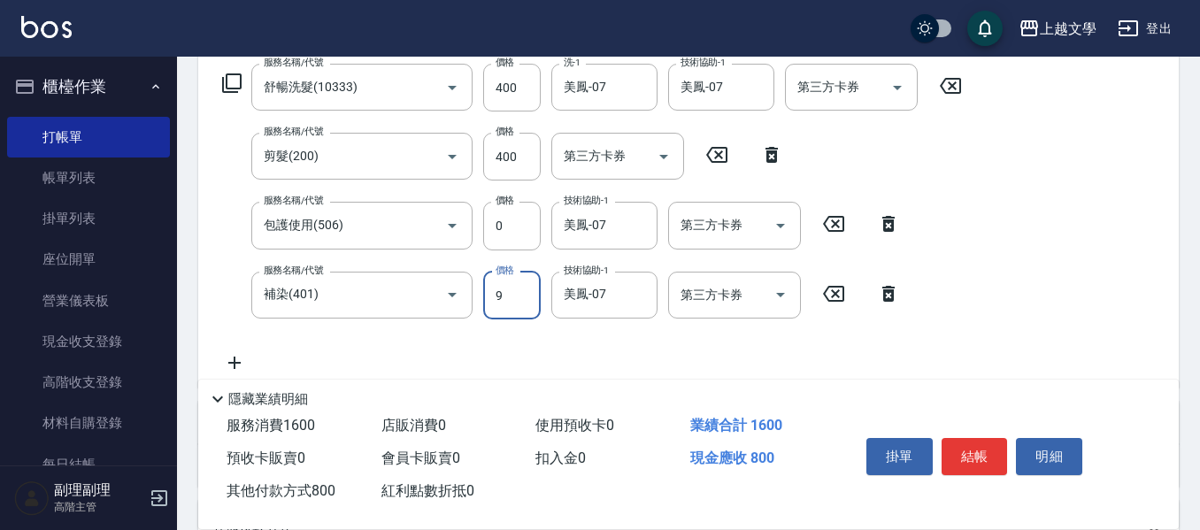
type input "0"
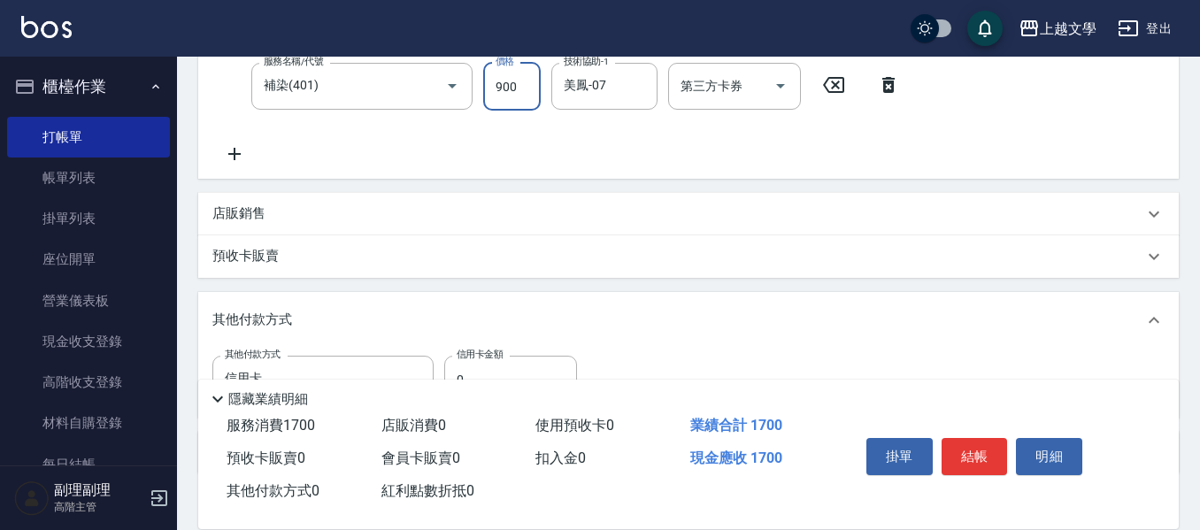
scroll to position [556, 0]
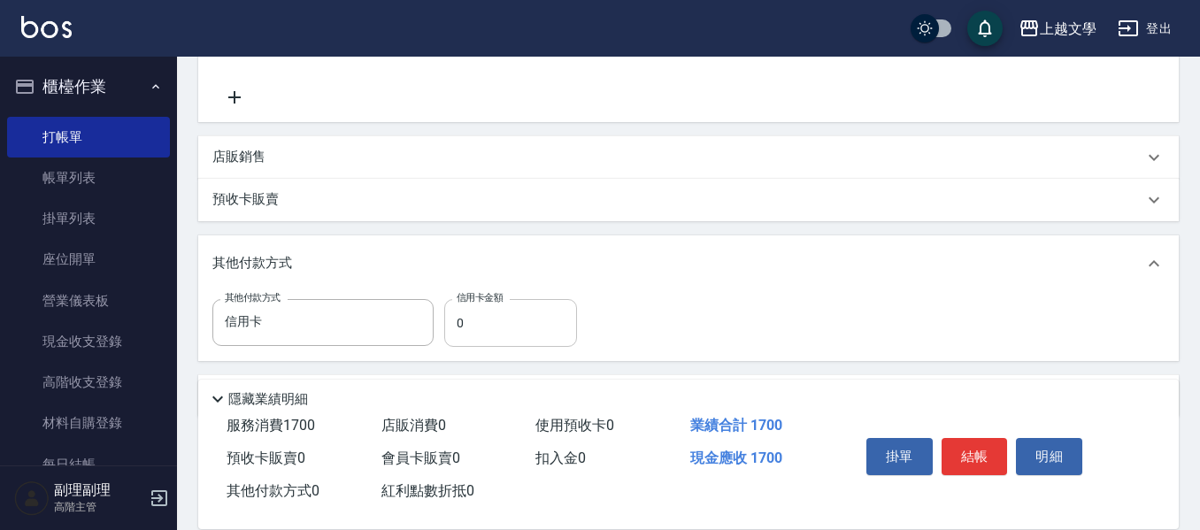
type input "900"
click at [469, 325] on input "0" at bounding box center [510, 323] width 133 height 48
type input "800"
click at [965, 448] on button "結帳" at bounding box center [975, 456] width 66 height 37
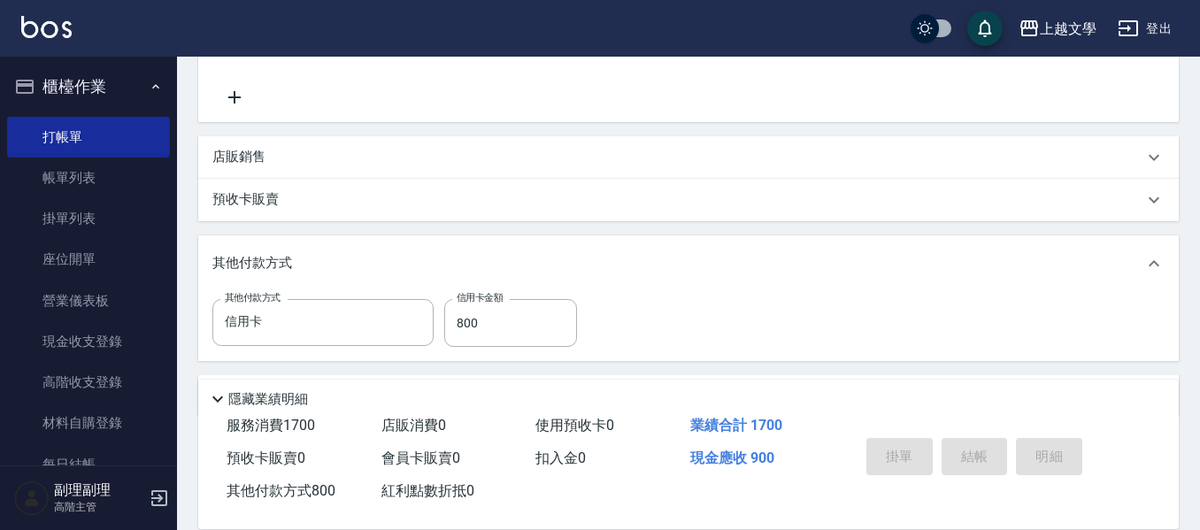
type input "[DATE] 18:38"
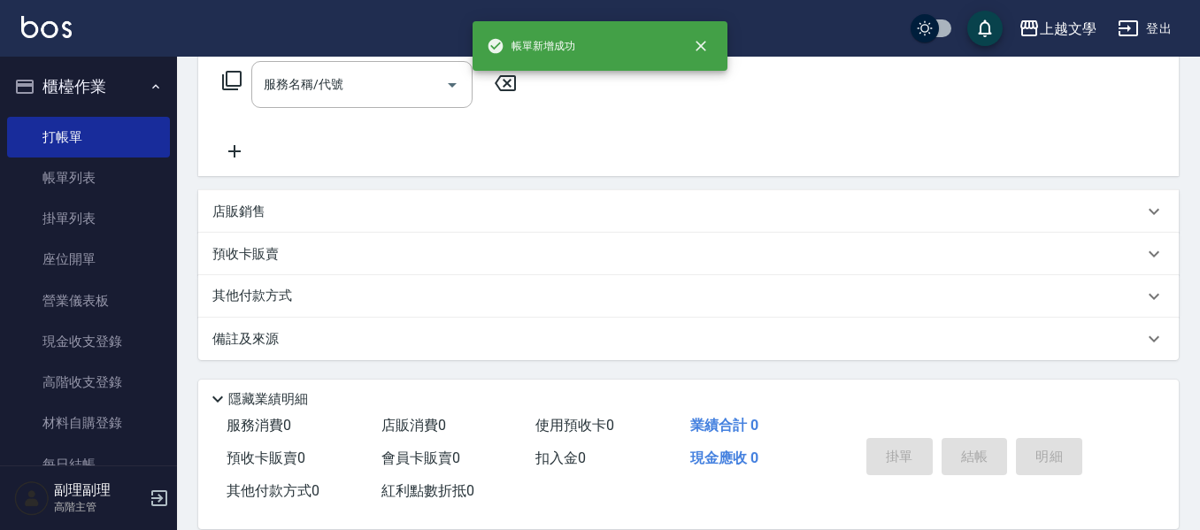
scroll to position [0, 0]
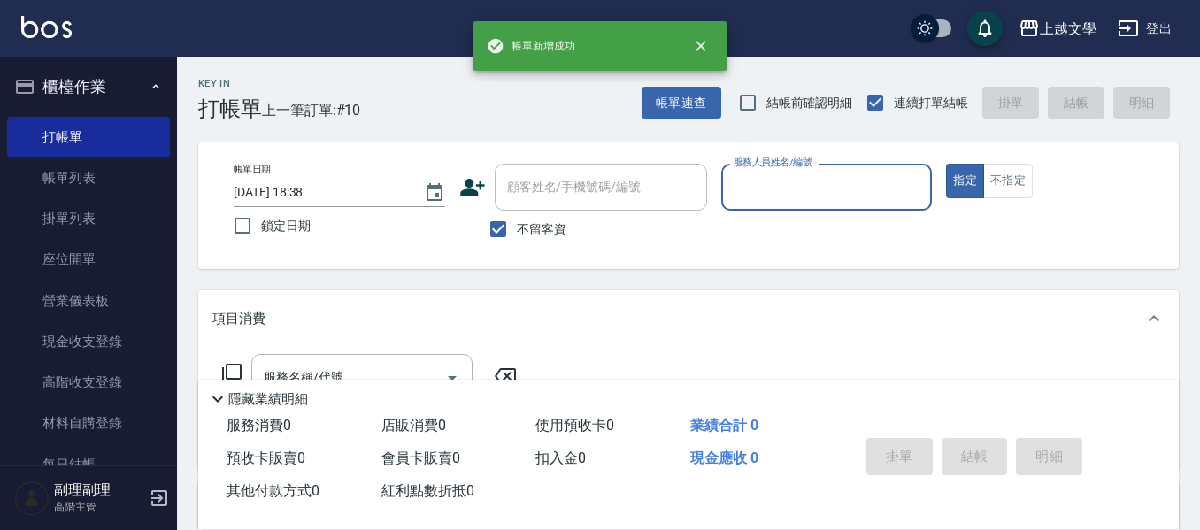
click at [757, 189] on input "服務人員姓名/編號" at bounding box center [827, 187] width 196 height 31
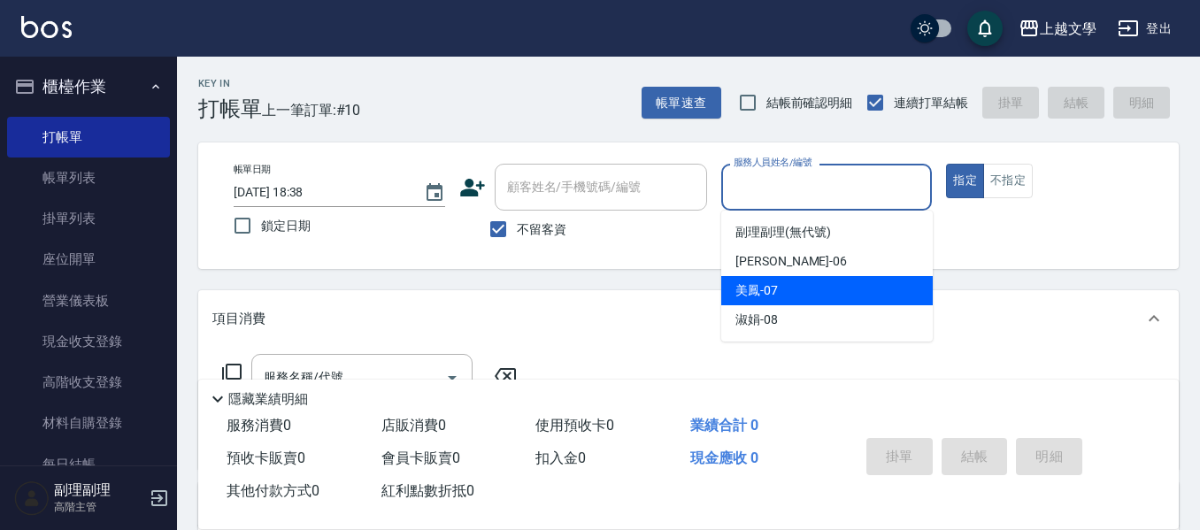
drag, startPoint x: 790, startPoint y: 291, endPoint x: 509, endPoint y: 324, distance: 283.3
click at [782, 290] on div "美鳳 -07" at bounding box center [826, 290] width 211 height 29
type input "美鳳-07"
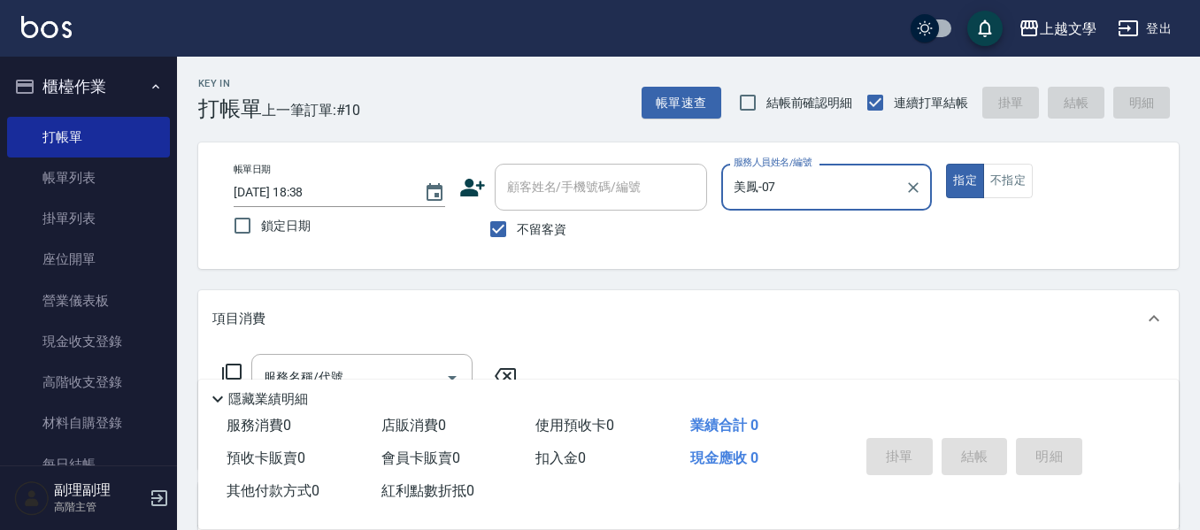
click at [362, 350] on div "服務名稱/代號 服務名稱/代號" at bounding box center [688, 408] width 980 height 122
click at [364, 360] on div "服務名稱/代號" at bounding box center [361, 377] width 221 height 47
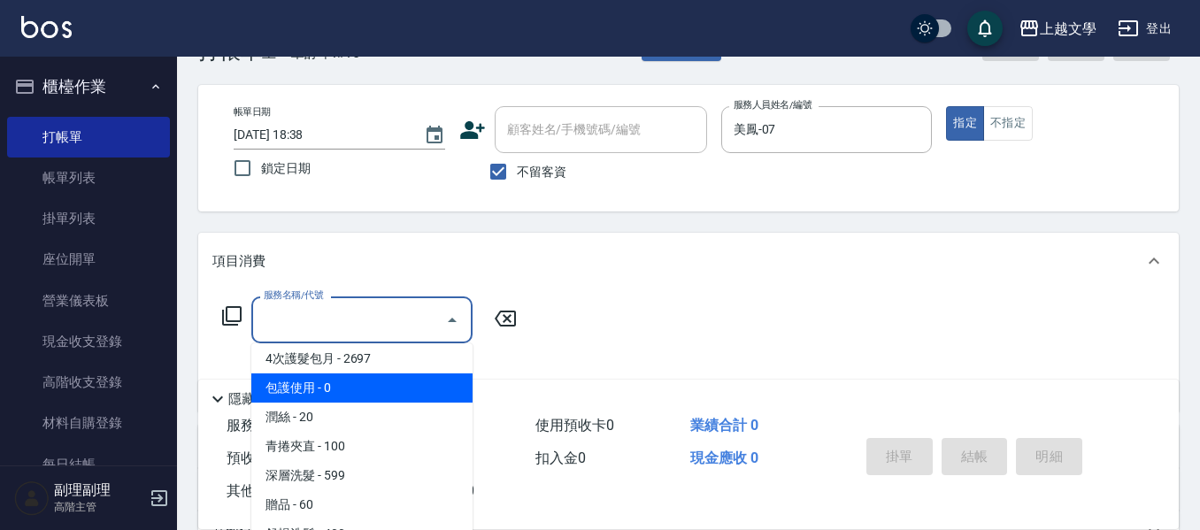
scroll to position [88, 0]
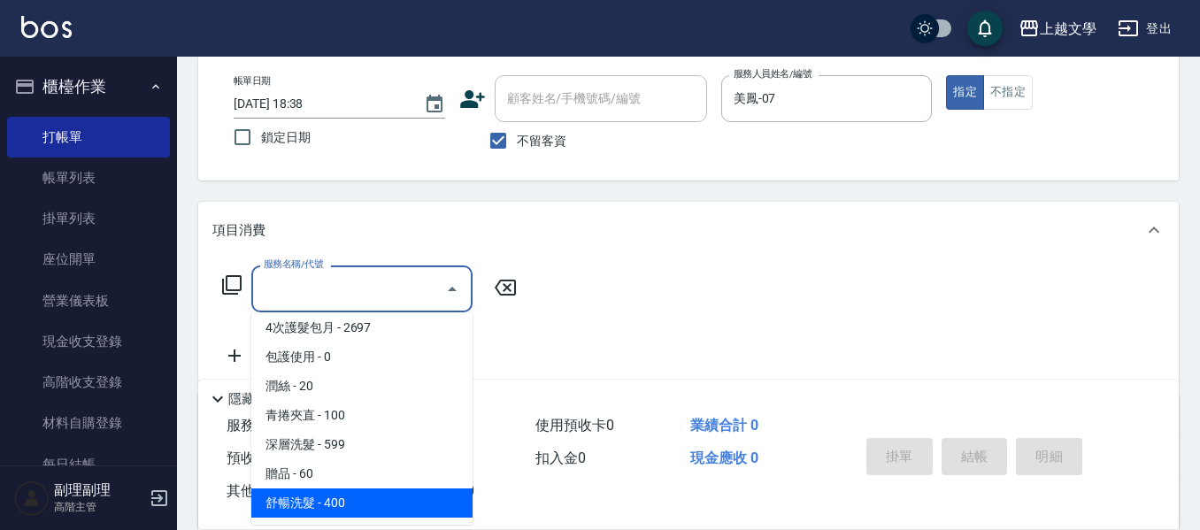
drag, startPoint x: 386, startPoint y: 500, endPoint x: 421, endPoint y: 483, distance: 39.2
click at [390, 499] on span "舒暢洗髮 - 400" at bounding box center [361, 502] width 221 height 29
type input "舒暢洗髮(10333)"
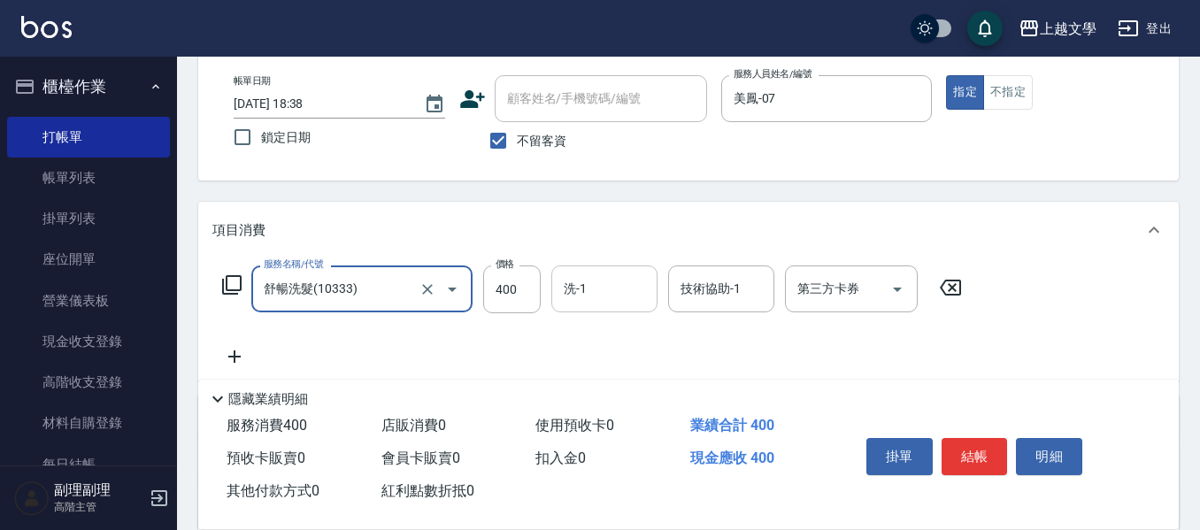
drag, startPoint x: 588, startPoint y: 297, endPoint x: 596, endPoint y: 305, distance: 11.3
click at [588, 297] on input "洗-1" at bounding box center [604, 288] width 90 height 31
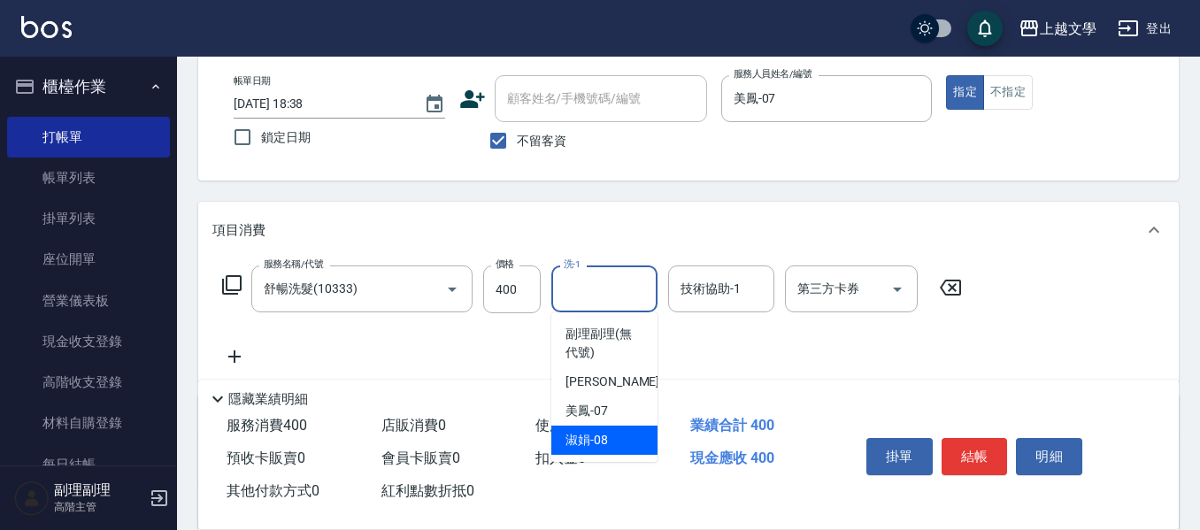
drag, startPoint x: 615, startPoint y: 432, endPoint x: 625, endPoint y: 425, distance: 12.0
click at [617, 433] on div "淑娟 -08" at bounding box center [604, 440] width 106 height 29
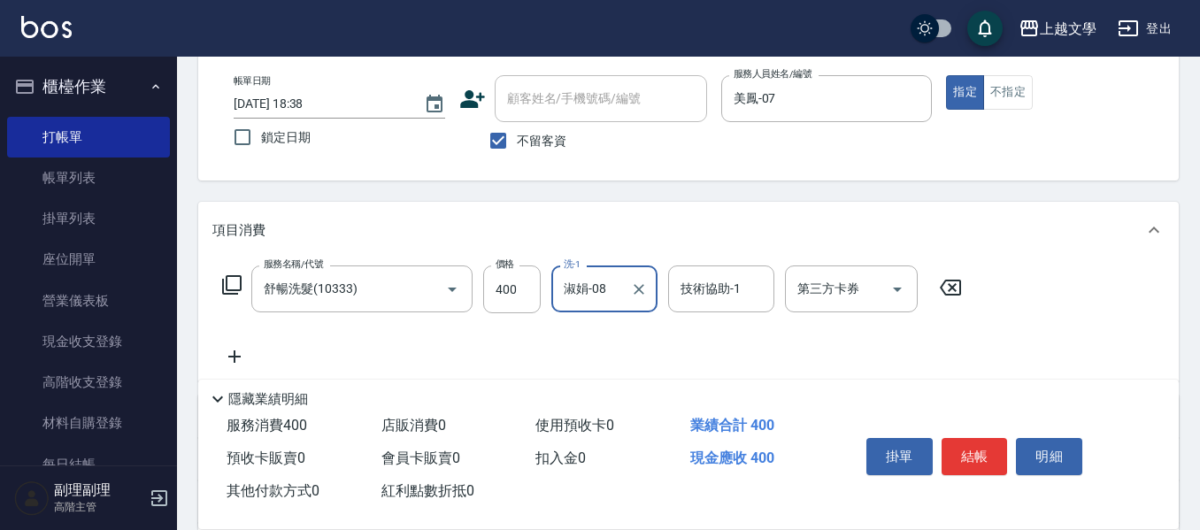
click at [610, 310] on div "淑娟-08 洗-1" at bounding box center [604, 288] width 106 height 47
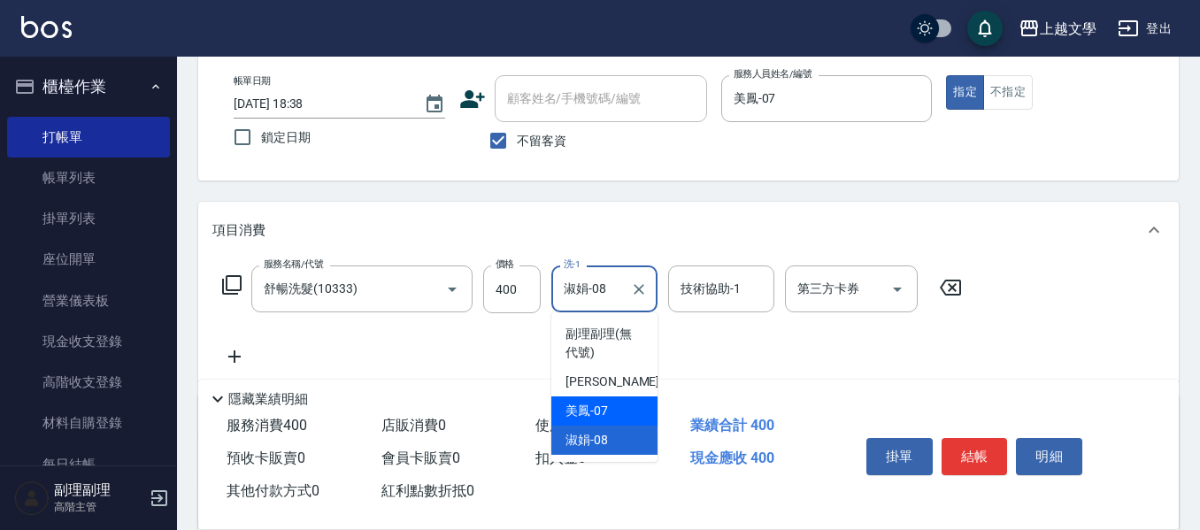
drag, startPoint x: 614, startPoint y: 415, endPoint x: 677, endPoint y: 326, distance: 109.2
click at [616, 412] on div "美鳳 -07" at bounding box center [604, 410] width 106 height 29
type input "美鳳-07"
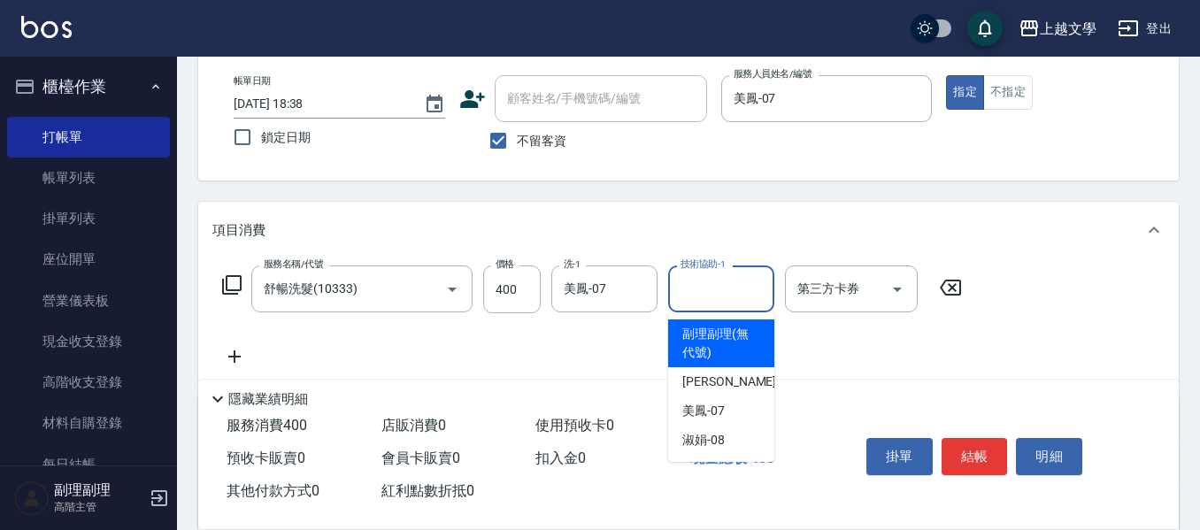
click at [701, 283] on input "技術協助-1" at bounding box center [721, 288] width 90 height 31
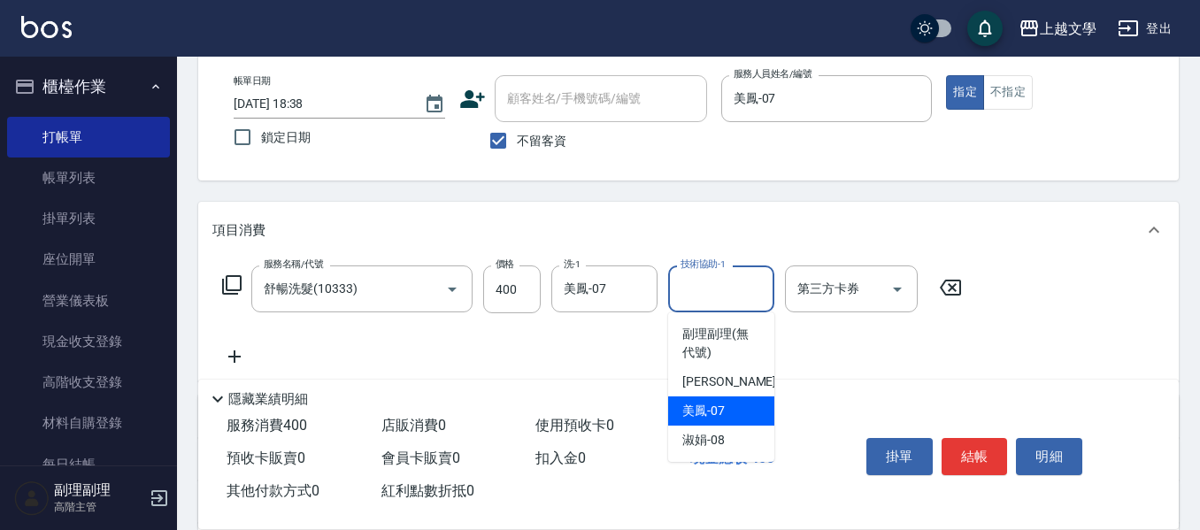
drag, startPoint x: 712, startPoint y: 413, endPoint x: 762, endPoint y: 404, distance: 50.3
click at [716, 413] on span "美鳳 -07" at bounding box center [703, 411] width 42 height 19
type input "美鳳-07"
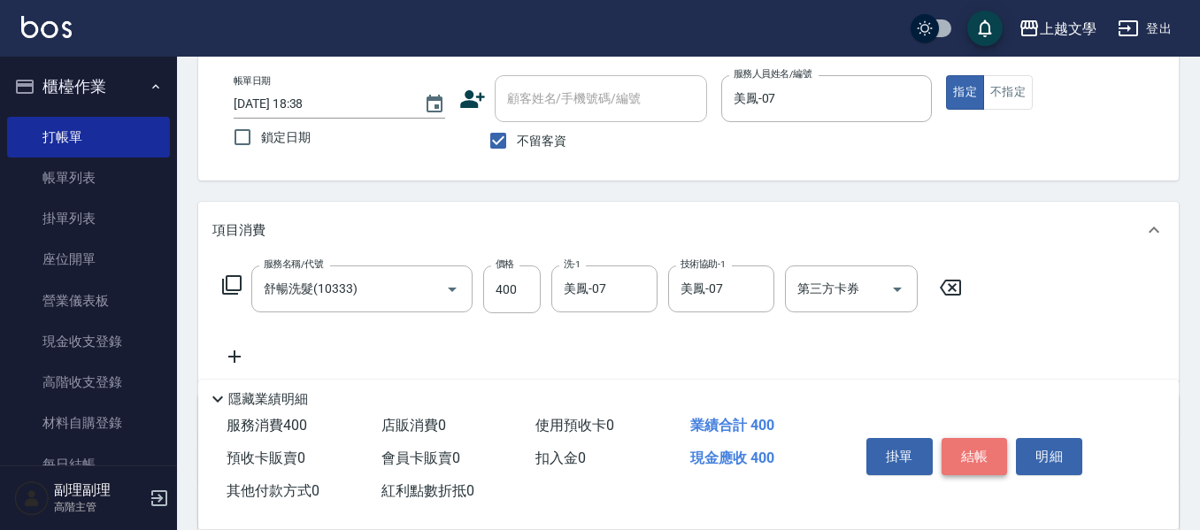
click at [994, 456] on button "結帳" at bounding box center [975, 456] width 66 height 37
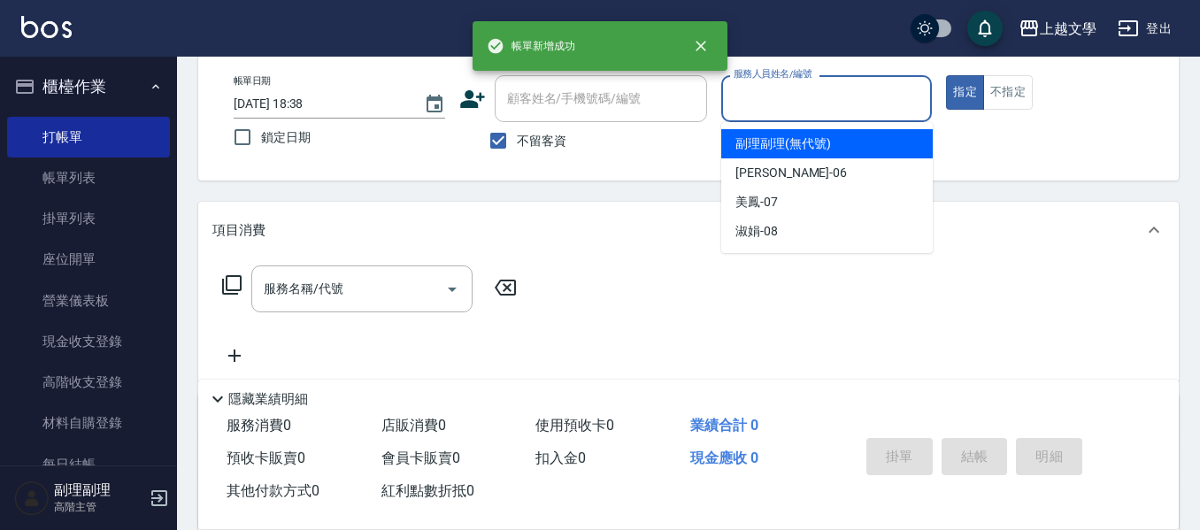
drag, startPoint x: 815, startPoint y: 110, endPoint x: 812, endPoint y: 137, distance: 27.6
click at [817, 110] on input "服務人員姓名/編號" at bounding box center [827, 98] width 196 height 31
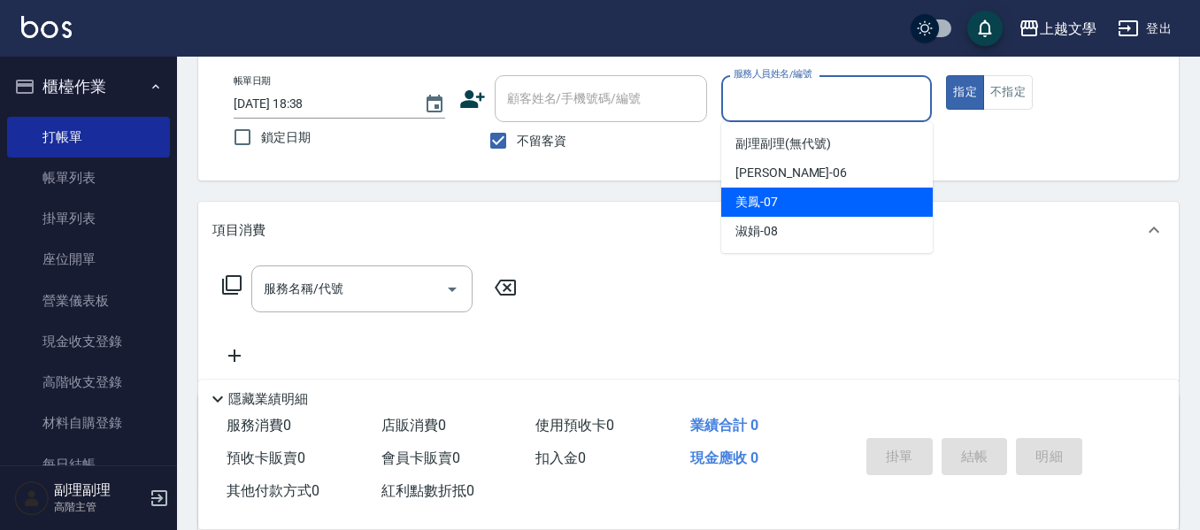
drag, startPoint x: 796, startPoint y: 204, endPoint x: 779, endPoint y: 204, distance: 17.7
click at [795, 204] on div "美鳳 -07" at bounding box center [826, 202] width 211 height 29
type input "美鳳-07"
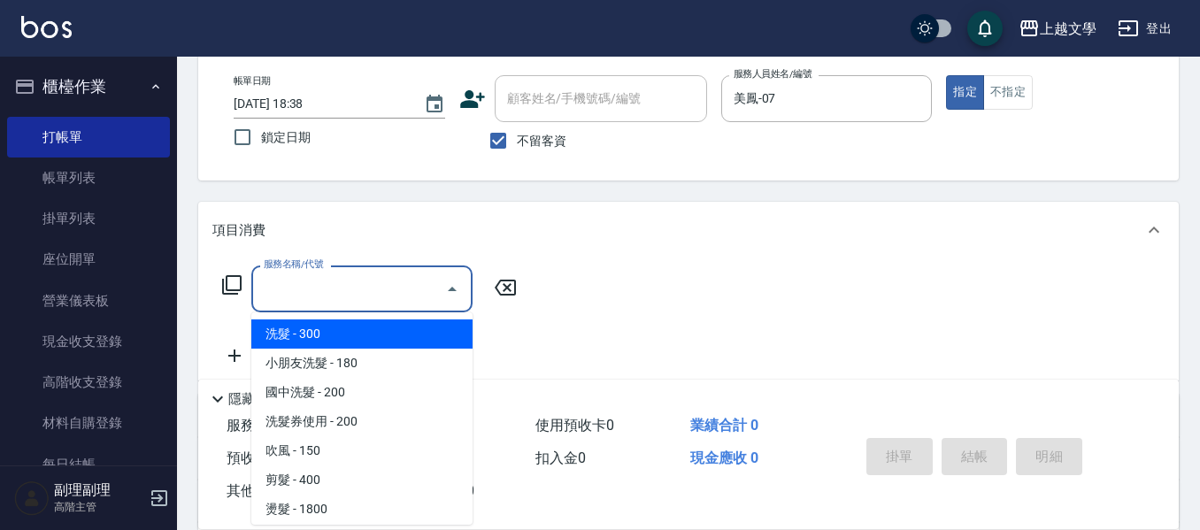
click at [373, 295] on input "服務名稱/代號" at bounding box center [348, 288] width 179 height 31
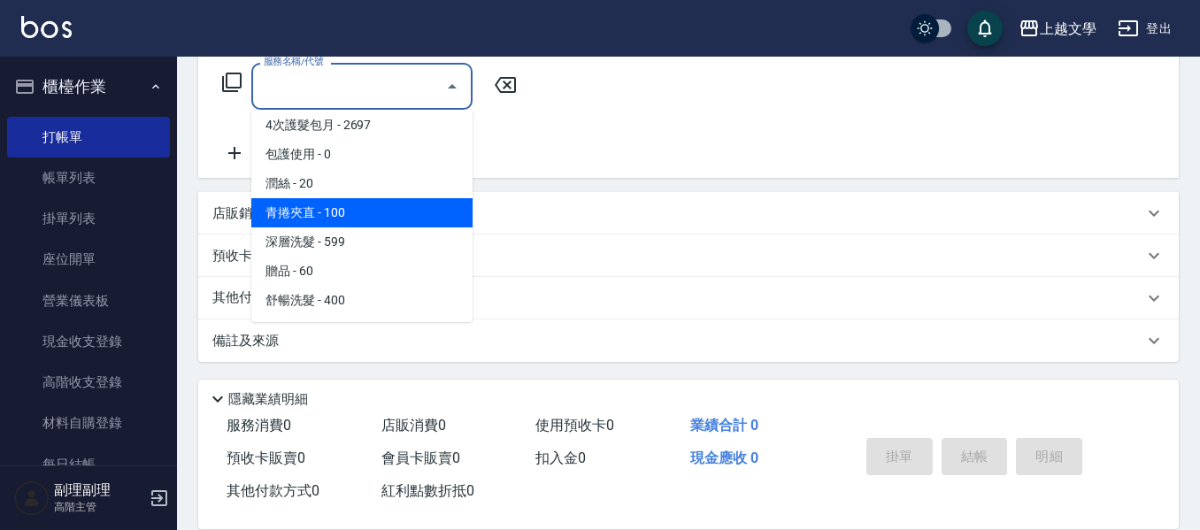
scroll to position [293, 0]
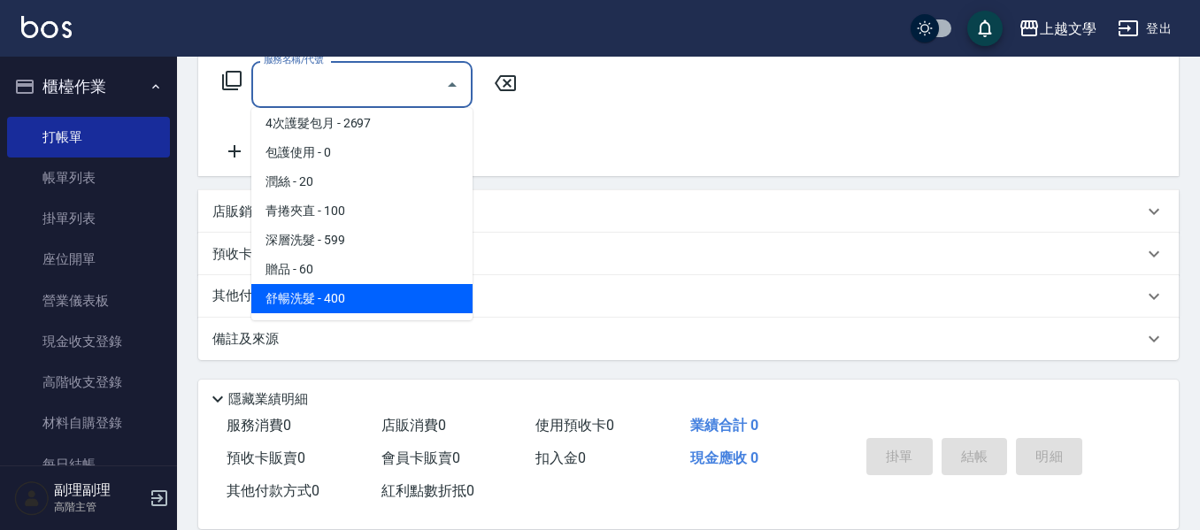
click at [356, 287] on span "舒暢洗髮 - 400" at bounding box center [361, 298] width 221 height 29
type input "舒暢洗髮(10333)"
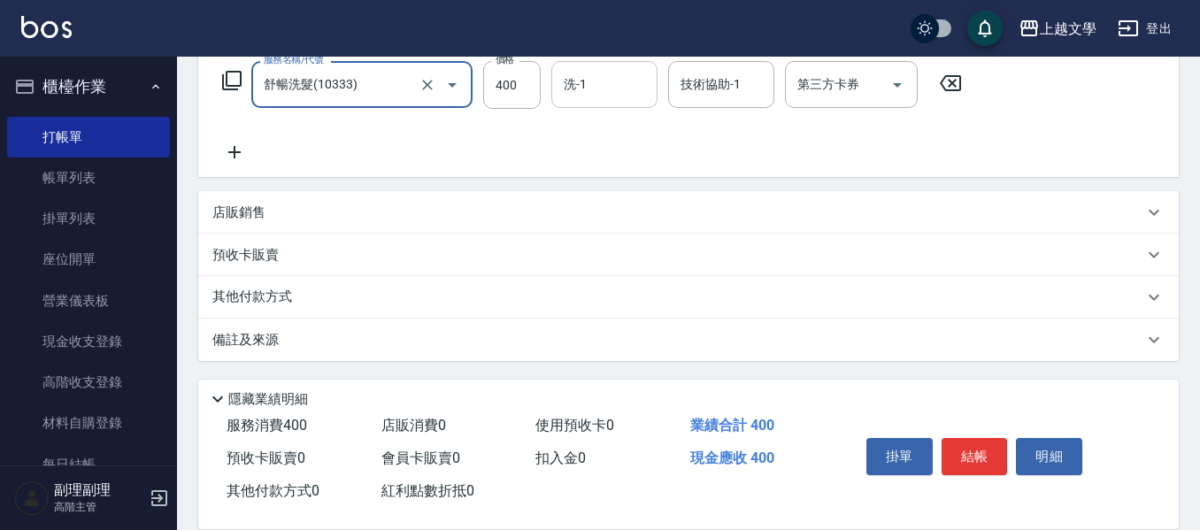
click at [584, 99] on input "洗-1" at bounding box center [604, 84] width 90 height 31
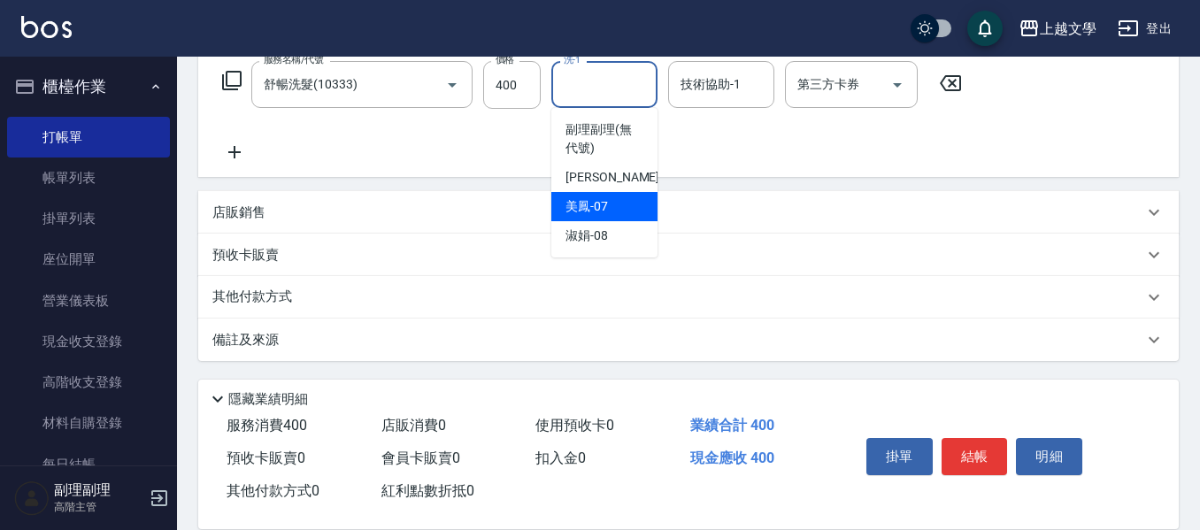
drag, startPoint x: 608, startPoint y: 216, endPoint x: 624, endPoint y: 205, distance: 19.1
click at [608, 215] on div "美鳳 -07" at bounding box center [604, 206] width 106 height 29
type input "美鳳-07"
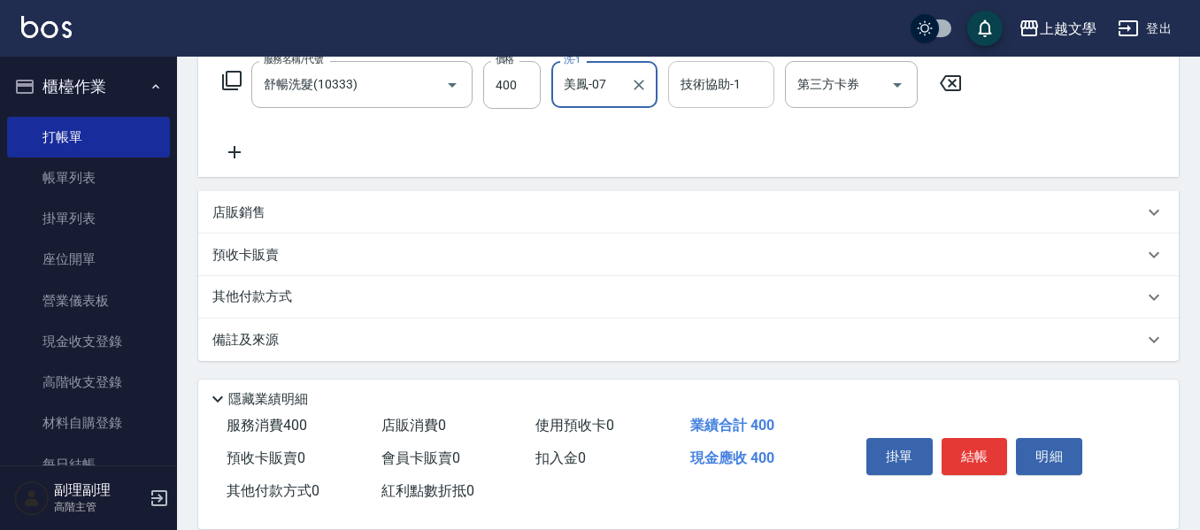
click at [679, 83] on input "技術協助-1" at bounding box center [721, 84] width 90 height 31
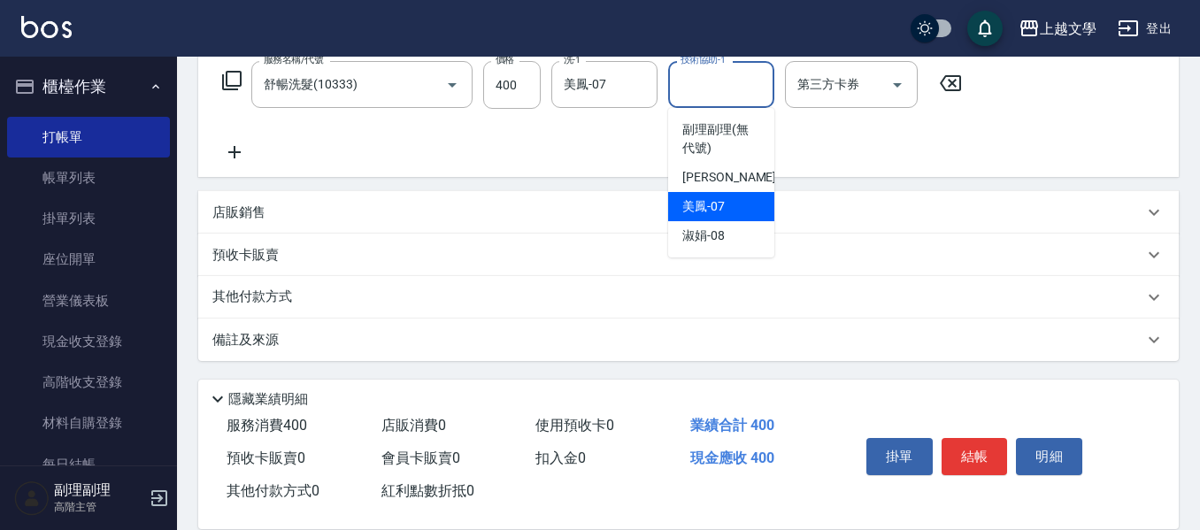
click at [706, 209] on span "美鳳 -07" at bounding box center [703, 206] width 42 height 19
type input "美鳳-07"
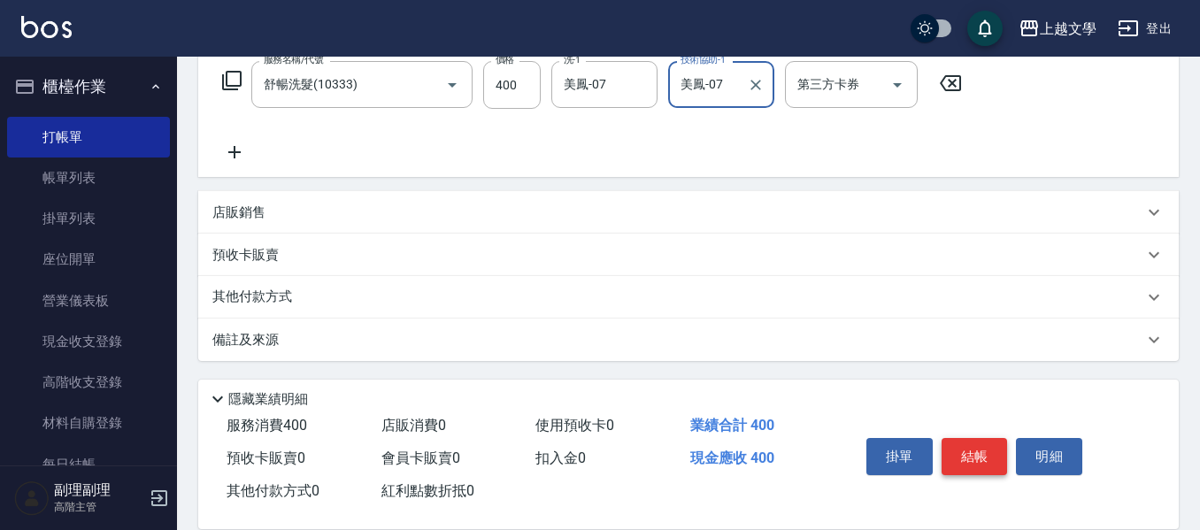
click at [963, 449] on button "結帳" at bounding box center [975, 456] width 66 height 37
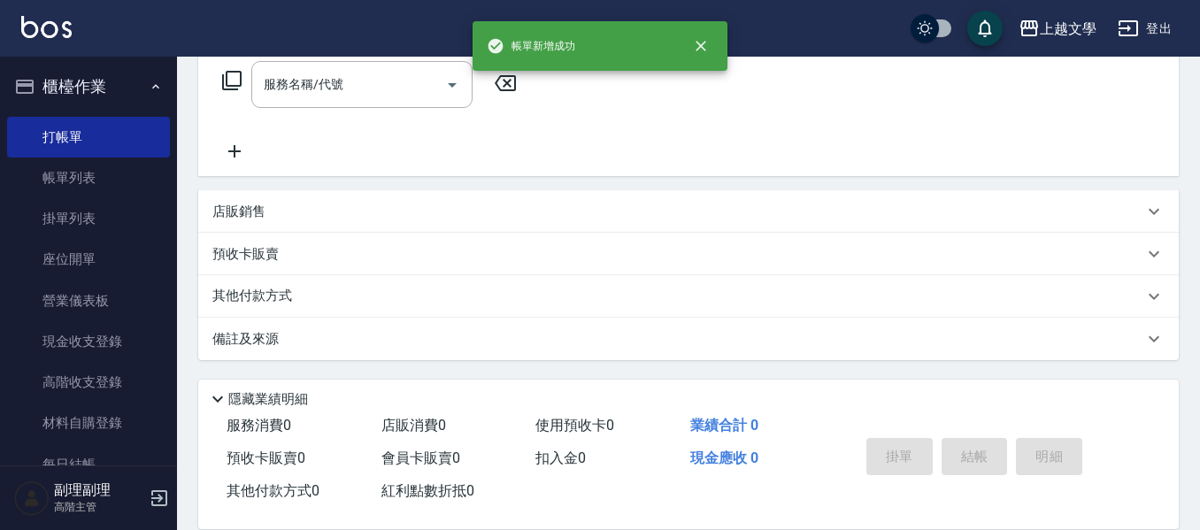
scroll to position [0, 0]
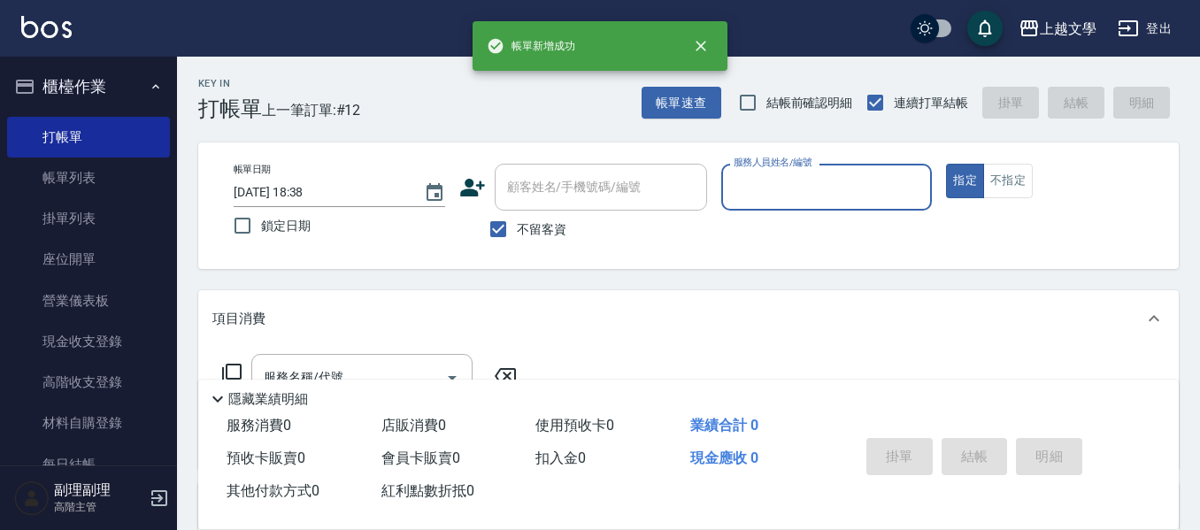
click at [828, 182] on input "服務人員姓名/編號" at bounding box center [827, 187] width 196 height 31
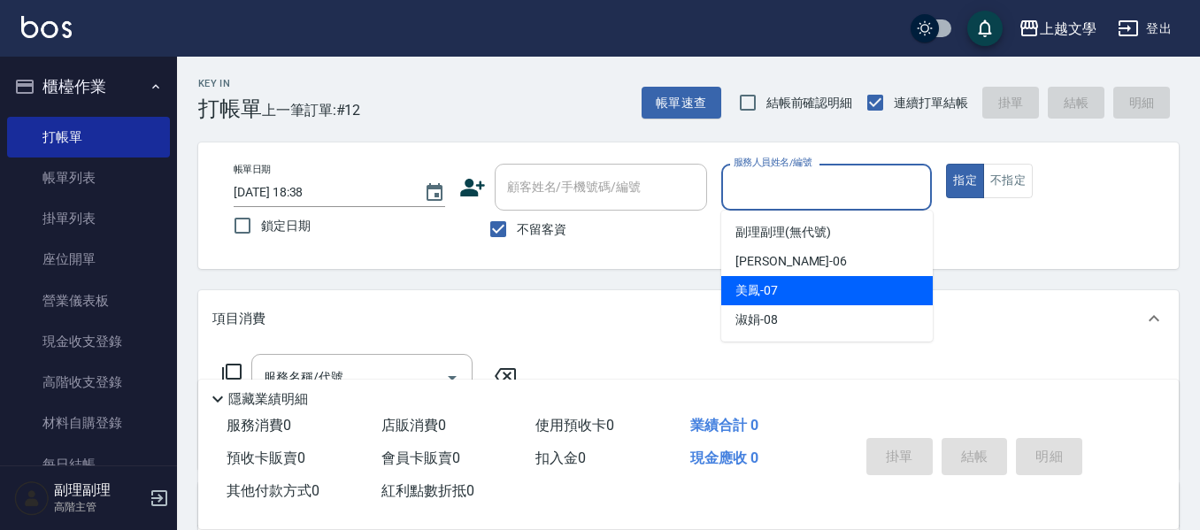
drag, startPoint x: 795, startPoint y: 286, endPoint x: 754, endPoint y: 288, distance: 40.7
click at [794, 287] on div "美鳳 -07" at bounding box center [826, 290] width 211 height 29
type input "美鳳-07"
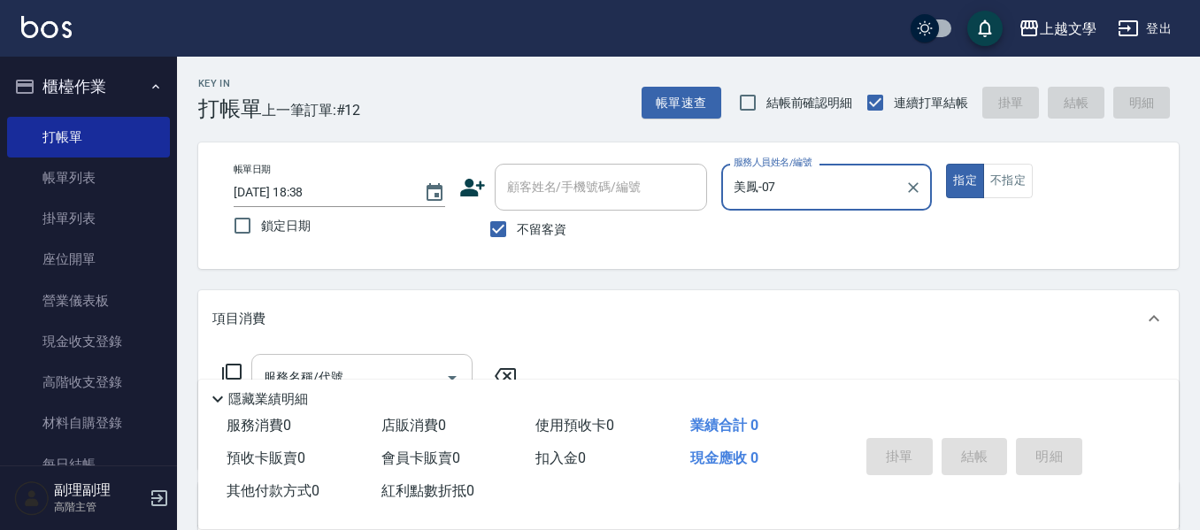
click at [401, 352] on div "服務名稱/代號 服務名稱/代號" at bounding box center [688, 408] width 980 height 122
click at [401, 359] on div "服務名稱/代號" at bounding box center [361, 377] width 221 height 47
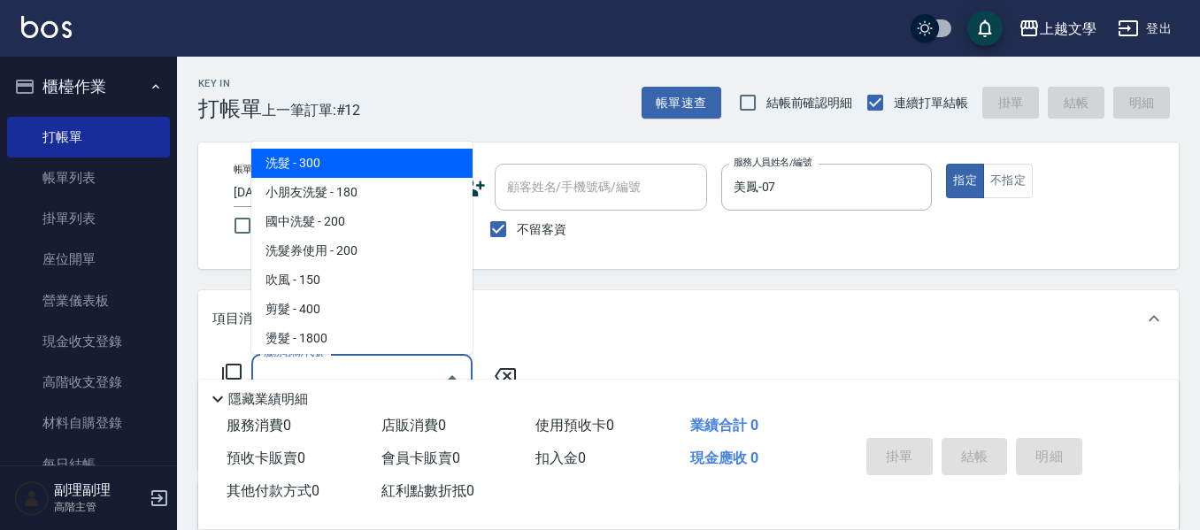
click at [356, 158] on span "洗髮 - 300" at bounding box center [361, 163] width 221 height 29
type input "洗髮(100)"
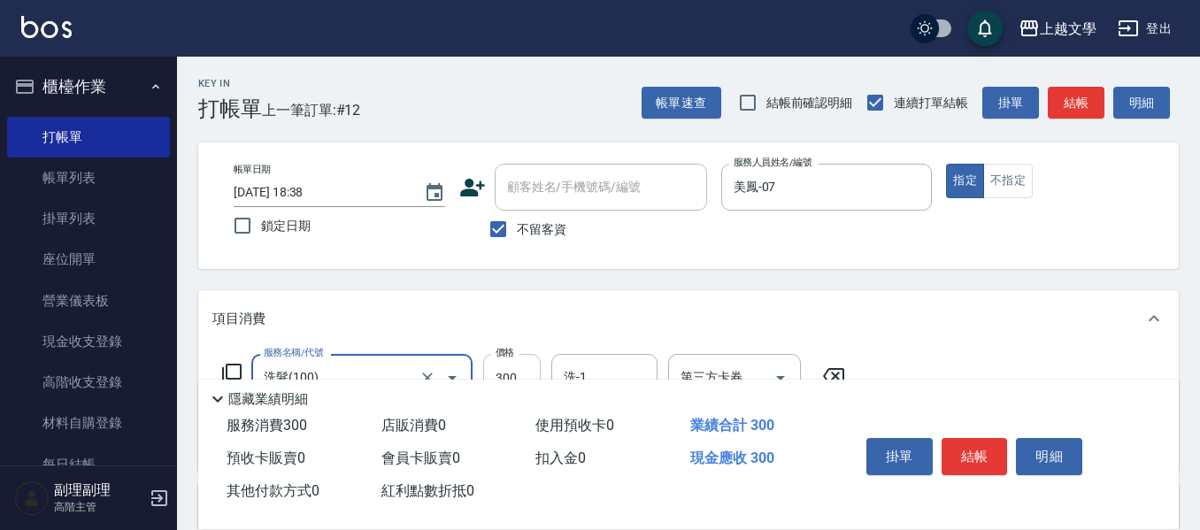
click at [519, 357] on input "300" at bounding box center [512, 378] width 58 height 48
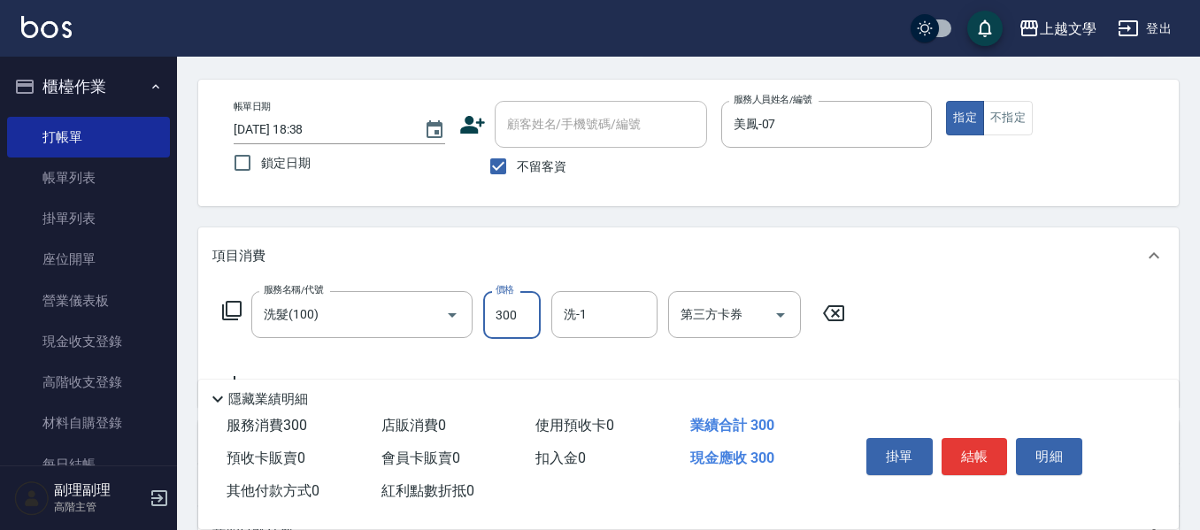
scroll to position [88, 0]
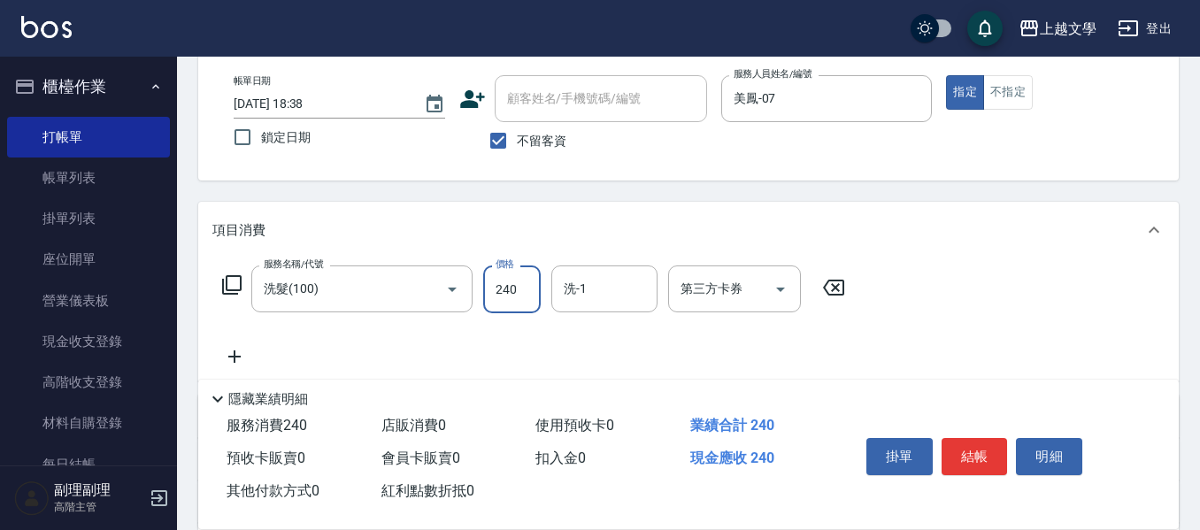
type input "240"
click at [586, 283] on input "洗-1" at bounding box center [604, 288] width 90 height 31
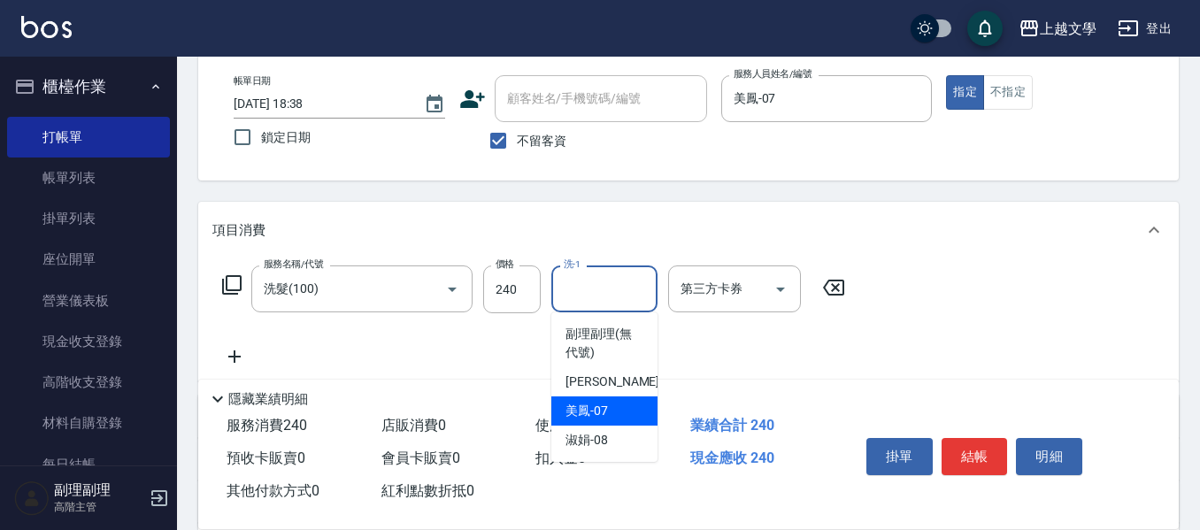
click at [603, 403] on span "美鳳 -07" at bounding box center [586, 411] width 42 height 19
type input "美鳳-07"
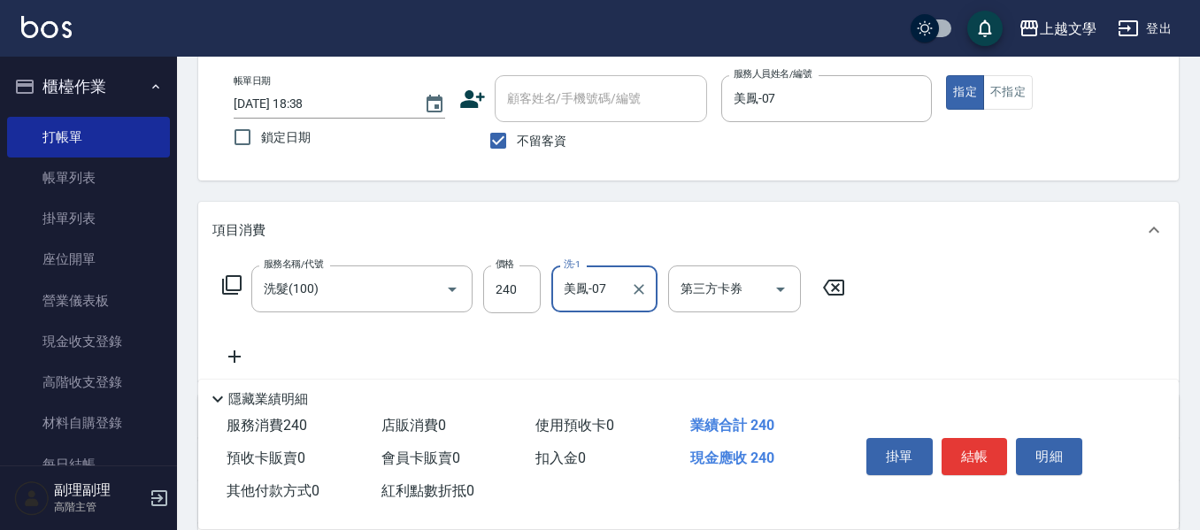
click at [233, 356] on icon at bounding box center [234, 356] width 44 height 21
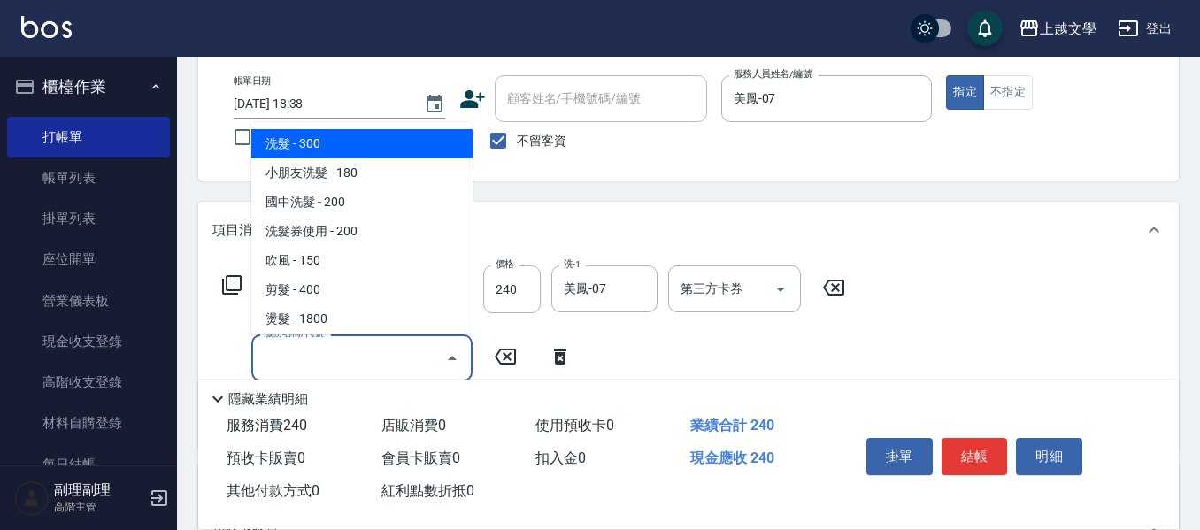
click at [264, 353] on input "服務名稱/代號" at bounding box center [348, 357] width 179 height 31
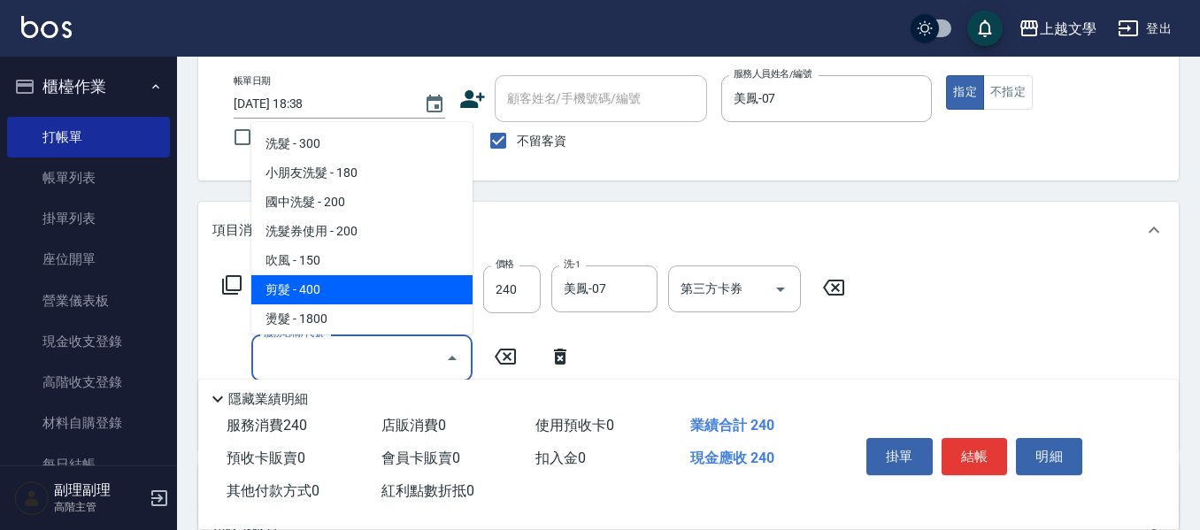
click at [296, 293] on span "剪髮 - 400" at bounding box center [361, 289] width 221 height 29
type input "剪髮(200)"
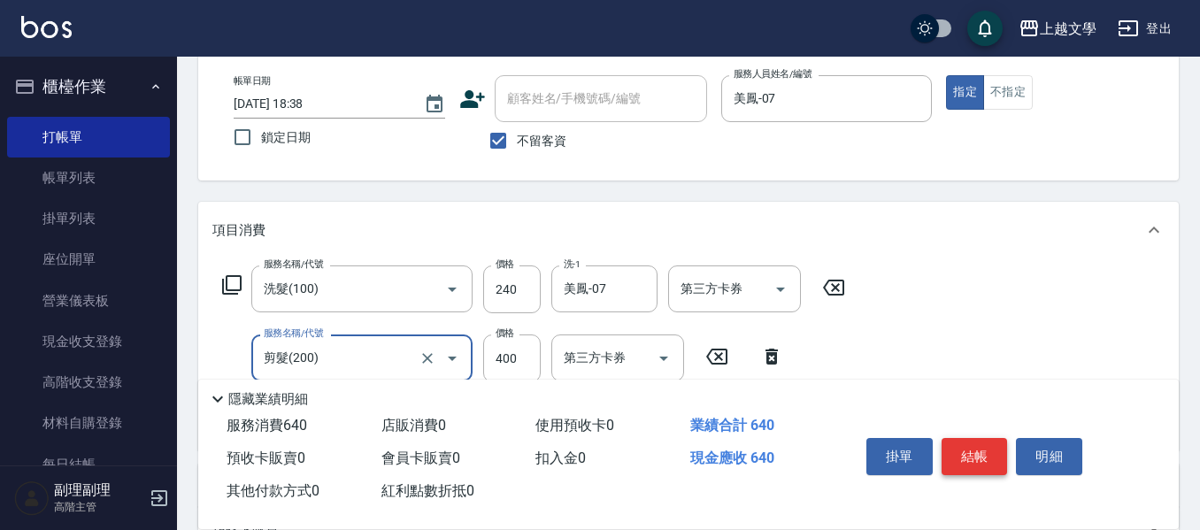
click at [975, 451] on button "結帳" at bounding box center [975, 456] width 66 height 37
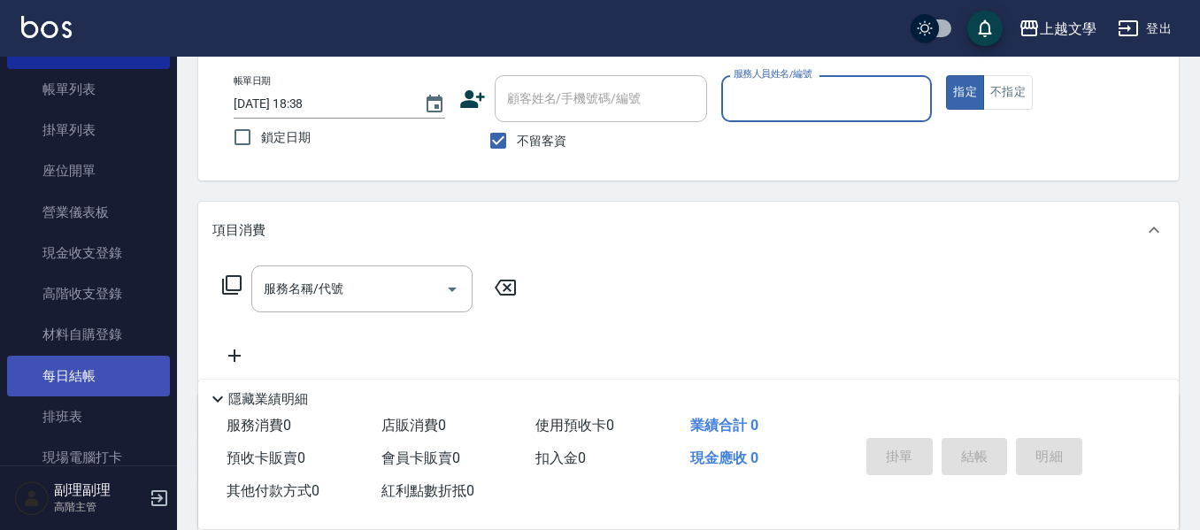
click at [91, 375] on link "每日結帳" at bounding box center [88, 376] width 163 height 41
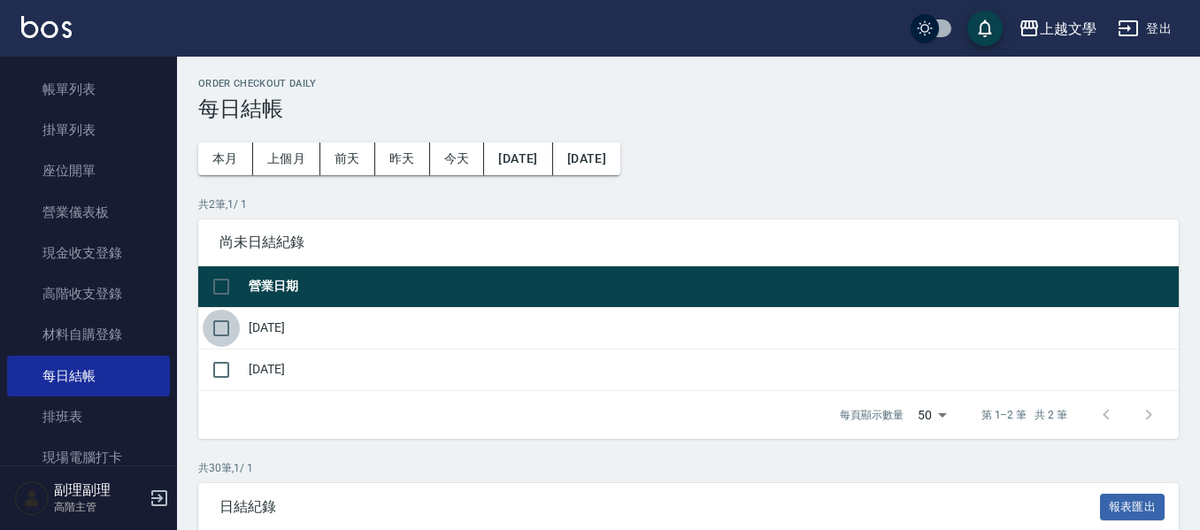
click at [215, 334] on input "checkbox" at bounding box center [221, 328] width 37 height 37
checkbox input "true"
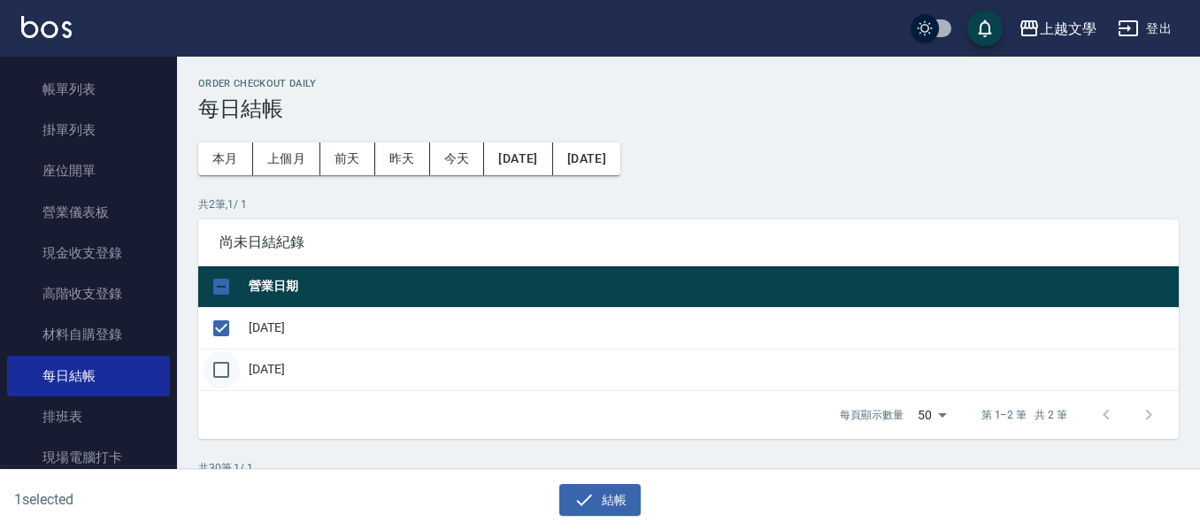
click at [226, 373] on input "checkbox" at bounding box center [221, 369] width 37 height 37
checkbox input "true"
click at [585, 498] on icon "button" at bounding box center [583, 499] width 21 height 21
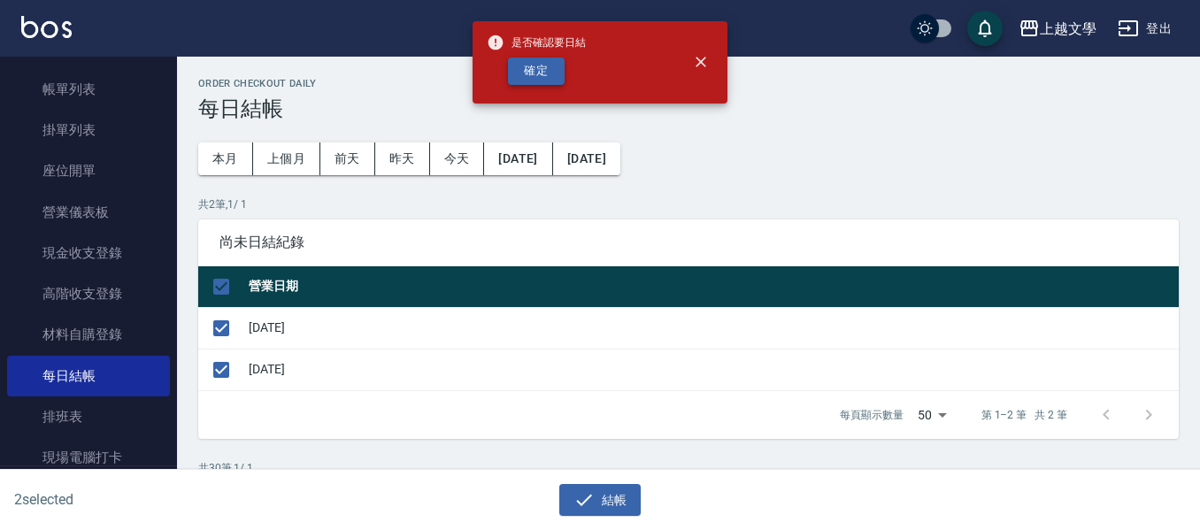
click at [550, 70] on button "確定" at bounding box center [536, 71] width 57 height 27
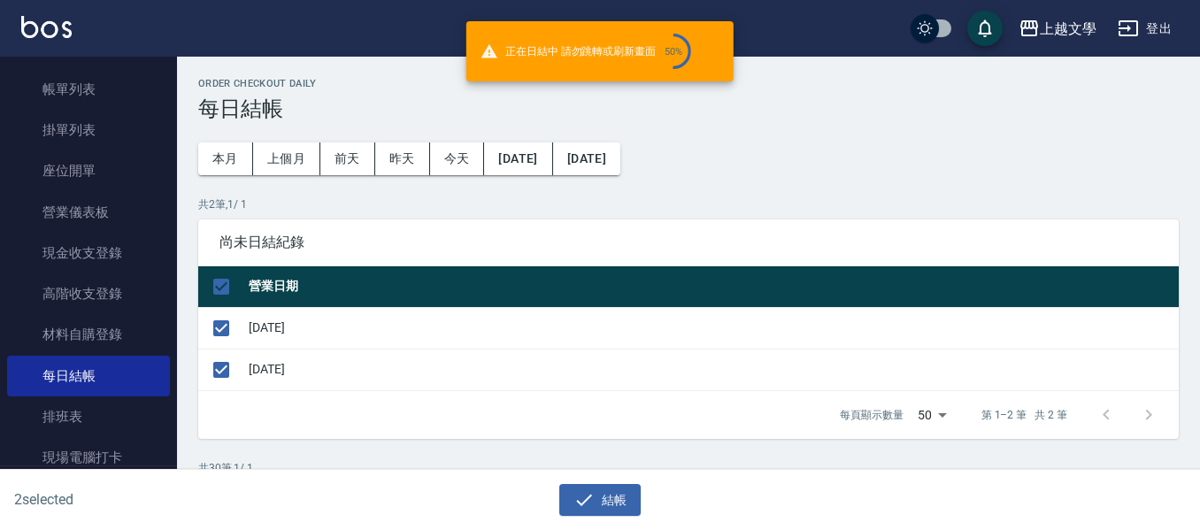
checkbox input "false"
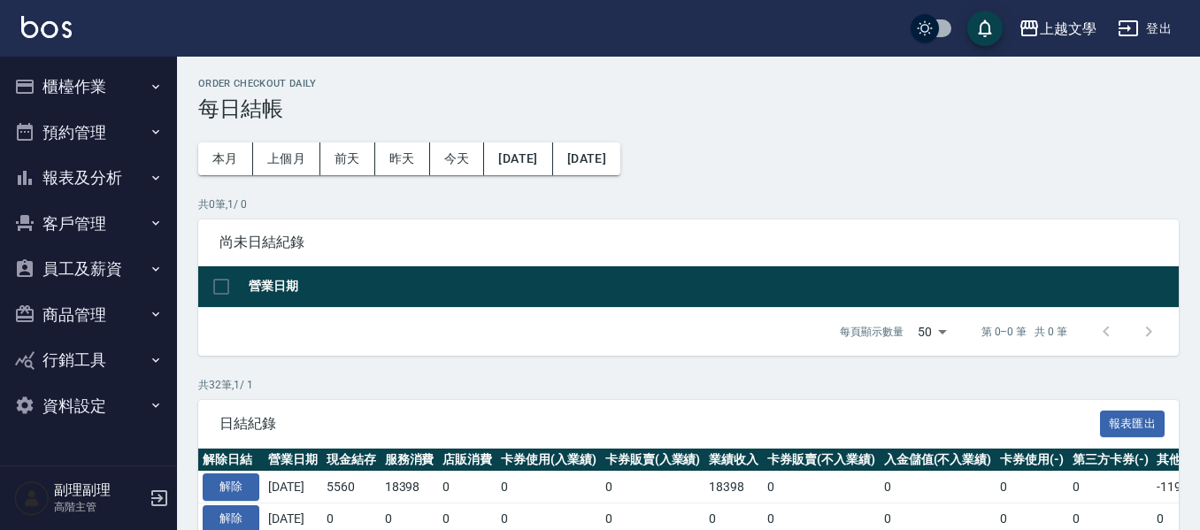
click at [81, 185] on button "報表及分析" at bounding box center [88, 178] width 163 height 46
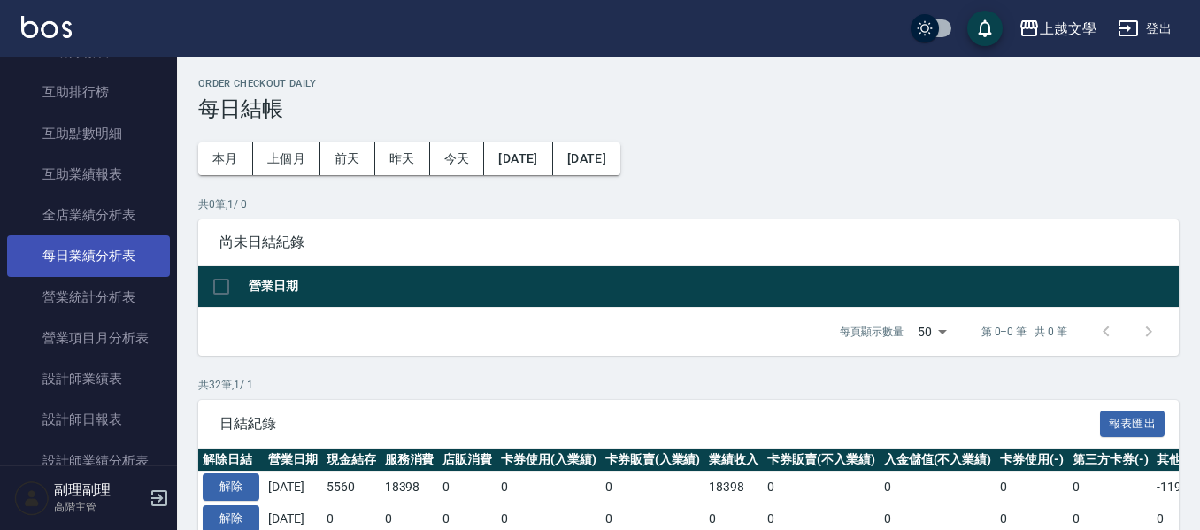
scroll to position [619, 0]
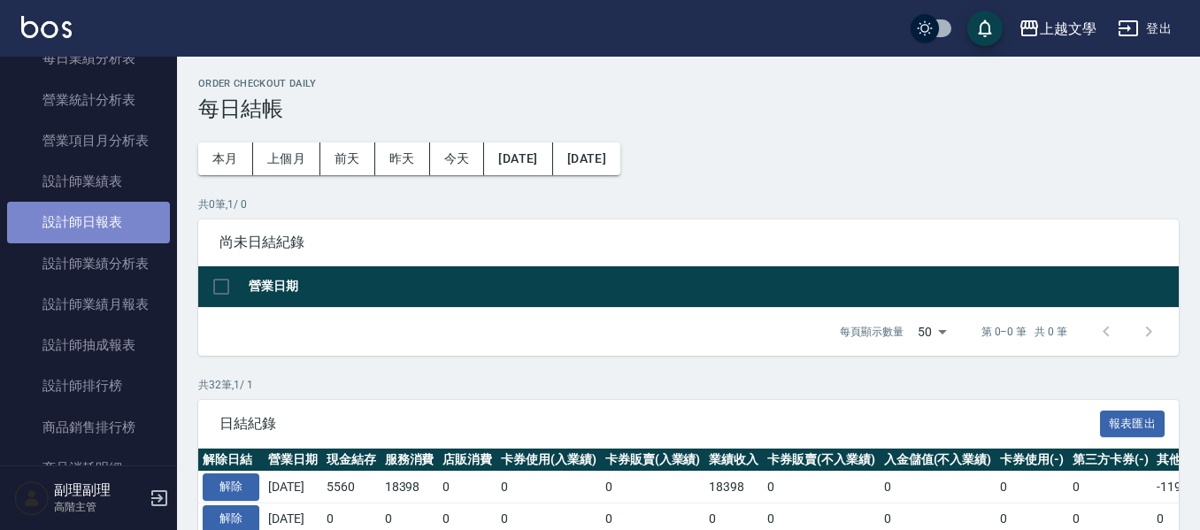
click at [107, 219] on link "設計師日報表" at bounding box center [88, 222] width 163 height 41
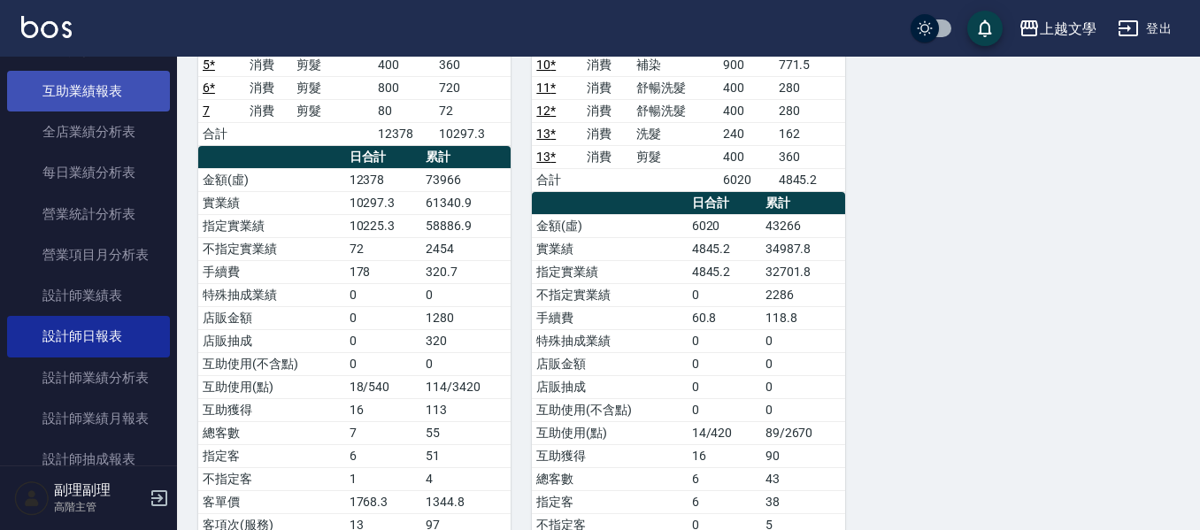
scroll to position [265, 0]
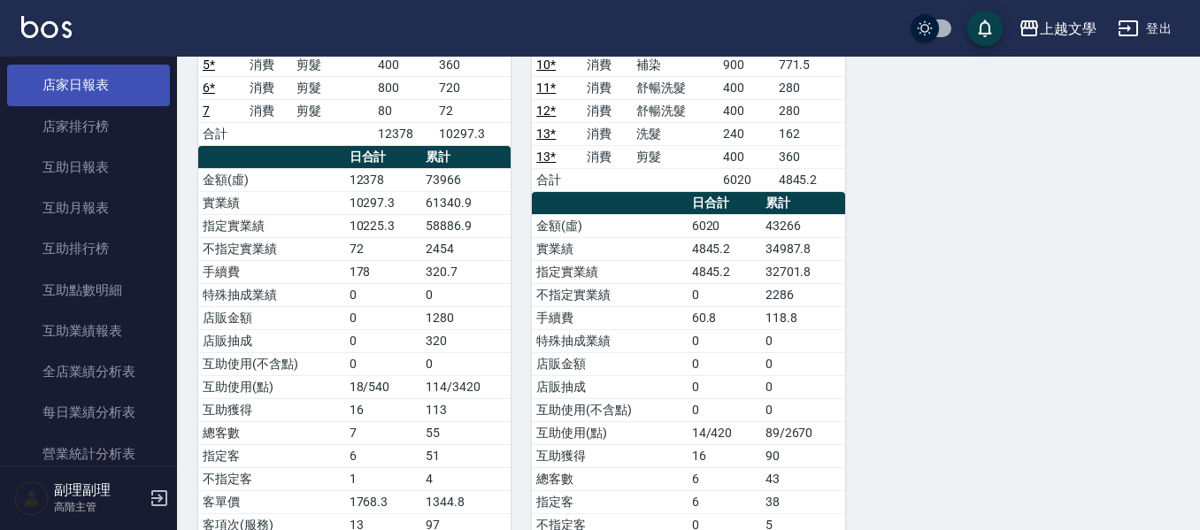
click at [127, 101] on link "店家日報表" at bounding box center [88, 85] width 163 height 41
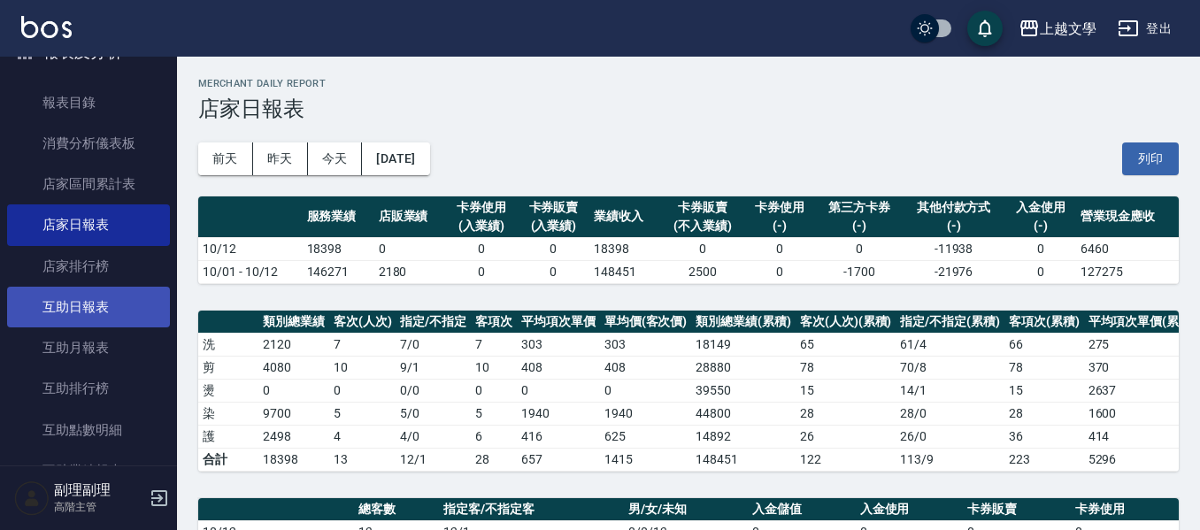
scroll to position [88, 0]
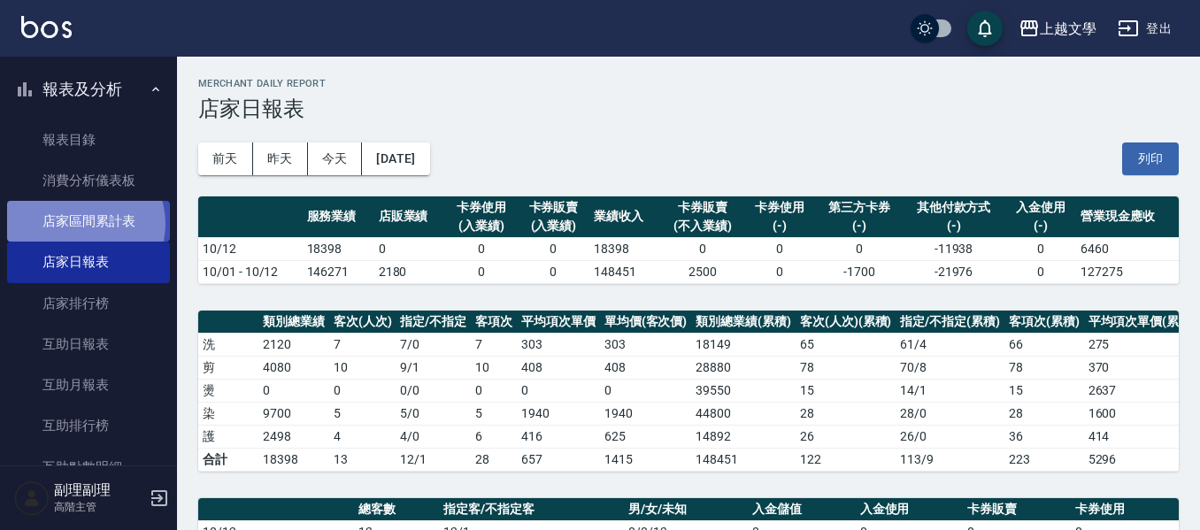
click at [81, 224] on link "店家區間累計表" at bounding box center [88, 221] width 163 height 41
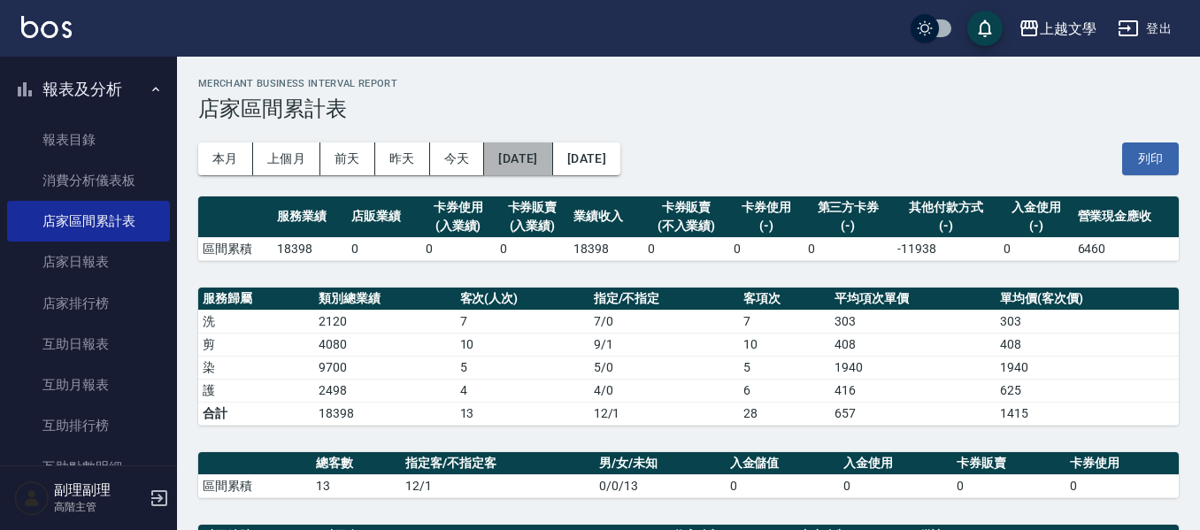
click at [522, 166] on button "[DATE]" at bounding box center [518, 158] width 68 height 33
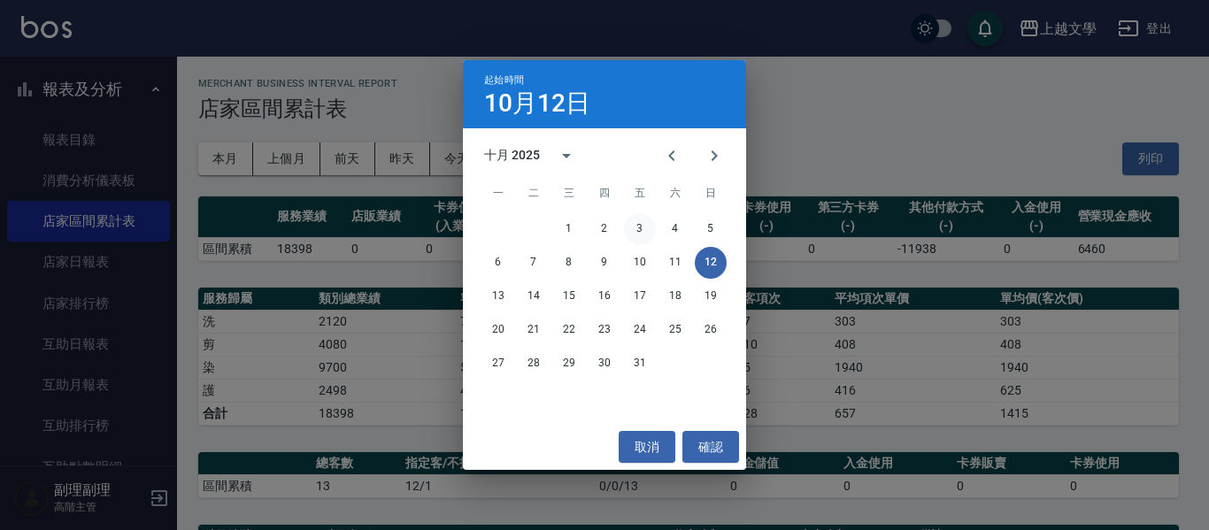
click at [638, 237] on button "3" at bounding box center [640, 229] width 32 height 32
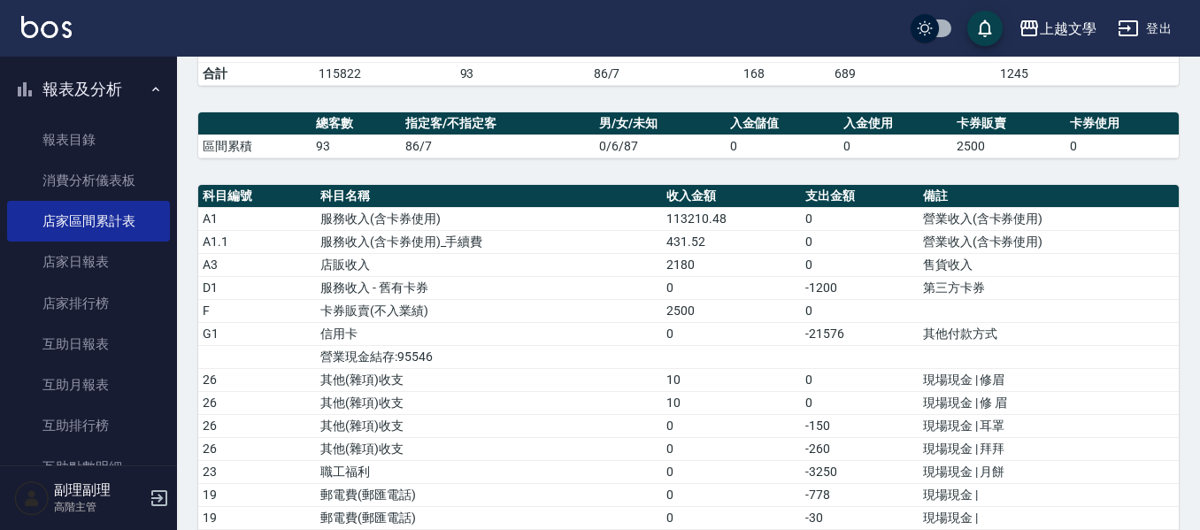
scroll to position [526, 0]
